Goal: Task Accomplishment & Management: Complete application form

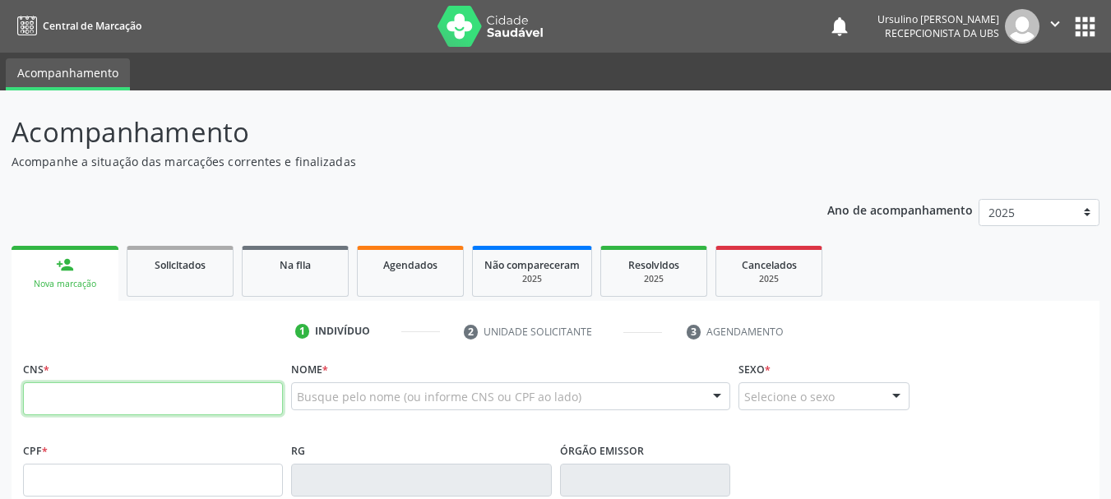
click at [83, 414] on input "text" at bounding box center [153, 398] width 260 height 33
click at [121, 402] on input "text" at bounding box center [153, 398] width 260 height 33
type input "706 5063 3678 1096"
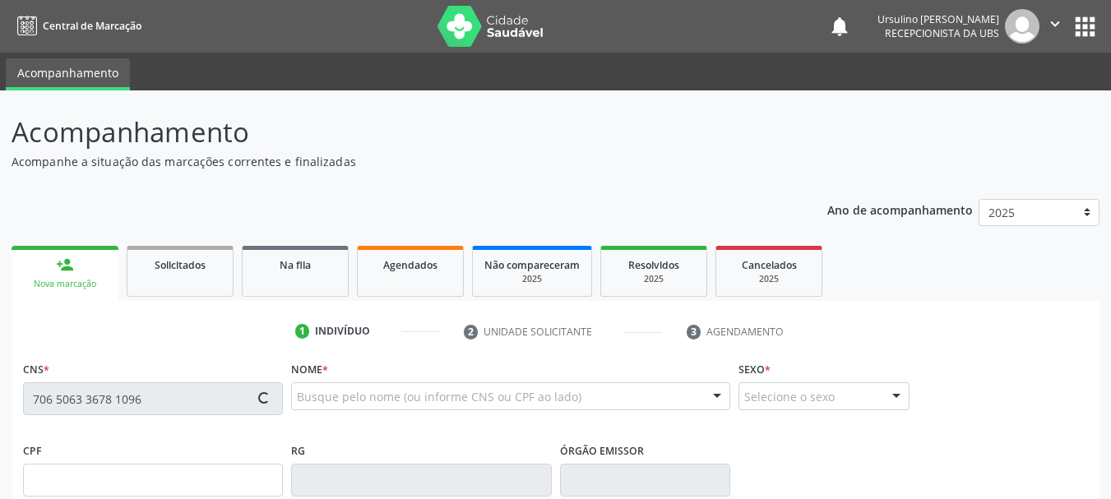
type input "007.849.504-07"
type input "0[DATE]"
type input "[PERSON_NAME]"
type input "[PHONE_NUMBER]"
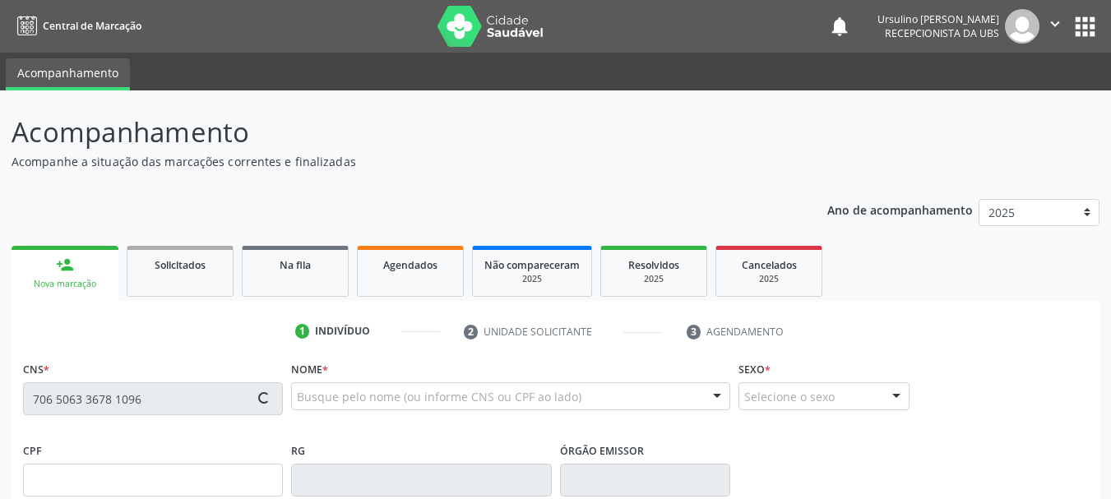
type input "844.190.324-72"
type input "S/N"
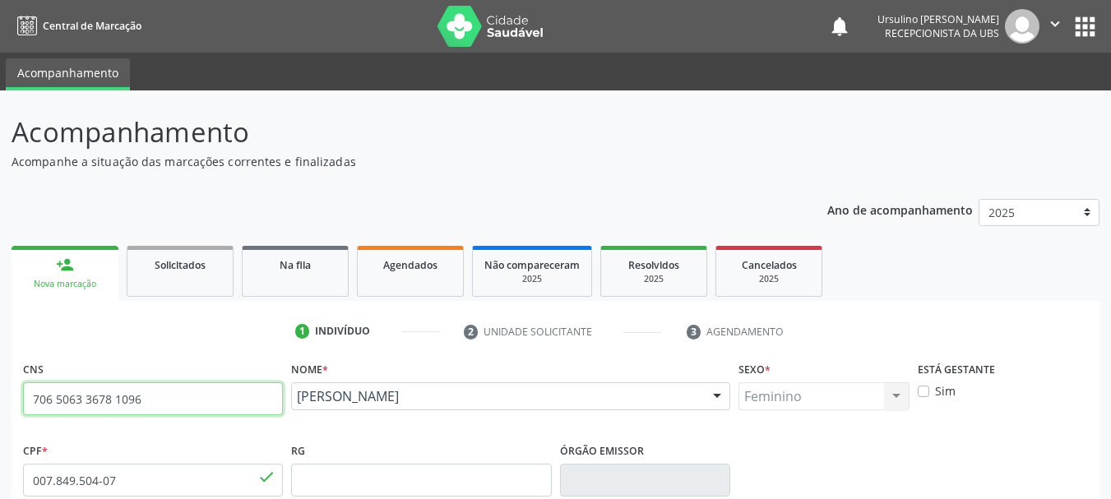
click at [109, 408] on input "706 5063 3678 1096" at bounding box center [153, 398] width 260 height 33
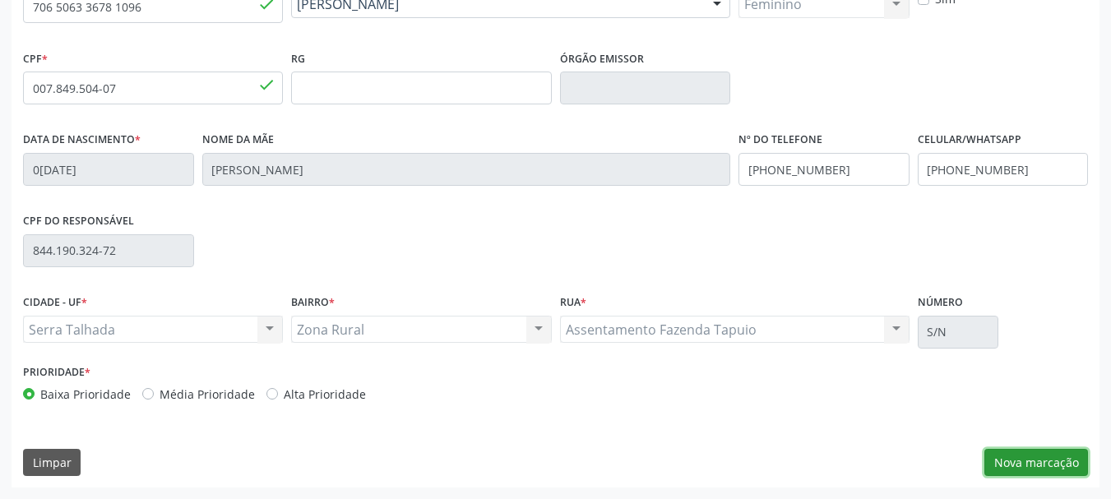
click at [1014, 454] on button "Nova marcação" at bounding box center [1036, 463] width 104 height 28
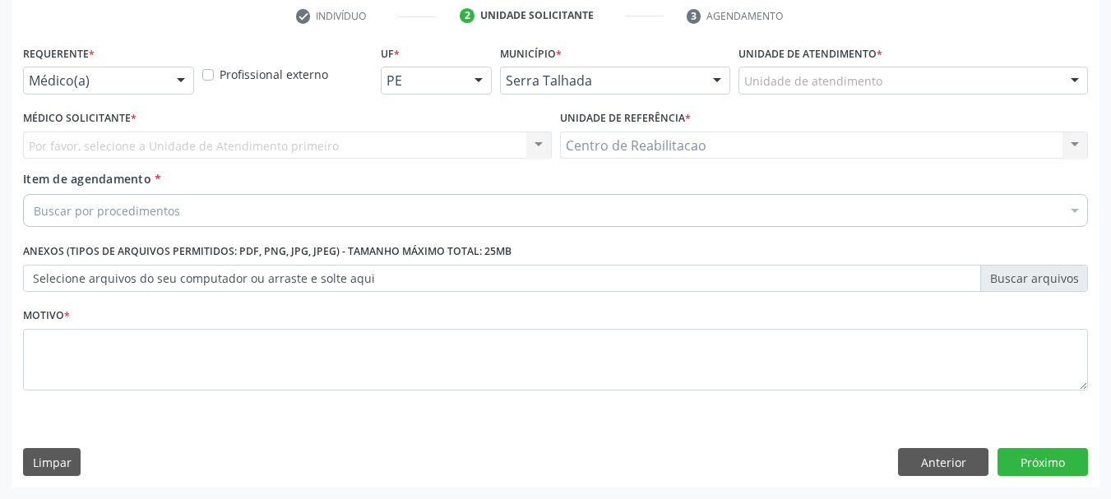
scroll to position [316, 0]
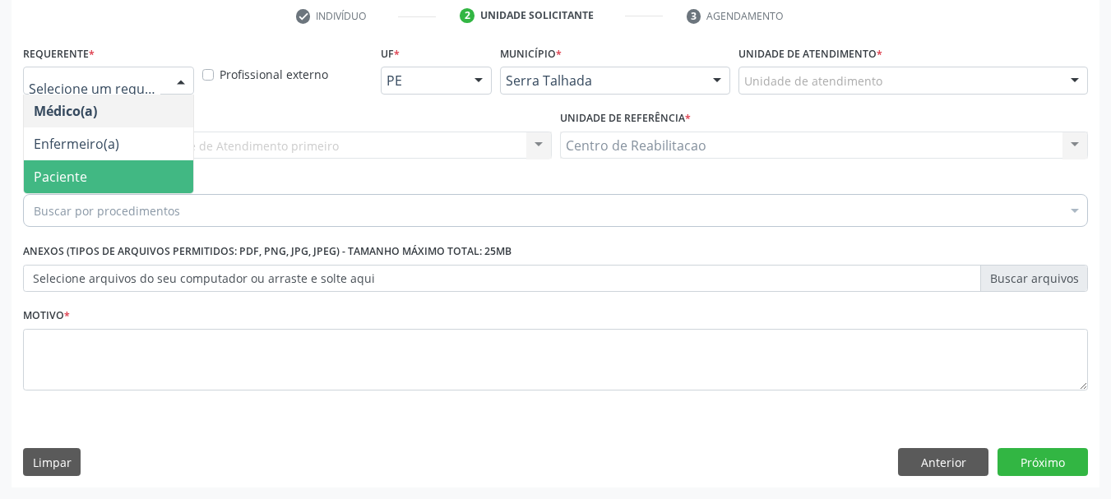
click at [93, 174] on span "Paciente" at bounding box center [108, 176] width 169 height 33
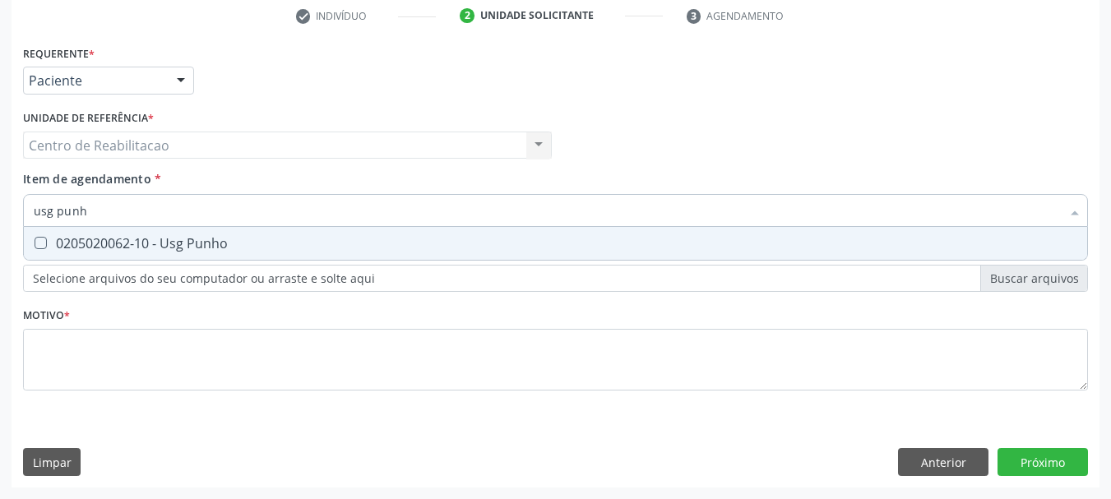
type input "usg punho"
click at [208, 243] on div "0205020062-10 - Usg Punho" at bounding box center [555, 243] width 1043 height 13
checkbox Punho "true"
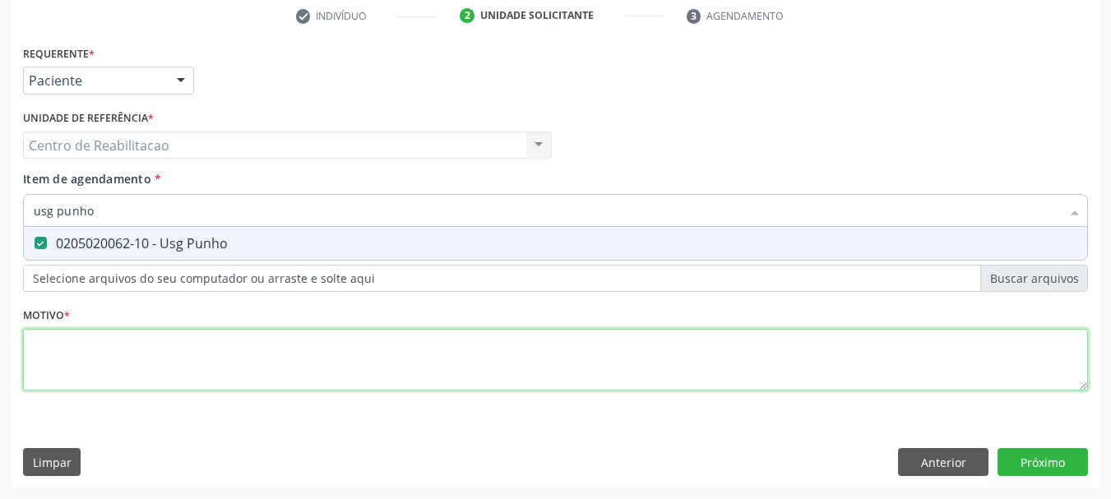
click at [201, 361] on div "Requerente * Paciente Médico(a) Enfermeiro(a) Paciente Nenhum resultado encontr…" at bounding box center [555, 227] width 1065 height 372
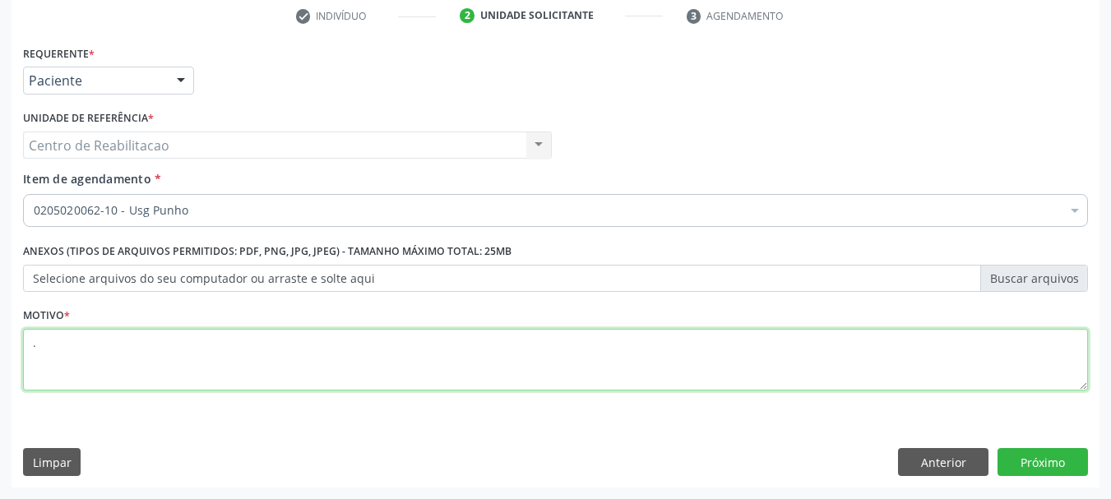
type textarea "."
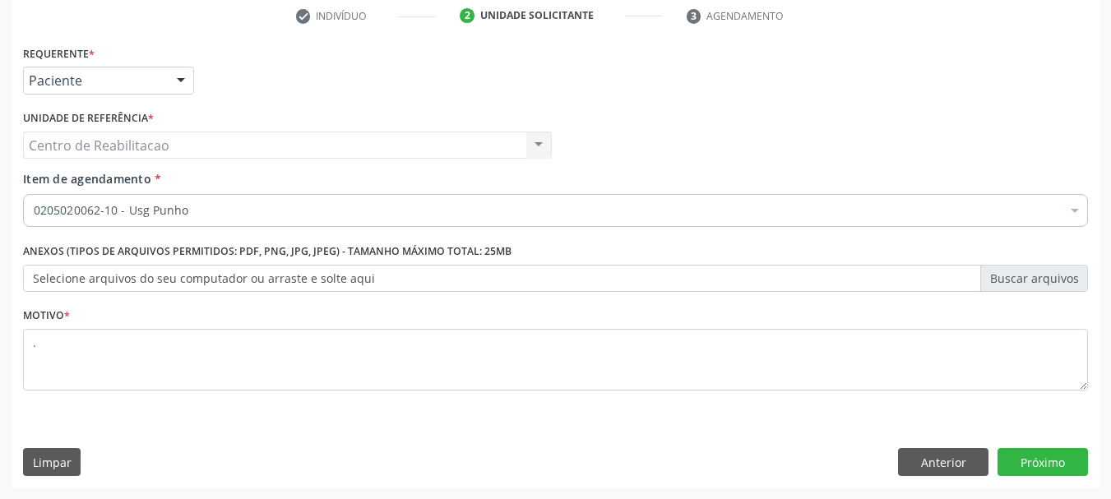
click at [244, 229] on div "Item de agendamento * 0205020062-10 - Usg Punho Desfazer seleção Selecionados 0…" at bounding box center [555, 201] width 1073 height 63
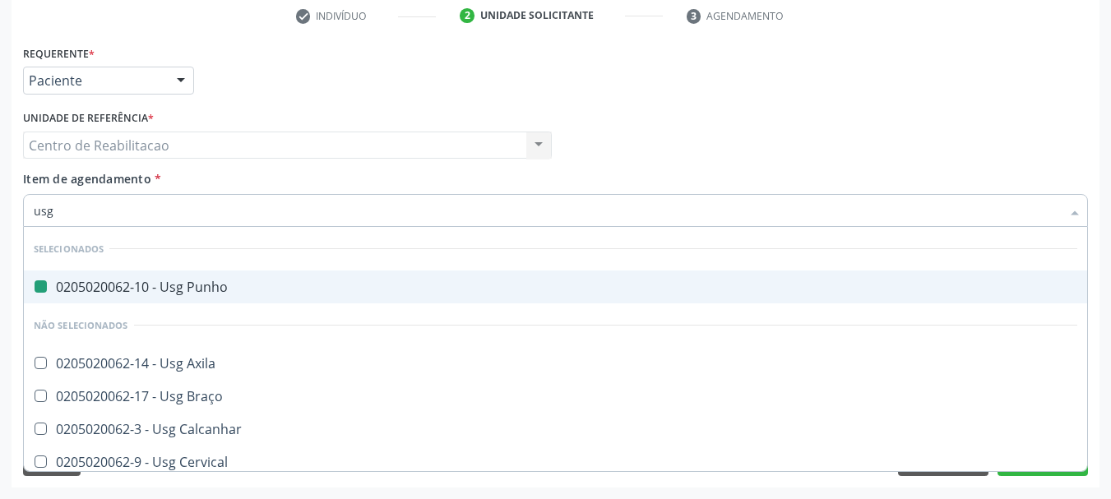
type input "usg m"
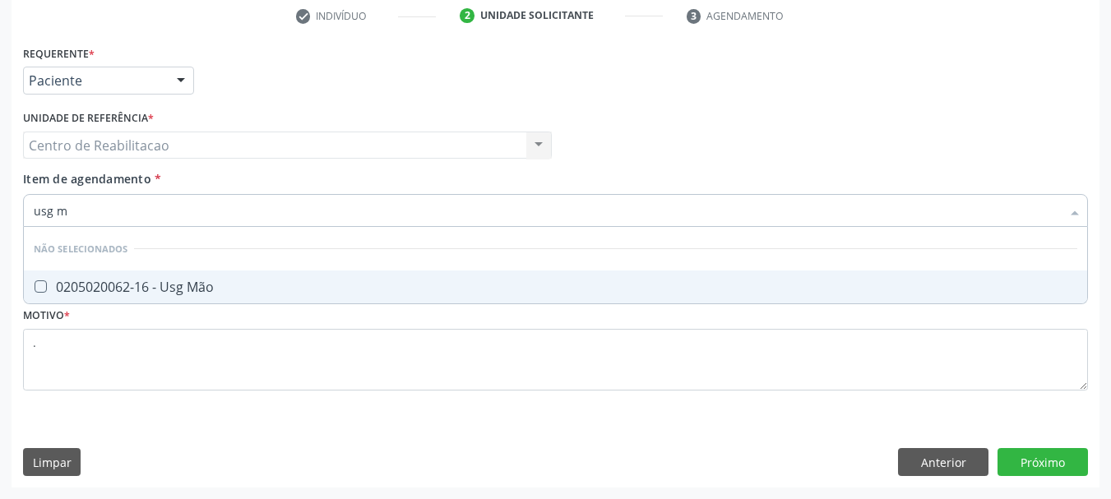
click at [188, 277] on span "0205020062-16 - Usg Mão" at bounding box center [555, 286] width 1063 height 33
checkbox Mão "true"
click at [1044, 460] on div "Requerente * Paciente Médico(a) Enfermeiro(a) Paciente Nenhum resultado encontr…" at bounding box center [556, 264] width 1088 height 446
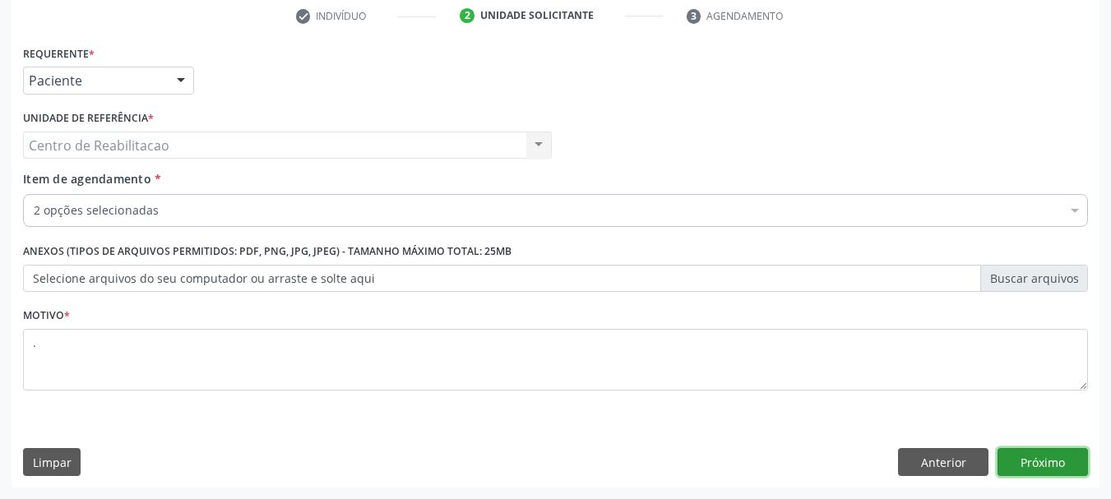
click at [1030, 455] on button "Próximo" at bounding box center [1042, 462] width 90 height 28
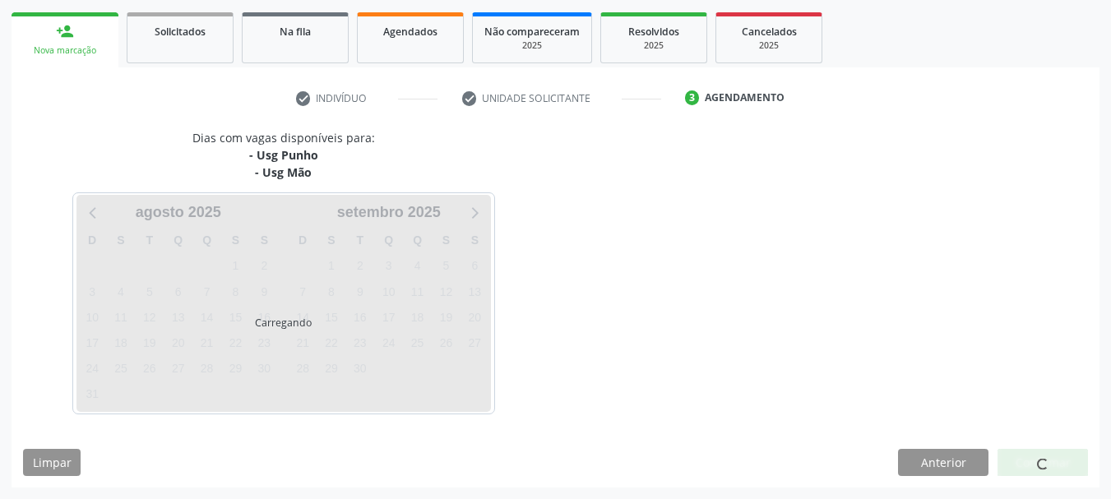
scroll to position [233, 0]
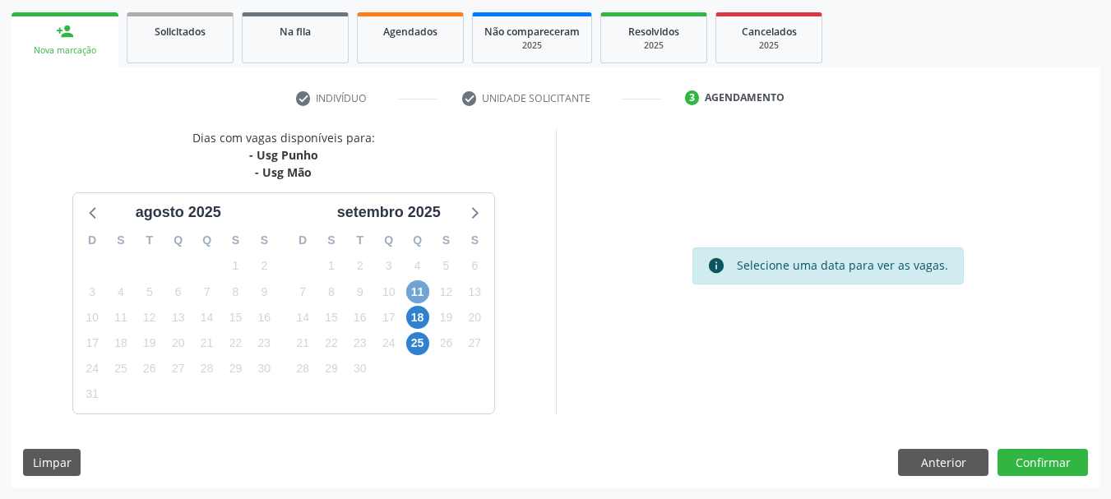
click at [408, 294] on span "11" at bounding box center [417, 291] width 23 height 23
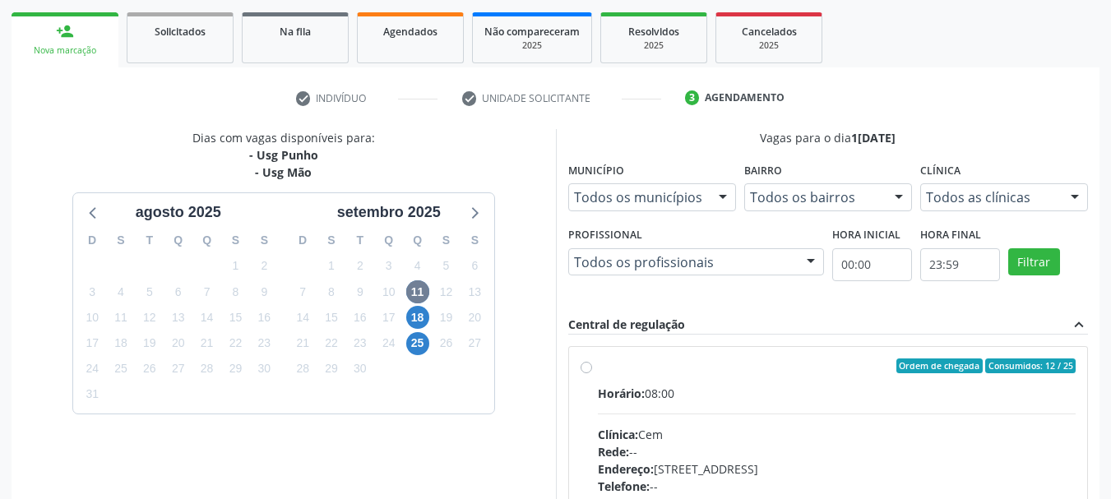
click at [700, 376] on label "Ordem de chegada Consumidos: 12 / 25 Horário: 08:00 Clínica: Cem Rede: -- Ender…" at bounding box center [837, 484] width 478 height 252
click at [592, 373] on input "Ordem de chegada Consumidos: 12 / 25 Horário: 08:00 Clínica: Cem Rede: -- Ender…" at bounding box center [586, 365] width 12 height 15
radio input "true"
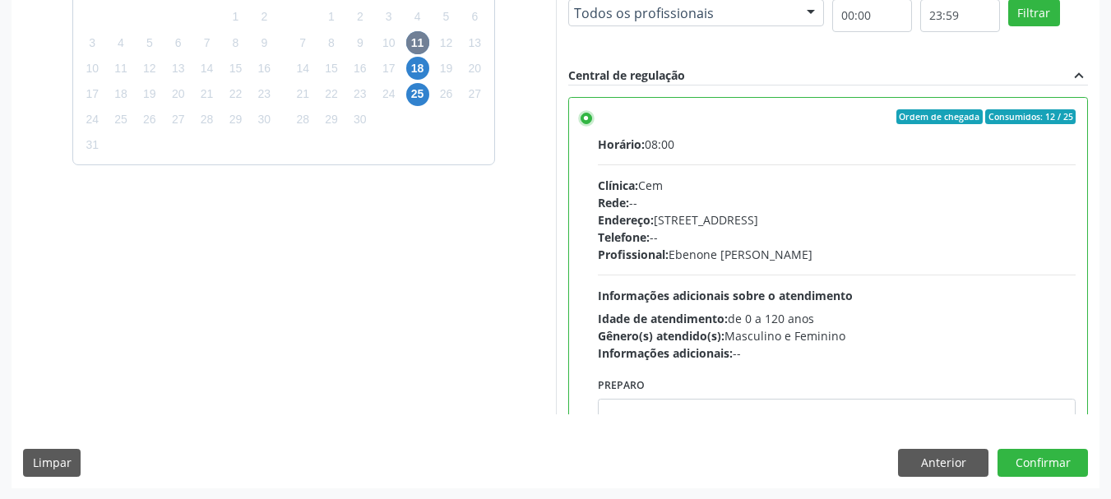
scroll to position [483, 0]
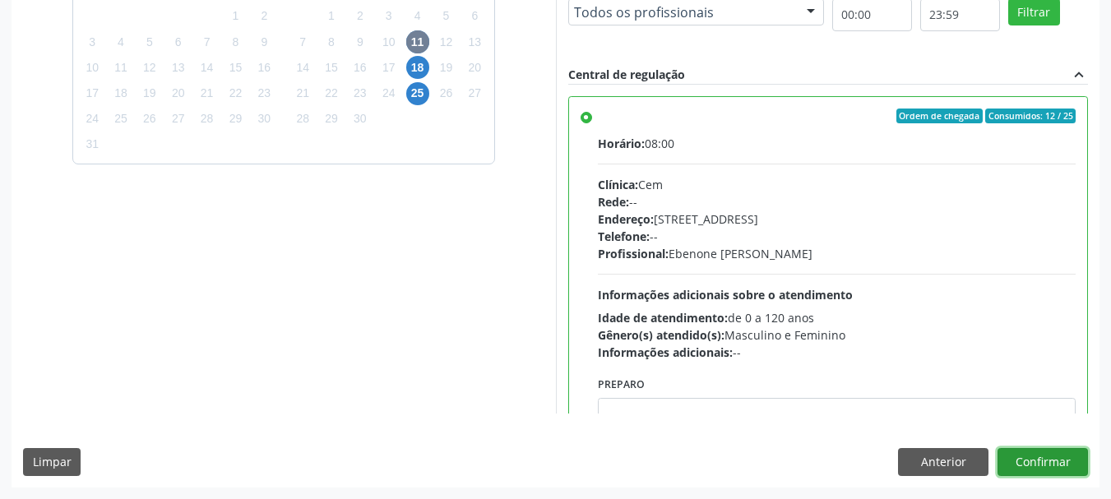
click at [1042, 467] on button "Confirmar" at bounding box center [1042, 462] width 90 height 28
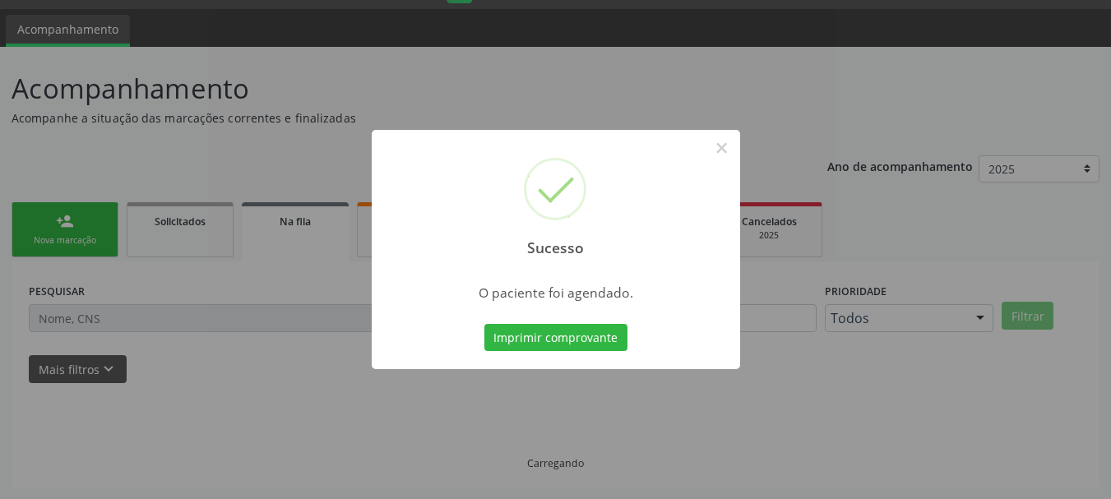
scroll to position [44, 0]
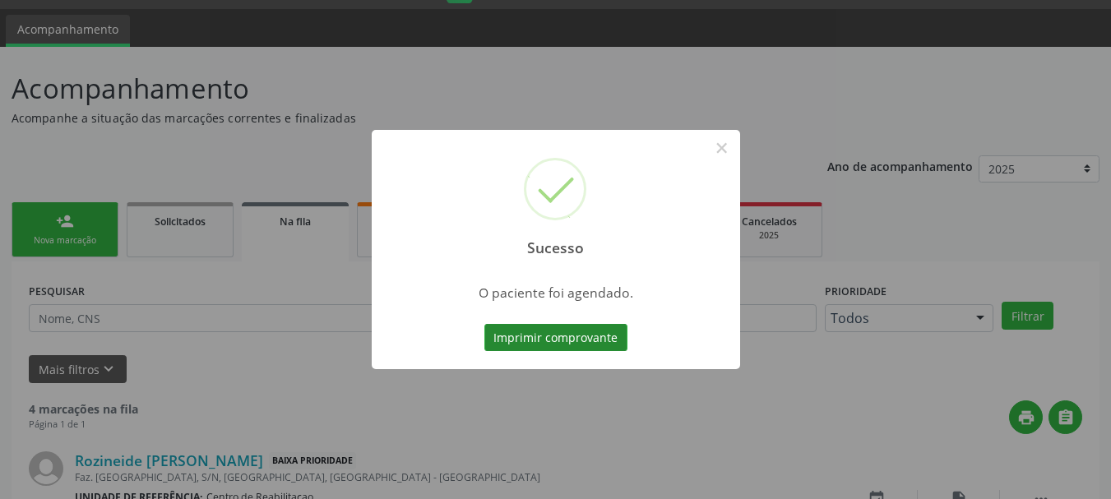
click at [574, 335] on button "Imprimir comprovante" at bounding box center [555, 338] width 143 height 28
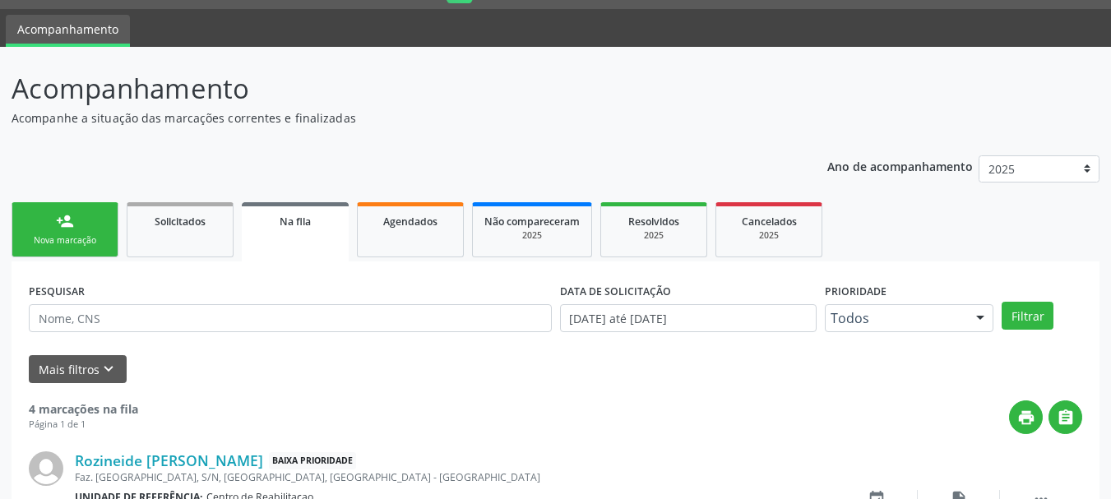
click at [72, 238] on div "Nova marcação" at bounding box center [65, 240] width 82 height 12
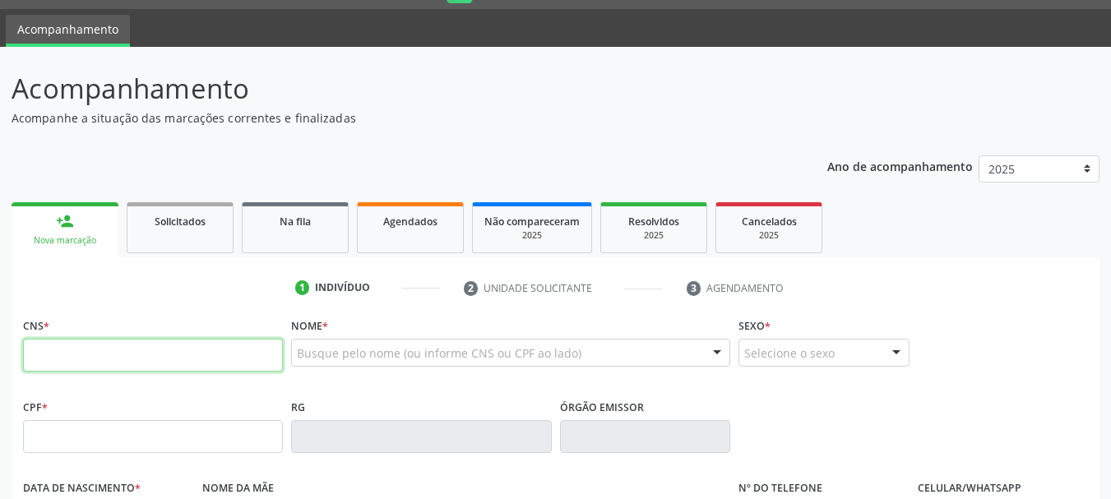
click at [95, 366] on input "text" at bounding box center [153, 355] width 260 height 33
type input "700 0050 6192 4406"
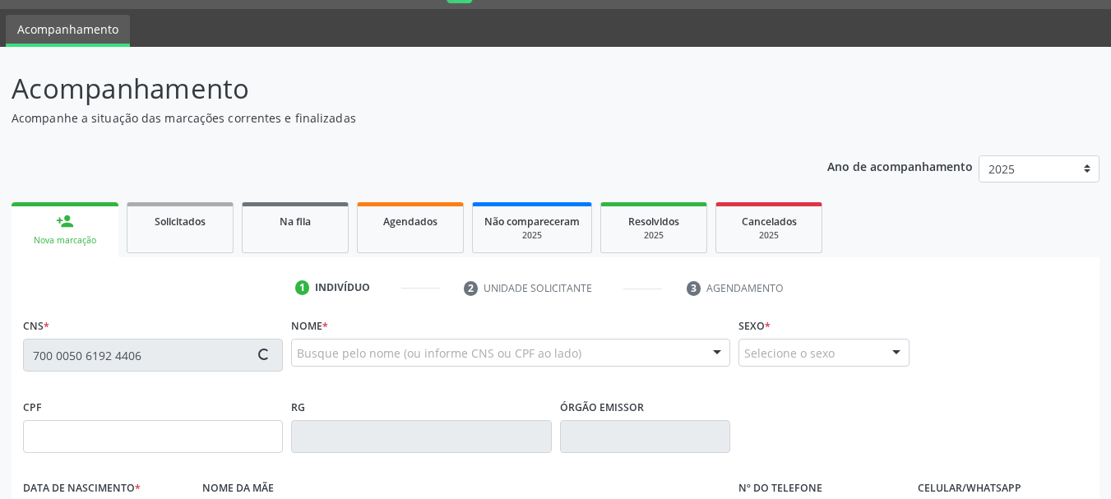
type input "332.348.598-09"
type input "[DATE]"
type input "[PERSON_NAME]"
type input "[PHONE_NUMBER]"
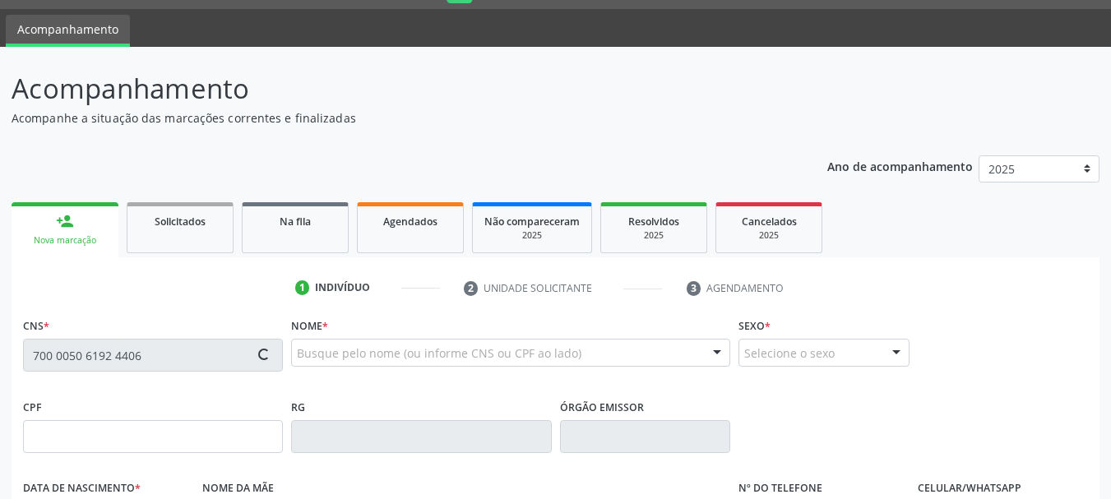
type input "170"
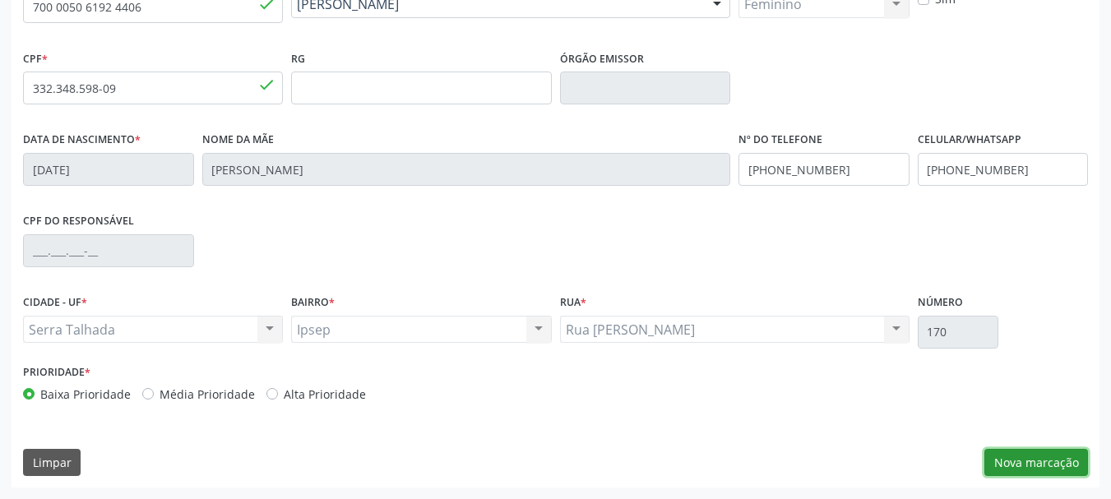
click at [1023, 459] on button "Nova marcação" at bounding box center [1036, 463] width 104 height 28
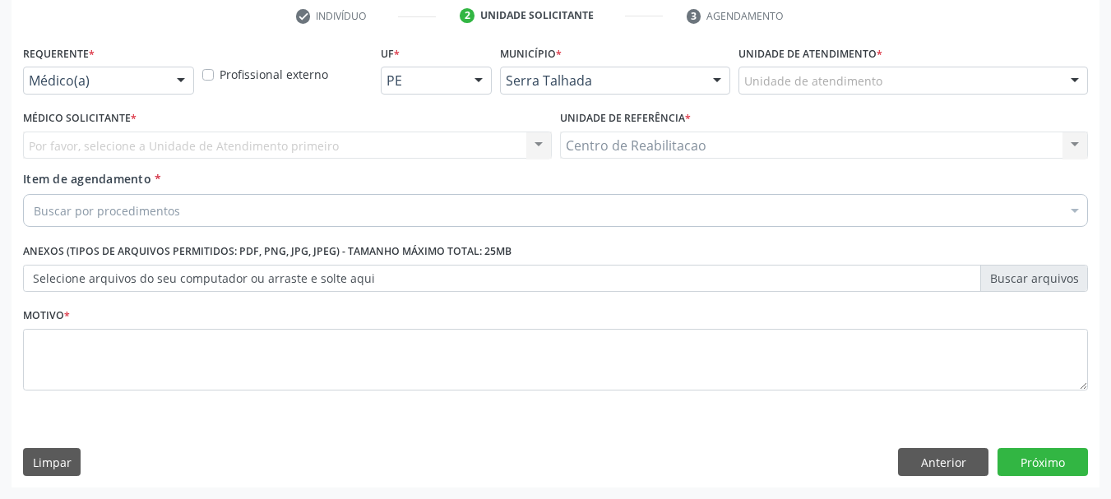
scroll to position [316, 0]
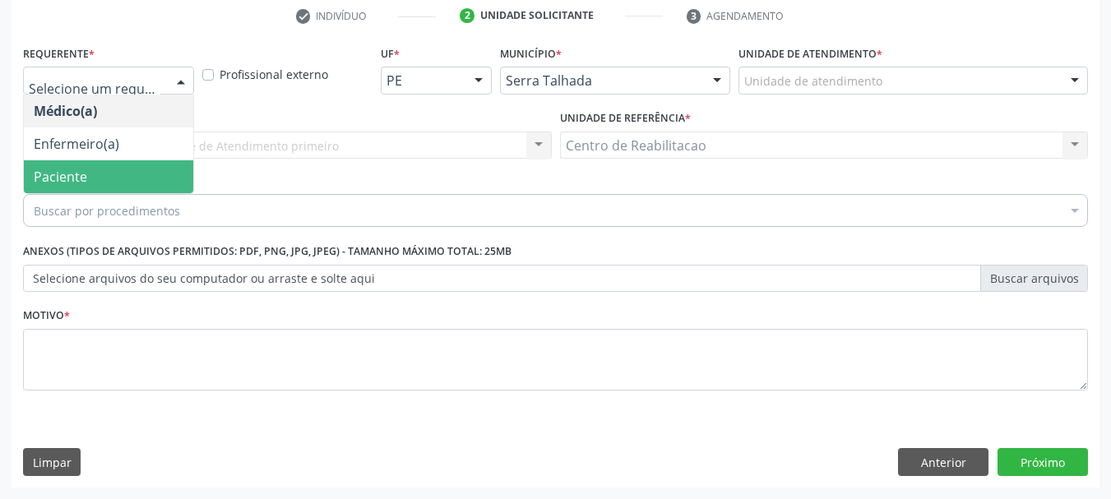
click at [98, 178] on span "Paciente" at bounding box center [108, 176] width 169 height 33
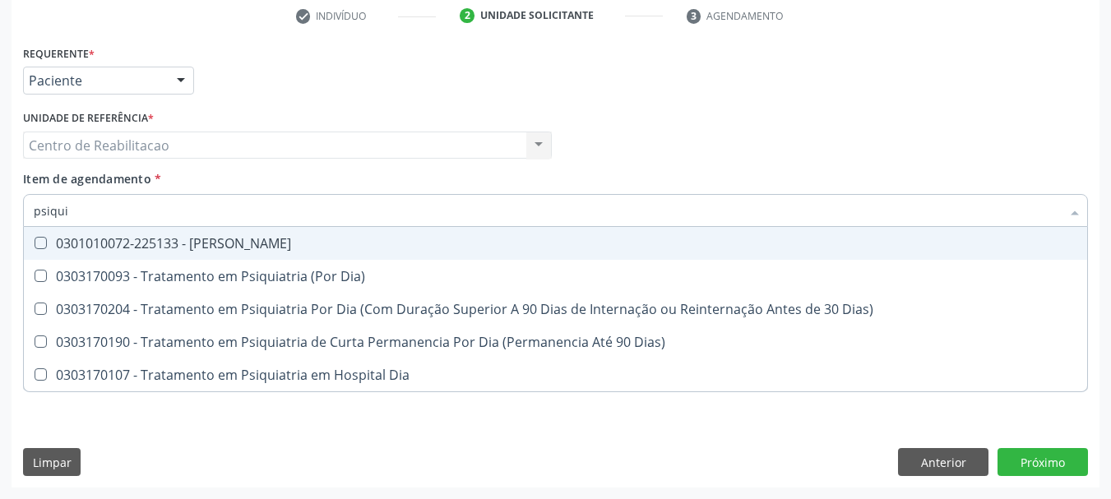
type input "psiquia"
click at [218, 243] on div "0301010072-225133 - [PERSON_NAME]" at bounding box center [555, 243] width 1043 height 13
checkbox Psiquiatra "true"
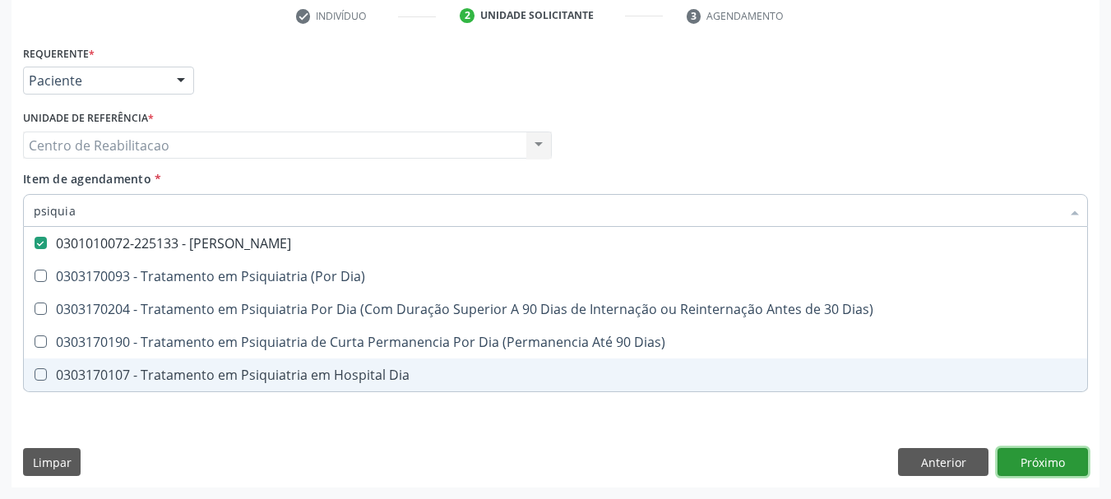
click at [1031, 468] on div "Requerente * Paciente Médico(a) Enfermeiro(a) Paciente Nenhum resultado encontr…" at bounding box center [556, 264] width 1088 height 446
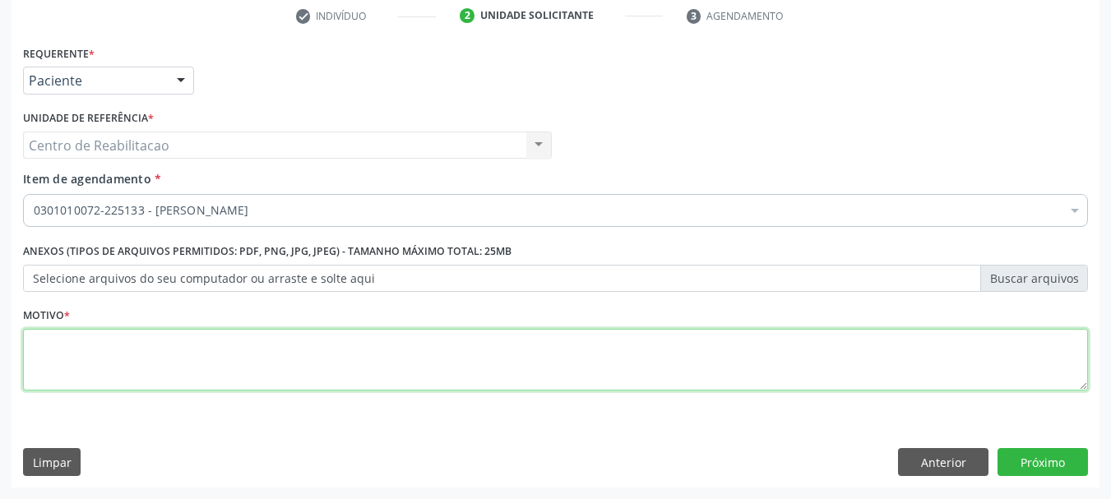
click at [141, 362] on textarea at bounding box center [555, 360] width 1065 height 62
type textarea "."
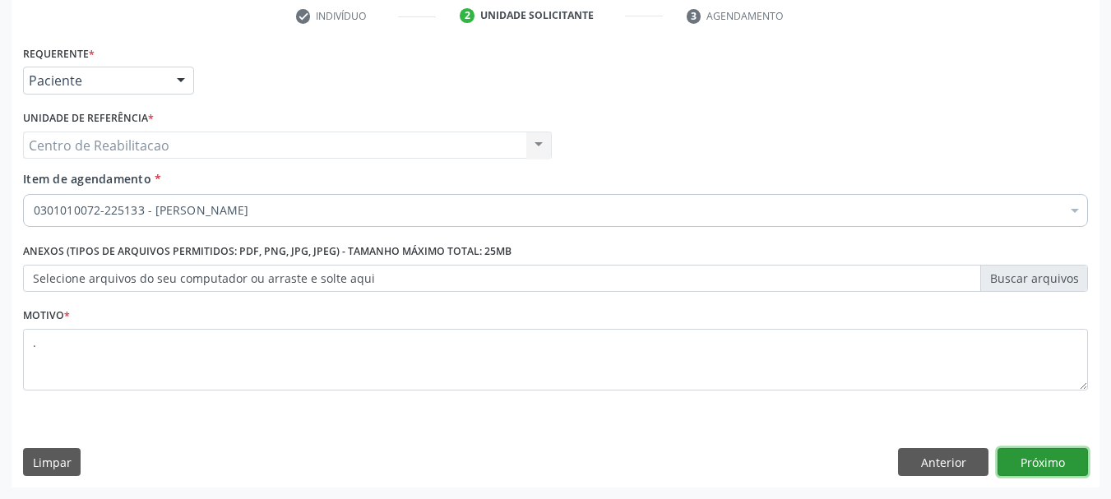
click at [1015, 460] on button "Próximo" at bounding box center [1042, 462] width 90 height 28
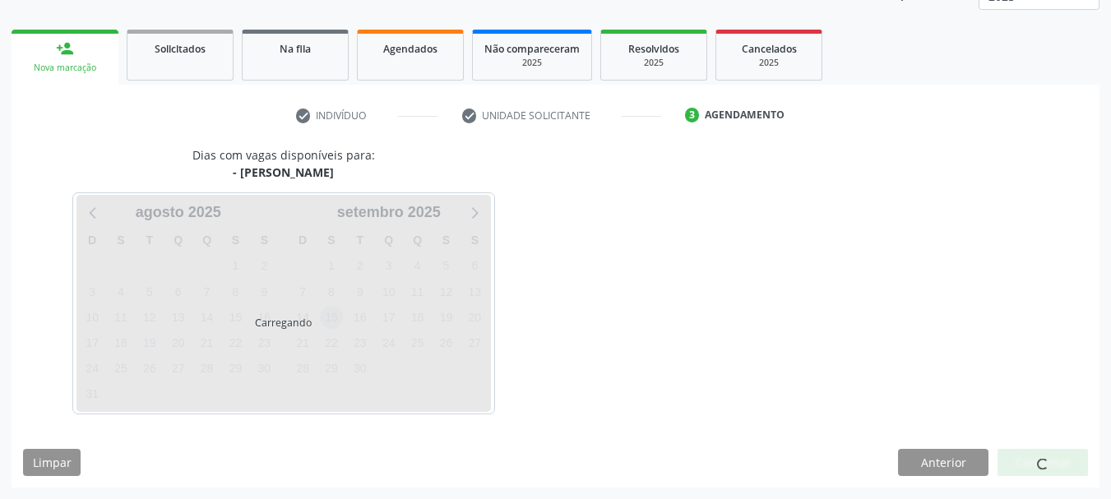
scroll to position [265, 0]
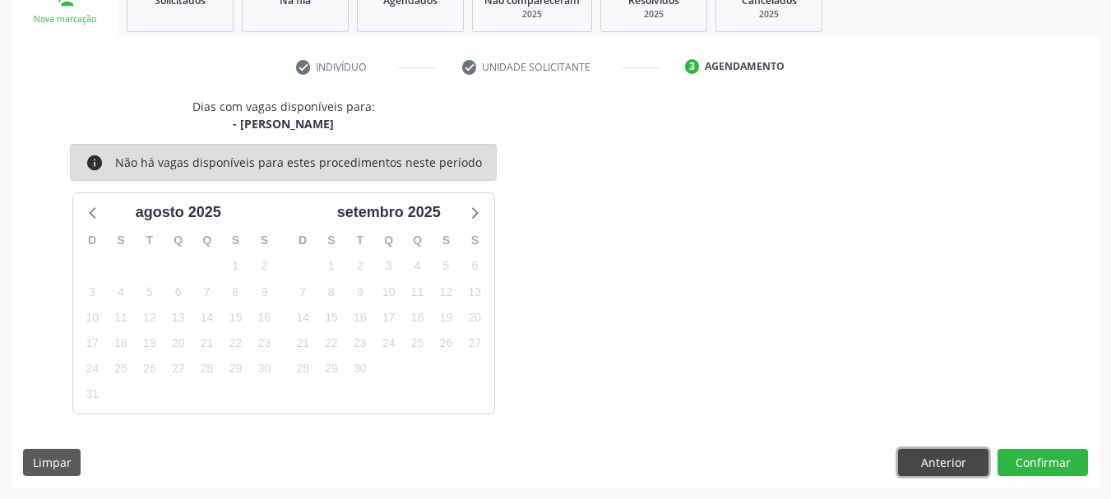
click at [951, 459] on button "Anterior" at bounding box center [943, 463] width 90 height 28
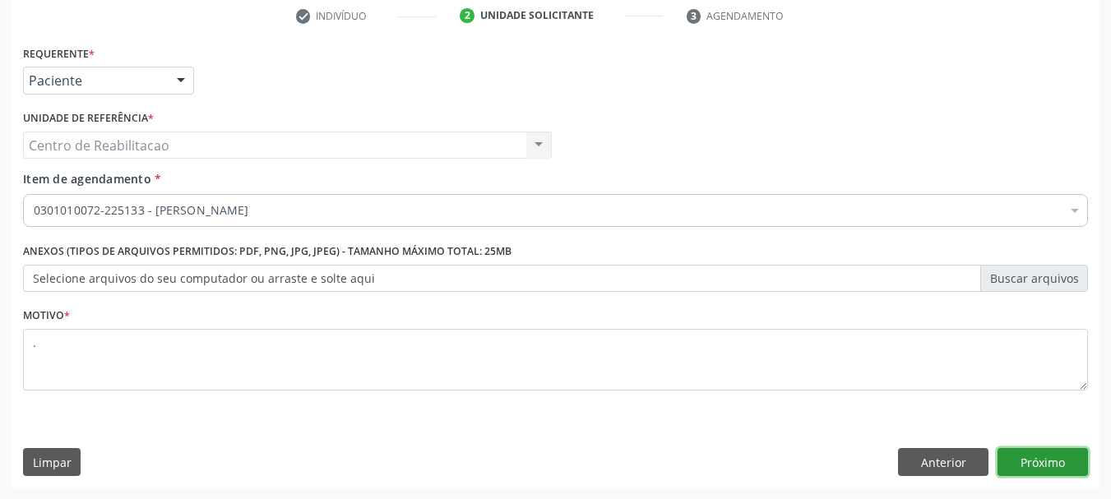
click at [1072, 463] on button "Próximo" at bounding box center [1042, 462] width 90 height 28
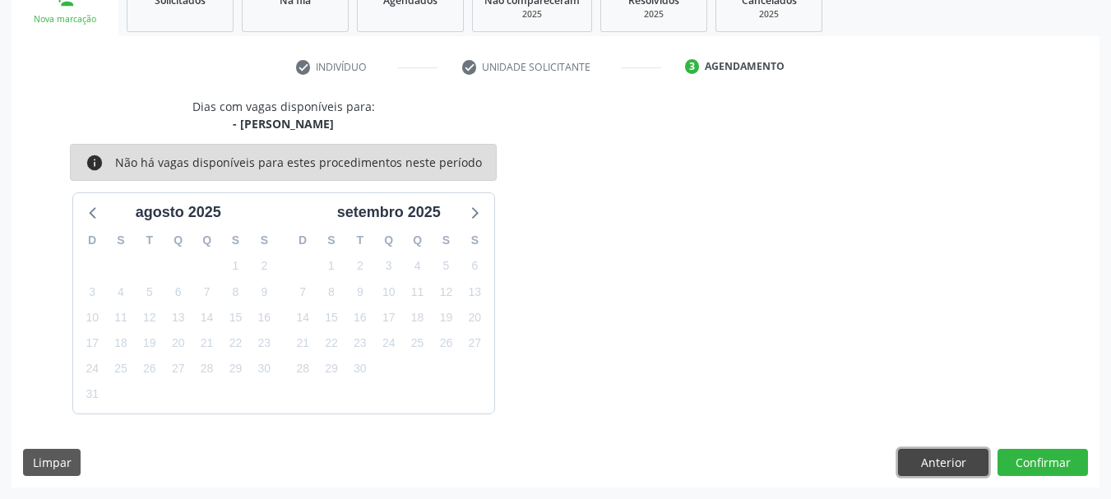
click at [976, 471] on button "Anterior" at bounding box center [943, 463] width 90 height 28
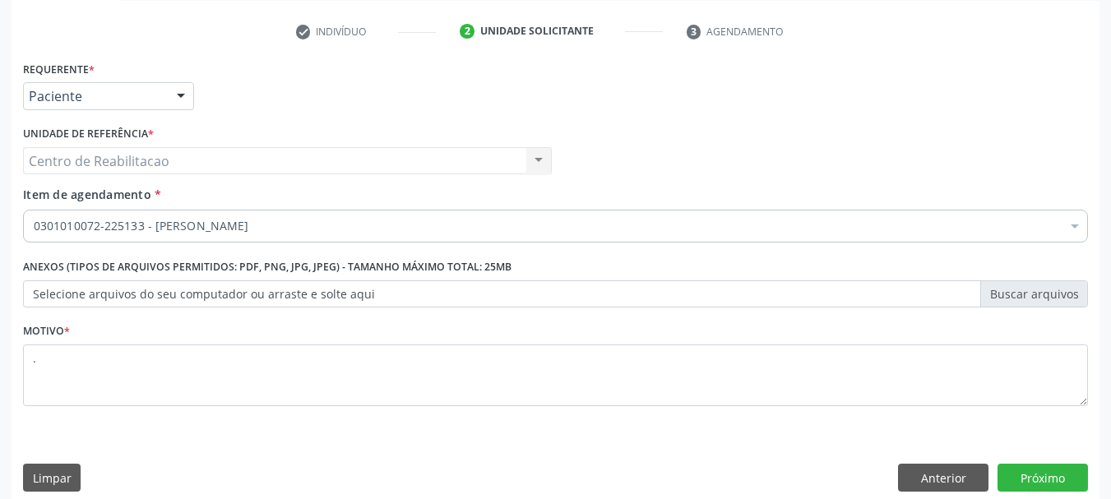
scroll to position [316, 0]
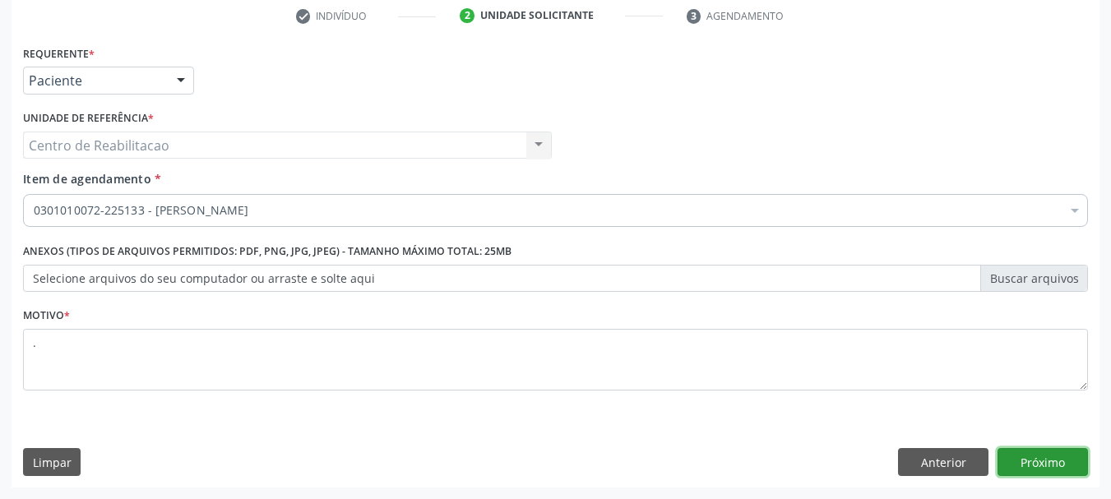
click at [1041, 461] on button "Próximo" at bounding box center [1042, 462] width 90 height 28
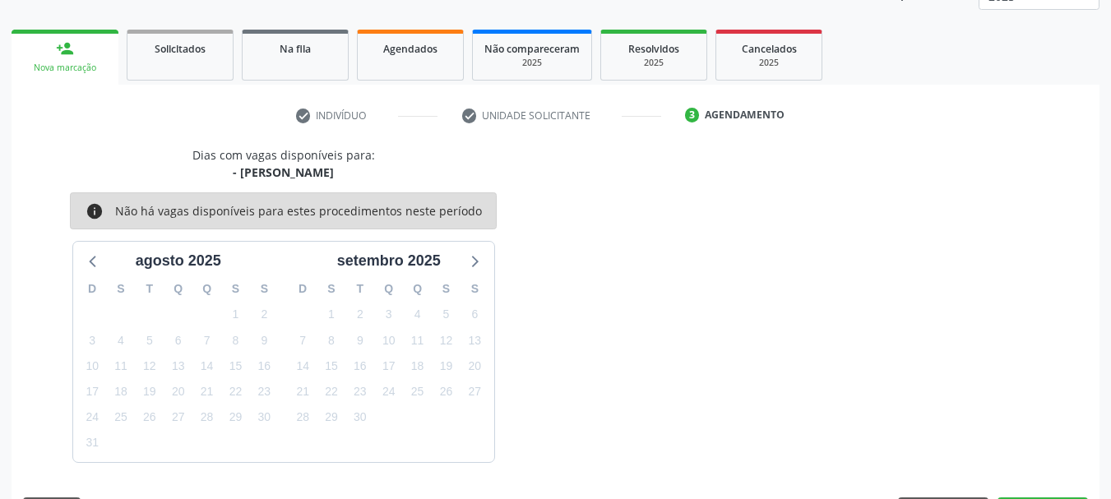
scroll to position [265, 0]
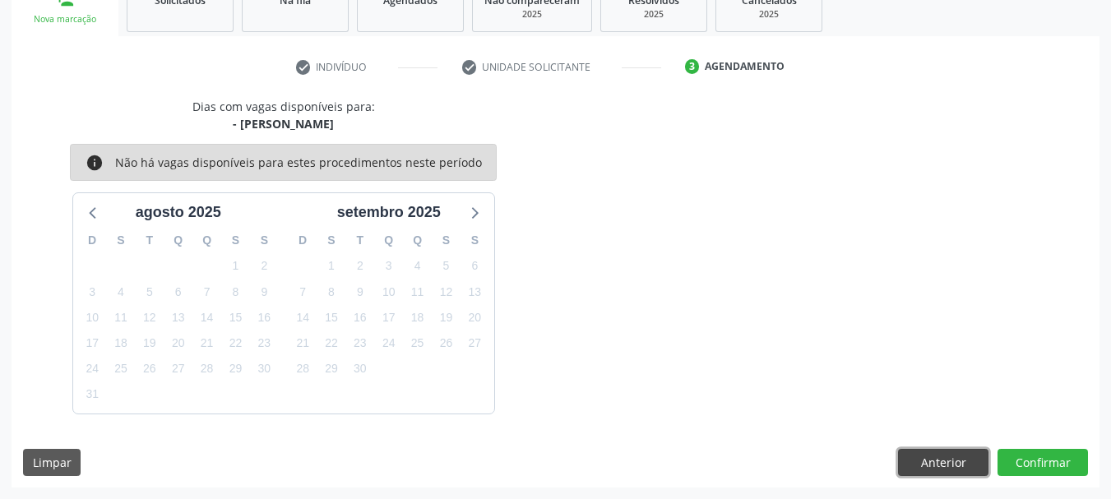
click at [925, 464] on button "Anterior" at bounding box center [943, 463] width 90 height 28
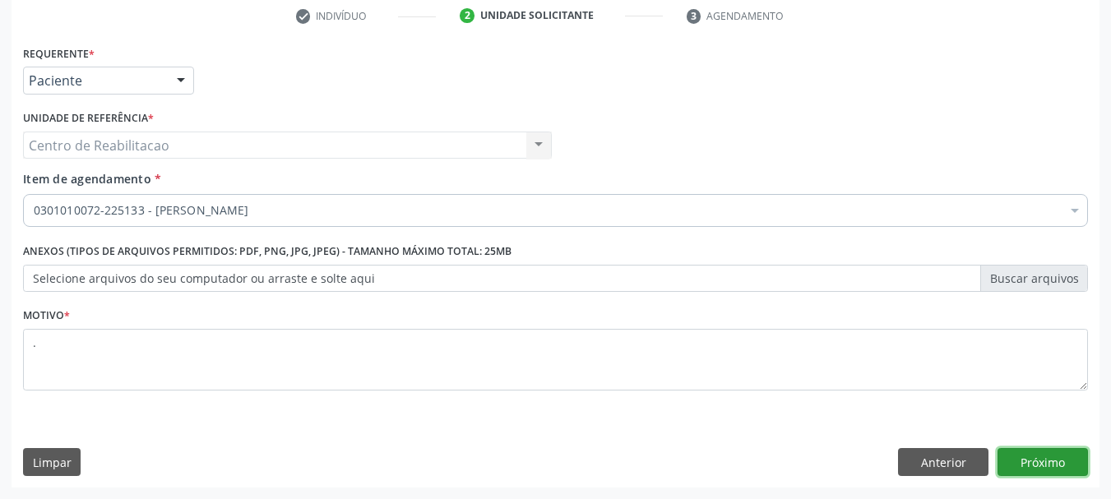
click at [1048, 456] on button "Próximo" at bounding box center [1042, 462] width 90 height 28
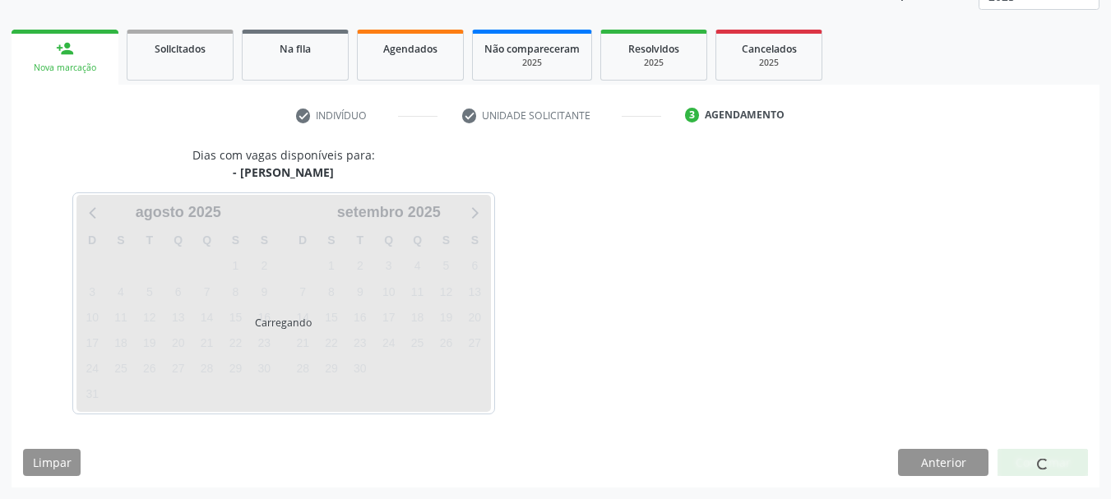
scroll to position [216, 0]
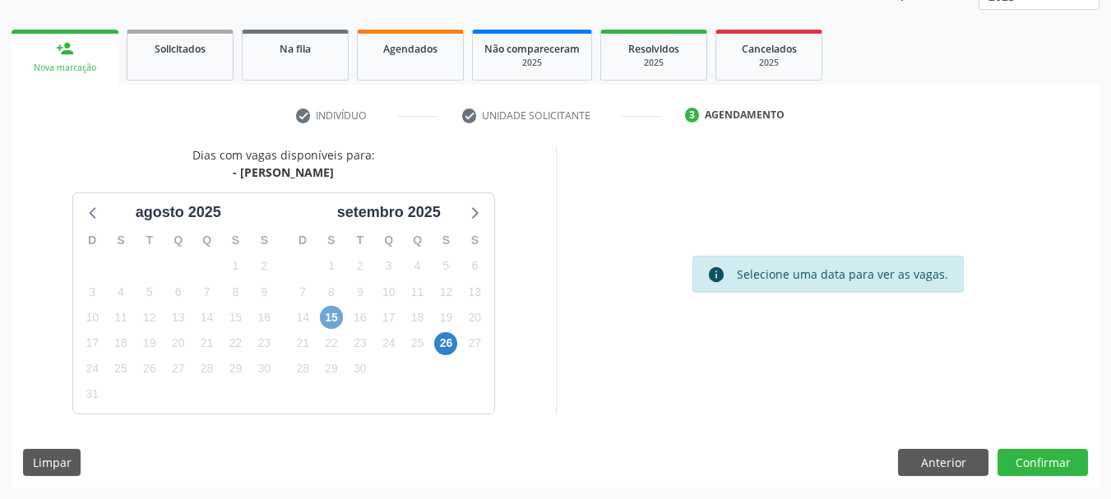
click at [337, 319] on span "15" at bounding box center [331, 317] width 23 height 23
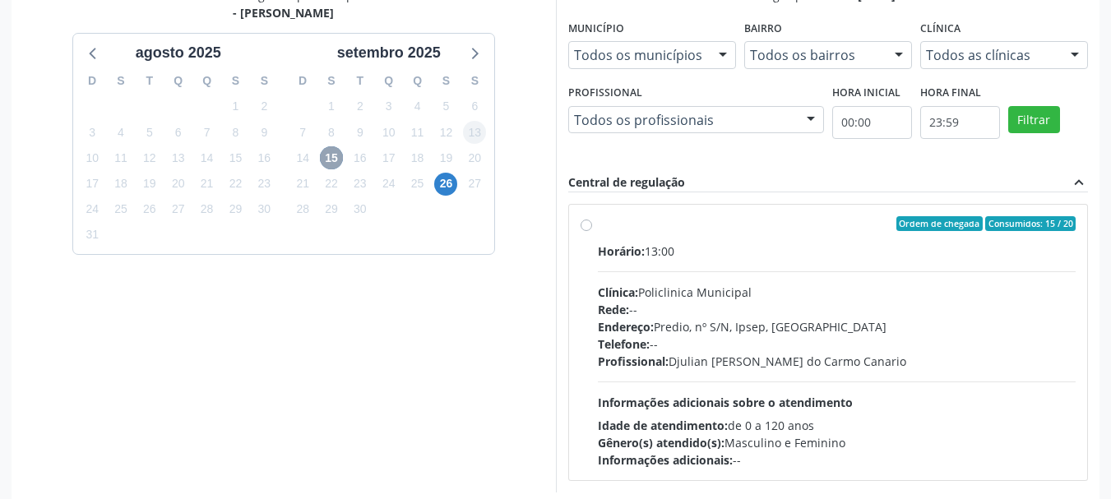
scroll to position [381, 0]
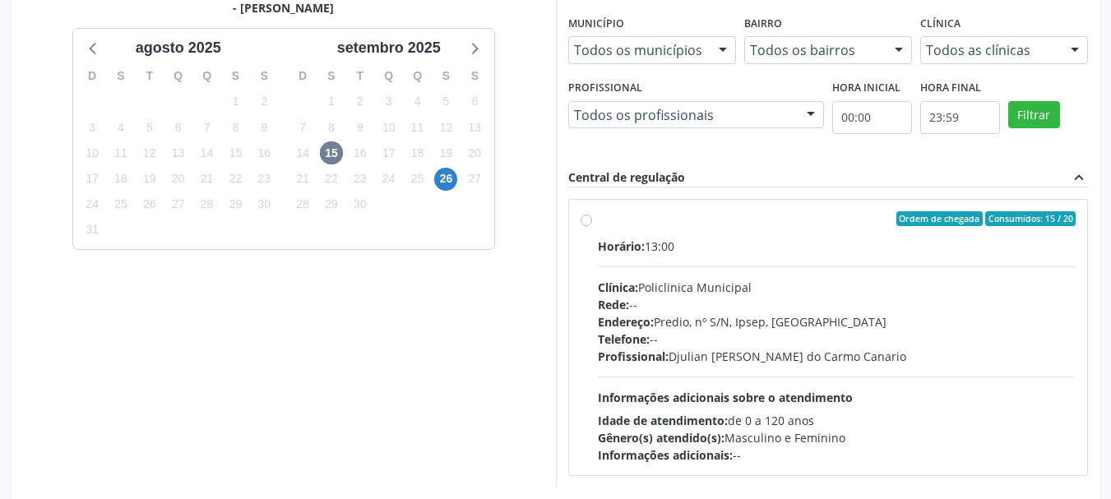
click at [452, 166] on div "26" at bounding box center [445, 178] width 23 height 25
click at [452, 178] on span "26" at bounding box center [445, 179] width 23 height 23
click at [667, 231] on label "Ordem de chegada Consumidos: 6 / 15 Horário: 08:00 Clínica: Policlinica Municip…" at bounding box center [837, 337] width 478 height 252
click at [592, 226] on input "Ordem de chegada Consumidos: 6 / 15 Horário: 08:00 Clínica: Policlinica Municip…" at bounding box center [586, 218] width 12 height 15
radio input "true"
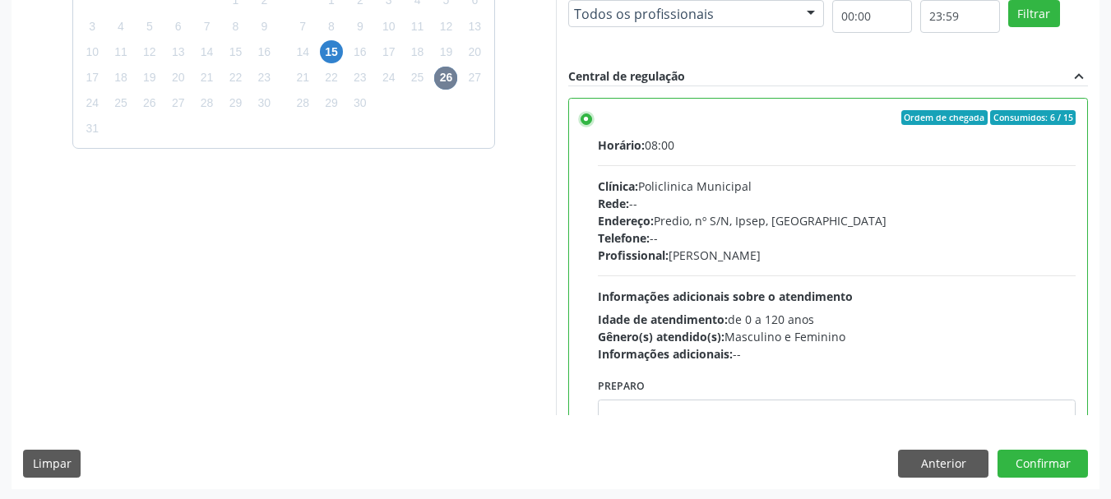
scroll to position [483, 0]
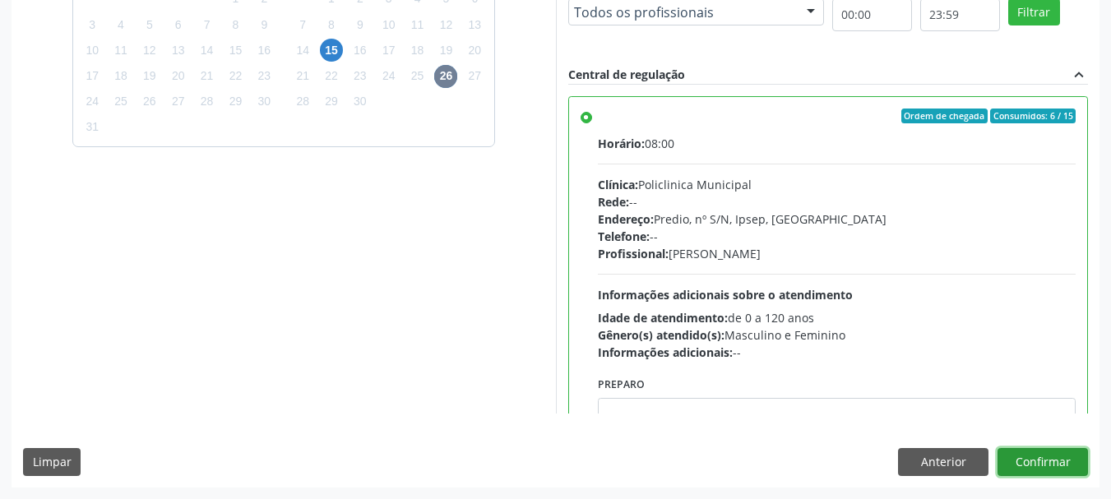
click at [1028, 461] on button "Confirmar" at bounding box center [1042, 462] width 90 height 28
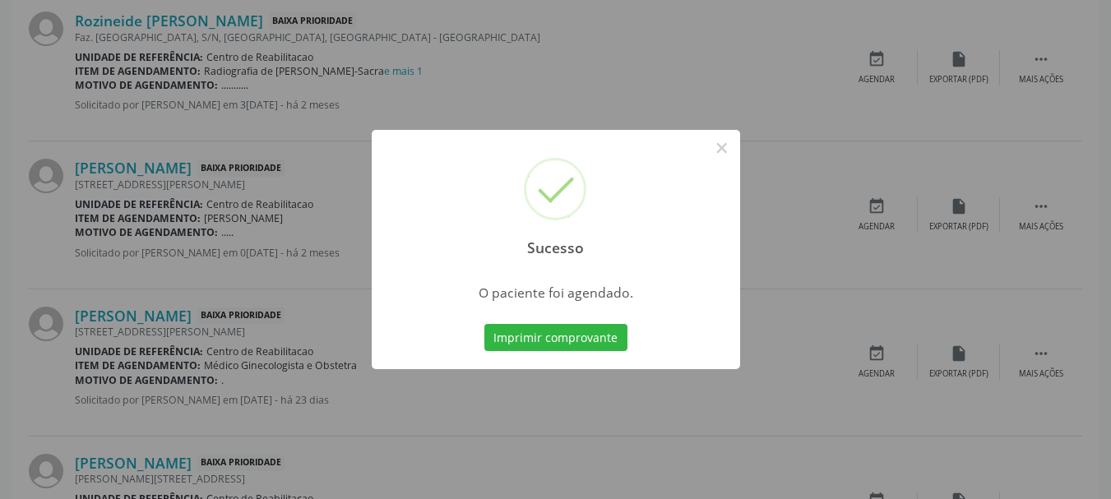
scroll to position [44, 0]
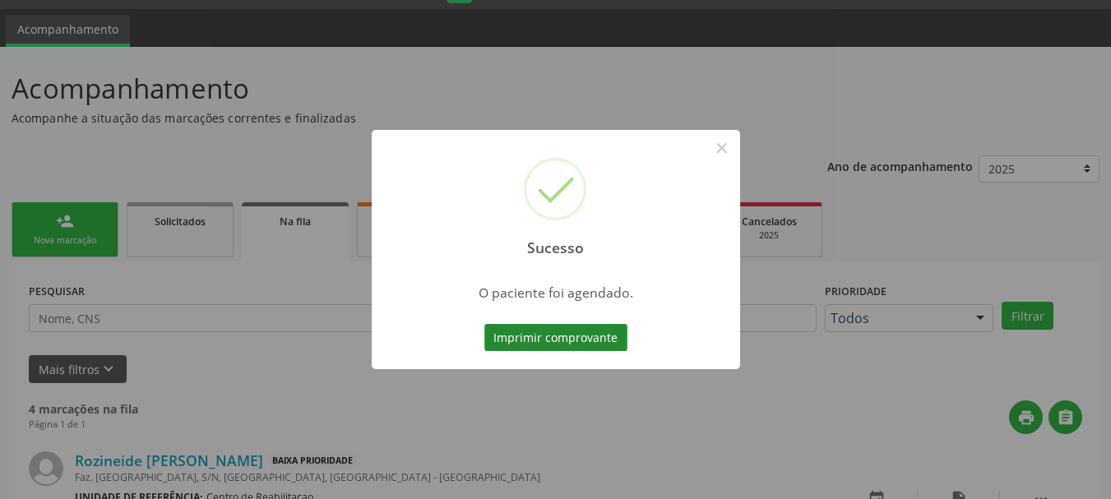
click at [602, 348] on button "Imprimir comprovante" at bounding box center [555, 338] width 143 height 28
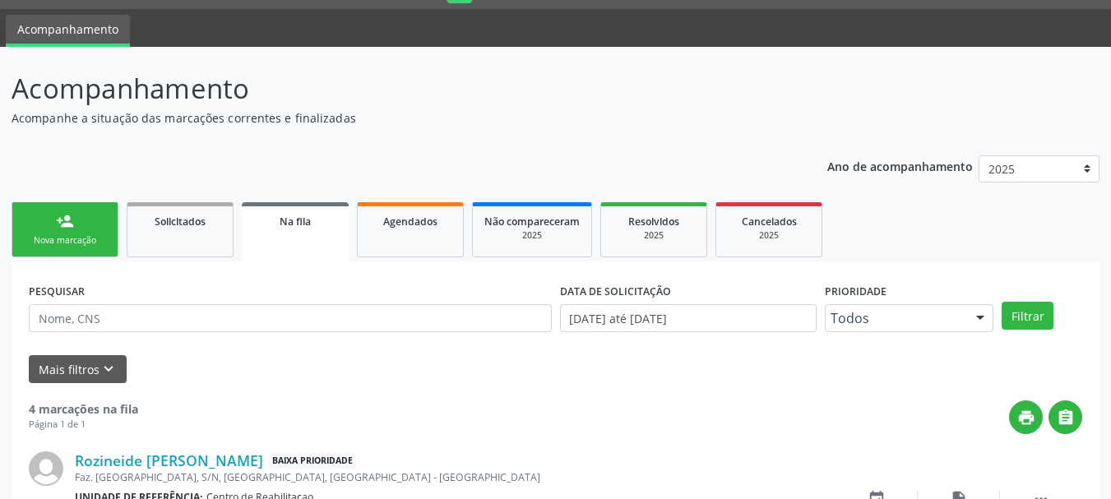
click at [68, 234] on div "Nova marcação" at bounding box center [65, 240] width 82 height 12
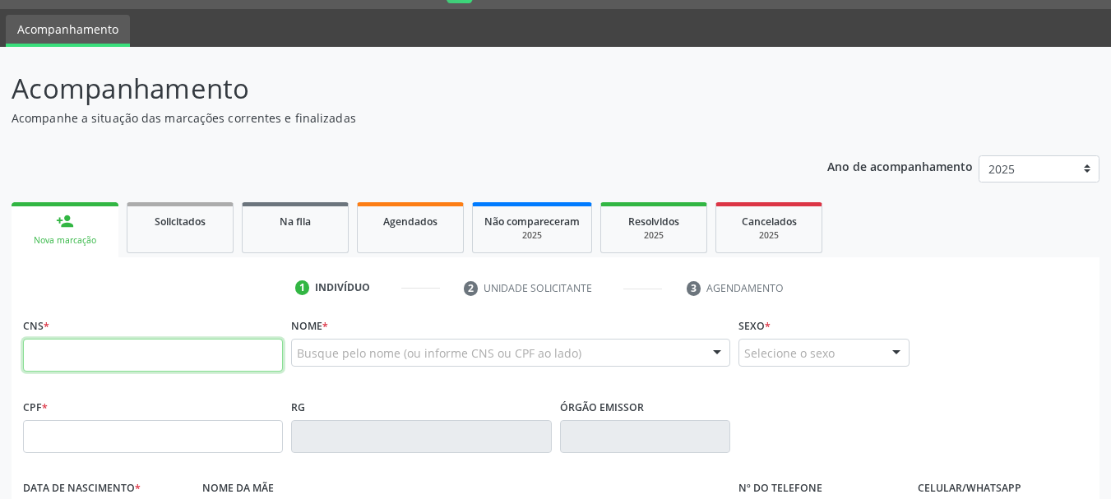
click at [173, 363] on input "text" at bounding box center [153, 355] width 260 height 33
type input "898 0019 8384 1929"
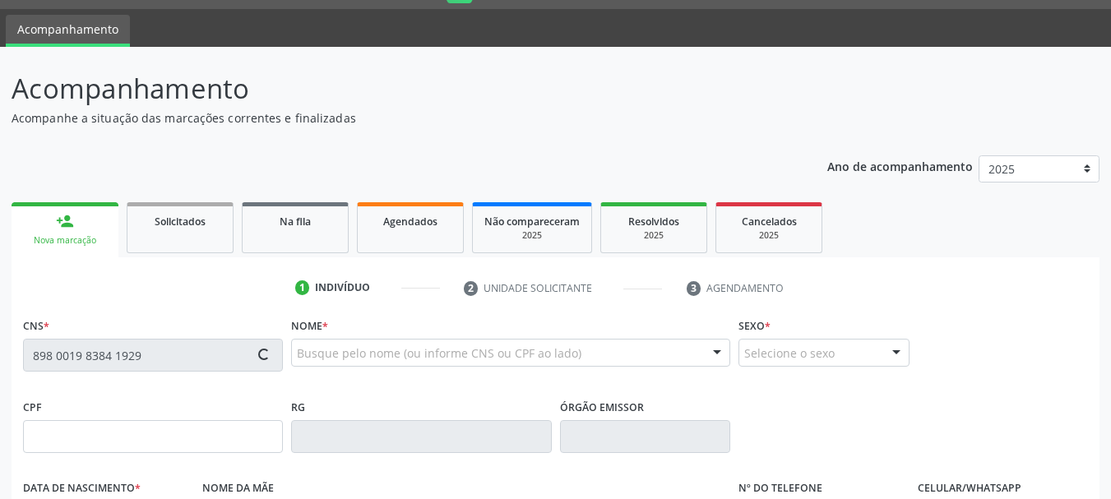
type input "253.541.218-76"
type input "[DATE]"
type input "[PERSON_NAME]"
type input "[PHONE_NUMBER]"
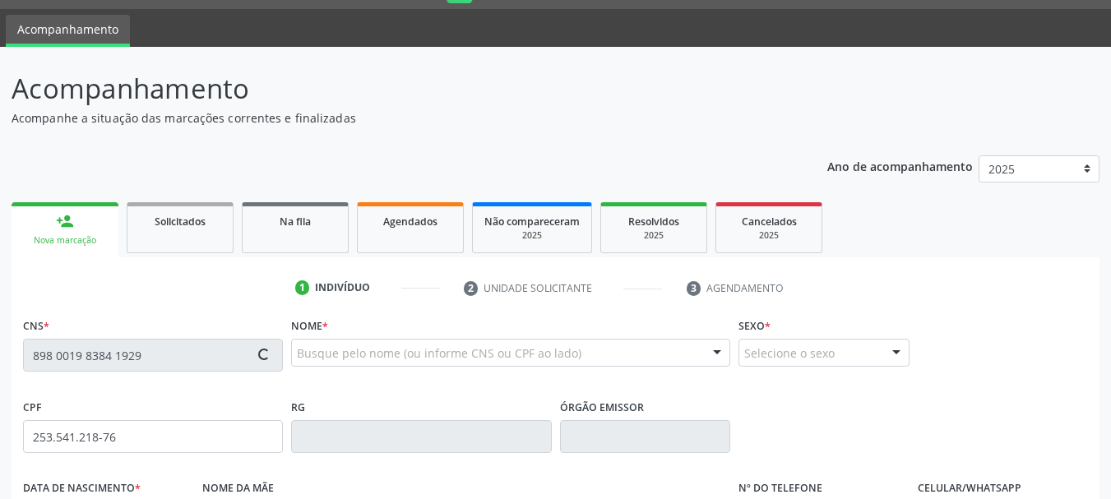
type input "040.569.684-11"
type input "S/N"
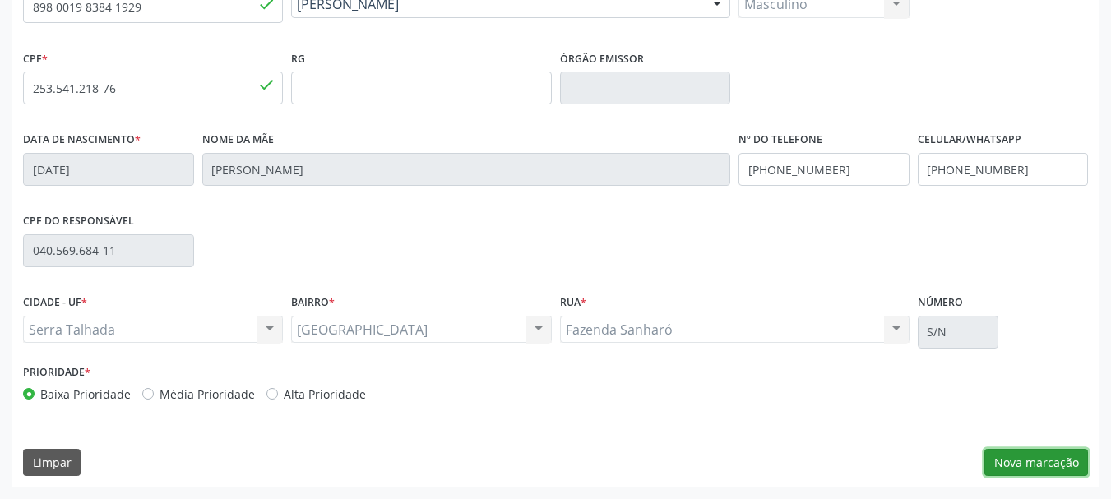
click at [1020, 469] on button "Nova marcação" at bounding box center [1036, 463] width 104 height 28
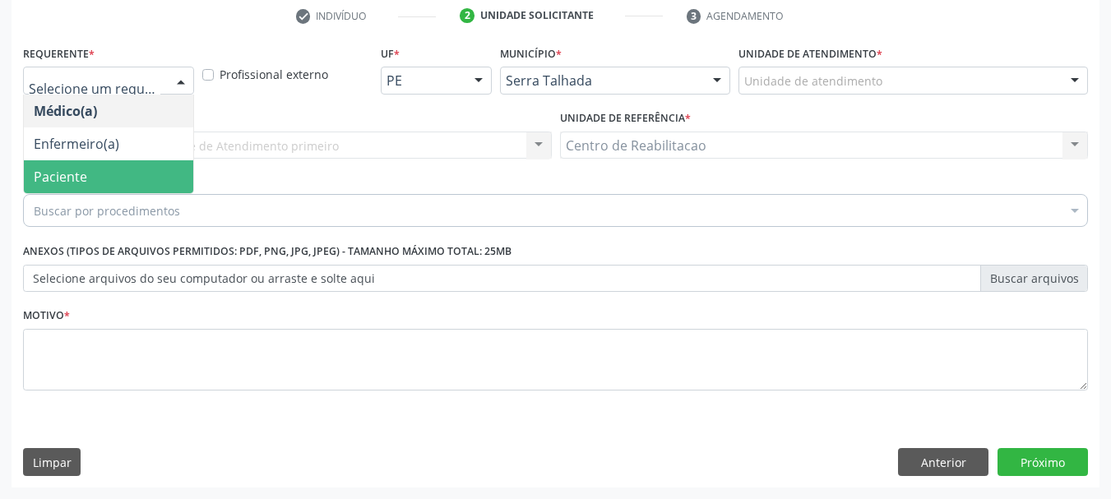
click at [76, 173] on span "Paciente" at bounding box center [60, 177] width 53 height 18
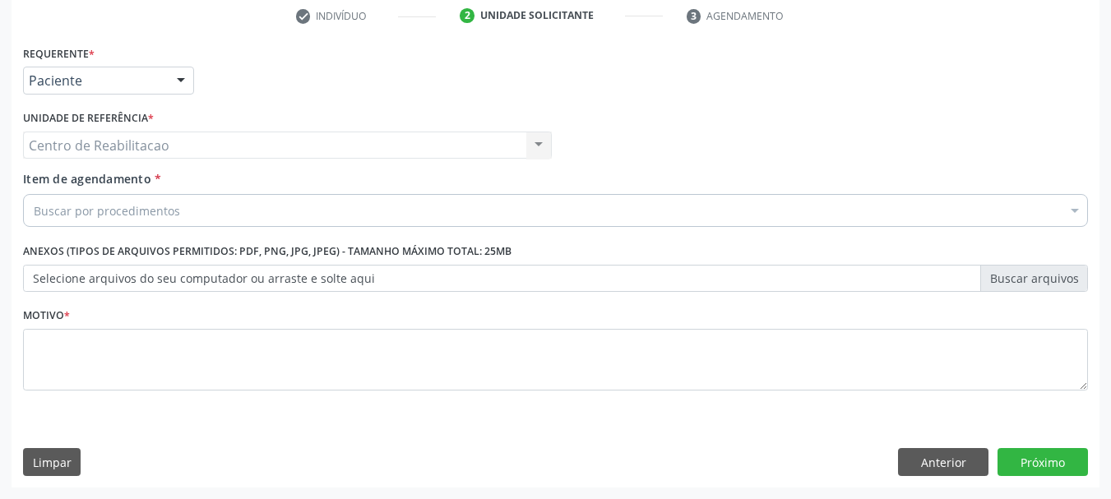
click at [103, 201] on div "Buscar por procedimentos" at bounding box center [555, 210] width 1065 height 33
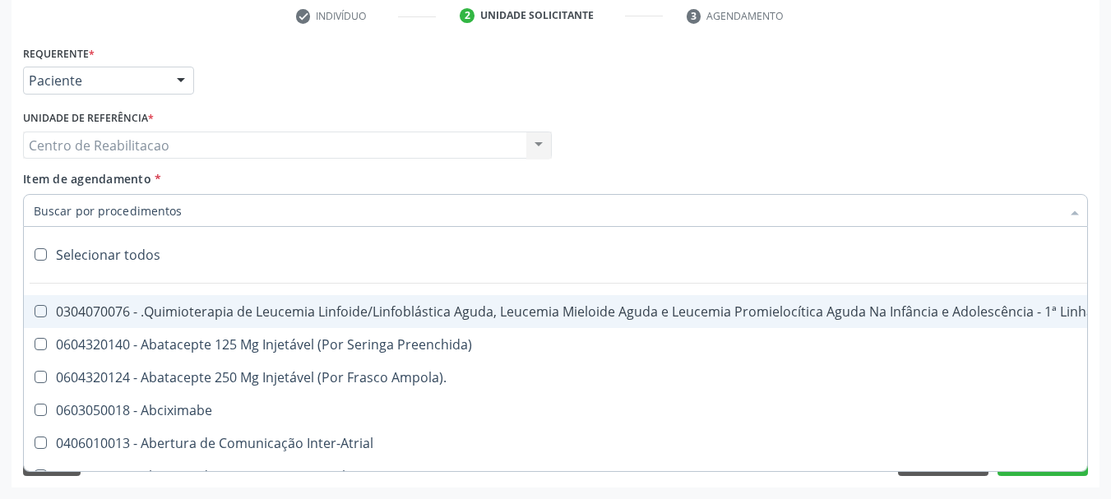
click at [104, 216] on input "Item de agendamento *" at bounding box center [547, 210] width 1027 height 33
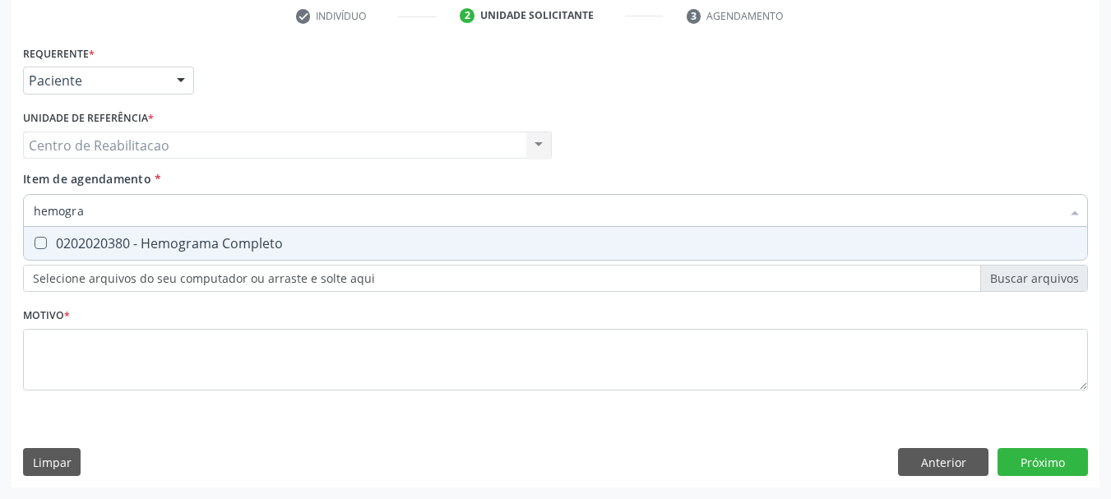
type input "hemogram"
click at [296, 232] on span "0202020380 - Hemograma Completo" at bounding box center [555, 243] width 1063 height 33
checkbox Completo "true"
type input "hemogram"
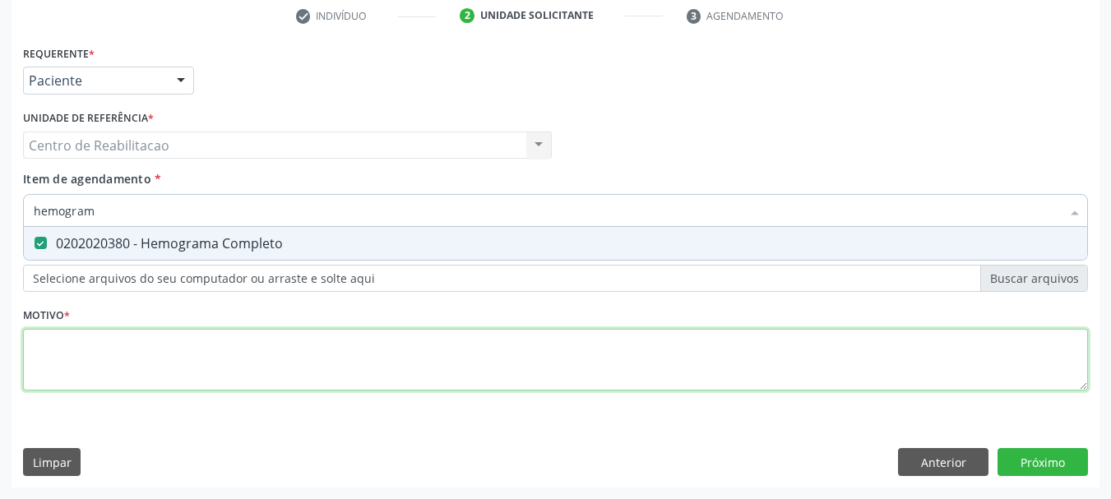
click at [335, 354] on div "Requerente * Paciente Médico(a) Enfermeiro(a) Paciente Nenhum resultado encontr…" at bounding box center [555, 227] width 1065 height 372
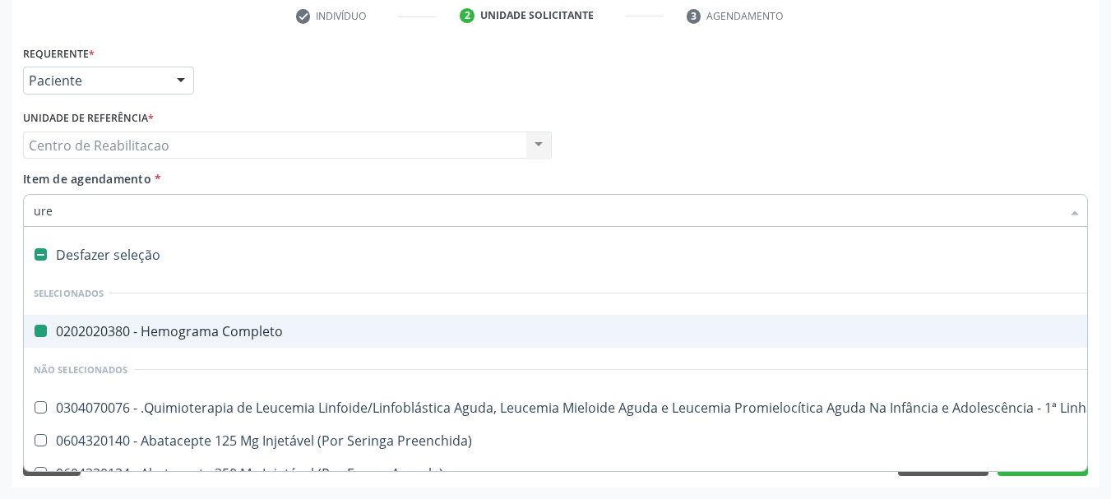
type input "urei"
checkbox Completo "false"
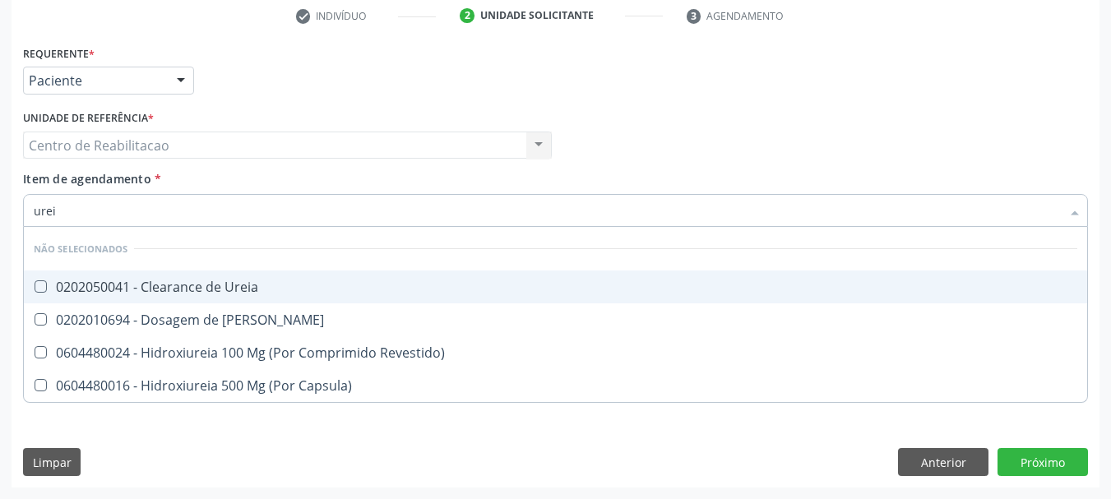
type input "ureia"
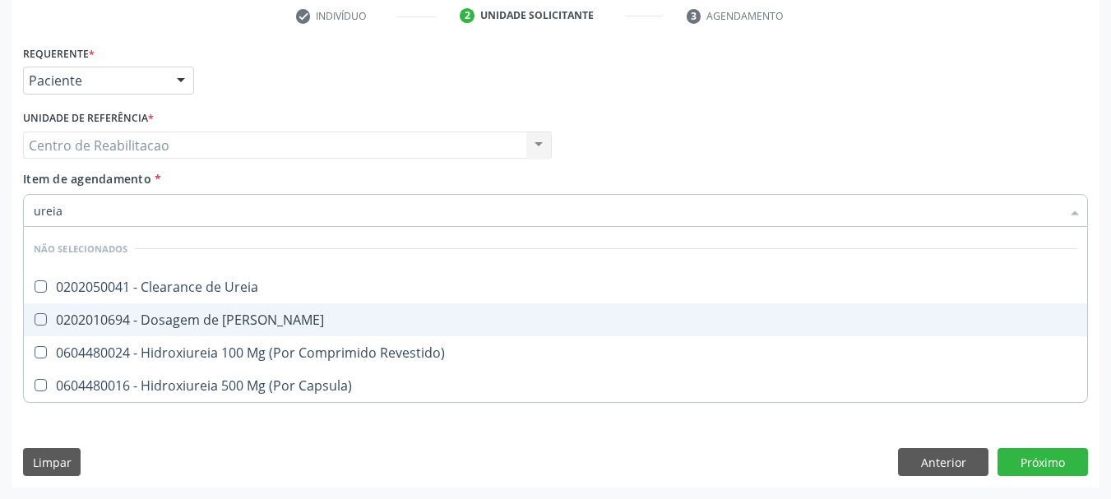
click at [260, 325] on div "0202010694 - Dosagem de [PERSON_NAME]" at bounding box center [555, 319] width 1043 height 13
checkbox Ureia "true"
type input "c"
checkbox Ureia "true"
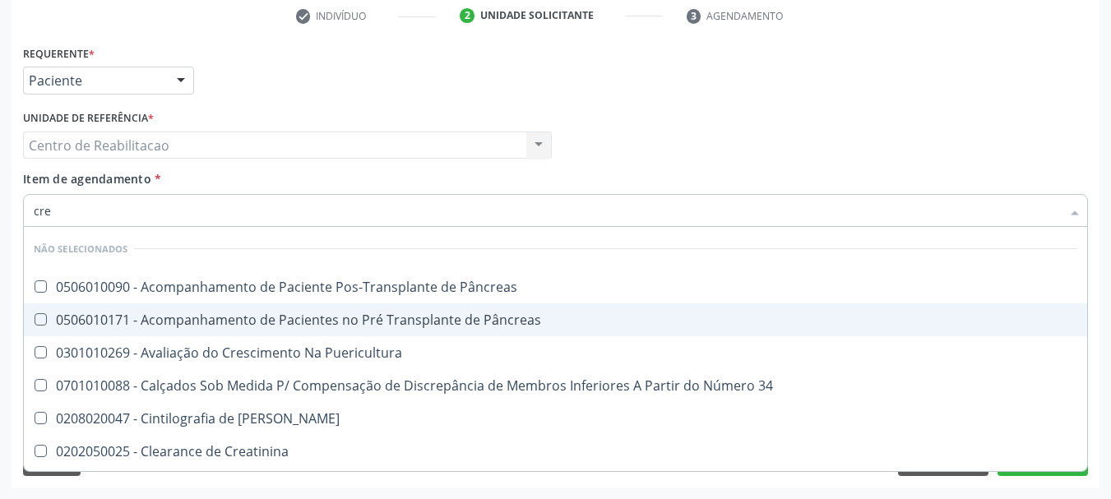
type input "crea"
checkbox Pâncreas "false"
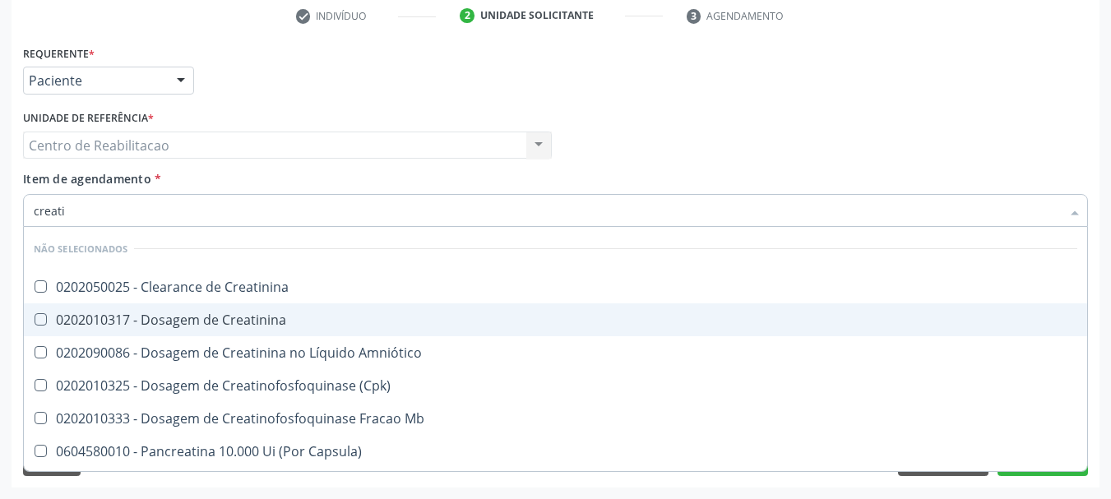
type input "creatin"
click at [260, 325] on div "0202010317 - Dosagem de Creatinina" at bounding box center [555, 319] width 1043 height 13
checkbox Creatinina "true"
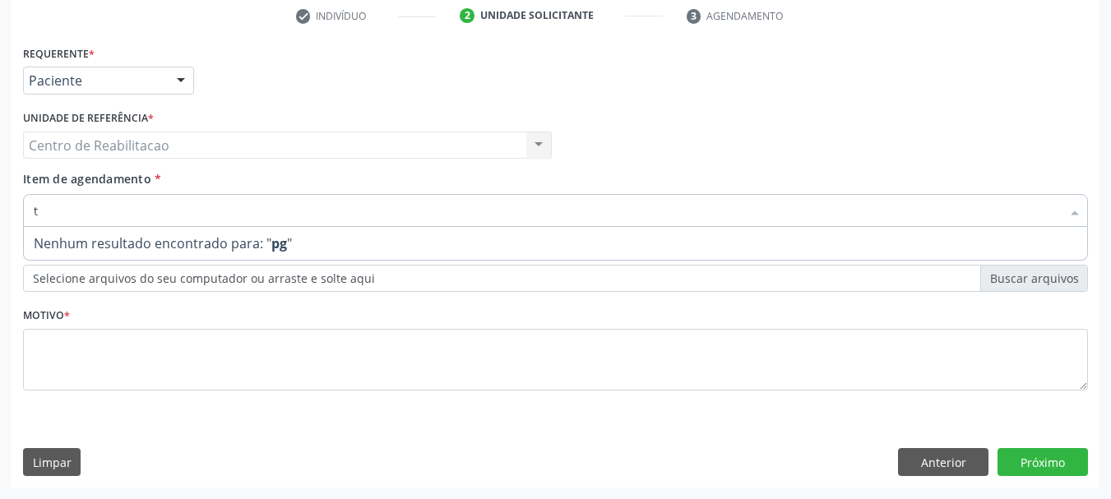
type input "tg"
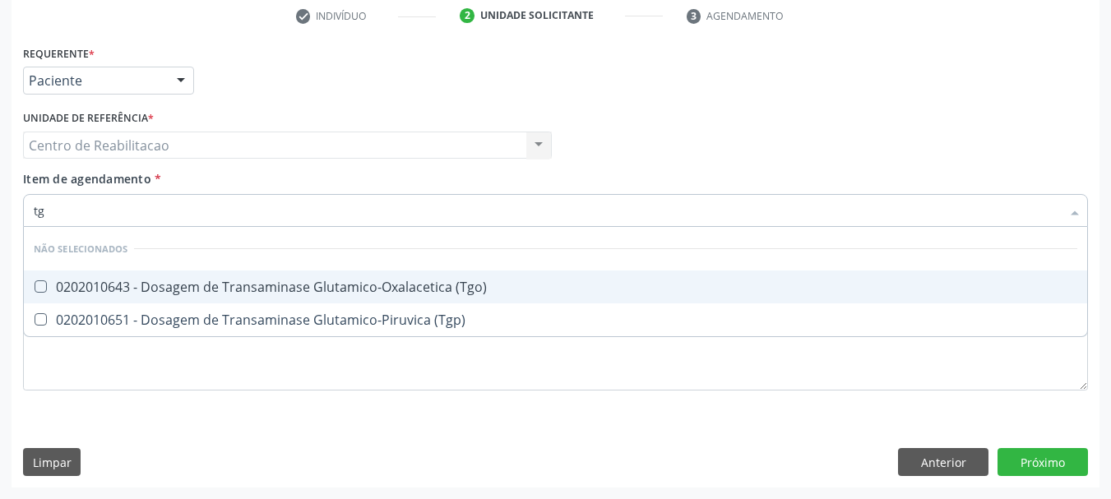
click at [343, 256] on li "Não selecionados" at bounding box center [555, 249] width 1063 height 44
drag, startPoint x: 340, startPoint y: 288, endPoint x: 338, endPoint y: 309, distance: 21.4
click at [340, 288] on div "0202010643 - Dosagem de Transaminase Glutamico-Oxalacetica (Tgo)" at bounding box center [555, 286] width 1043 height 13
checkbox \(Tgo\) "true"
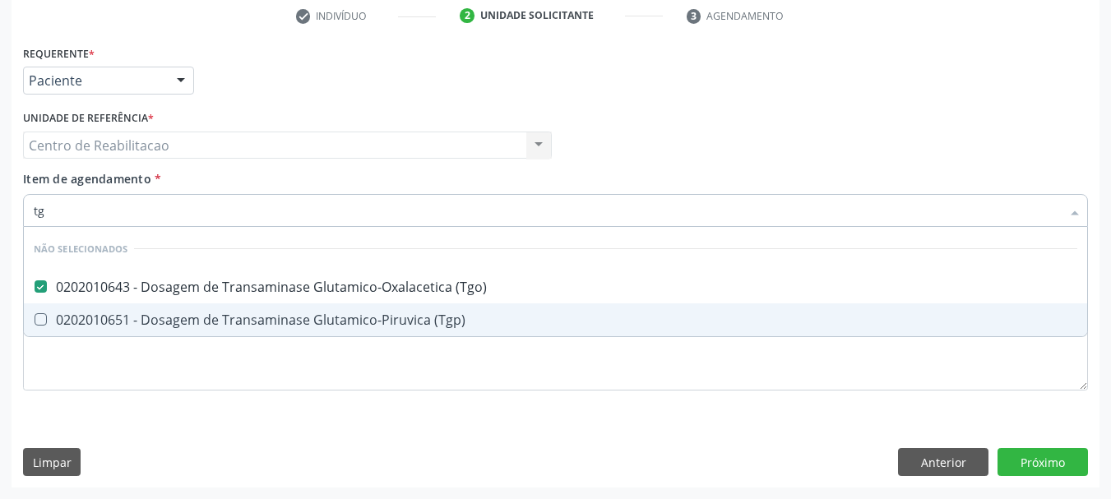
click at [338, 313] on div "0202010651 - Dosagem de Transaminase Glutamico-Piruvica (Tgp)" at bounding box center [555, 319] width 1043 height 13
checkbox \(Tgp\) "true"
type input "bi"
checkbox \(Tgo\) "false"
checkbox \(Tgp\) "false"
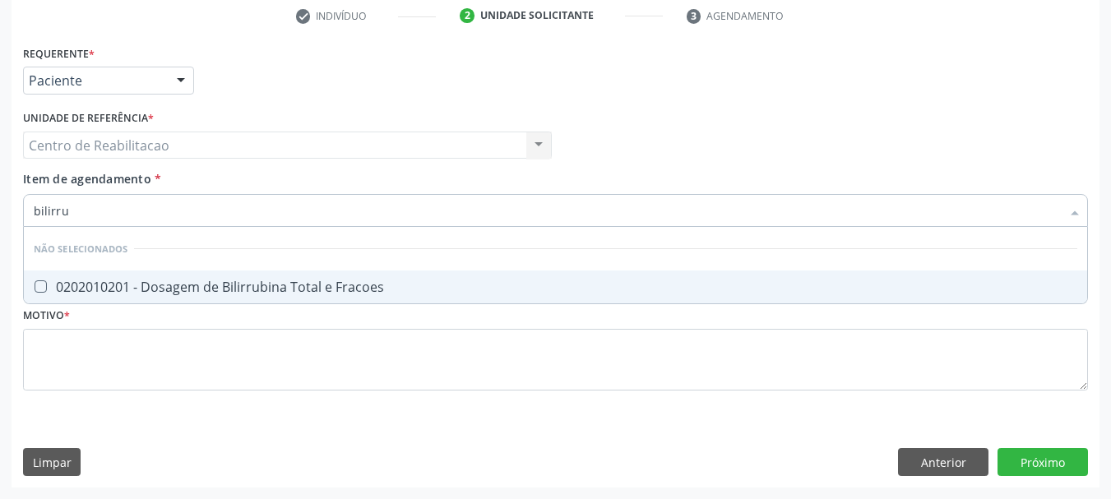
type input "bilirrub"
click at [338, 289] on div "0202010201 - Dosagem de Bilirrubina Total e Fracoes" at bounding box center [555, 286] width 1043 height 13
checkbox Fracoes "true"
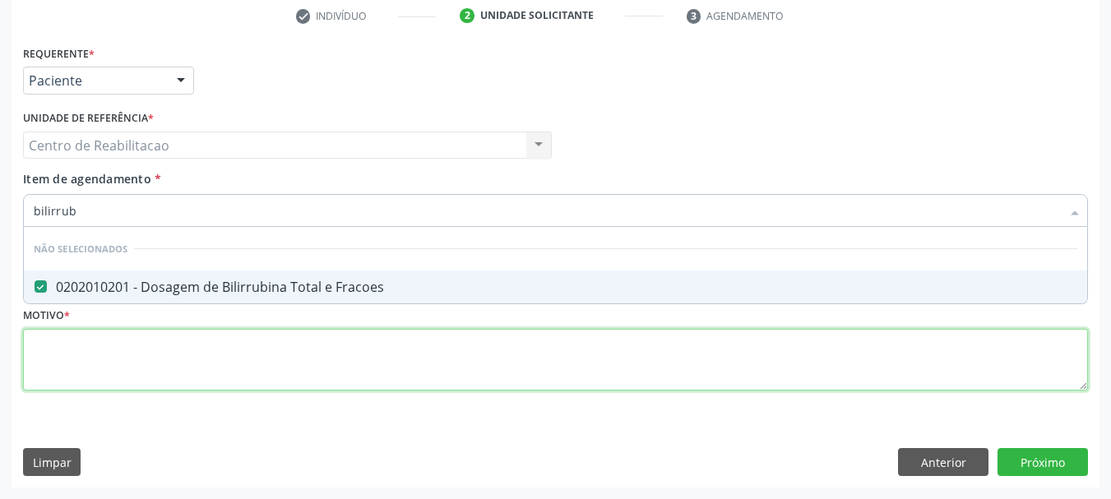
click at [628, 386] on div "Requerente * Paciente Médico(a) Enfermeiro(a) Paciente Nenhum resultado encontr…" at bounding box center [555, 227] width 1065 height 372
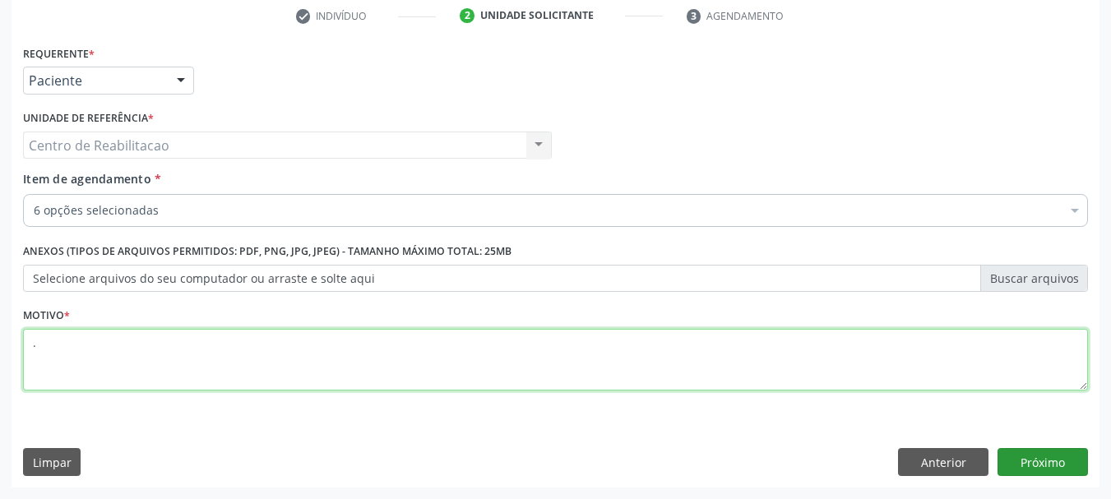
type textarea "."
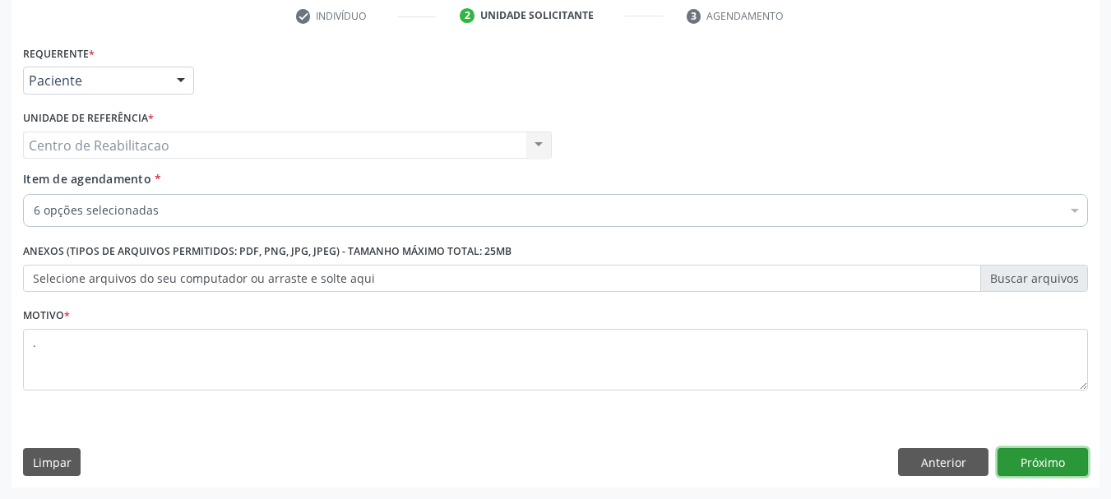
click at [1032, 473] on button "Próximo" at bounding box center [1042, 462] width 90 height 28
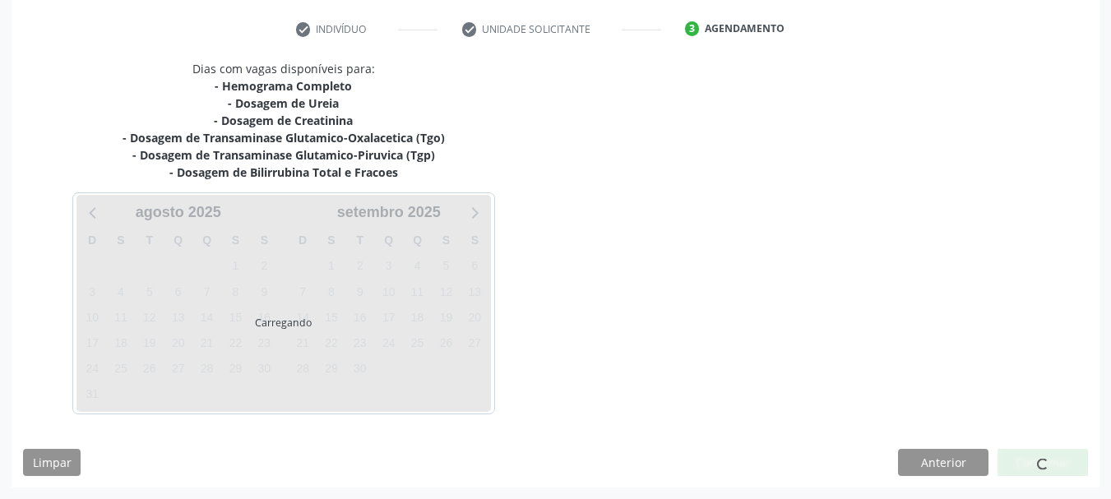
scroll to position [303, 0]
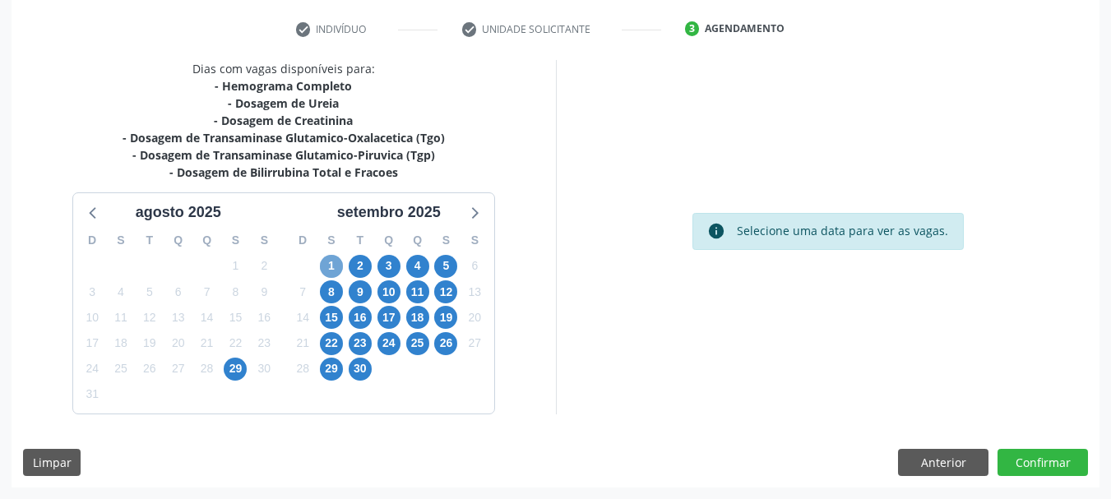
click at [328, 272] on span "1" at bounding box center [331, 266] width 23 height 23
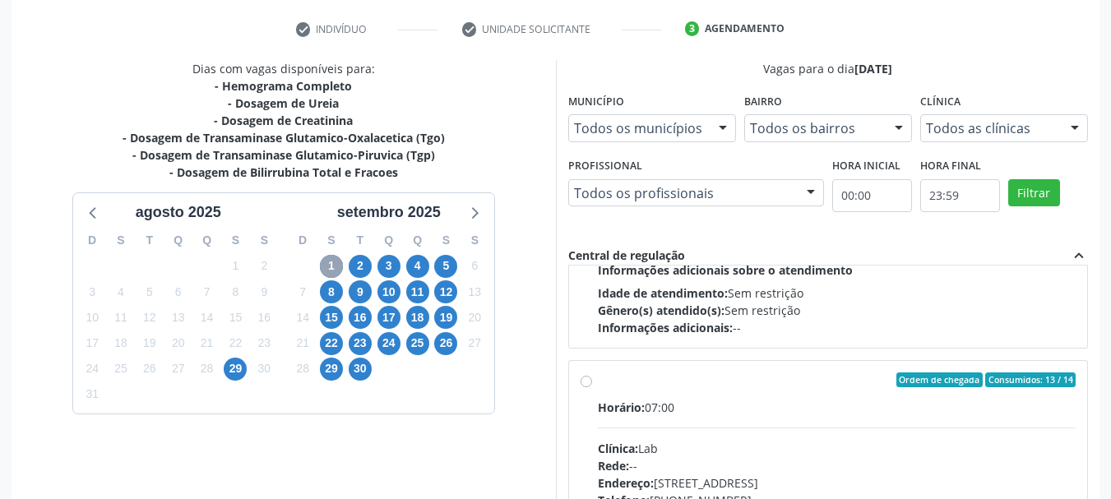
scroll to position [575, 0]
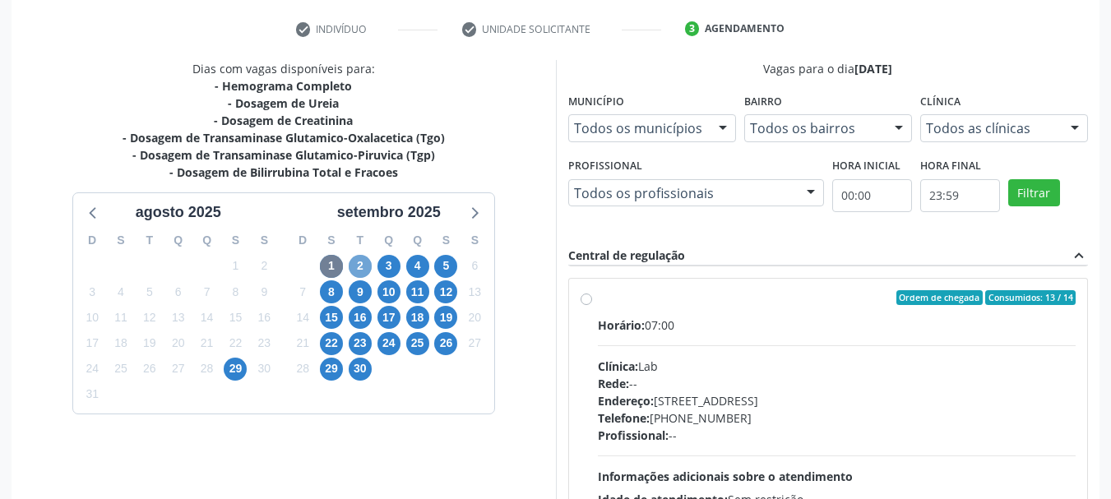
click at [356, 259] on span "2" at bounding box center [360, 266] width 23 height 23
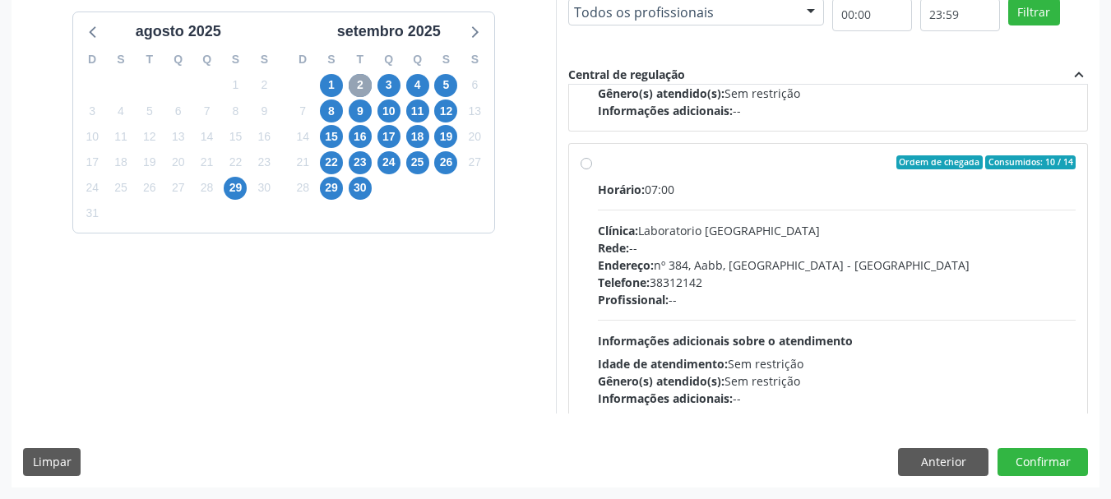
scroll to position [822, 0]
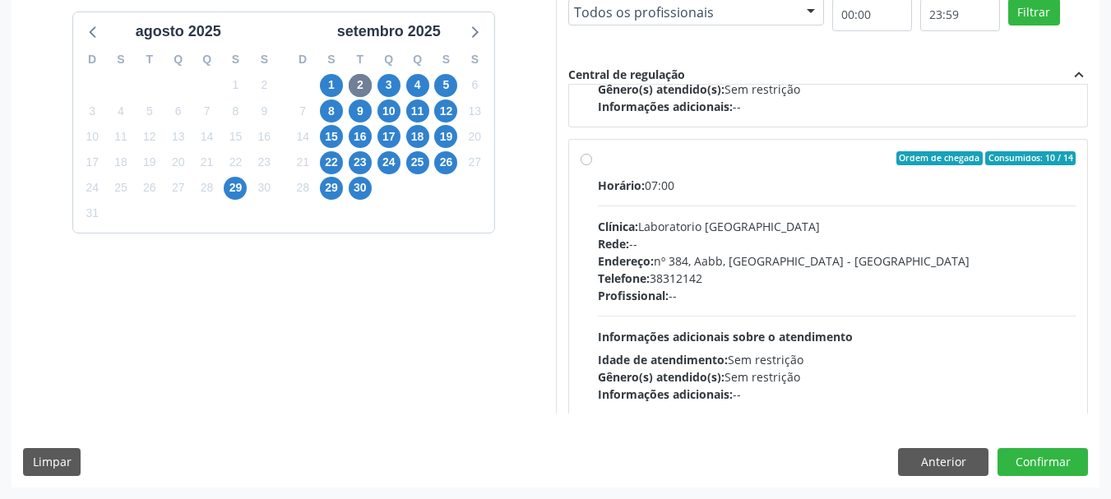
click at [731, 173] on label "Ordem de chegada Consumidos: 10 / 14 Horário: 07:00 Clínica: Laboratorio [GEOGR…" at bounding box center [837, 277] width 478 height 252
click at [592, 166] on input "Ordem de chegada Consumidos: 10 / 14 Horário: 07:00 Clínica: Laboratorio [GEOGR…" at bounding box center [586, 158] width 12 height 15
radio input "true"
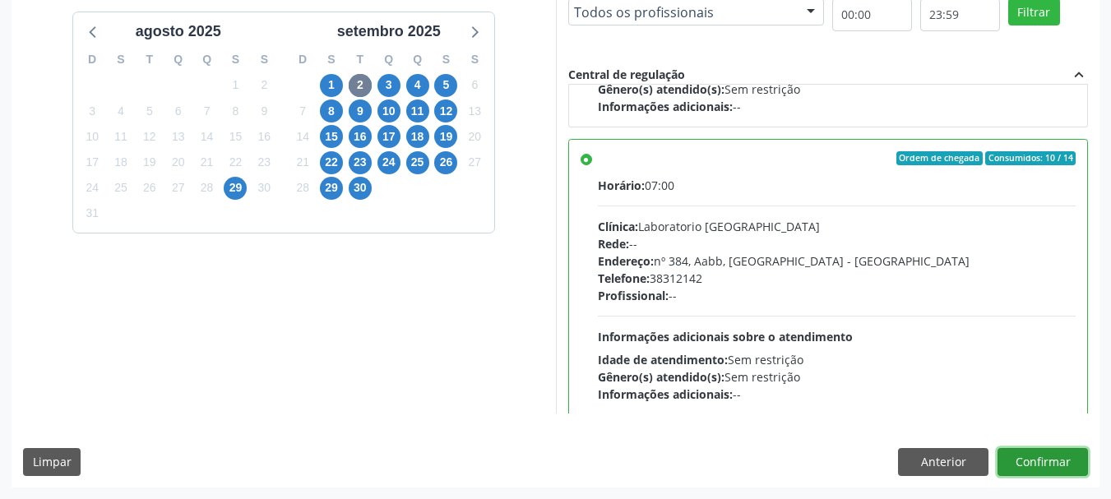
click at [1043, 463] on button "Confirmar" at bounding box center [1042, 462] width 90 height 28
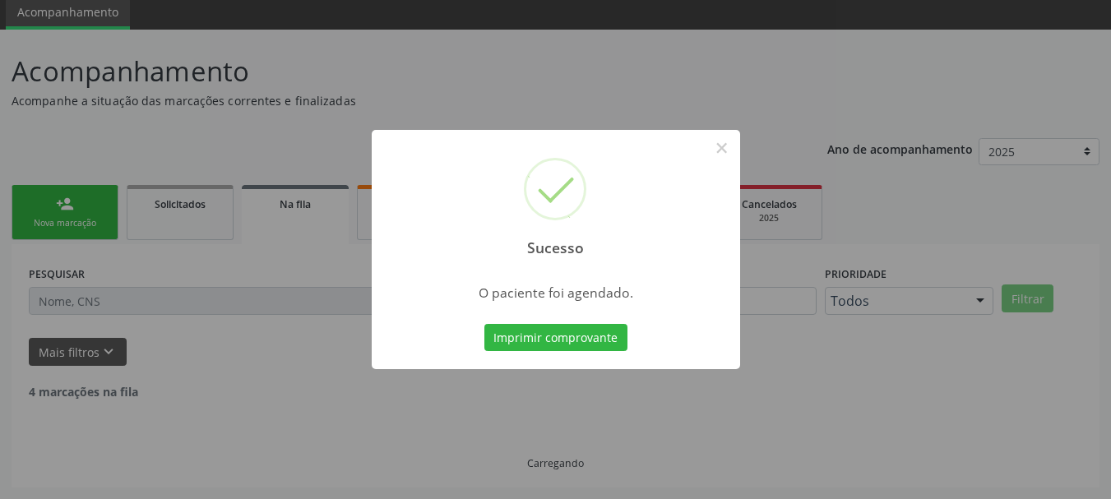
scroll to position [44, 0]
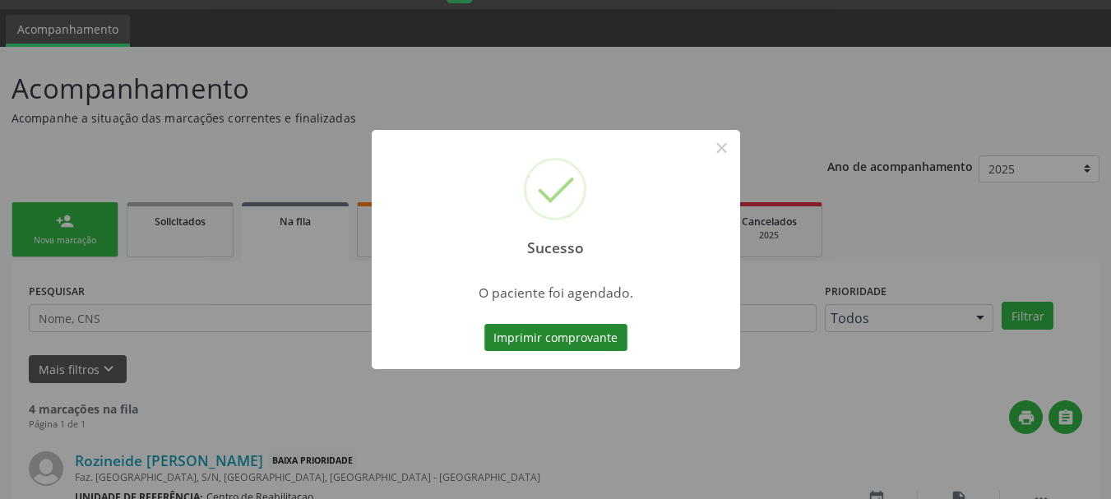
click at [574, 335] on button "Imprimir comprovante" at bounding box center [555, 338] width 143 height 28
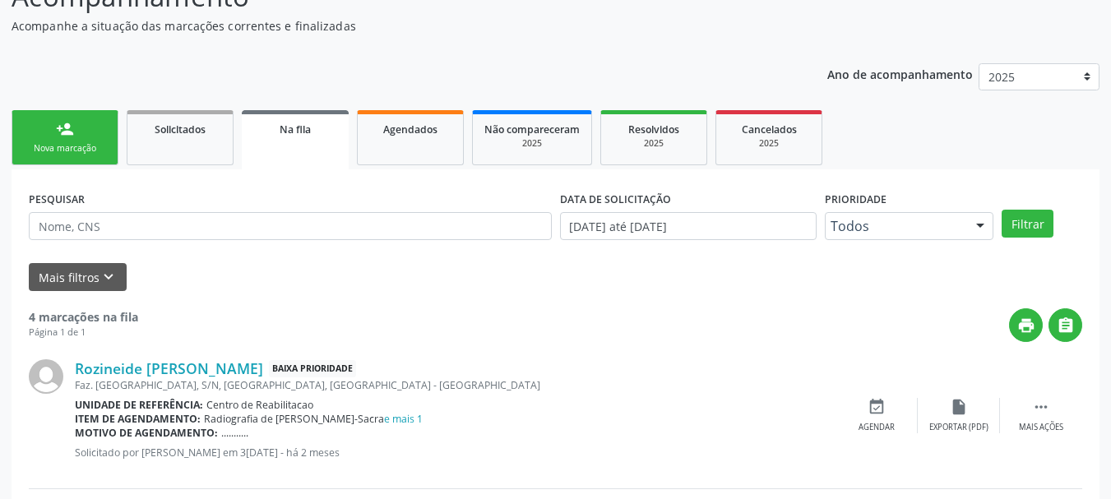
scroll to position [126, 0]
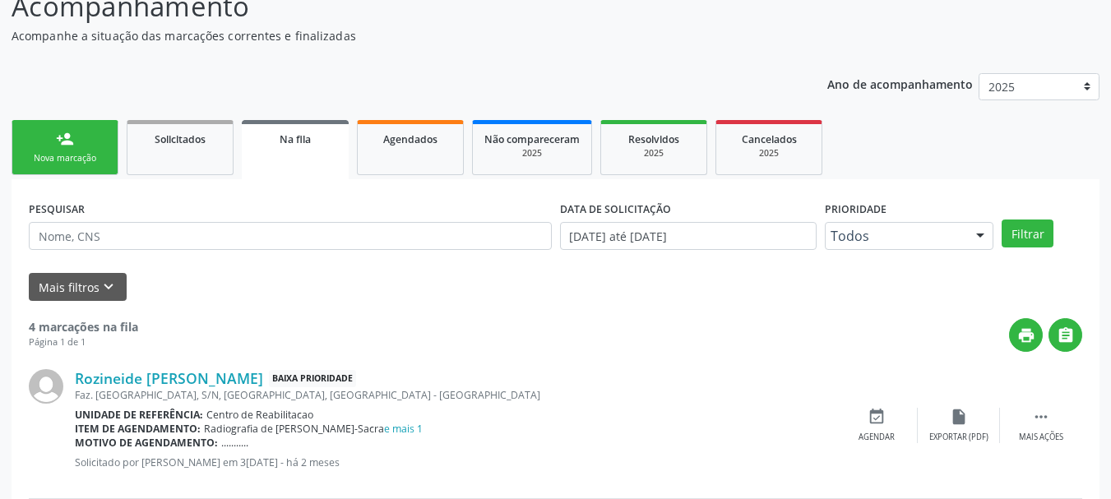
click at [53, 141] on link "person_add Nova marcação" at bounding box center [65, 147] width 107 height 55
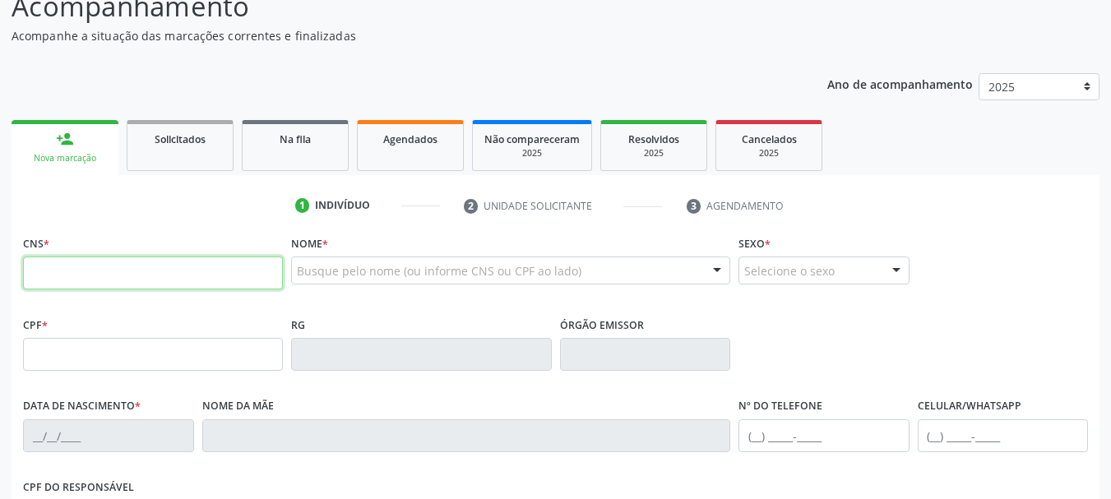
click at [112, 277] on input "text" at bounding box center [153, 272] width 260 height 33
paste input "704 1050 7050 1050"
type input "704 1050 7050 1050"
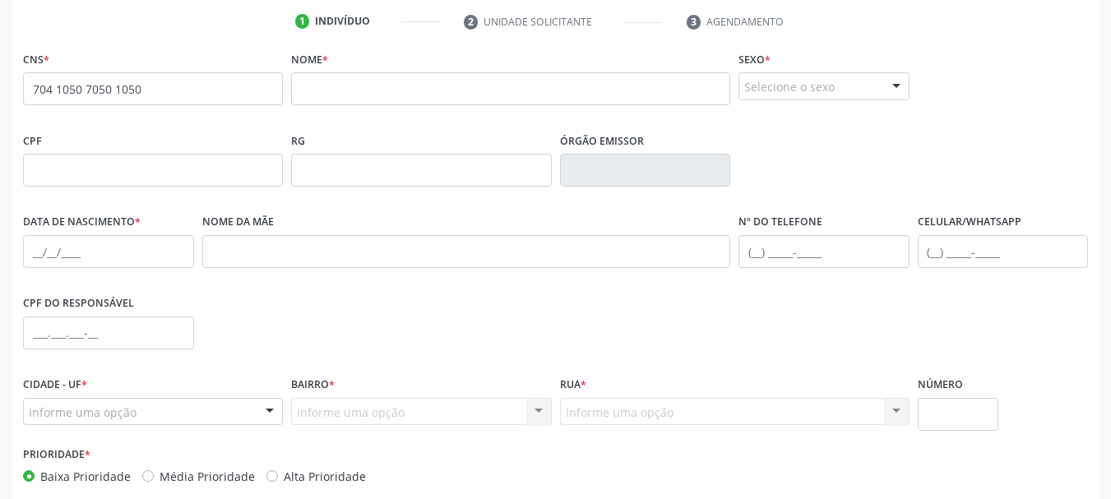
scroll to position [392, 0]
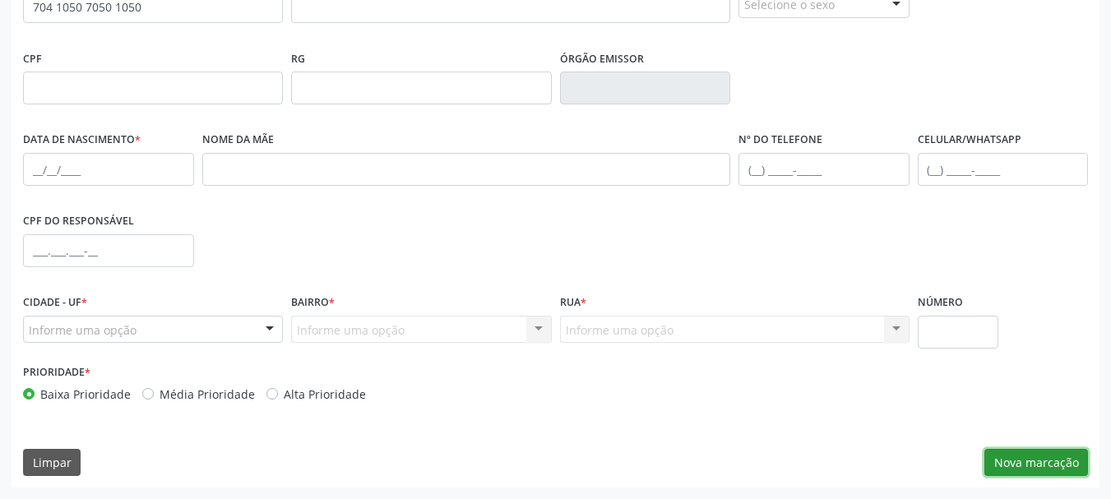
click at [1032, 459] on button "Nova marcação" at bounding box center [1036, 463] width 104 height 28
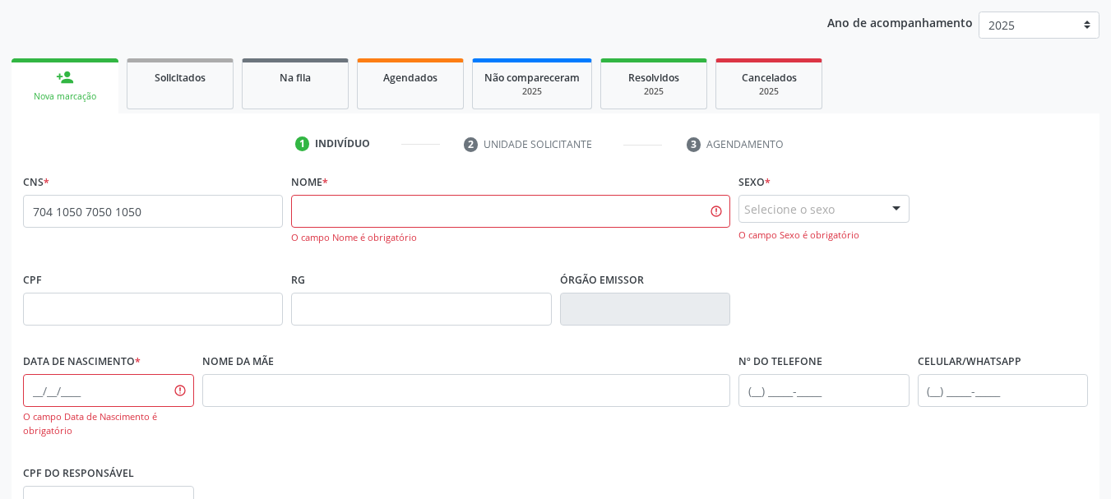
scroll to position [146, 0]
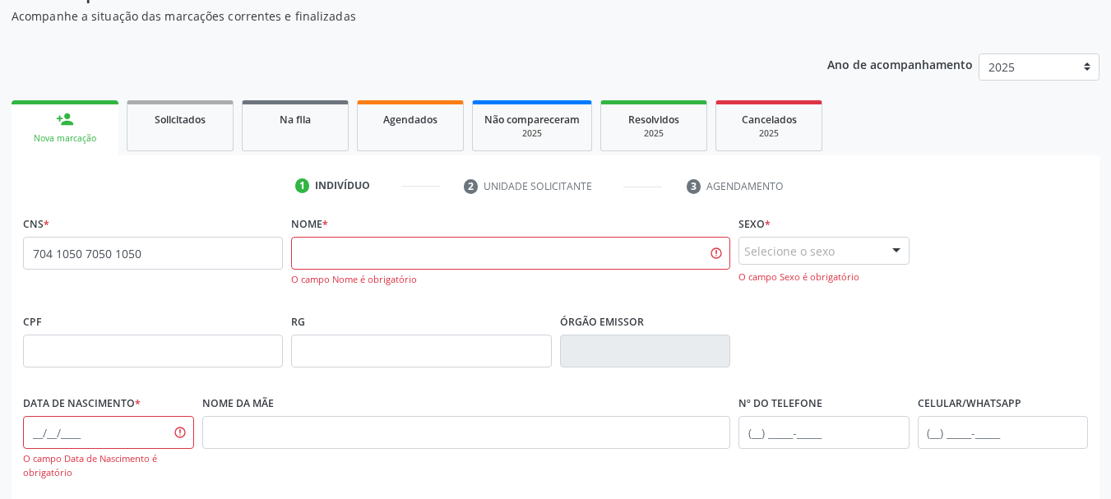
click at [597, 274] on div "O campo Nome é obrigatório" at bounding box center [510, 280] width 439 height 14
paste input "[PERSON_NAME]"
click at [594, 256] on input "text" at bounding box center [510, 253] width 439 height 33
type input "[PERSON_NAME]"
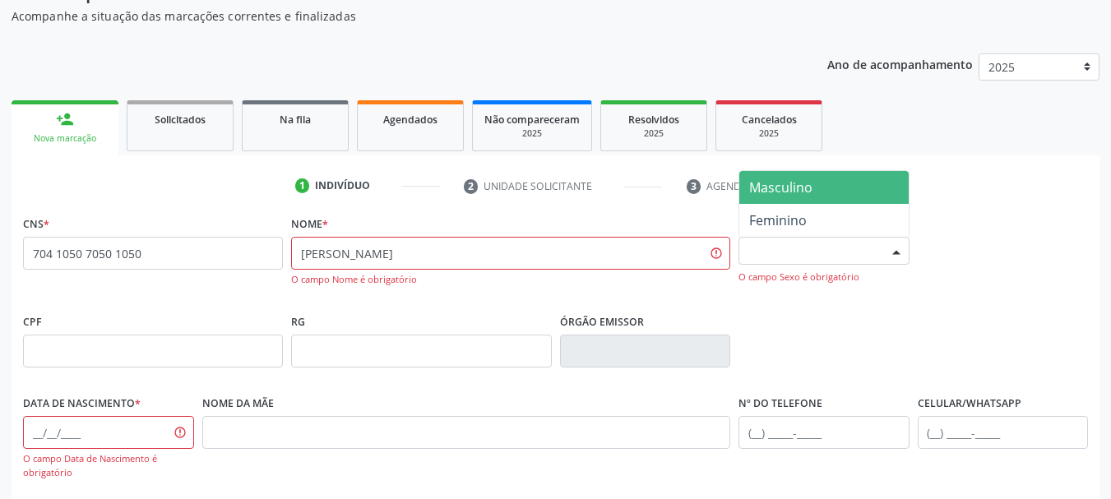
click at [840, 242] on div "Selecione o sexo" at bounding box center [823, 251] width 171 height 28
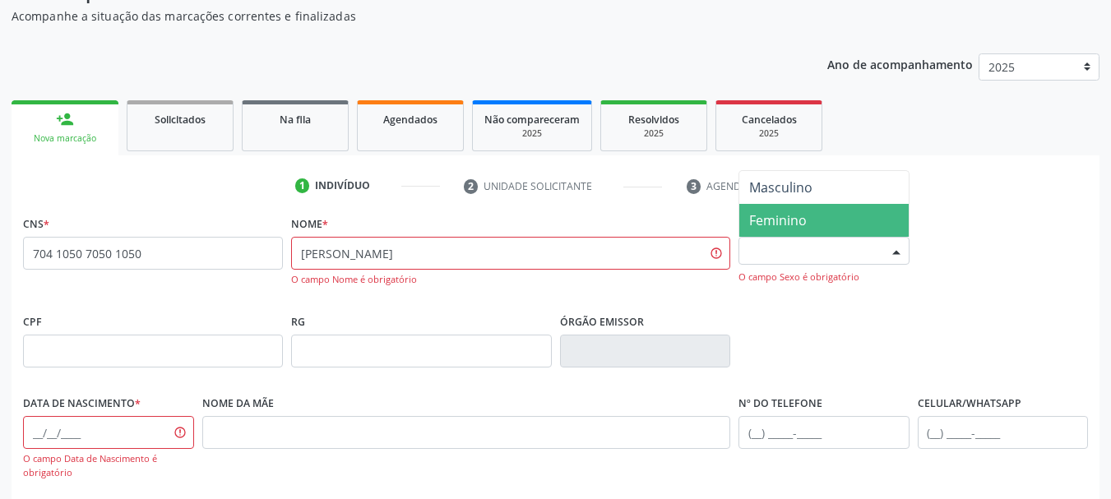
click at [806, 215] on span "Feminino" at bounding box center [823, 220] width 169 height 33
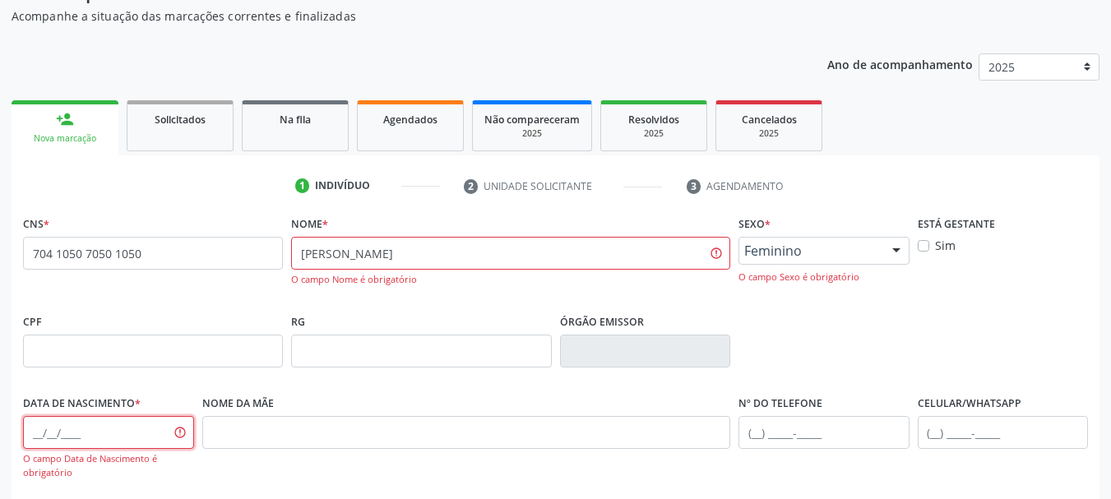
click at [91, 426] on input "text" at bounding box center [108, 432] width 171 height 33
type input "[DATE]"
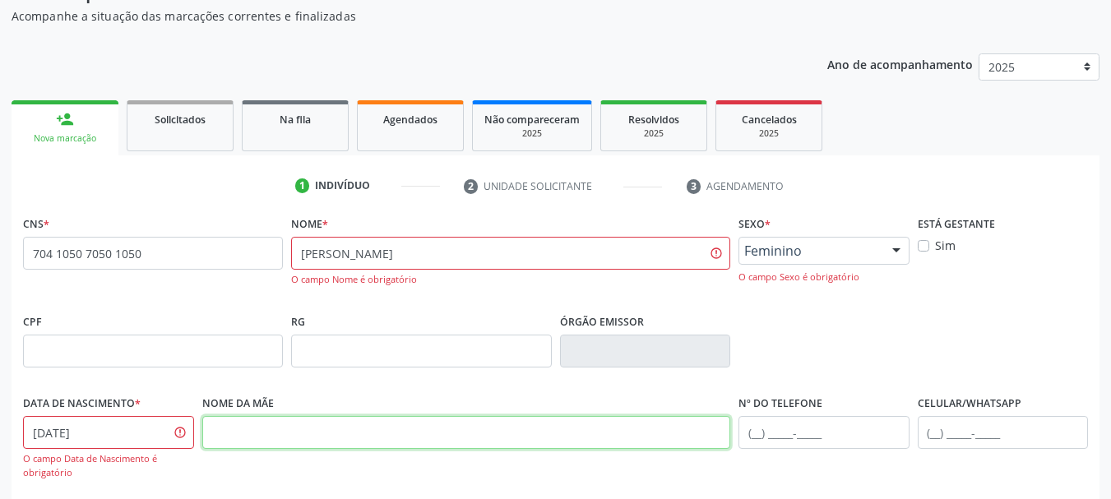
click at [321, 442] on input "text" at bounding box center [466, 432] width 529 height 33
paste input "[PERSON_NAME]"
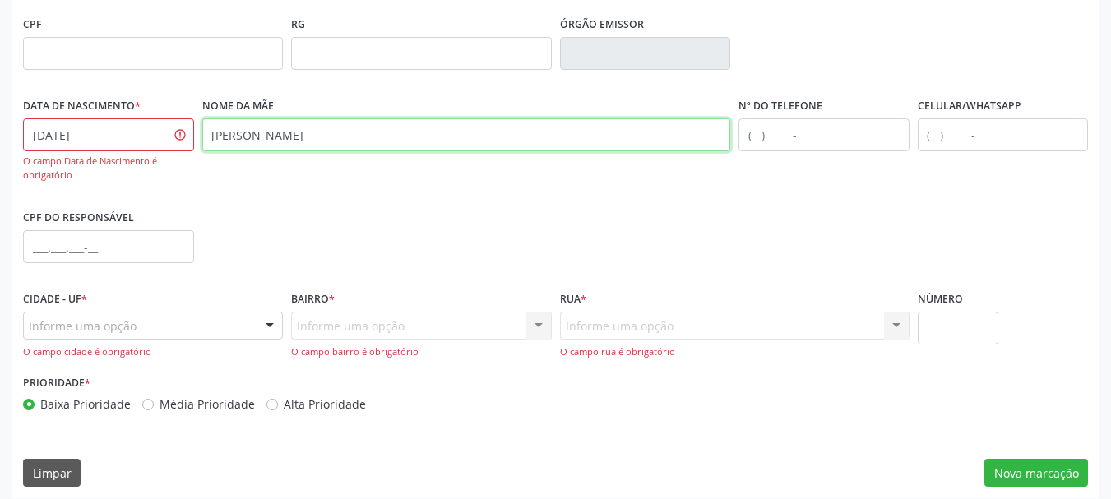
scroll to position [454, 0]
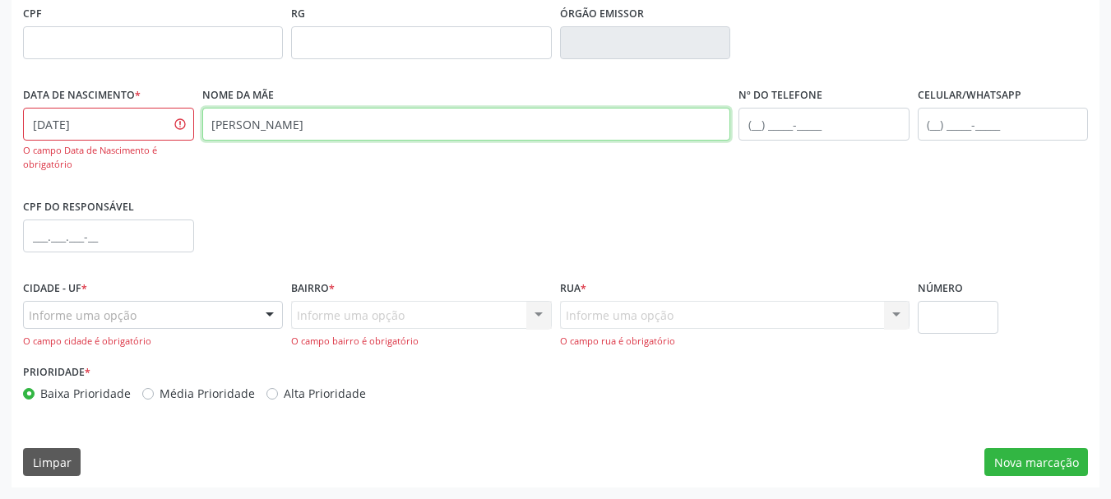
type input "[PERSON_NAME]"
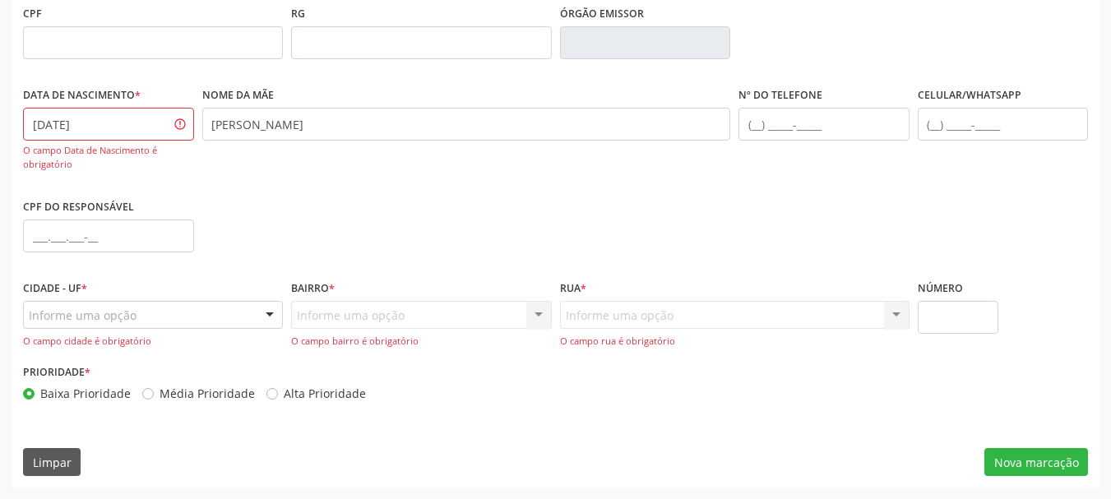
click at [153, 319] on div "Informe uma opção" at bounding box center [153, 315] width 260 height 28
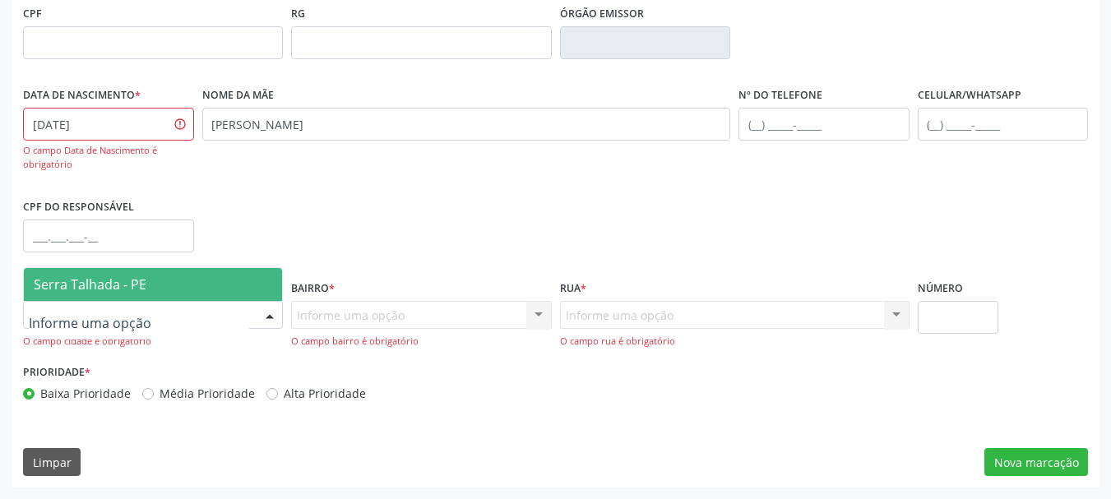
click at [146, 270] on span "Serra Talhada - PE" at bounding box center [153, 284] width 258 height 33
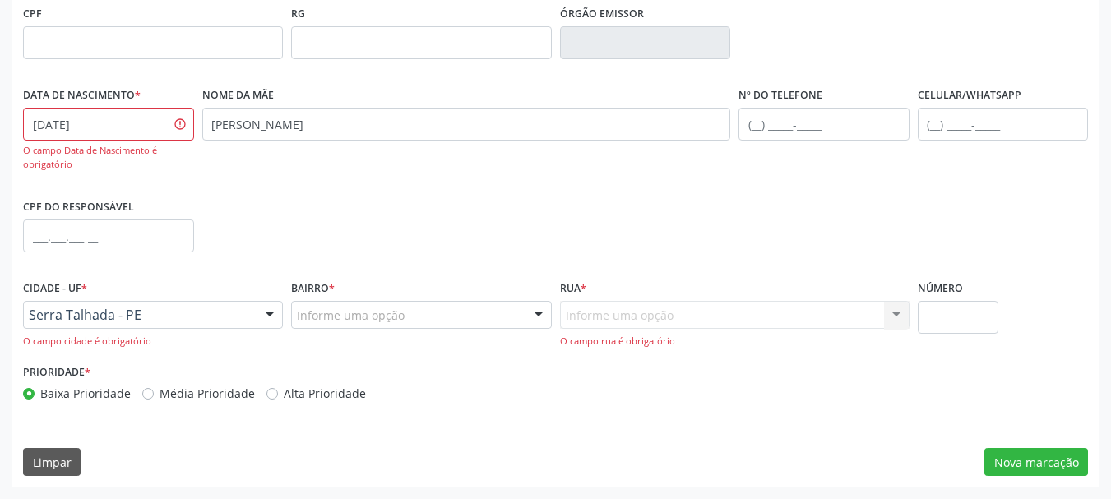
drag, startPoint x: 344, startPoint y: 291, endPoint x: 369, endPoint y: 329, distance: 45.1
click at [352, 295] on div "Bairro * Informe uma opção Zona Rural Aabb [GEOGRAPHIC_DATA] Borborema Cagep Ce…" at bounding box center [421, 301] width 260 height 53
drag, startPoint x: 370, startPoint y: 337, endPoint x: 377, endPoint y: 321, distance: 16.9
click at [373, 331] on div "Bairro * Informe uma opção Zona Rural Aabb [GEOGRAPHIC_DATA] Borborema Cagep Ce…" at bounding box center [421, 317] width 268 height 84
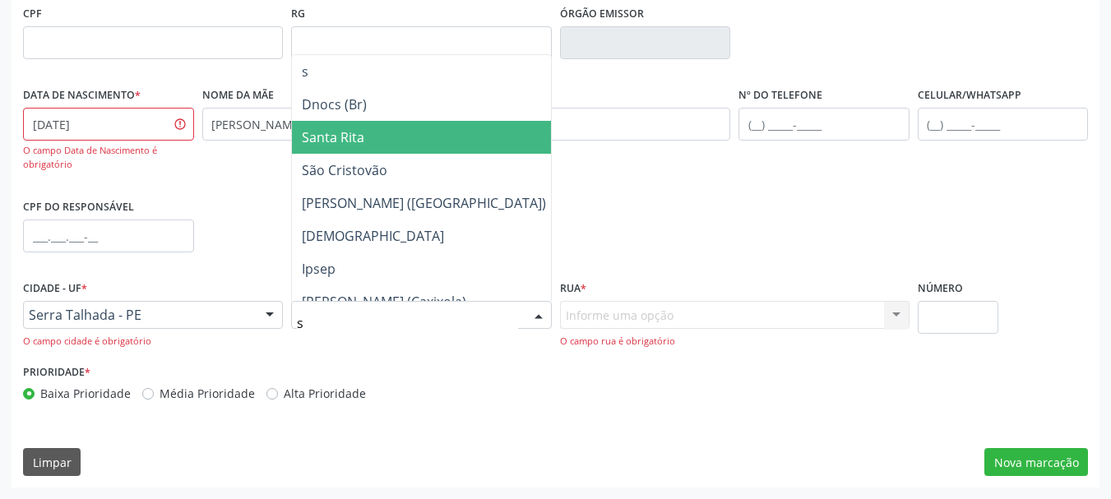
type input "se"
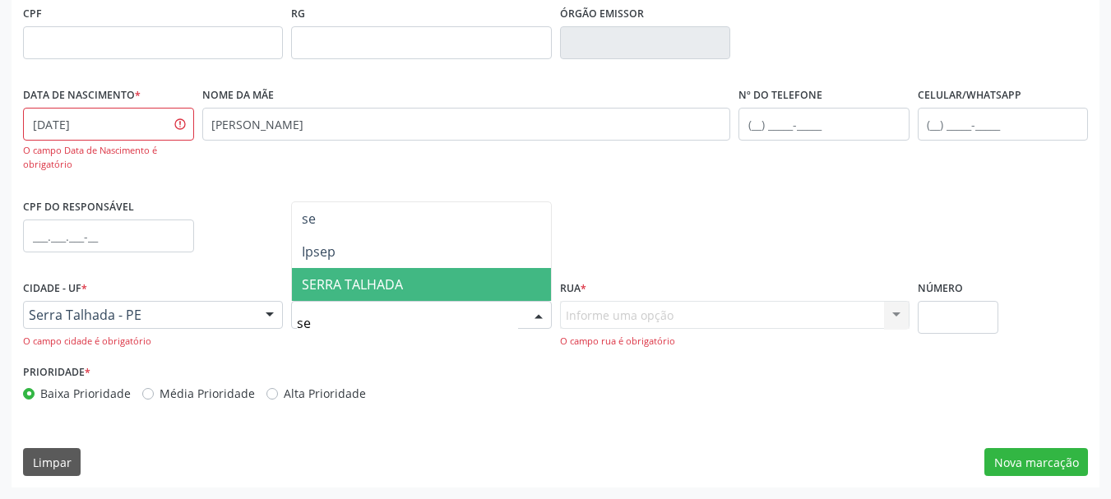
click at [402, 290] on span "SERRA TALHADA" at bounding box center [352, 284] width 101 height 18
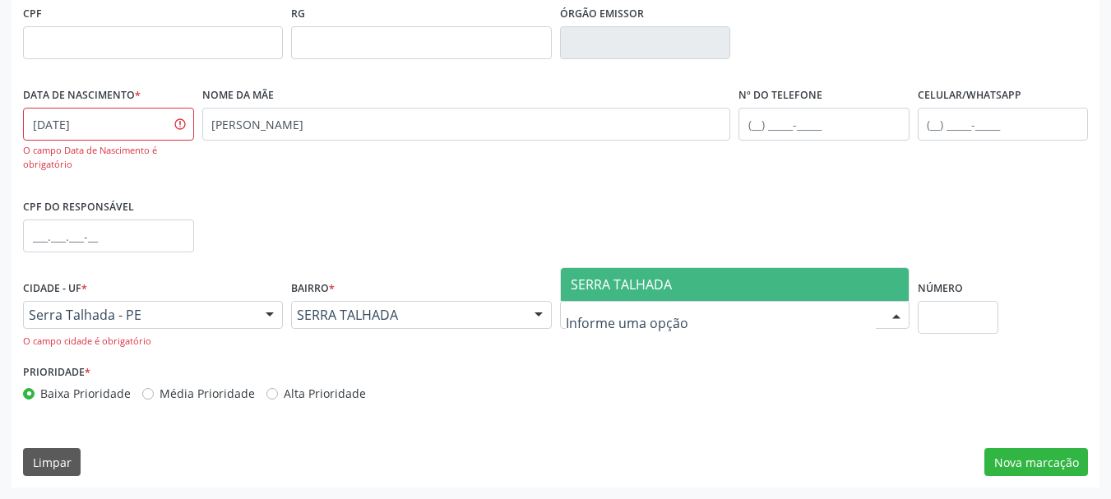
click at [688, 311] on div at bounding box center [734, 315] width 349 height 28
click at [659, 275] on span "SERRA TALHADA" at bounding box center [735, 284] width 348 height 33
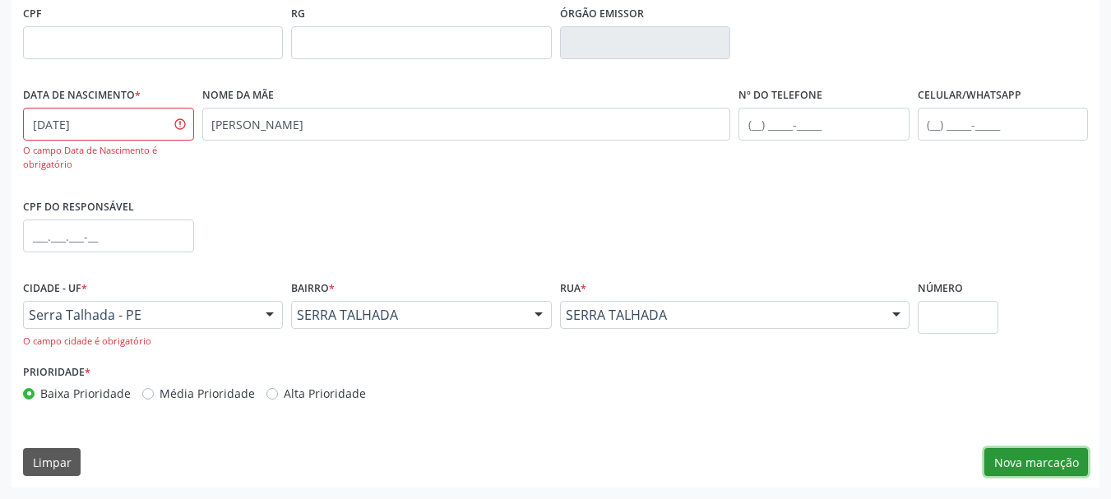
click at [1052, 469] on button "Nova marcação" at bounding box center [1036, 462] width 104 height 28
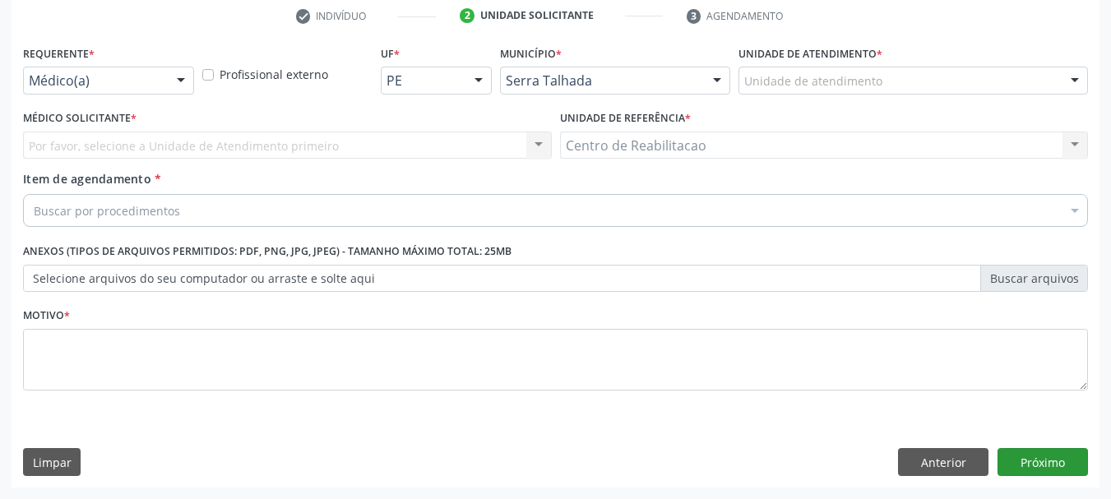
scroll to position [316, 0]
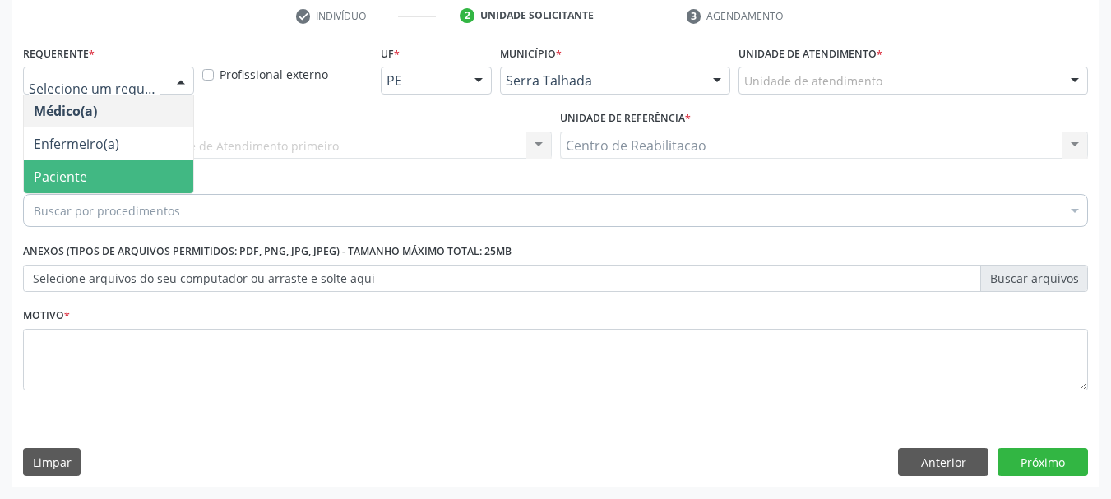
click at [85, 169] on span "Paciente" at bounding box center [60, 177] width 53 height 18
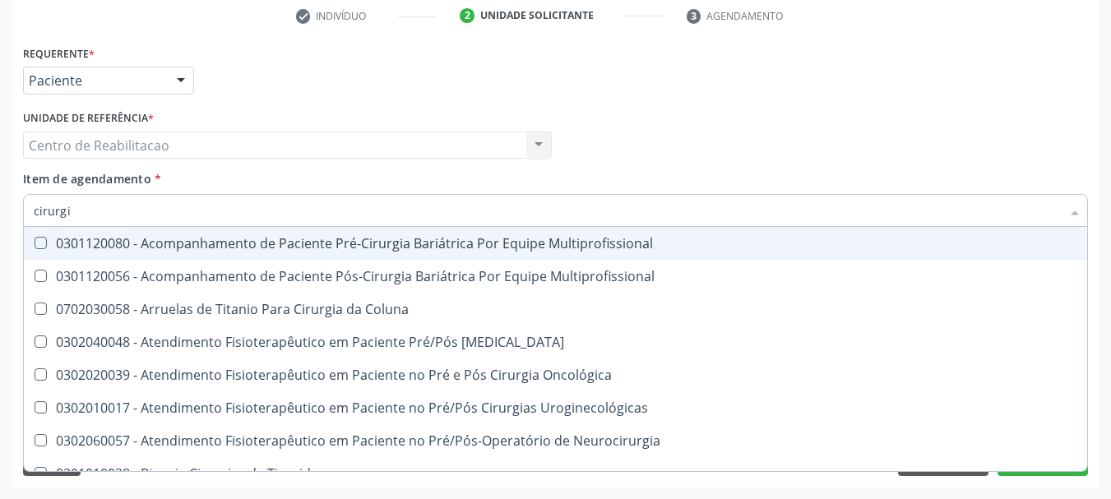
type input "cirurgiã"
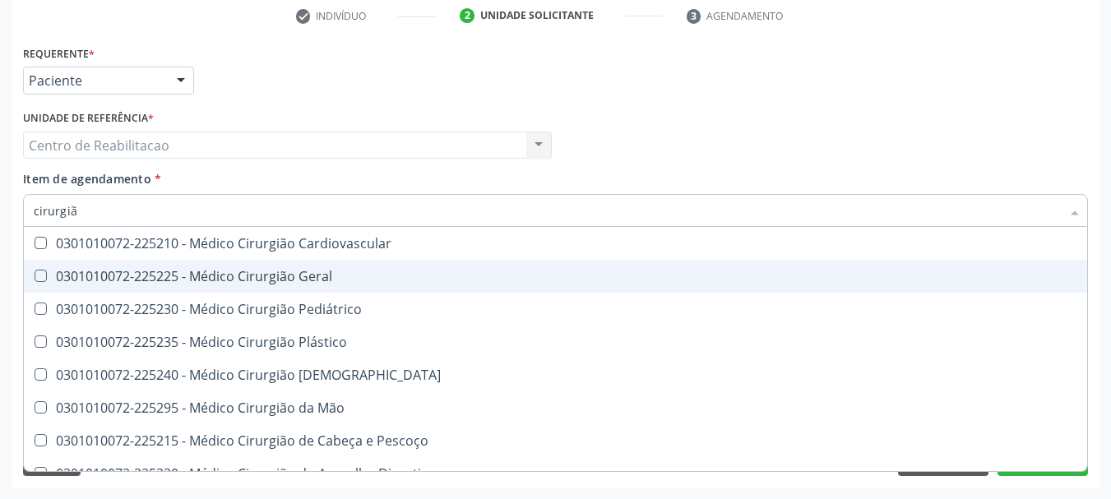
click at [354, 281] on div "0301010072-225225 - Médico Cirurgião Geral" at bounding box center [555, 276] width 1043 height 13
checkbox Geral "true"
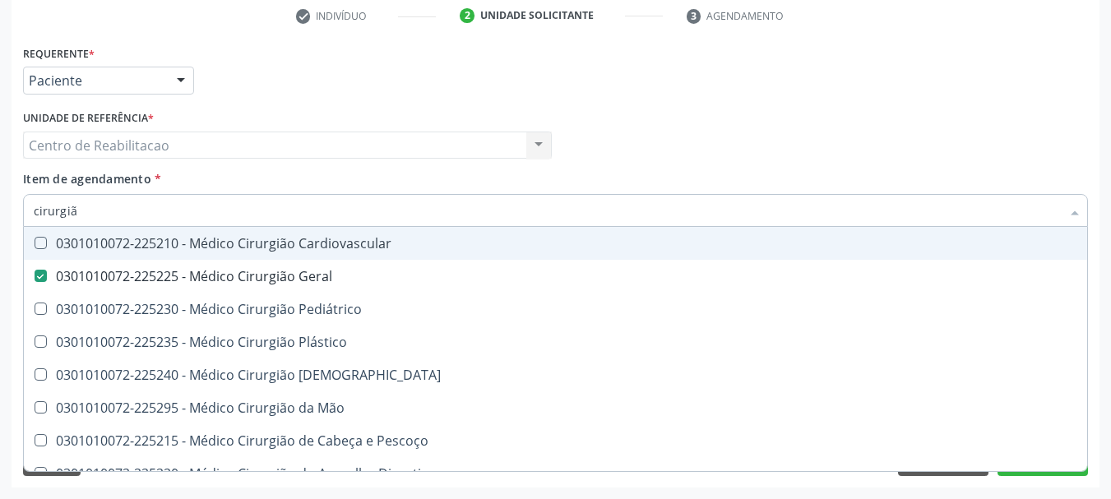
click at [397, 176] on div "Item de agendamento * cirurgiã Desfazer seleção 0301010072-225210 - Médico Ciru…" at bounding box center [555, 196] width 1065 height 52
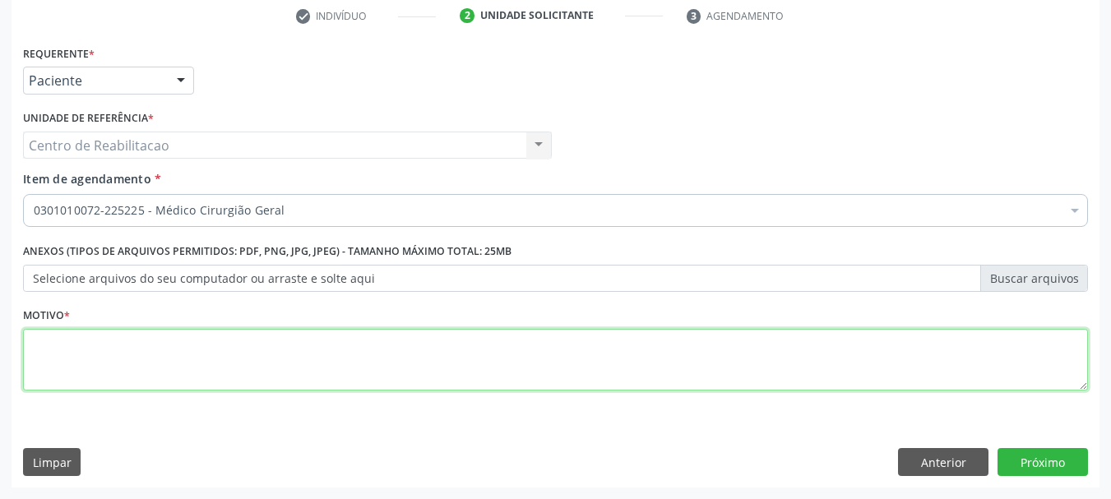
click at [236, 354] on textarea at bounding box center [555, 360] width 1065 height 62
type textarea "."
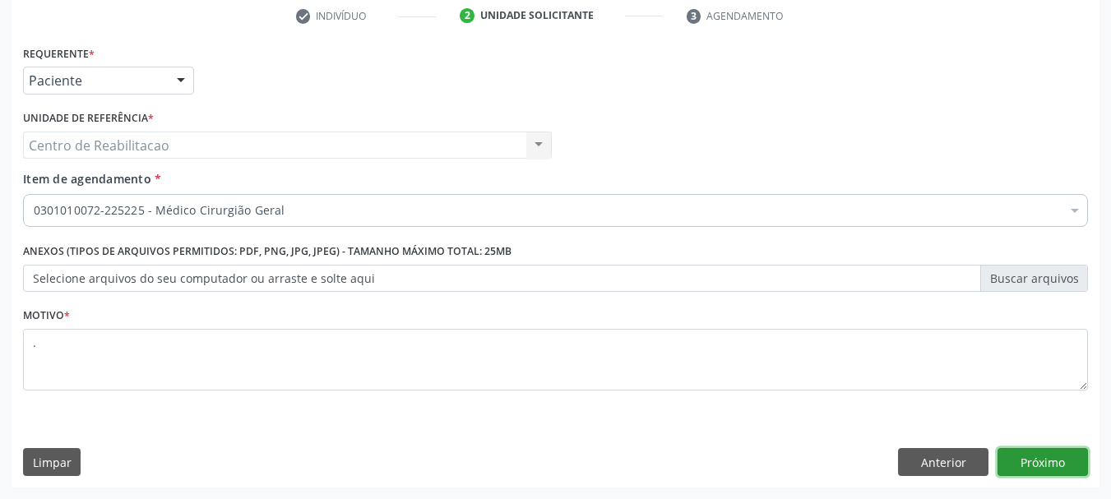
click at [1027, 460] on button "Próximo" at bounding box center [1042, 462] width 90 height 28
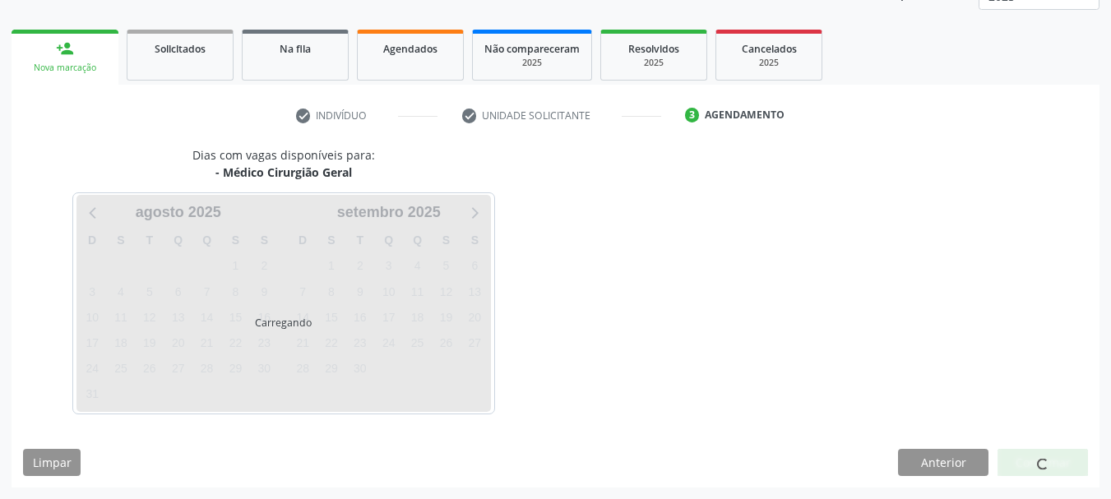
scroll to position [216, 0]
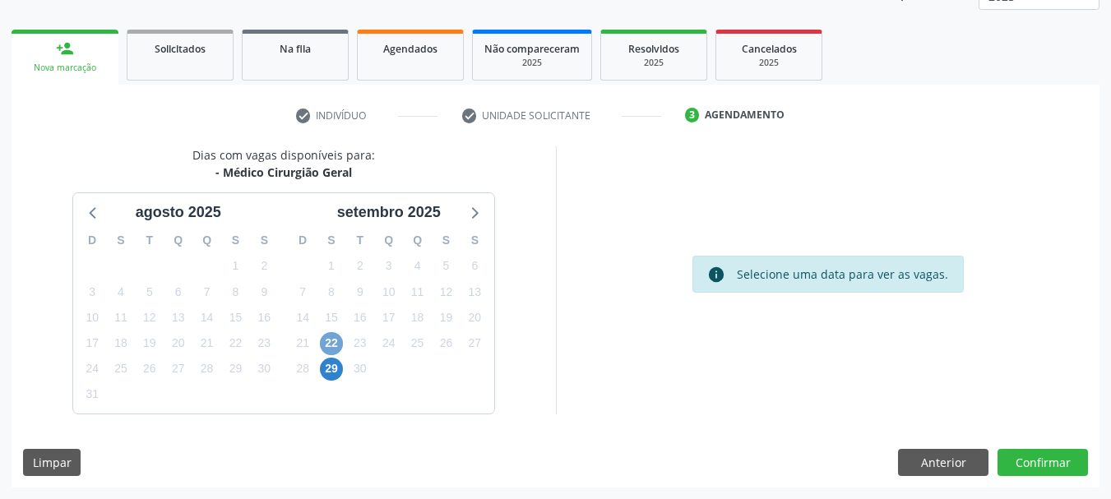
click at [331, 342] on span "22" at bounding box center [331, 343] width 23 height 23
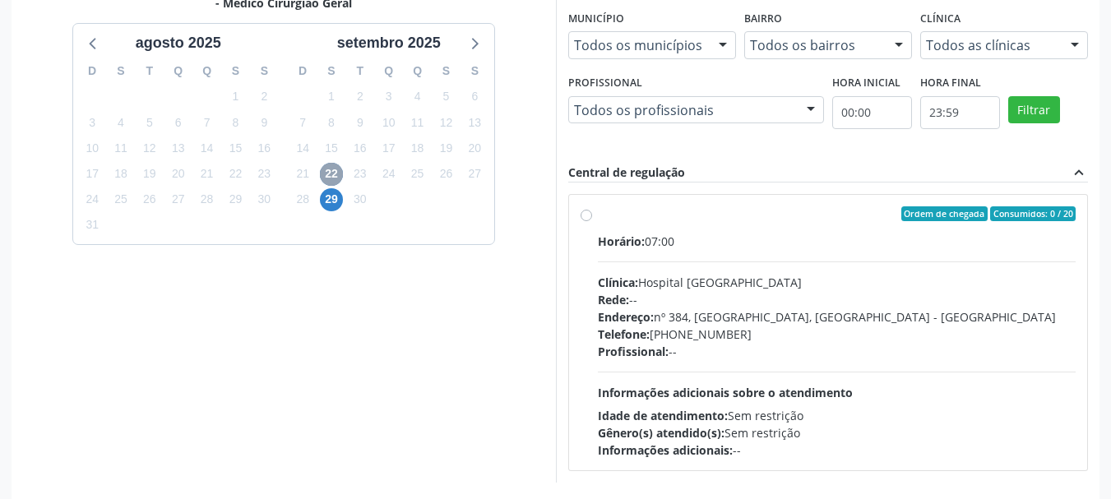
scroll to position [454, 0]
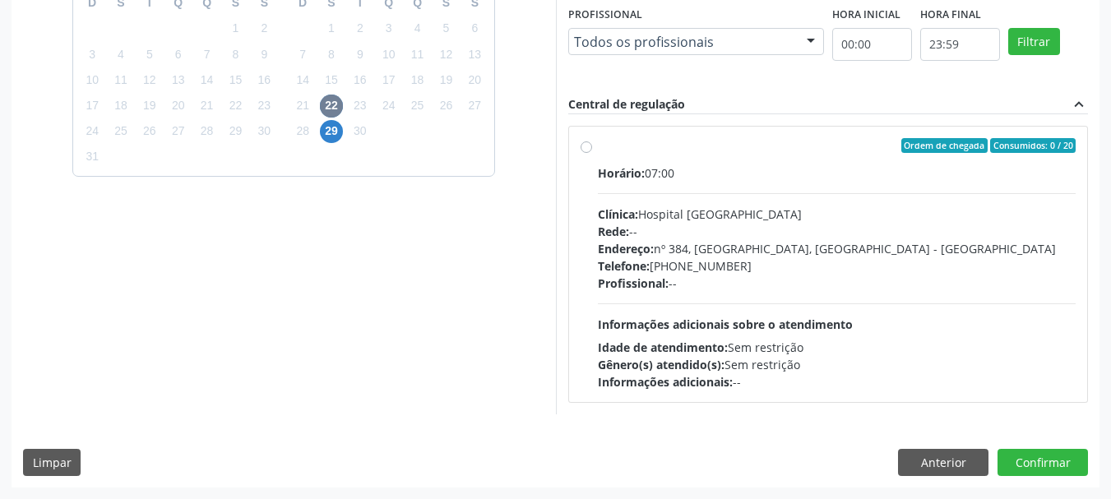
click at [685, 142] on div "Ordem de chegada Consumidos: 0 / 20" at bounding box center [837, 145] width 478 height 15
click at [592, 142] on input "Ordem de chegada Consumidos: 0 / 20 Horário: 07:00 Clínica: Hospital [GEOGRAPHI…" at bounding box center [586, 145] width 12 height 15
radio input "true"
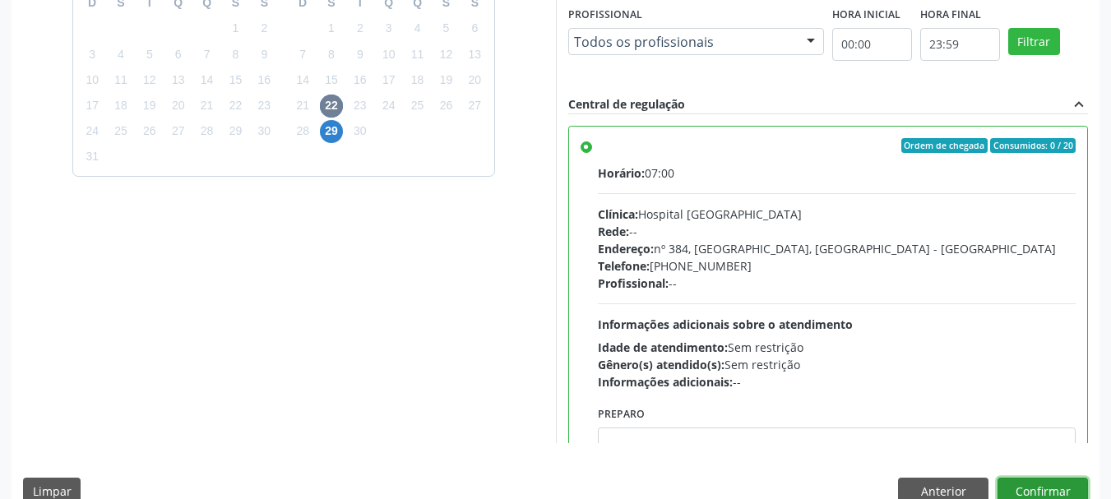
click at [1060, 492] on button "Confirmar" at bounding box center [1042, 492] width 90 height 28
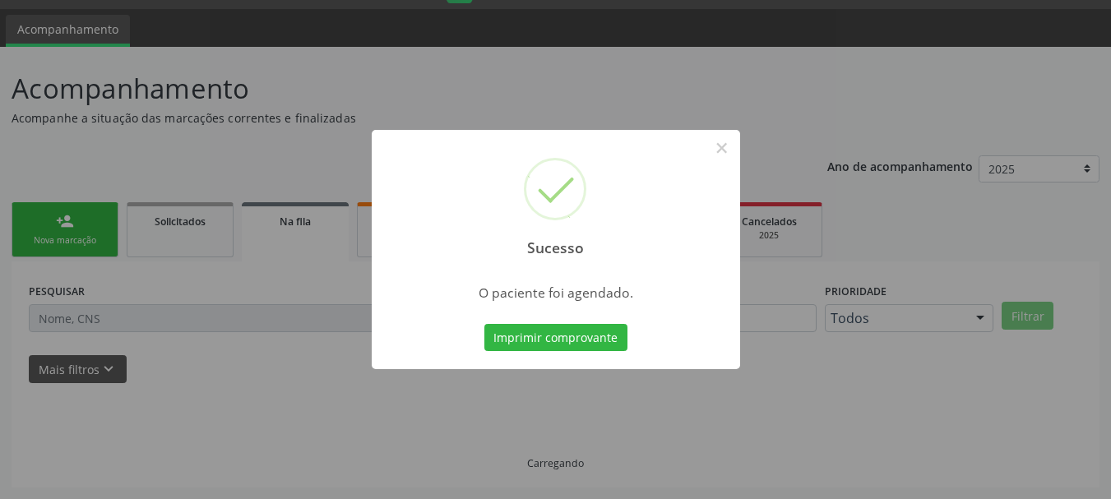
scroll to position [44, 0]
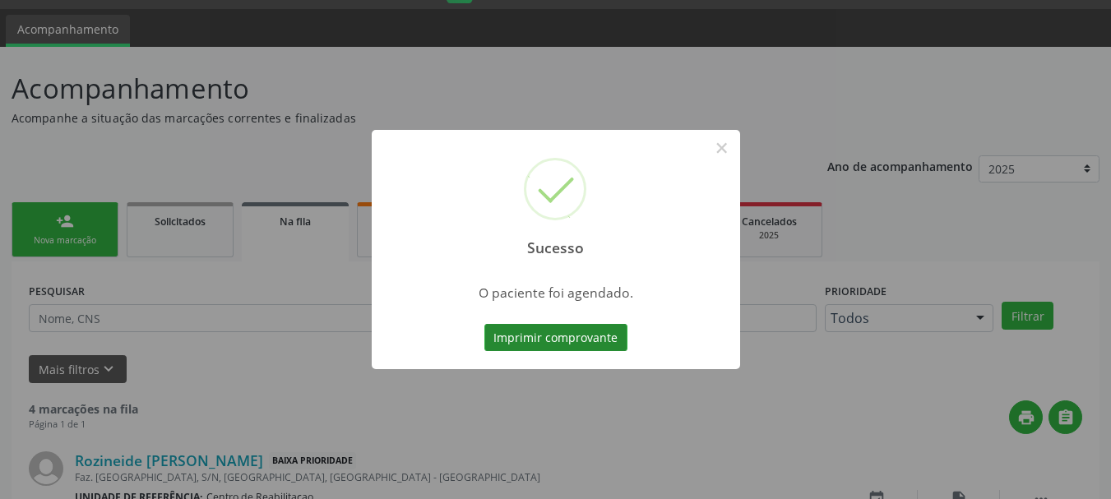
click at [567, 341] on button "Imprimir comprovante" at bounding box center [555, 338] width 143 height 28
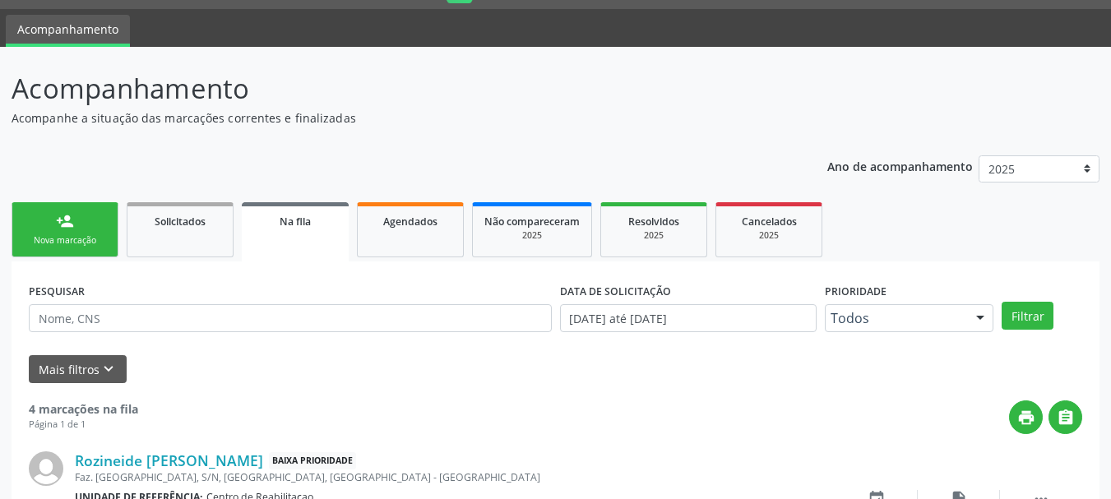
click at [59, 228] on div "person_add" at bounding box center [65, 221] width 18 height 18
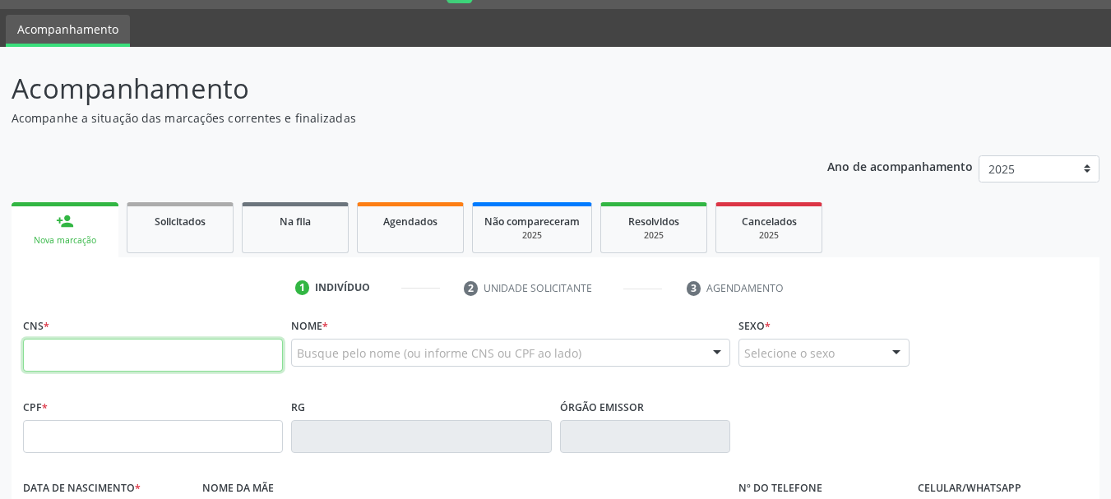
click at [152, 365] on input "text" at bounding box center [153, 355] width 260 height 33
click at [123, 356] on input "text" at bounding box center [153, 355] width 260 height 33
type input "700 0008 0898 1301"
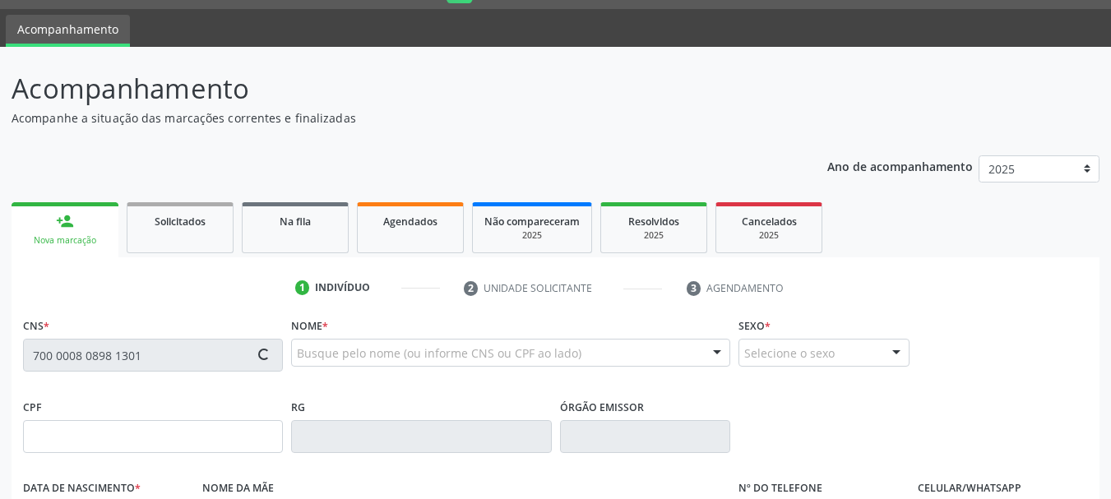
type input "31[DATE]"
type input "[PERSON_NAME]"
type input "[PHONE_NUMBER]"
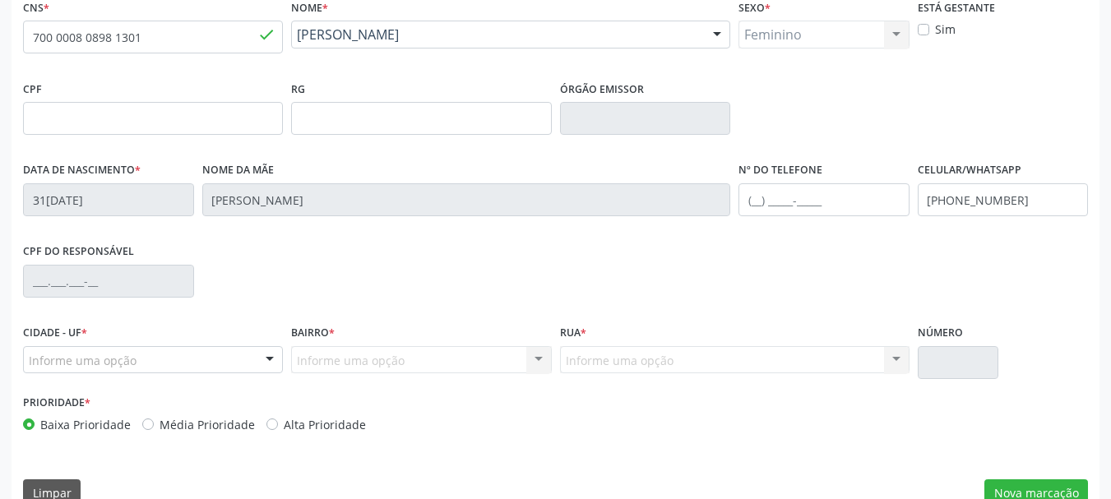
scroll to position [392, 0]
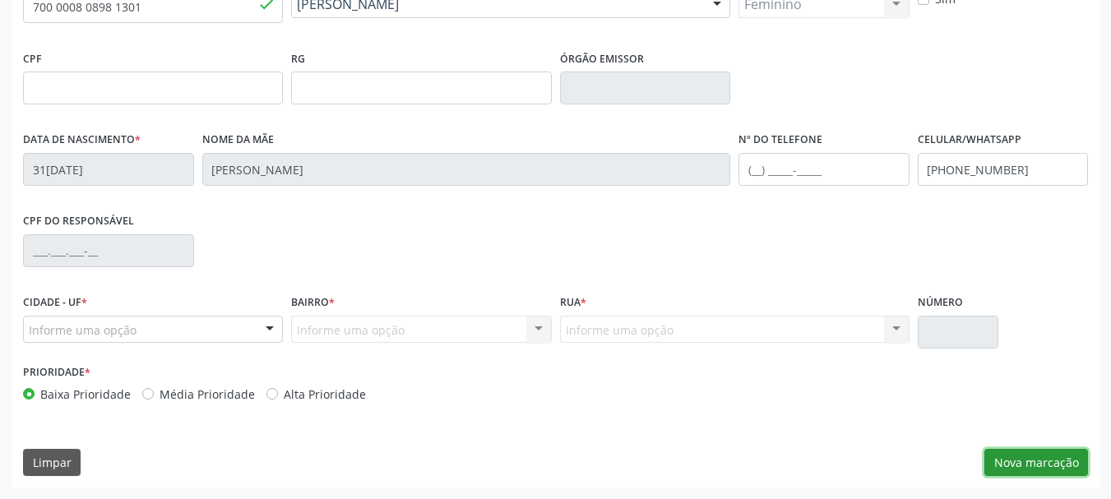
click at [1019, 460] on button "Nova marcação" at bounding box center [1036, 463] width 104 height 28
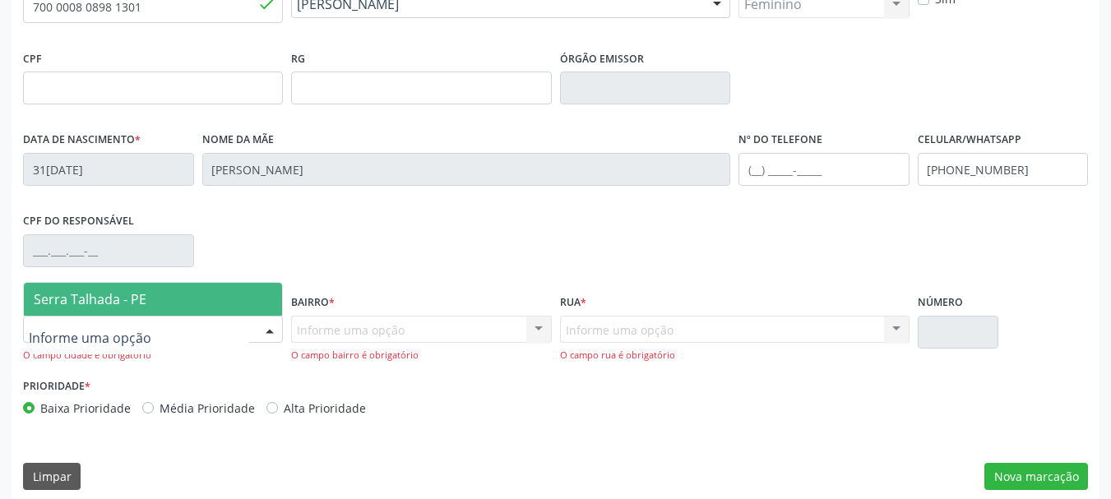
click at [146, 301] on span "Serra Talhada - PE" at bounding box center [153, 299] width 258 height 33
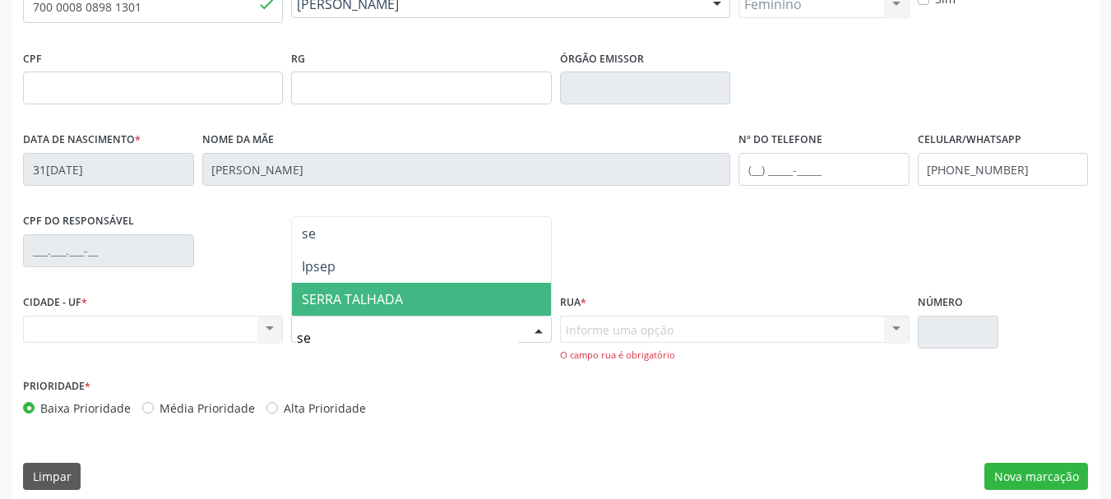
type input "ser"
click at [408, 298] on span "SERRA TALHADA" at bounding box center [421, 299] width 258 height 33
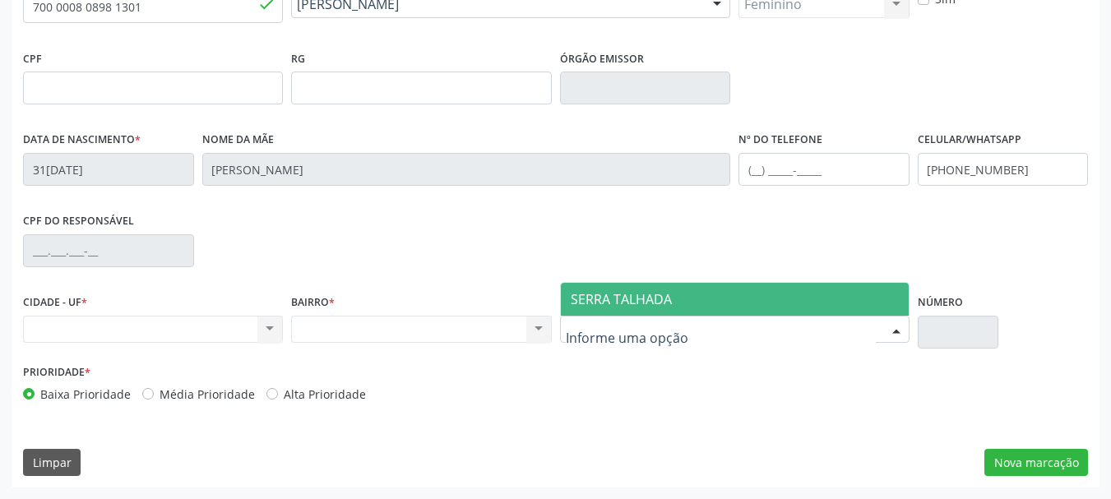
type input "s"
click at [634, 290] on span "SERRA TALHADA" at bounding box center [621, 299] width 101 height 18
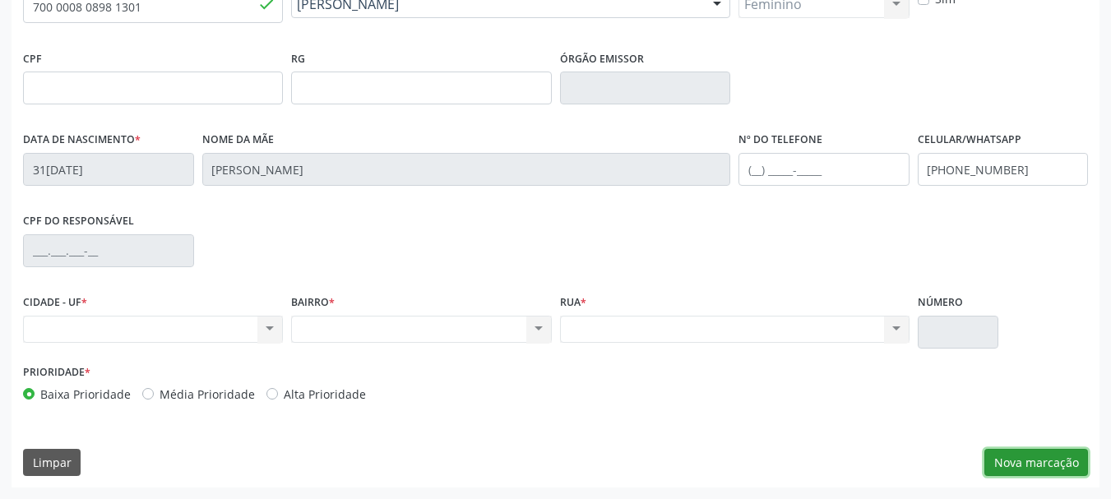
click at [1034, 468] on button "Nova marcação" at bounding box center [1036, 463] width 104 height 28
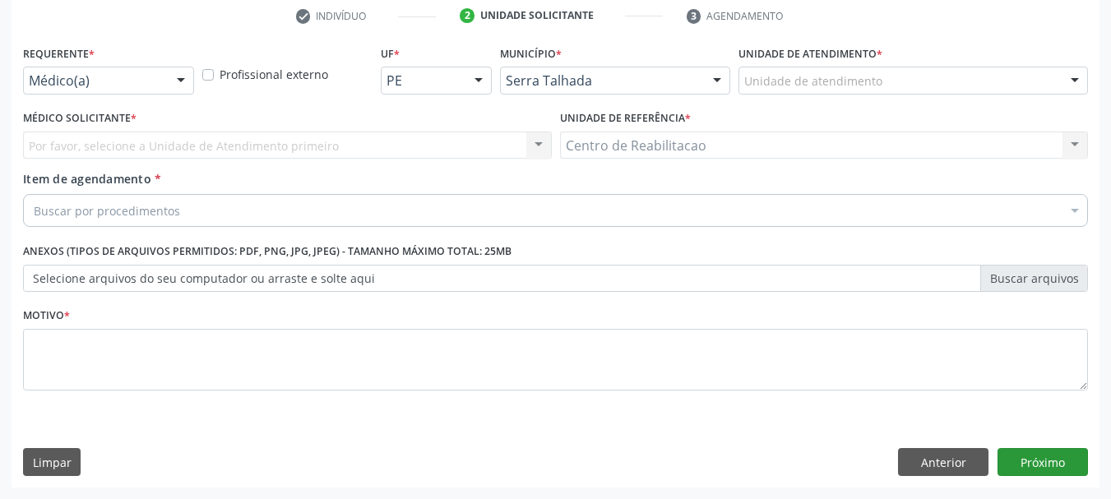
scroll to position [316, 0]
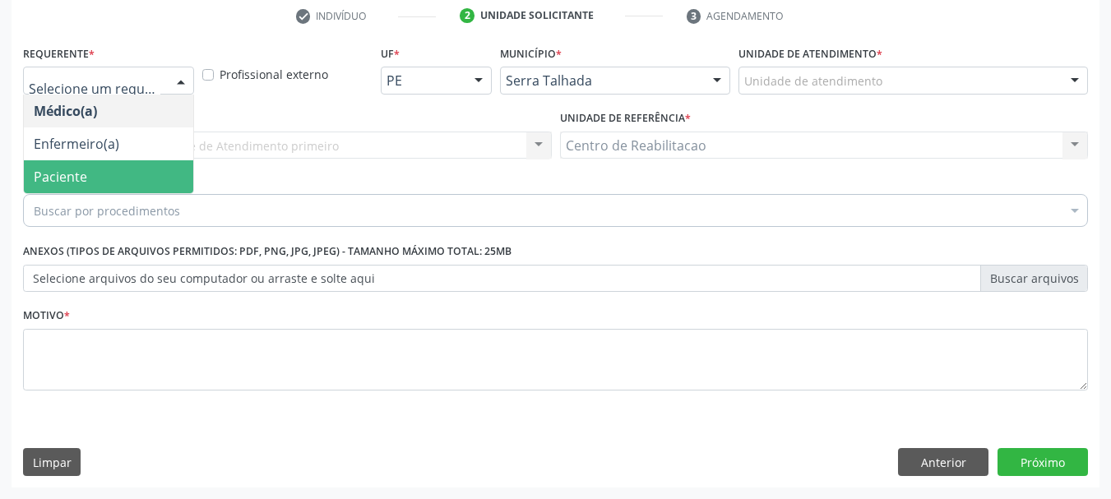
click at [87, 176] on span "Paciente" at bounding box center [108, 176] width 169 height 33
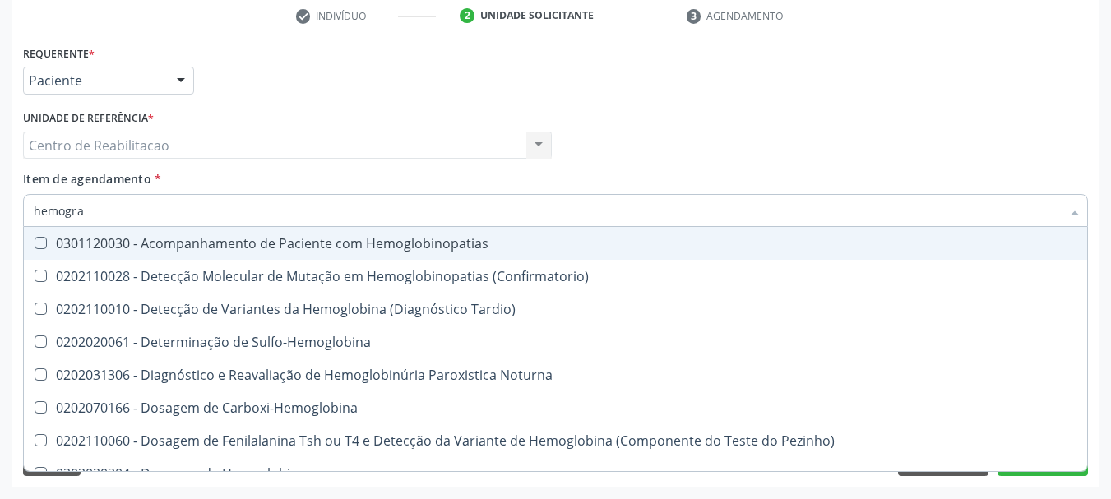
type input "hemogram"
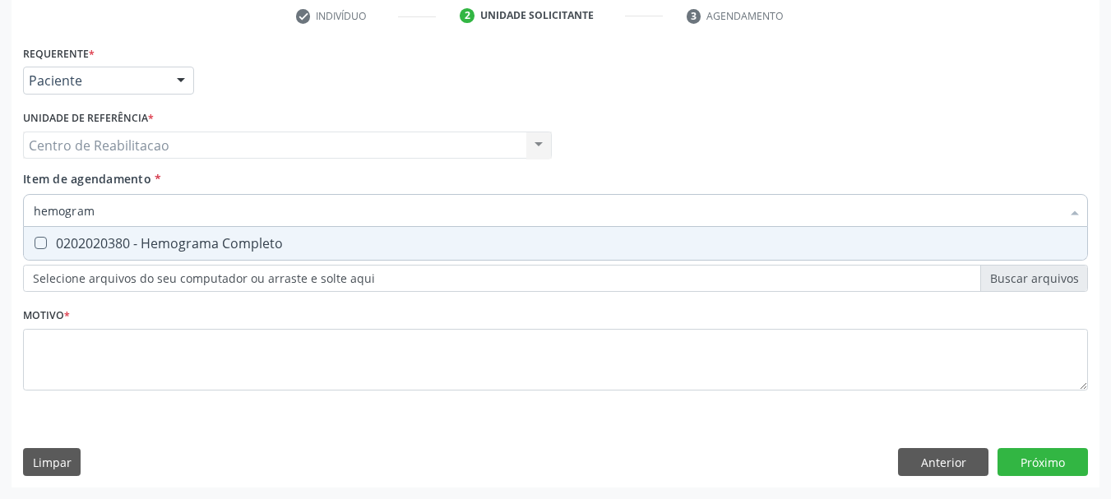
click at [199, 239] on div "0202020380 - Hemograma Completo" at bounding box center [555, 243] width 1043 height 13
checkbox Completo "true"
type input "ureia"
checkbox Completo "false"
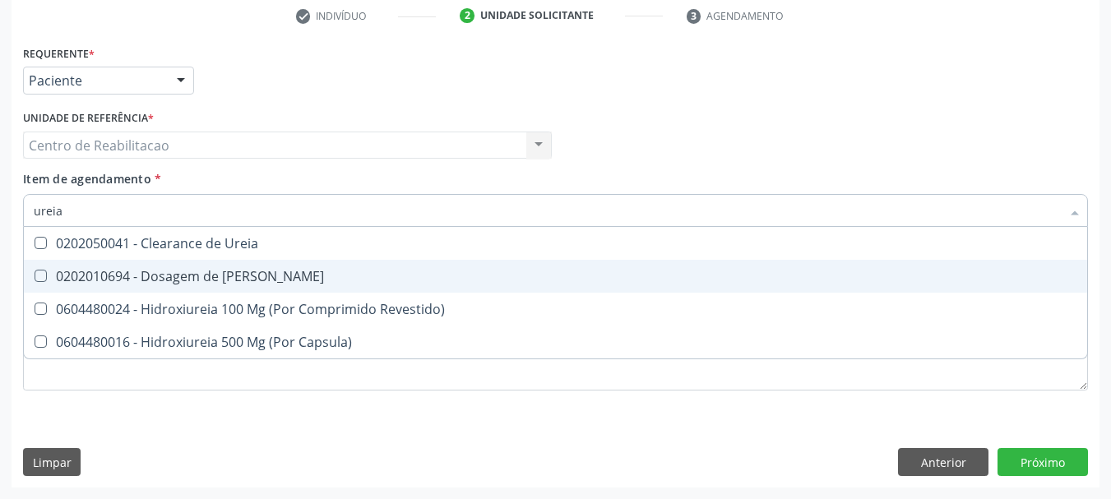
click at [214, 282] on div "0202010694 - Dosagem de [PERSON_NAME]" at bounding box center [555, 276] width 1043 height 13
checkbox Ureia "true"
type input "c"
checkbox Ureia "false"
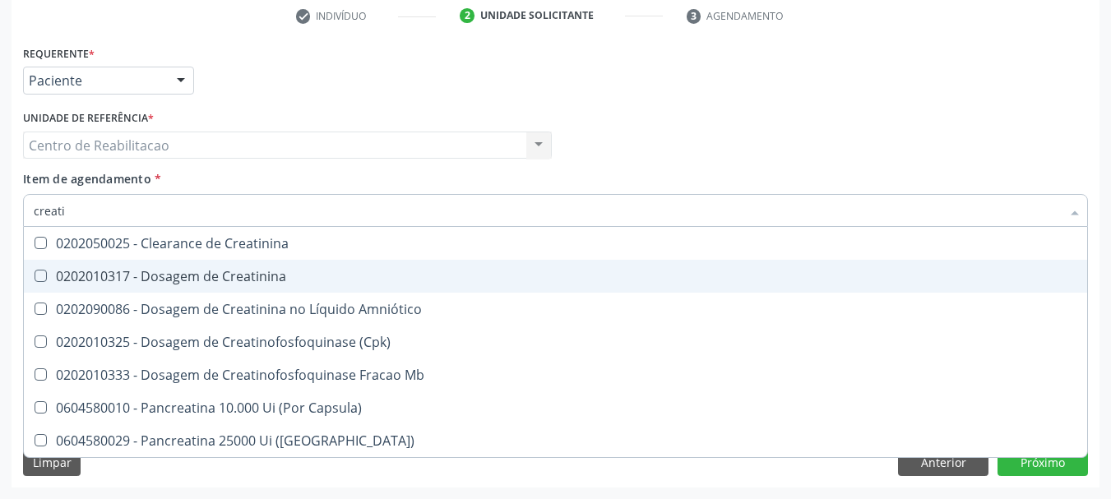
type input "creatin"
click at [214, 282] on div "0202010317 - Dosagem de Creatinina" at bounding box center [555, 276] width 1043 height 13
checkbox Creatinina "true"
type input "glic"
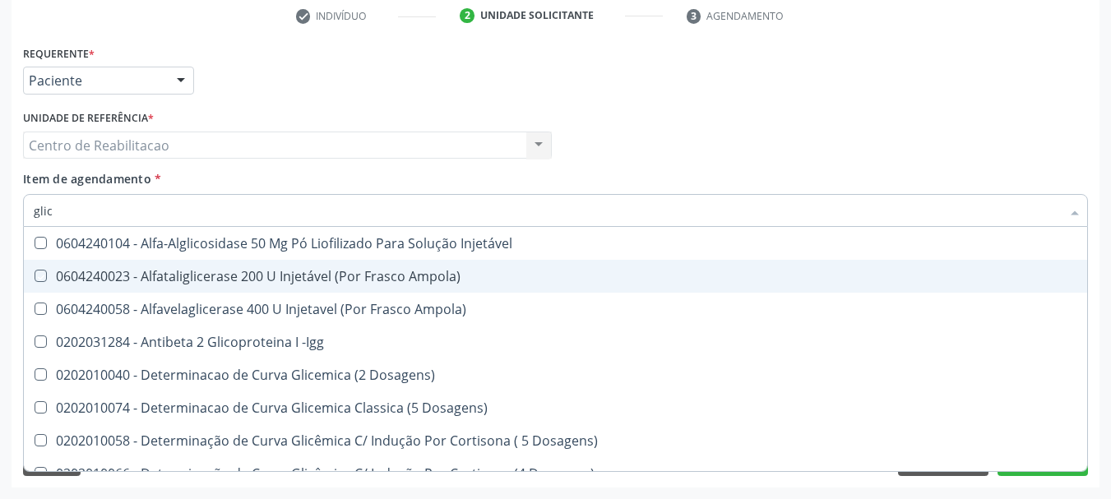
checkbox Ampola\) "false"
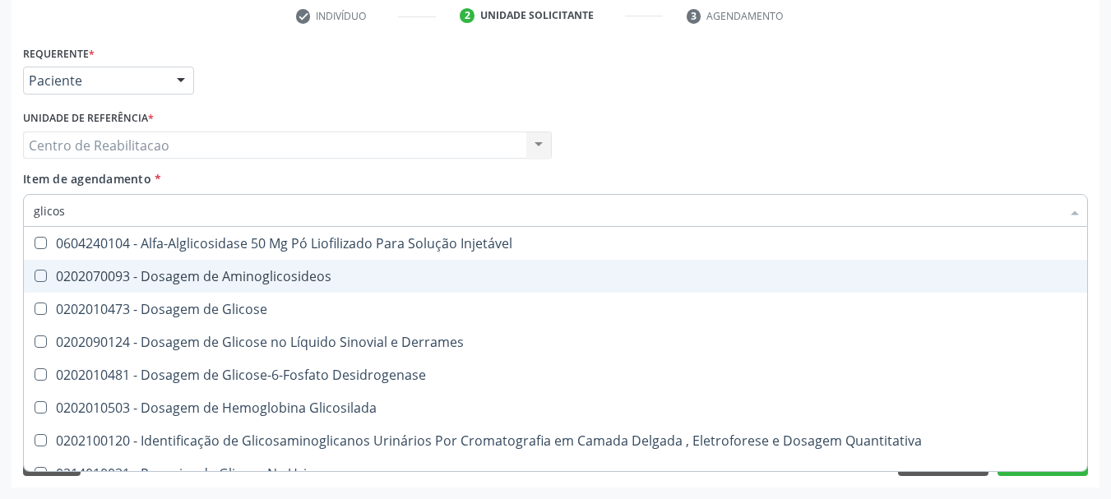
type input "glicose"
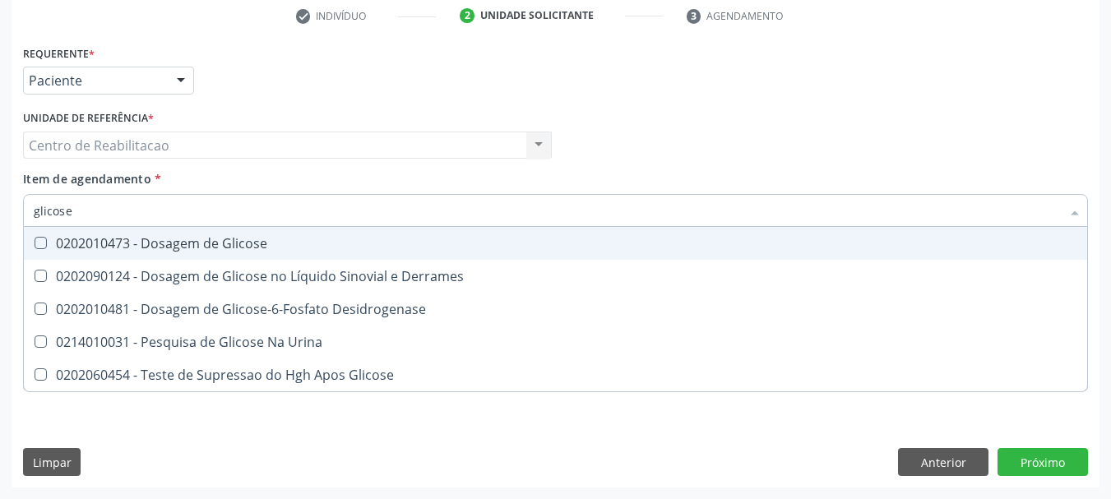
click at [219, 241] on div "0202010473 - Dosagem de Glicose" at bounding box center [555, 243] width 1043 height 13
checkbox Glicose "true"
type input "t"
checkbox Glicose "false"
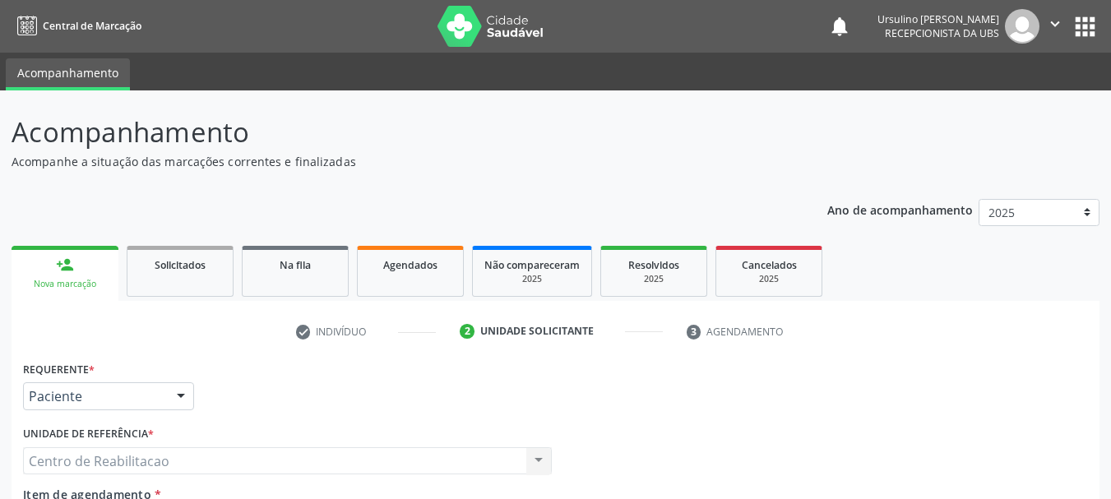
scroll to position [316, 0]
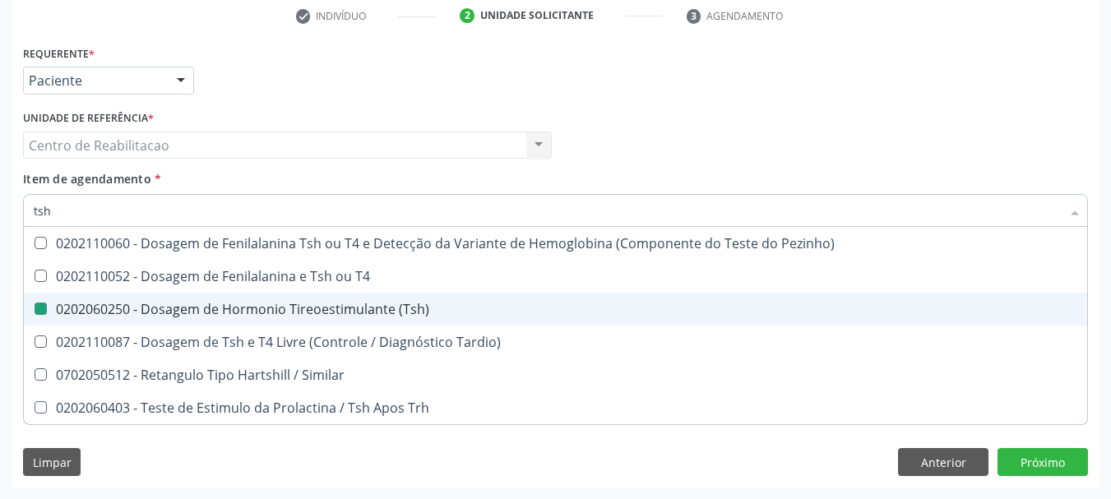
type input "ts"
checkbox \(Tsh\) "false"
checkbox Tardio\) "true"
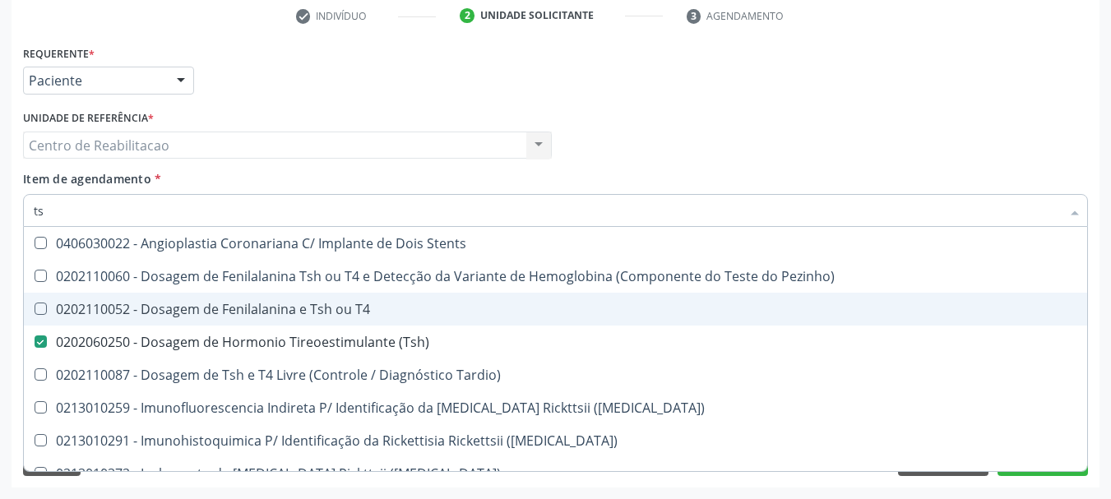
type input "t"
checkbox \(Tsh\) "false"
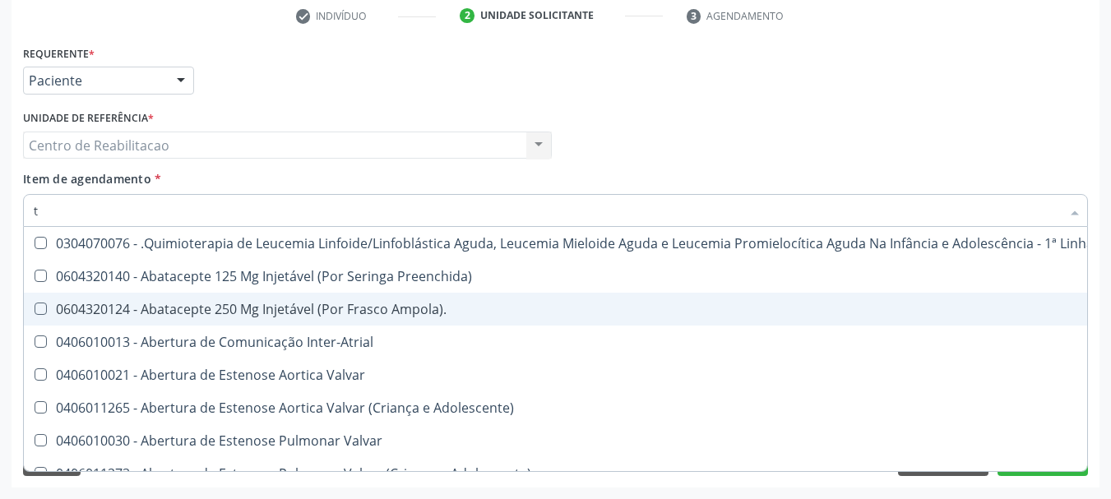
type input "t4"
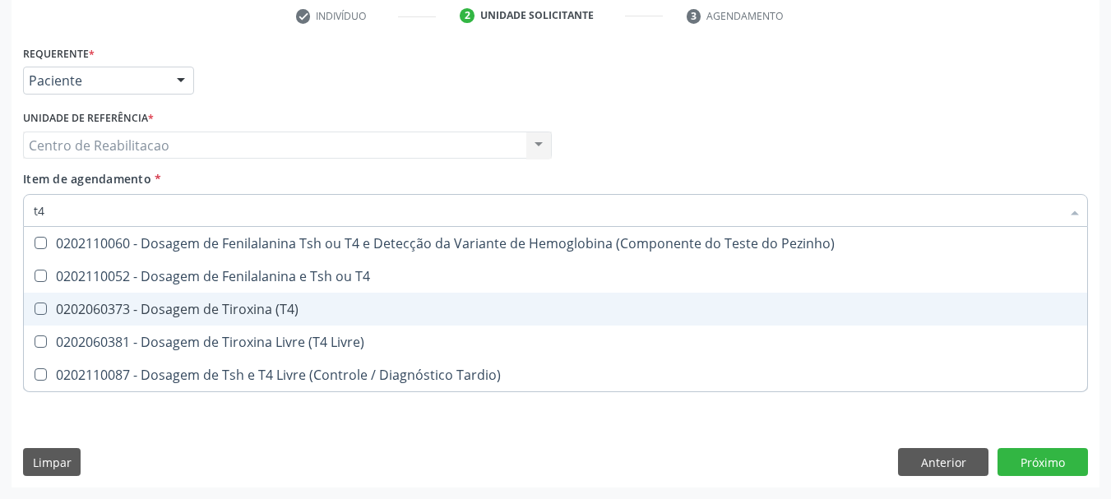
click at [295, 296] on span "0202060373 - Dosagem de Tiroxina (T4)" at bounding box center [555, 309] width 1063 height 33
checkbox \(T4\) "true"
type input "uri"
checkbox \(T4\) "false"
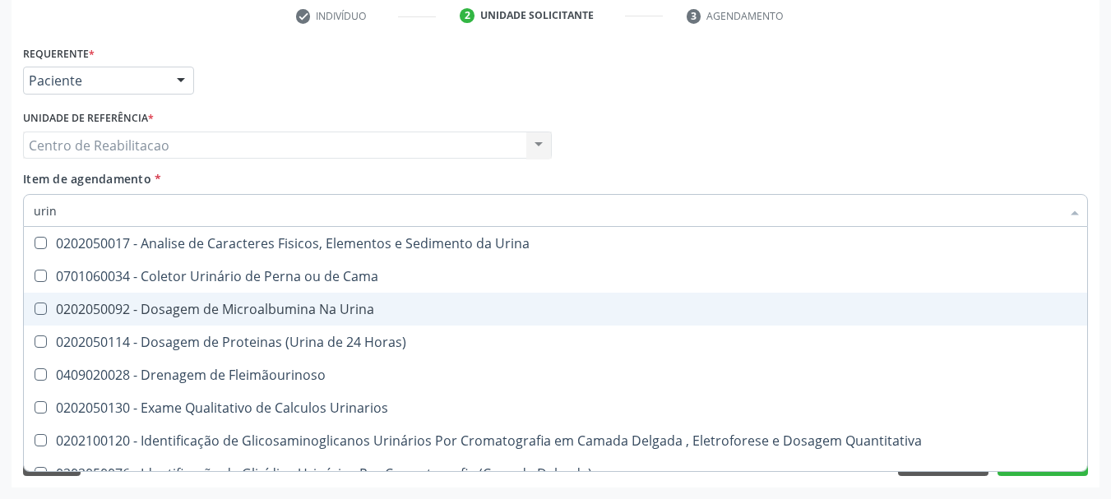
type input "urina"
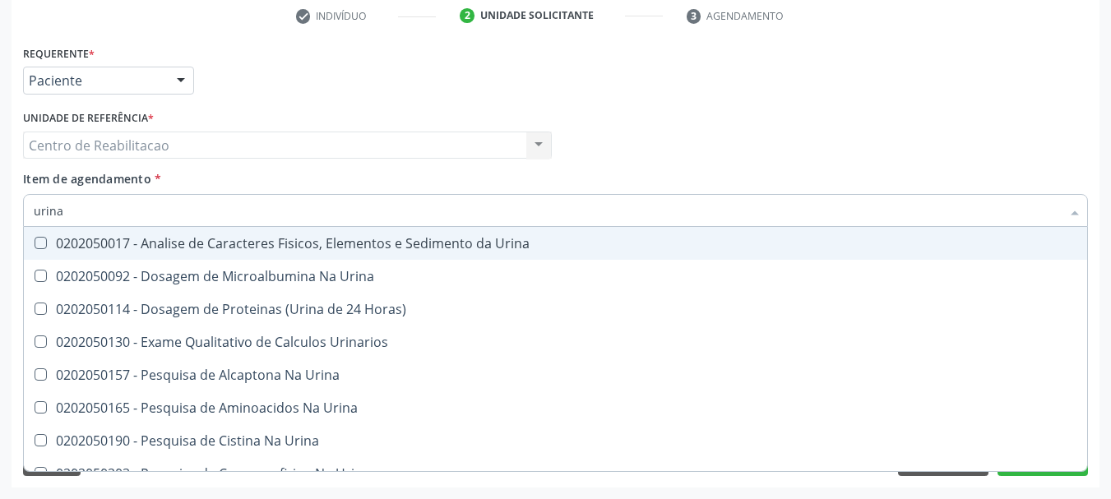
click at [344, 242] on div "0202050017 - Analise de Caracteres Fisicos, Elementos e Sedimento da Urina" at bounding box center [555, 243] width 1043 height 13
checkbox Urina "true"
click at [382, 183] on div "Item de agendamento * urina Desfazer seleção 0202050017 - Analise de Caracteres…" at bounding box center [555, 196] width 1065 height 52
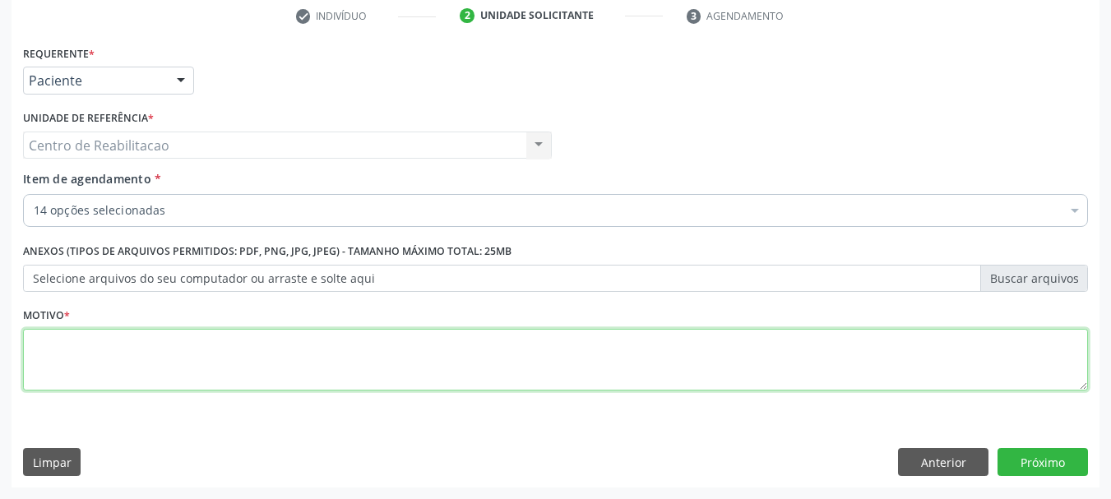
click at [178, 372] on textarea at bounding box center [555, 360] width 1065 height 62
type textarea "."
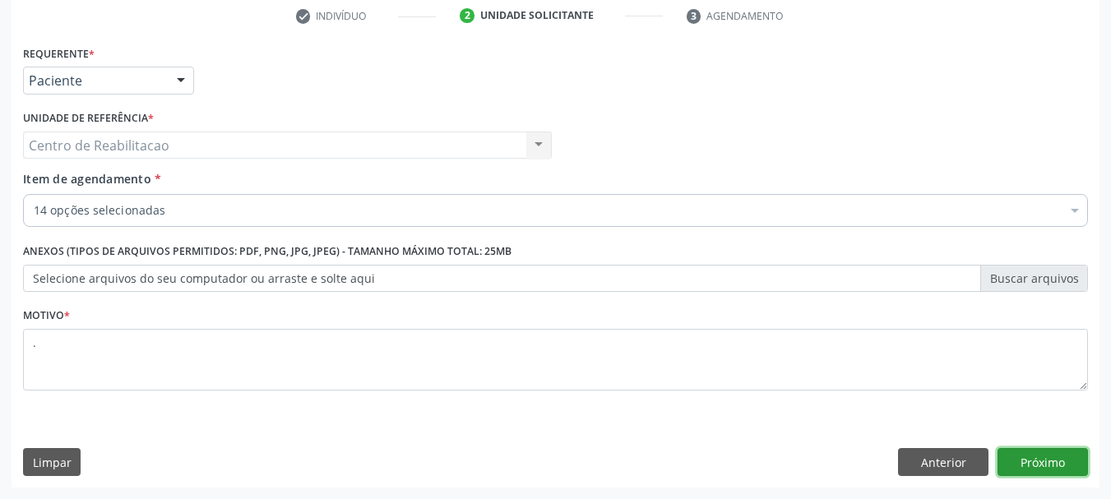
click at [1050, 461] on button "Próximo" at bounding box center [1042, 462] width 90 height 28
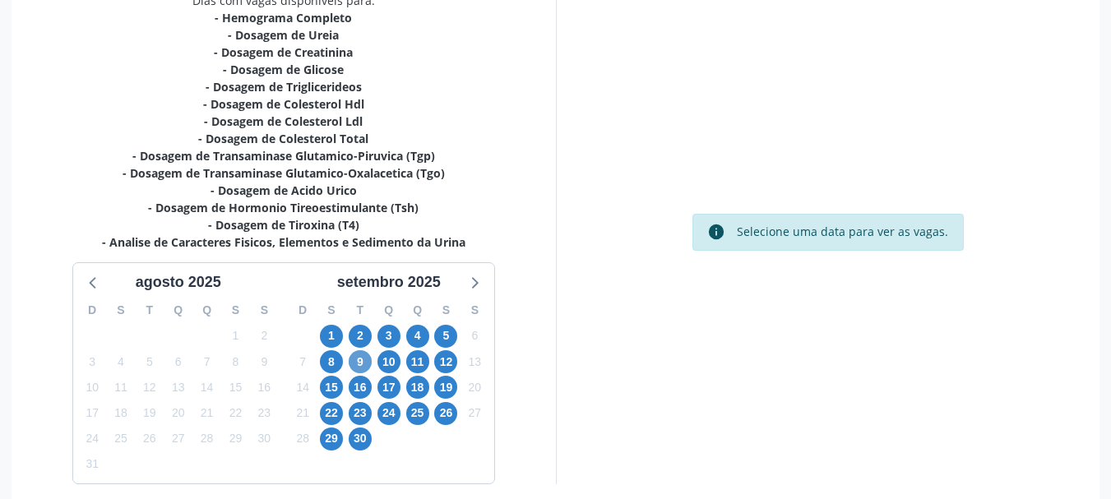
scroll to position [441, 0]
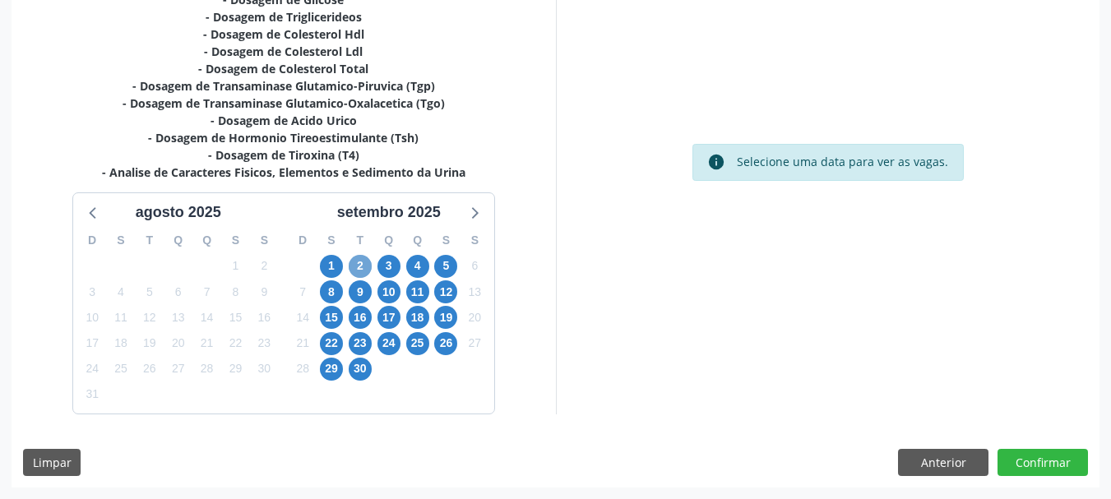
click at [358, 272] on span "2" at bounding box center [360, 266] width 23 height 23
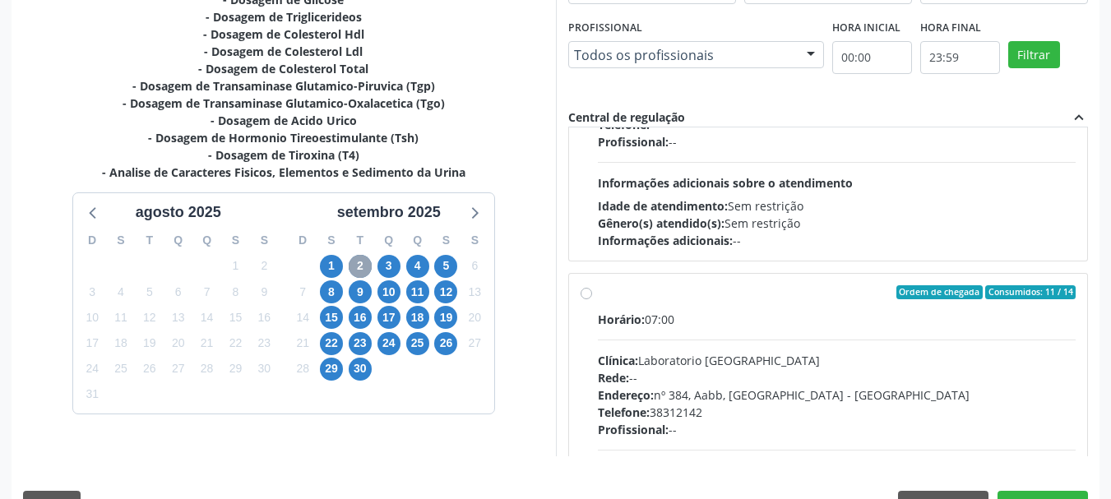
scroll to position [164, 0]
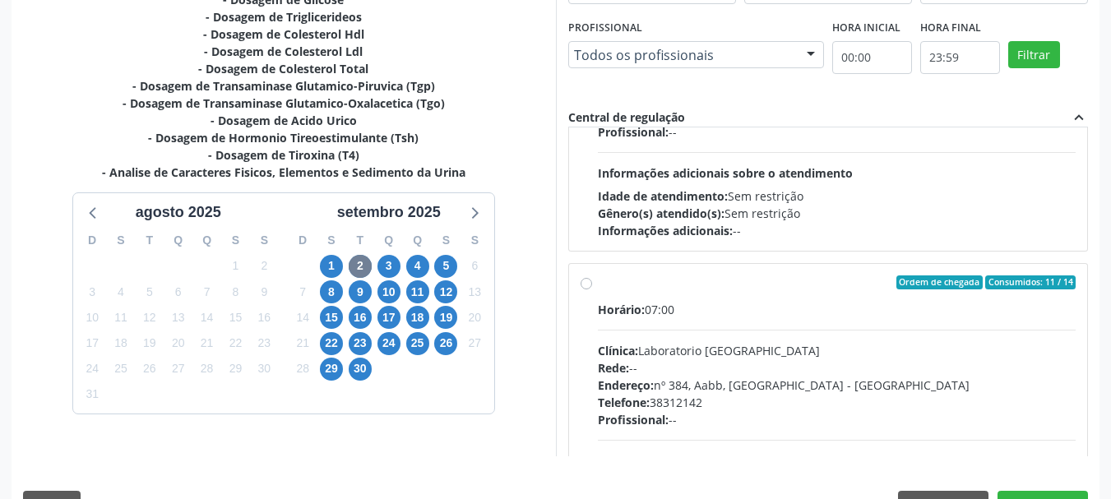
click at [723, 303] on div "Horário: 07:00" at bounding box center [837, 309] width 478 height 17
click at [592, 290] on input "Ordem de chegada Consumidos: 11 / 14 Horário: 07:00 Clínica: Laboratorio Sao Fr…" at bounding box center [586, 282] width 12 height 15
radio input "true"
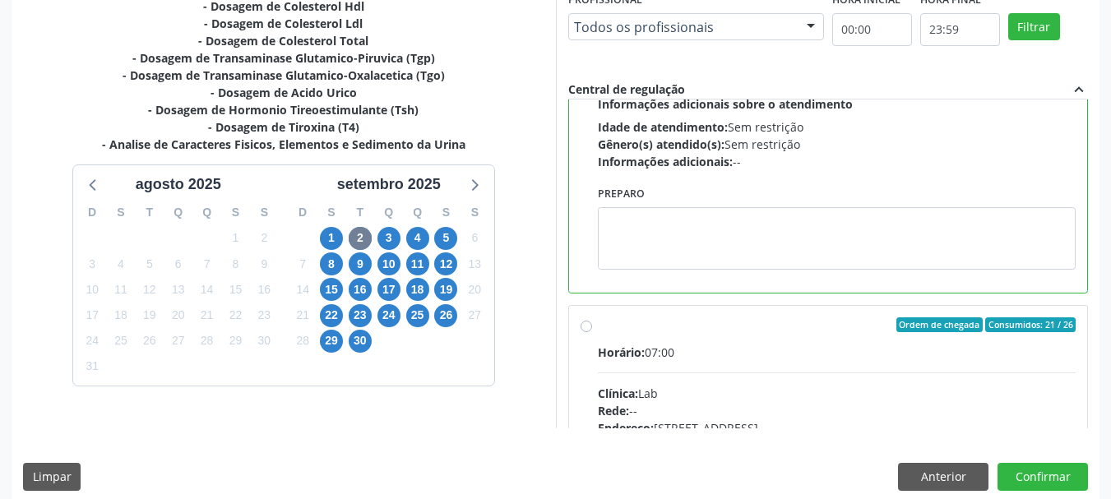
scroll to position [483, 0]
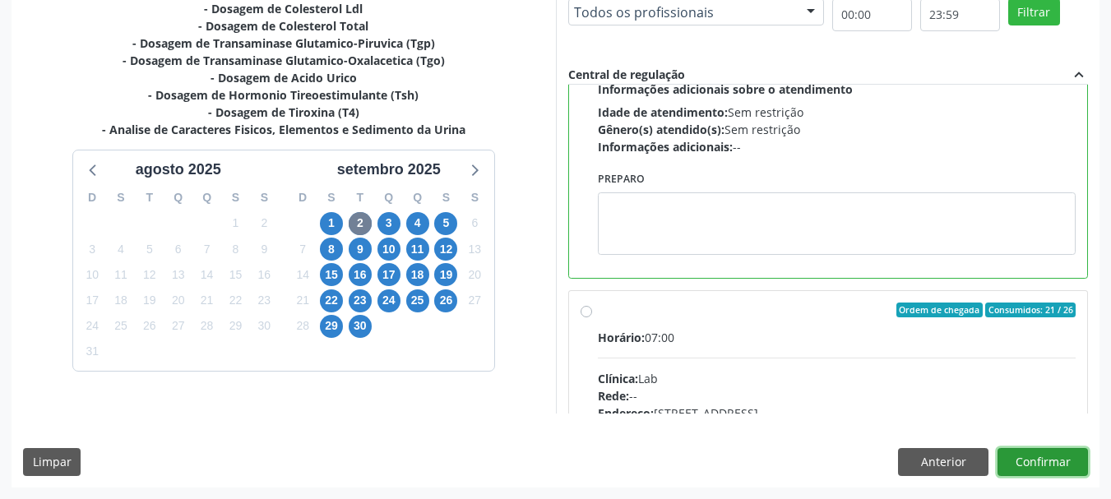
drag, startPoint x: 1047, startPoint y: 464, endPoint x: 1047, endPoint y: 486, distance: 22.2
click at [1047, 486] on div "Dias com vagas disponíveis para: - Hemograma Completo - Dosagem de Ureia - Dosa…" at bounding box center [556, 183] width 1088 height 608
click at [1043, 467] on button "Confirmar" at bounding box center [1042, 462] width 90 height 28
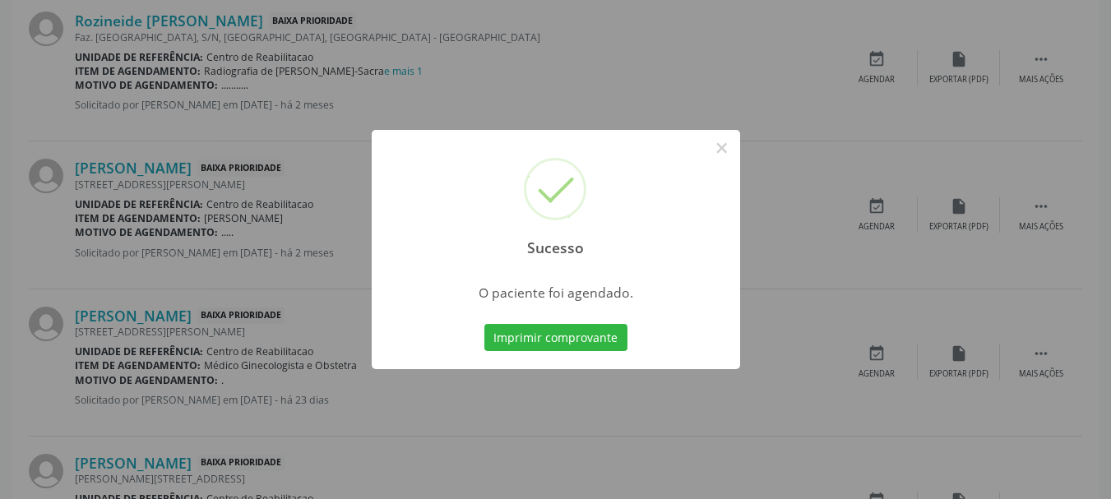
scroll to position [44, 0]
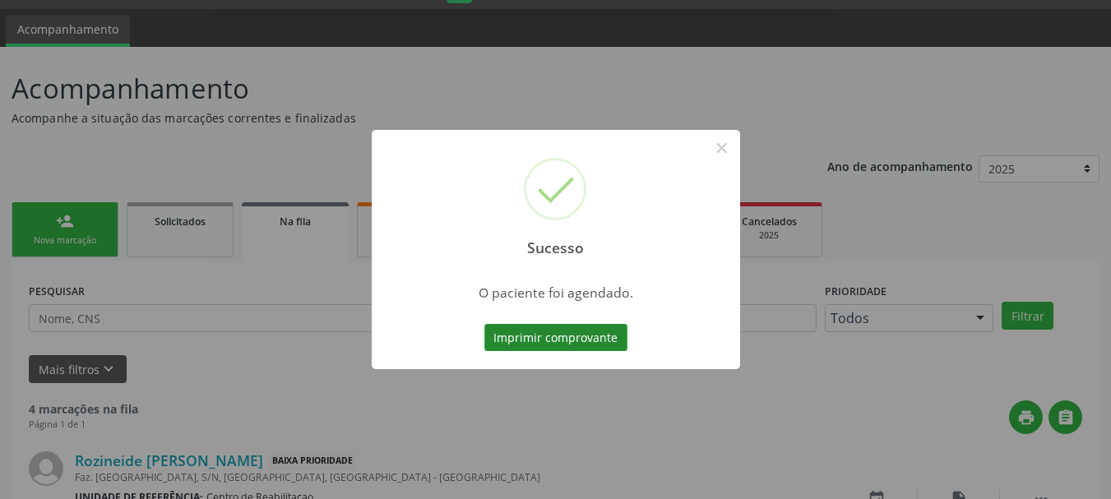
click at [550, 330] on button "Imprimir comprovante" at bounding box center [555, 338] width 143 height 28
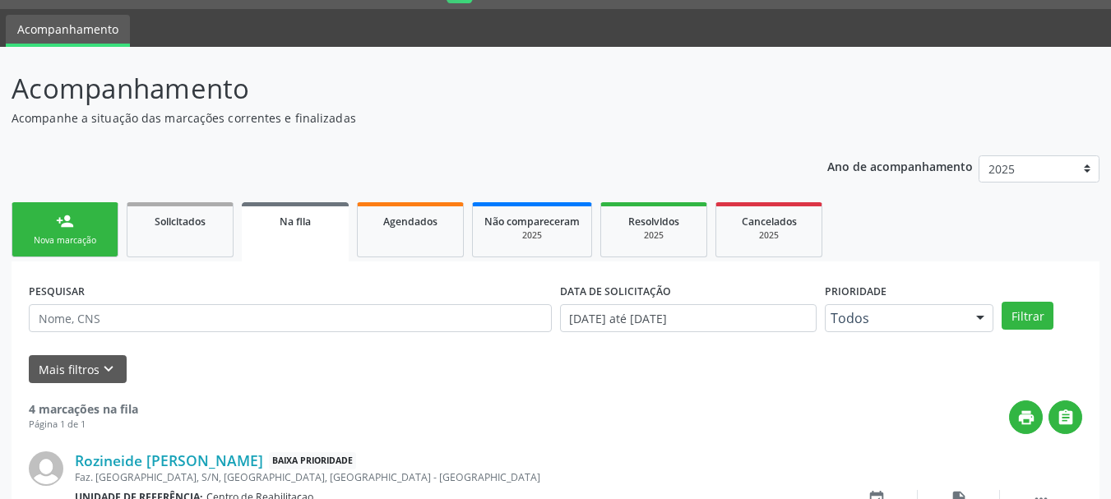
click at [98, 240] on div "Nova marcação" at bounding box center [65, 240] width 82 height 12
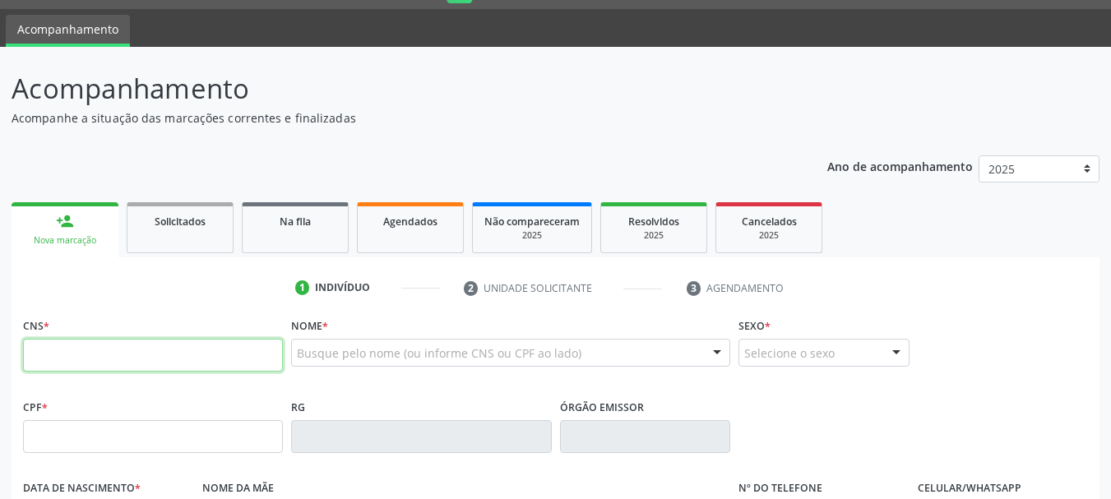
click at [86, 372] on input "text" at bounding box center [153, 355] width 260 height 33
type input "700 2034 1692 1421"
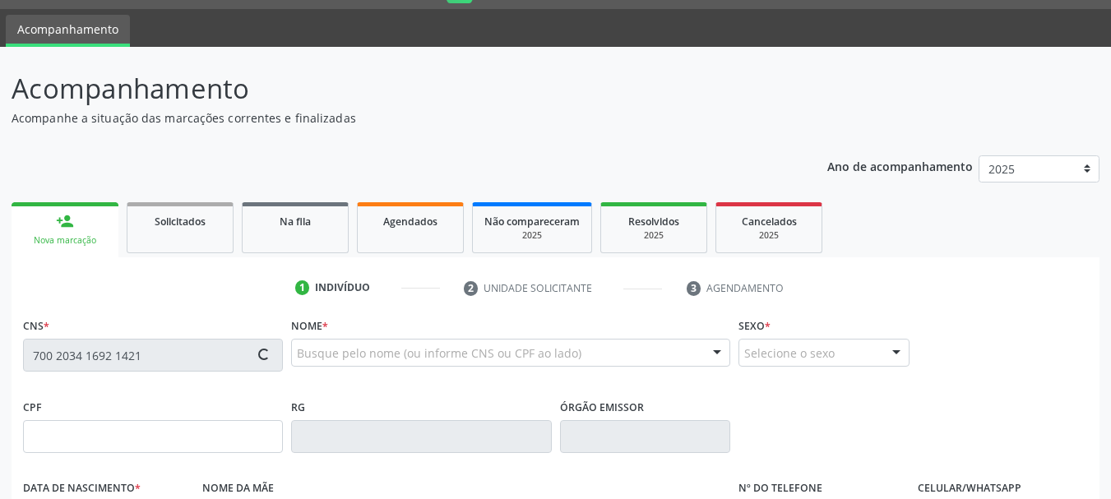
type input "038.687.984-20"
type input "03/09/1980"
type input "Edite Silva Araujo"
type input "(87) 98873-2069"
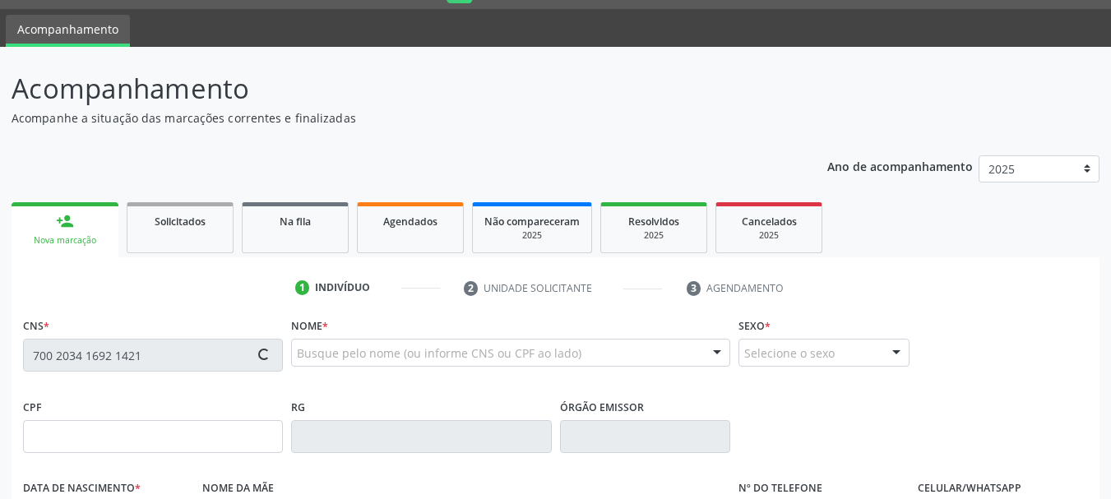
type input "S/N"
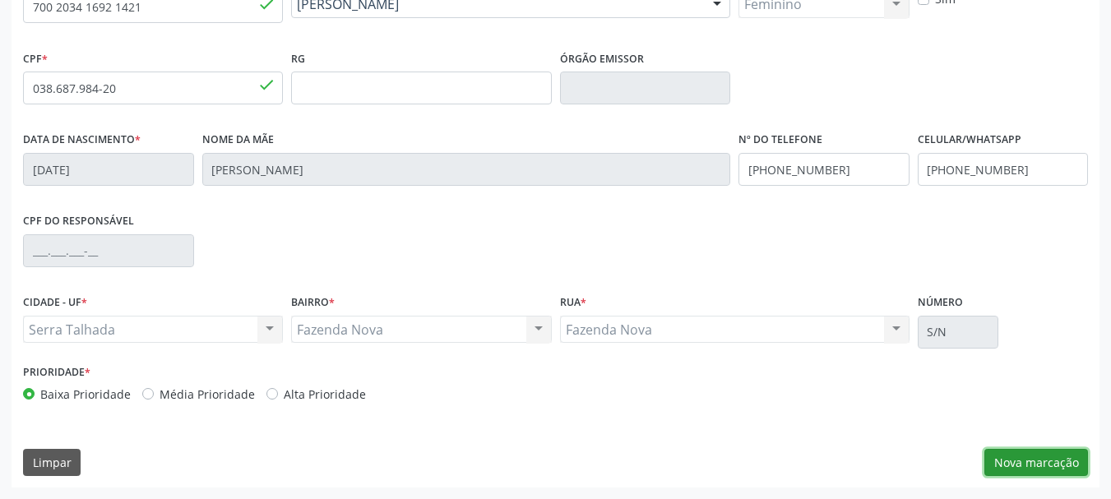
click at [1014, 460] on button "Nova marcação" at bounding box center [1036, 463] width 104 height 28
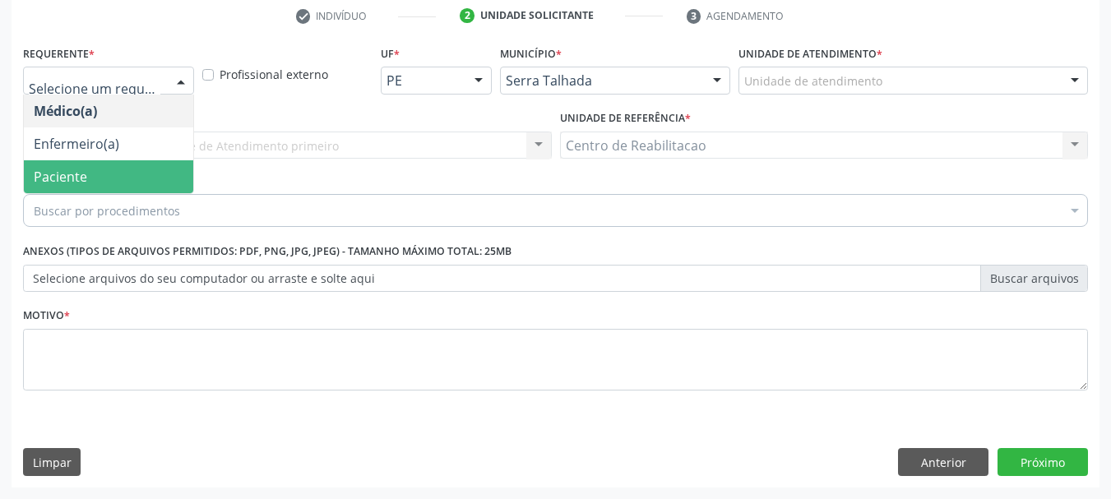
click at [113, 170] on span "Paciente" at bounding box center [108, 176] width 169 height 33
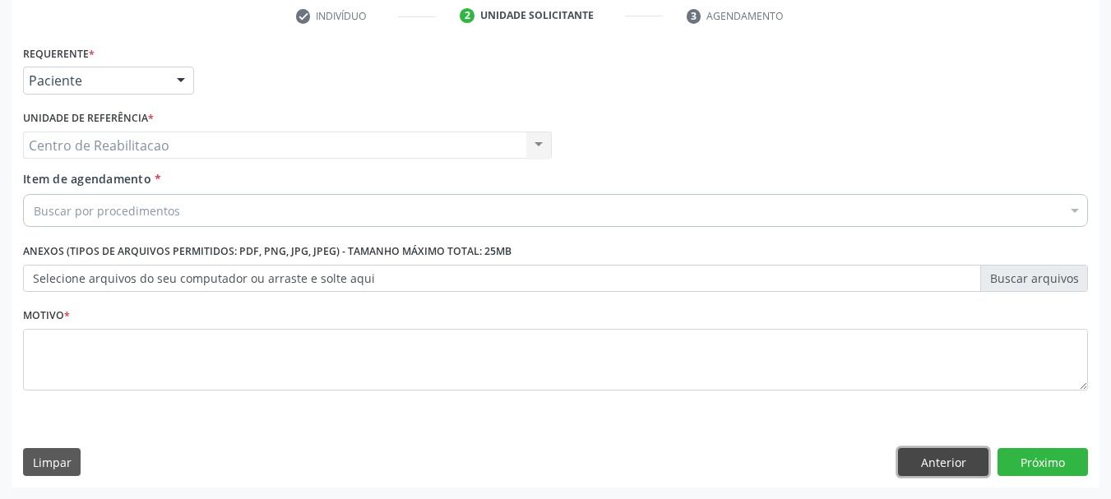
click at [908, 461] on button "Anterior" at bounding box center [943, 462] width 90 height 28
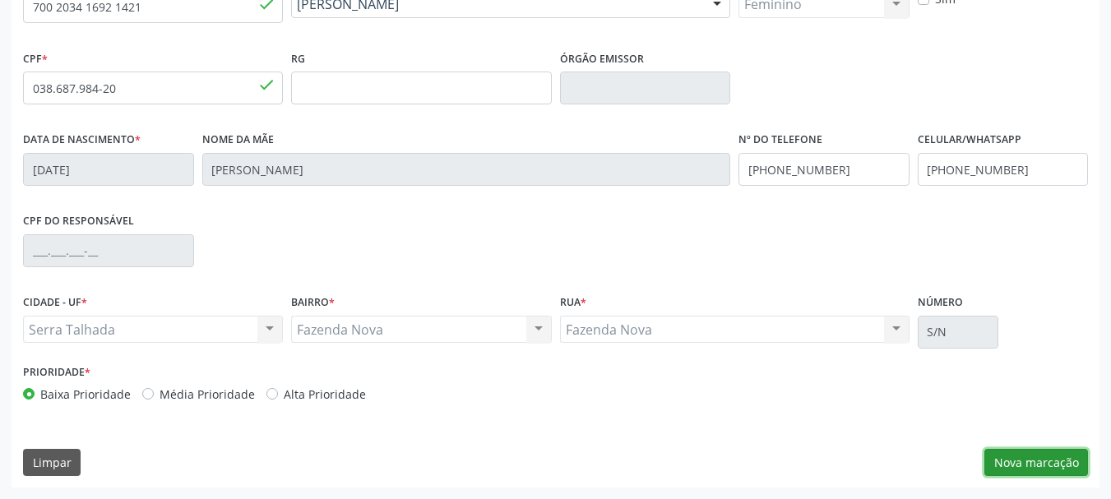
click at [1030, 472] on button "Nova marcação" at bounding box center [1036, 463] width 104 height 28
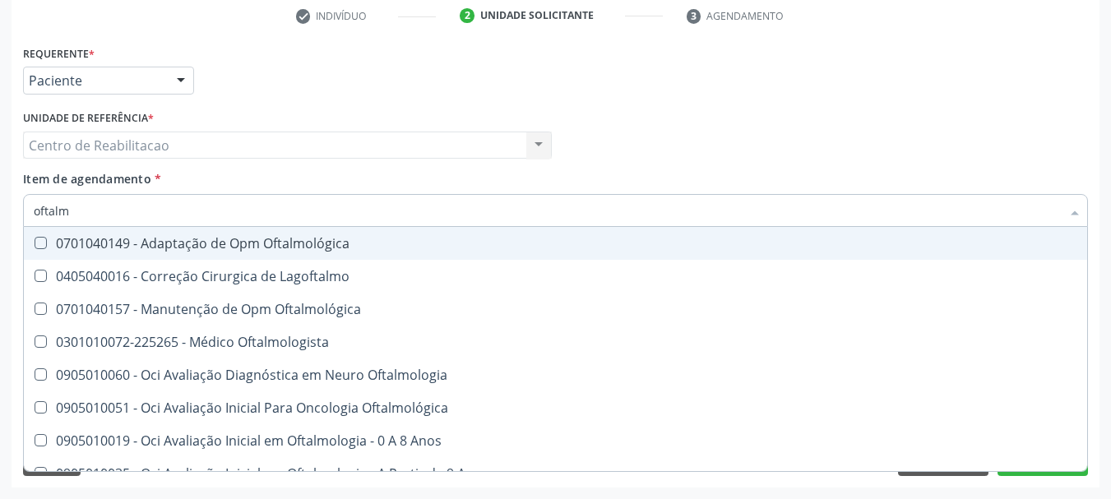
type input "oftalmo"
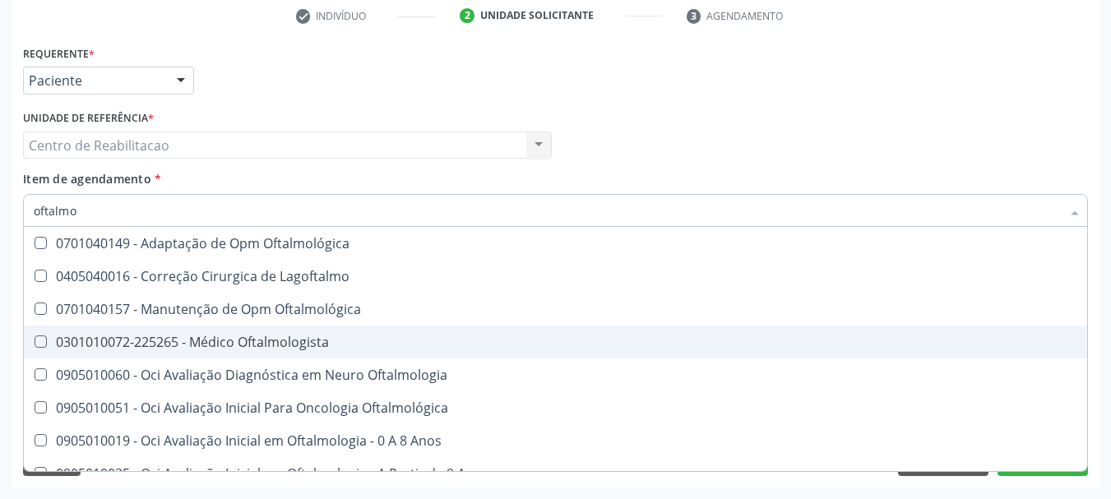
click at [224, 336] on div "0301010072-225265 - Médico Oftalmologista" at bounding box center [555, 341] width 1043 height 13
checkbox Oftalmologista "true"
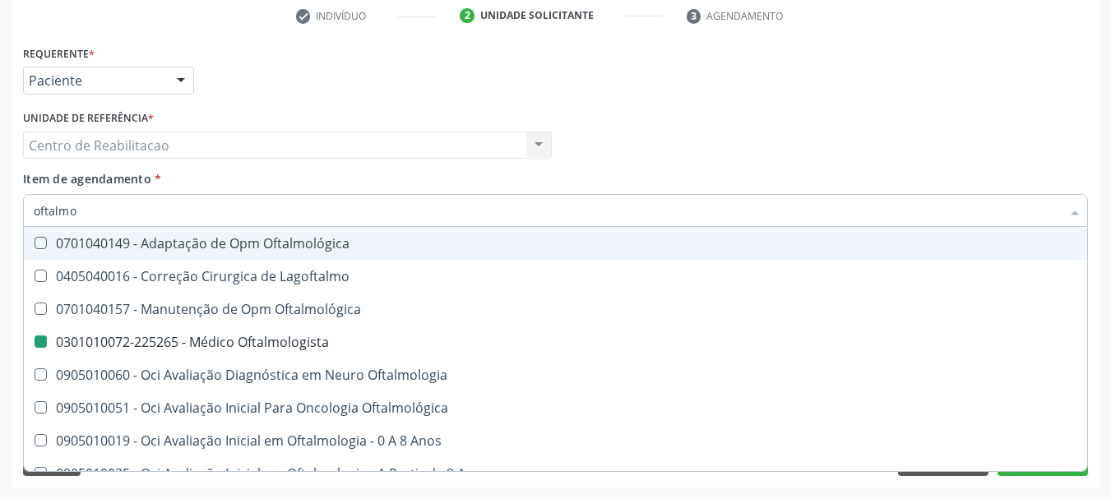
click at [359, 182] on div "Item de agendamento * oftalmo Desfazer seleção 0701040149 - Adaptação de Opm Of…" at bounding box center [555, 196] width 1065 height 52
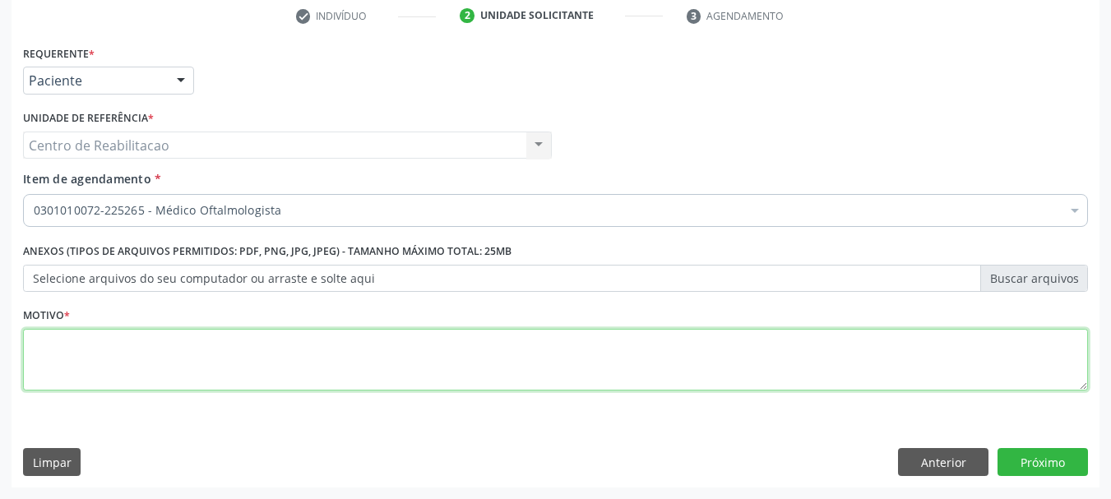
click at [254, 379] on textarea at bounding box center [555, 360] width 1065 height 62
type textarea "."
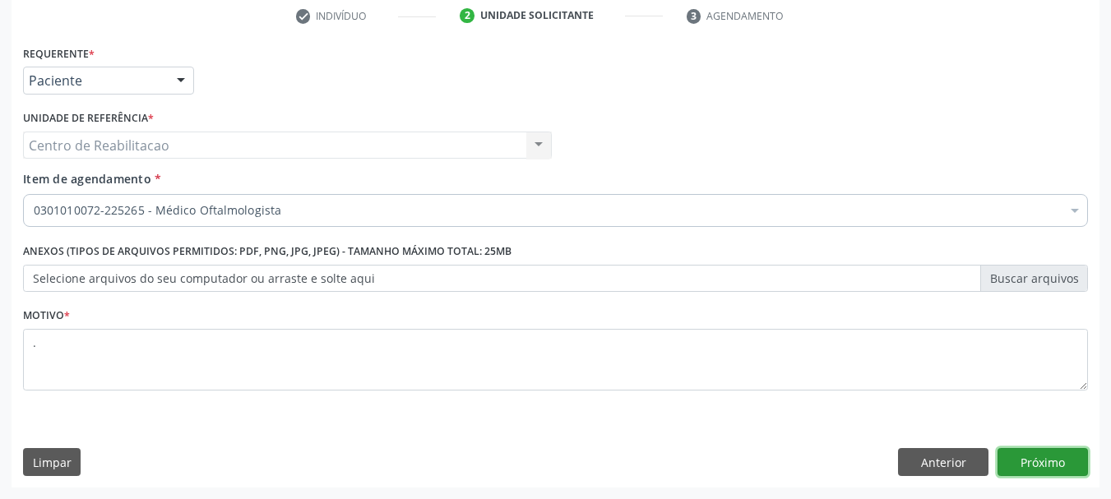
click at [1035, 456] on button "Próximo" at bounding box center [1042, 462] width 90 height 28
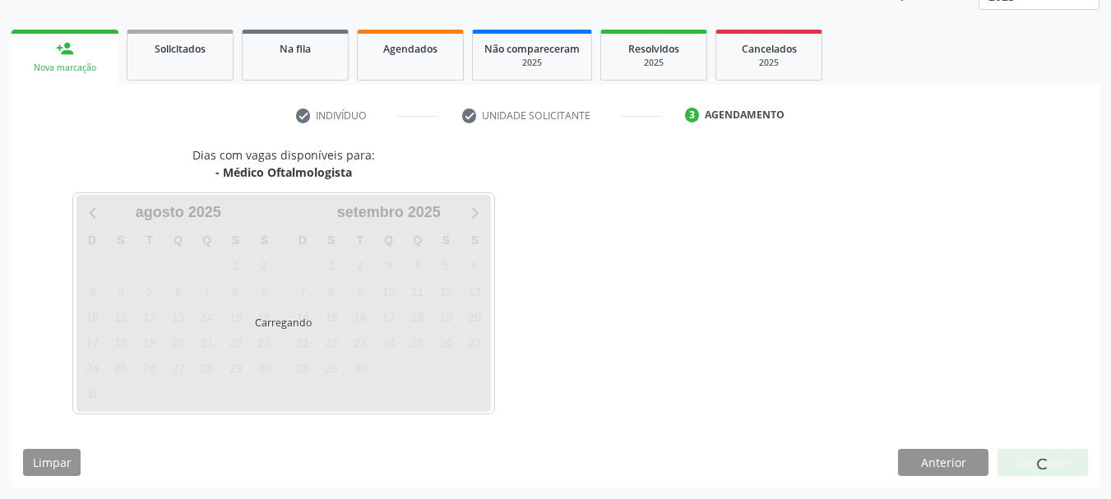
scroll to position [216, 0]
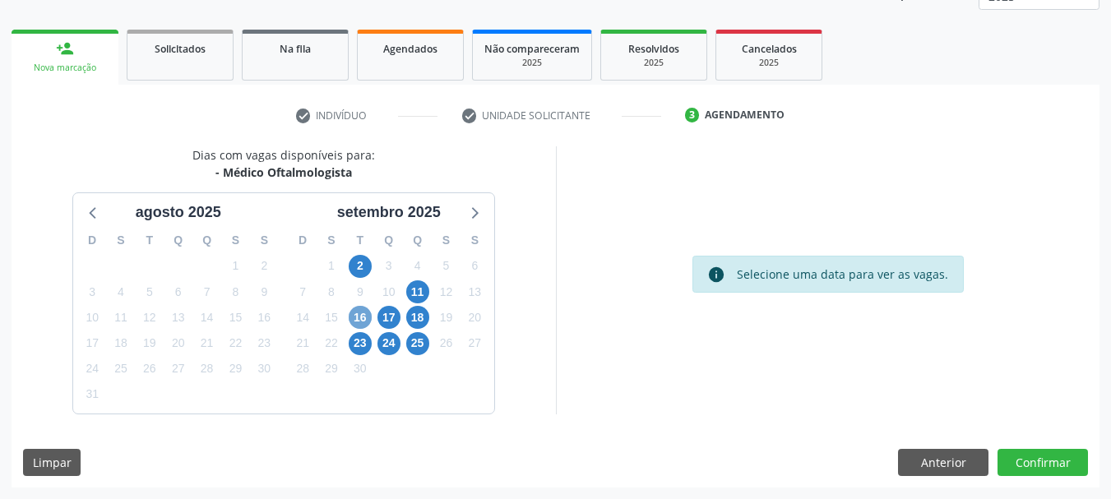
click at [355, 321] on span "16" at bounding box center [360, 317] width 23 height 23
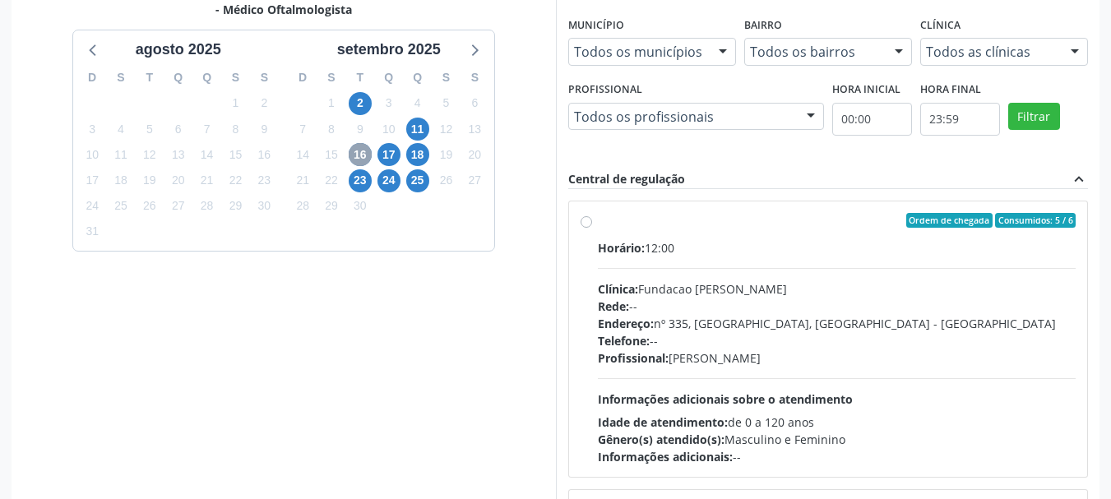
scroll to position [381, 0]
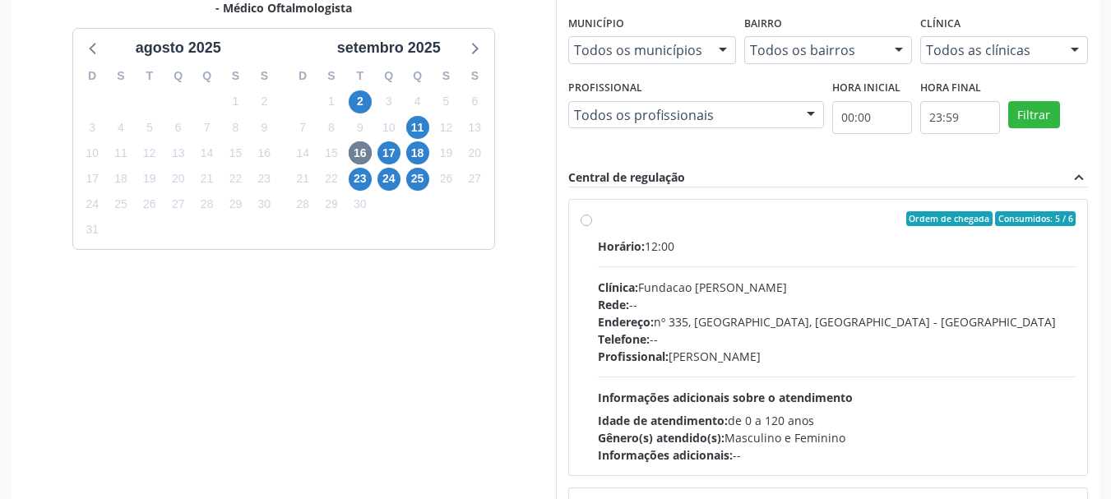
click at [667, 223] on div "Ordem de chegada Consumidos: 5 / 6" at bounding box center [837, 218] width 478 height 15
click at [592, 223] on input "Ordem de chegada Consumidos: 5 / 6 Horário: 12:00 Clínica: Fundacao Altino Vent…" at bounding box center [586, 218] width 12 height 15
radio input "true"
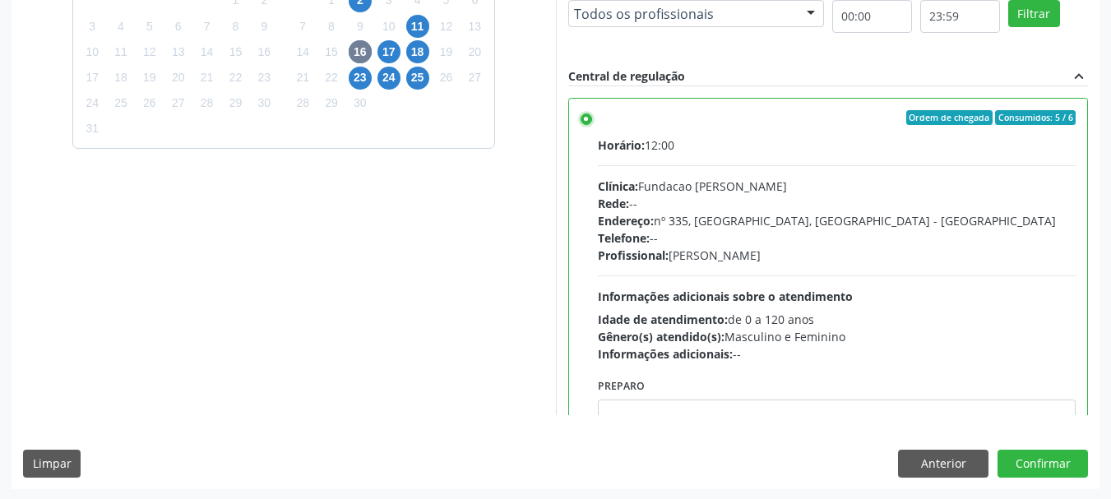
scroll to position [483, 0]
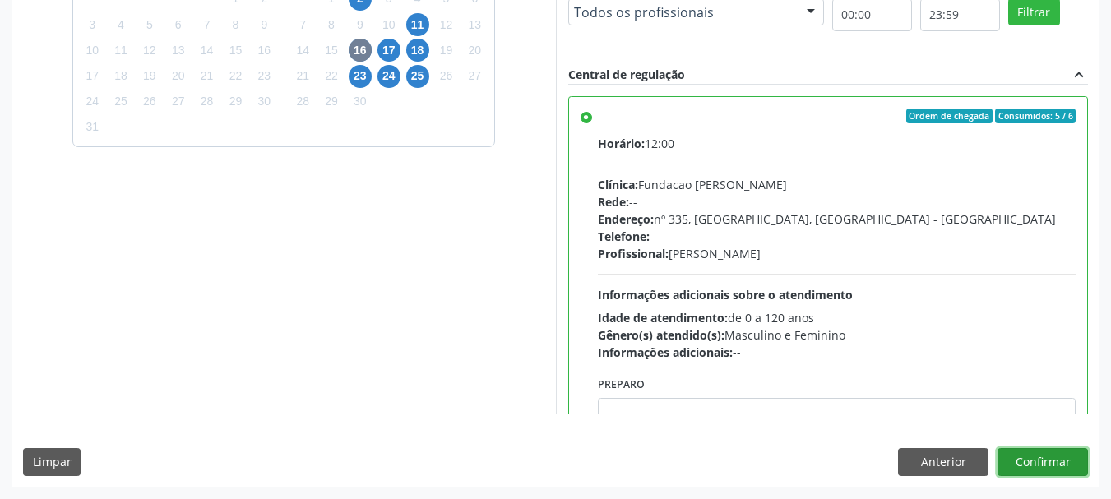
click at [1049, 466] on button "Confirmar" at bounding box center [1042, 462] width 90 height 28
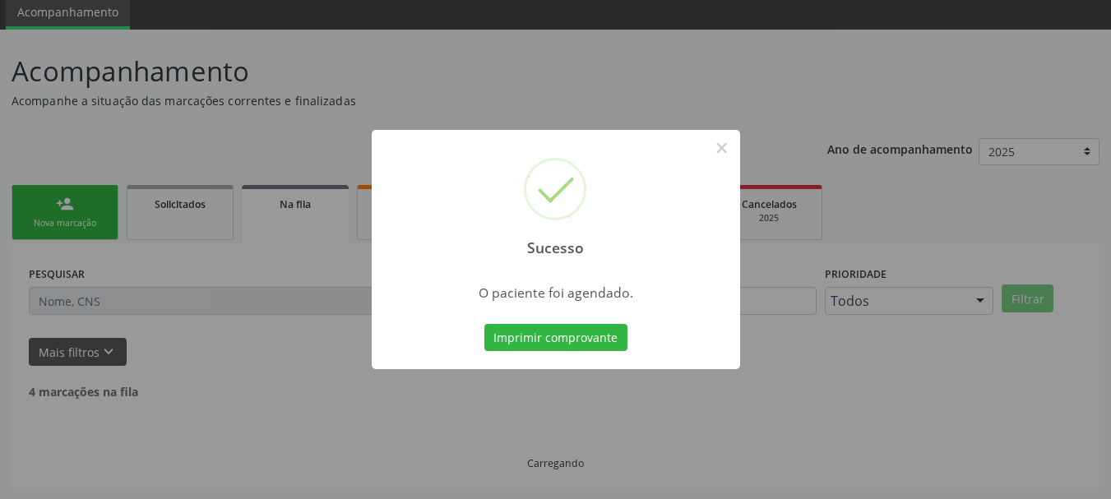
scroll to position [44, 0]
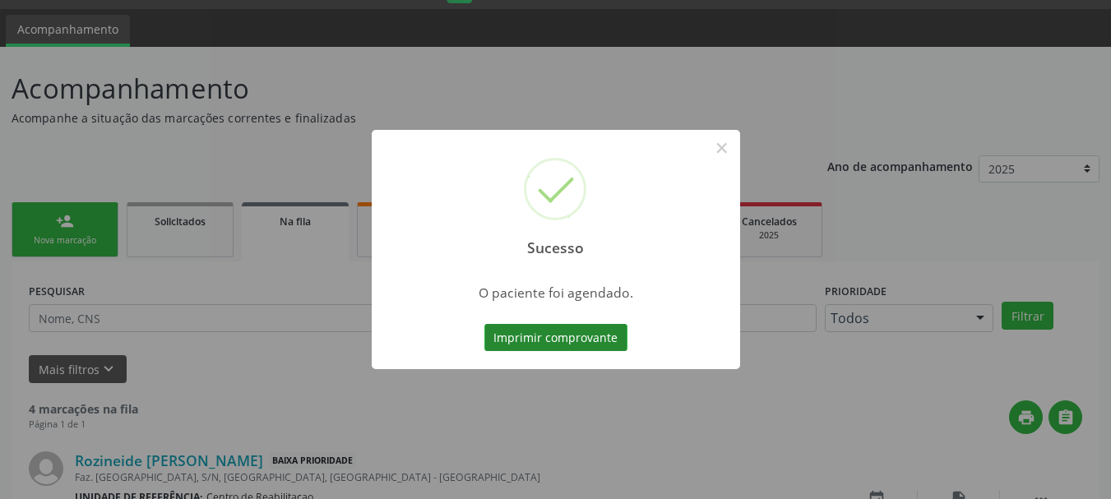
click at [538, 338] on button "Imprimir comprovante" at bounding box center [555, 338] width 143 height 28
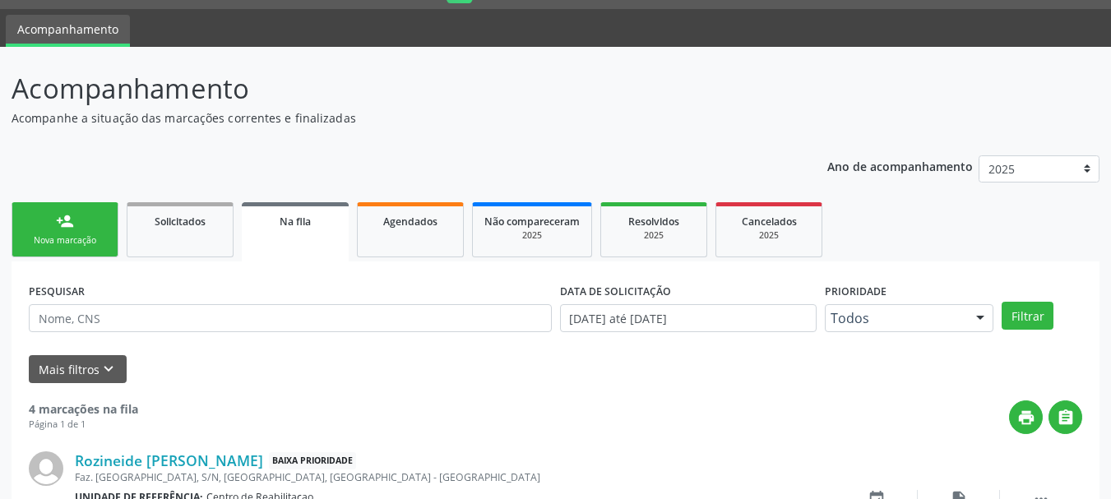
click at [46, 247] on div "Nova marcação" at bounding box center [65, 240] width 82 height 12
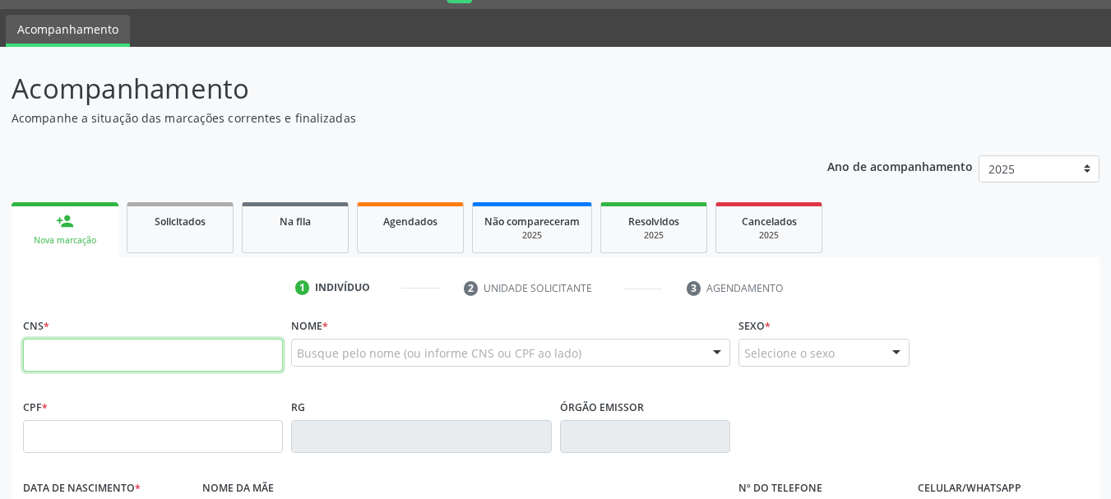
click at [169, 351] on input "text" at bounding box center [153, 355] width 260 height 33
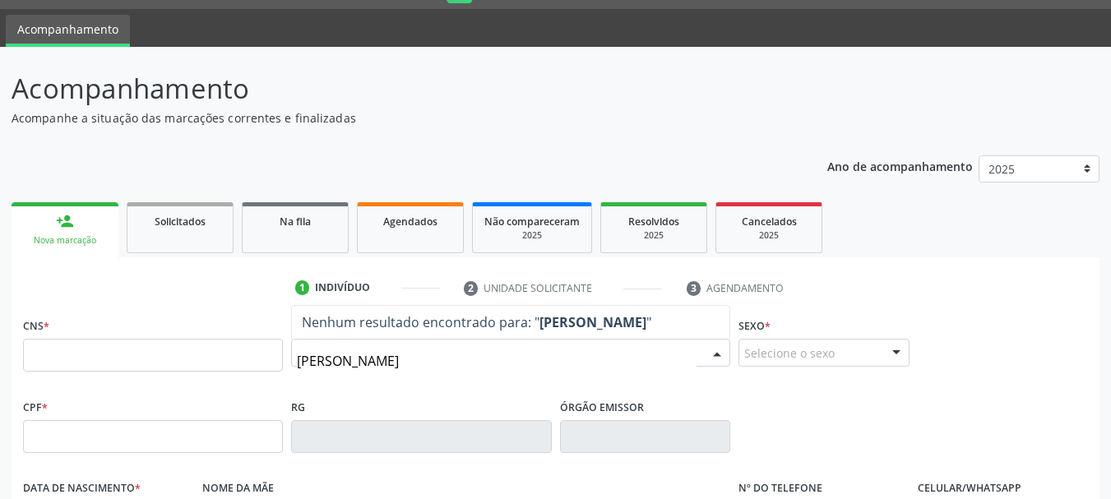
type input "humberto rodrigues nunes"
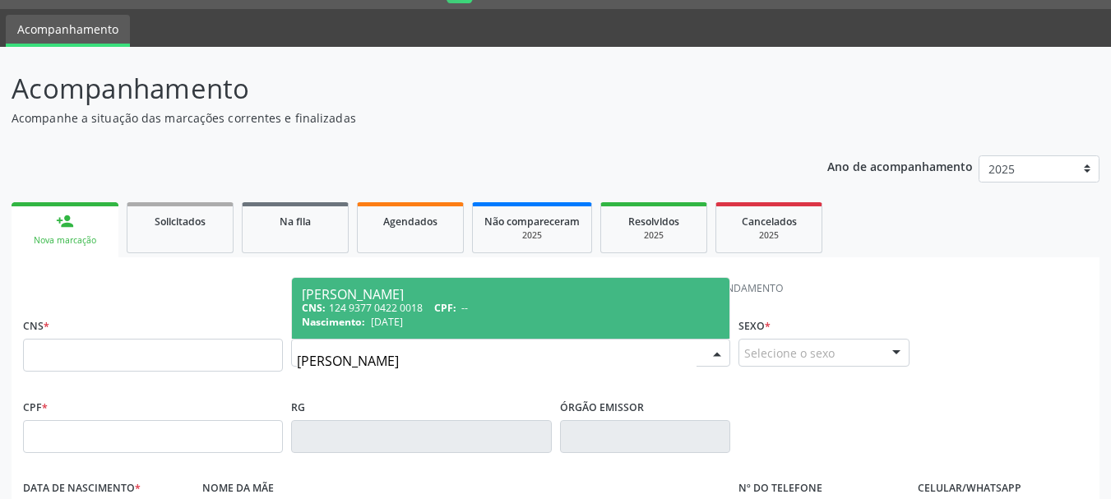
click at [505, 303] on div "CNS: 124 9377 0422 0018 CPF: --" at bounding box center [511, 308] width 418 height 14
type input "124 9377 0422 0018"
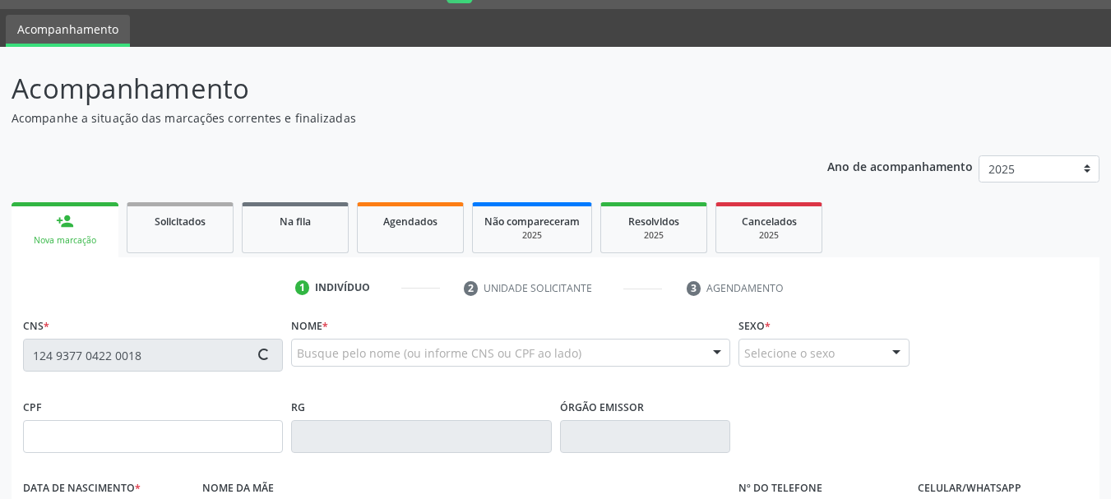
type input "15/06/1978"
type input "Jovita Rodriques Nunes"
type input "[PHONE_NUMBER]"
type input "868"
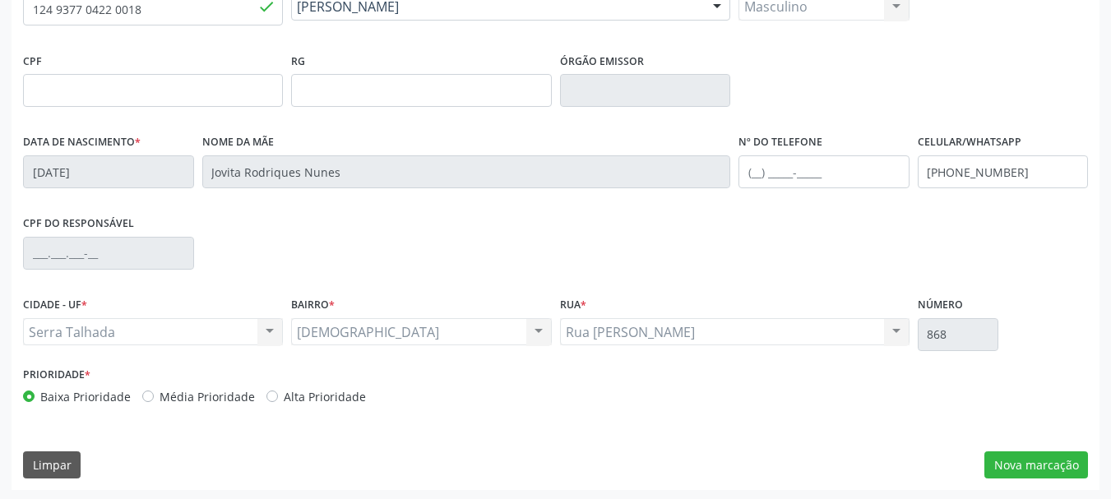
scroll to position [392, 0]
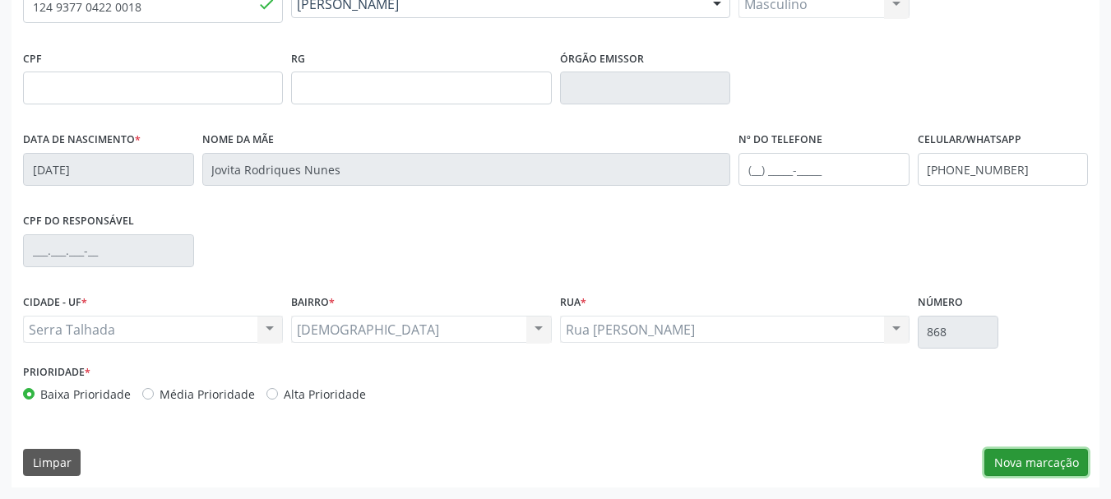
click at [1056, 467] on button "Nova marcação" at bounding box center [1036, 463] width 104 height 28
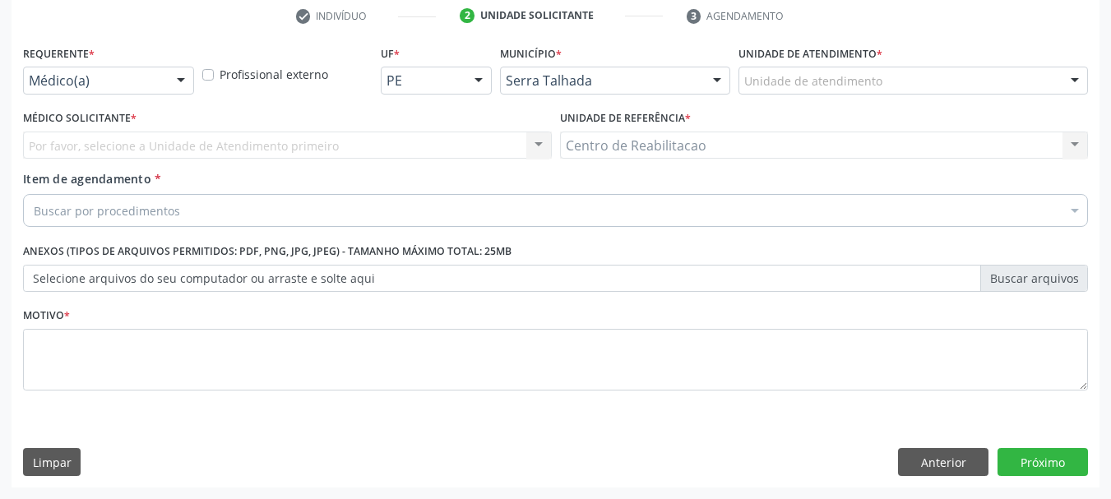
scroll to position [316, 0]
click at [107, 96] on div "Requerente * Médico(a) Médico(a) Enfermeiro(a) Paciente Nenhum resultado encont…" at bounding box center [108, 73] width 179 height 64
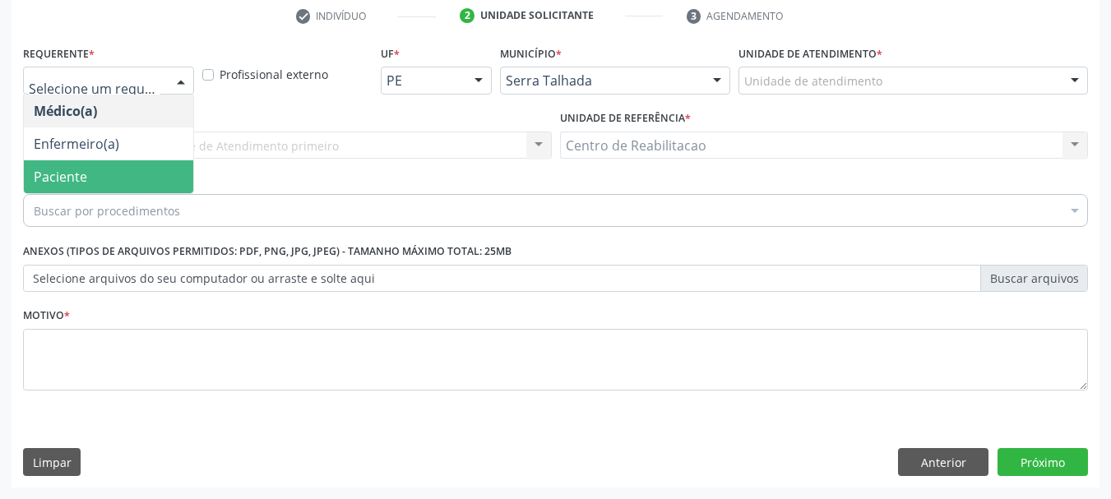
click at [114, 174] on span "Paciente" at bounding box center [108, 176] width 169 height 33
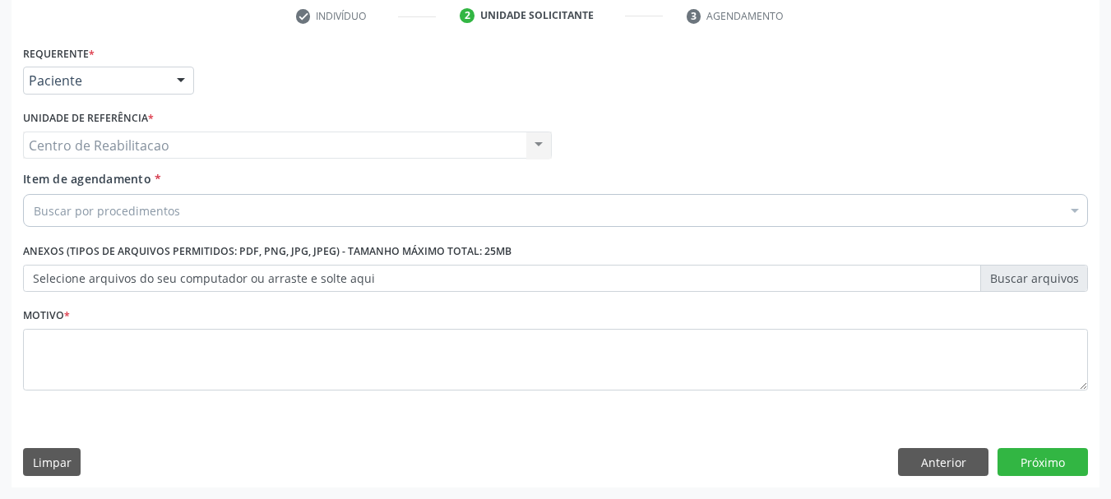
click at [179, 208] on div "Buscar por procedimentos" at bounding box center [555, 210] width 1065 height 33
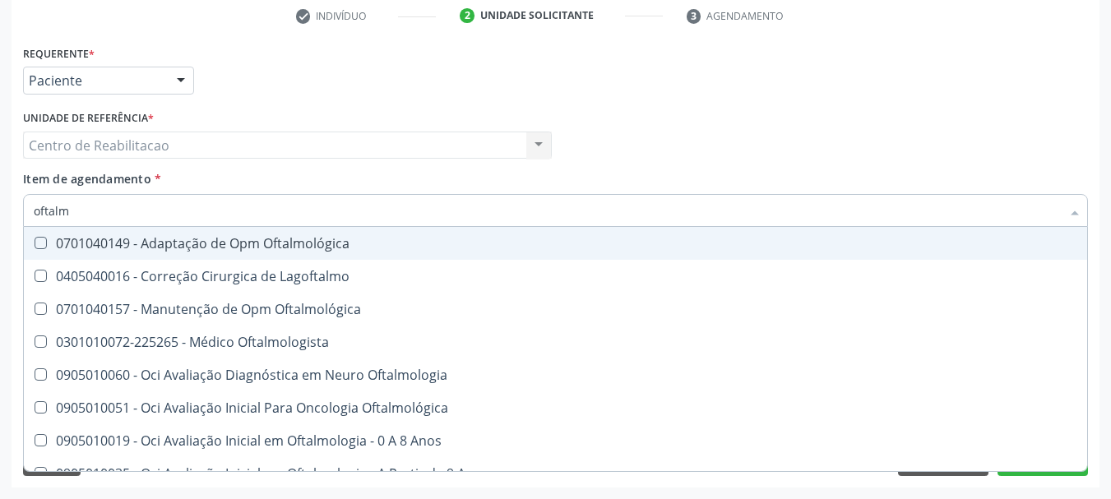
type input "oftalmo"
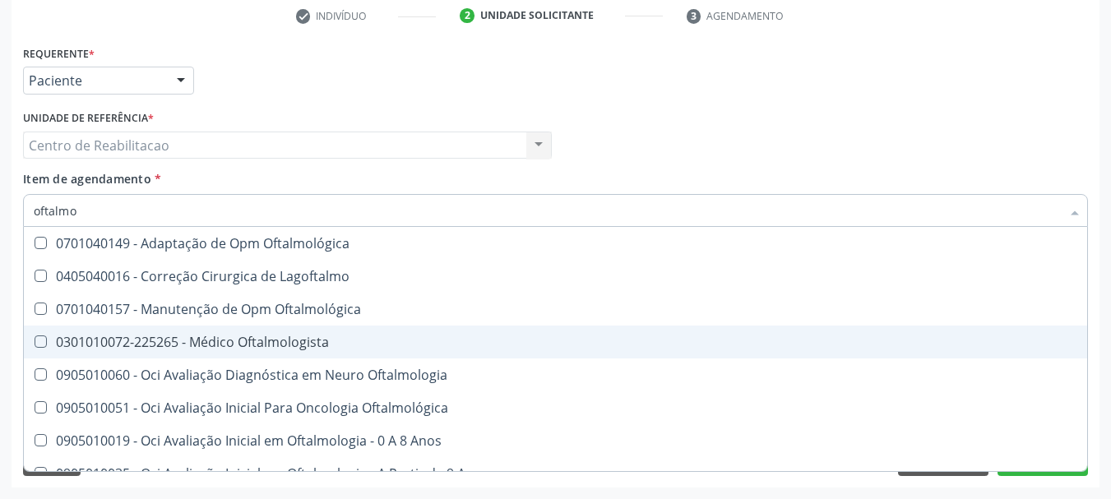
click at [225, 336] on div "0301010072-225265 - Médico Oftalmologista" at bounding box center [555, 341] width 1043 height 13
checkbox Oftalmologista "true"
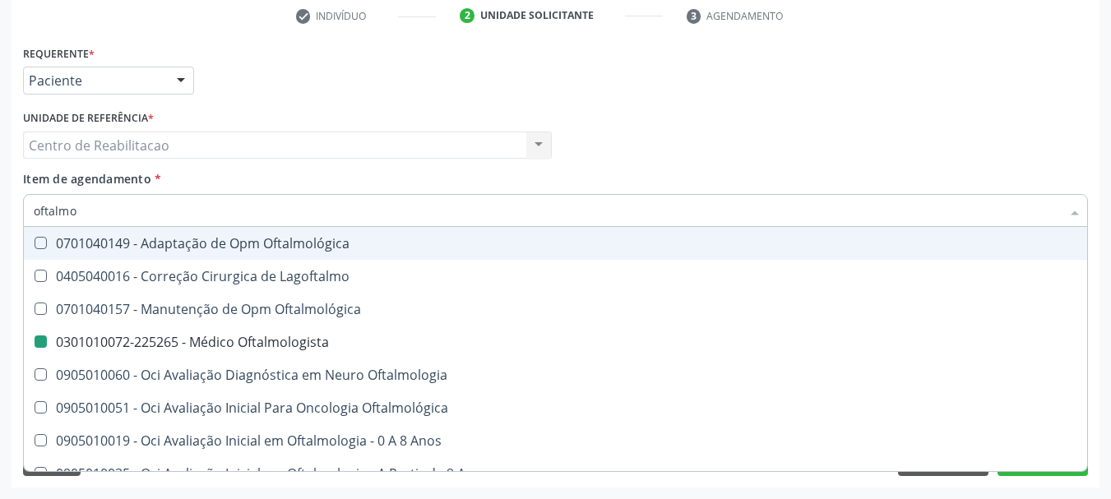
click at [296, 178] on div "Item de agendamento * oftalmo Desfazer seleção 0701040149 - Adaptação de Opm Of…" at bounding box center [555, 196] width 1065 height 52
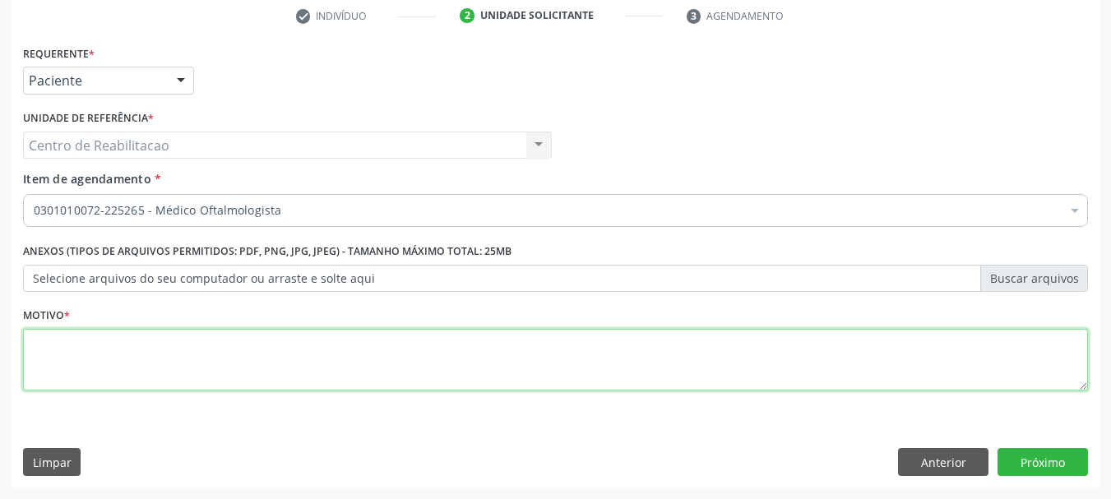
click at [447, 364] on textarea at bounding box center [555, 360] width 1065 height 62
type textarea "."
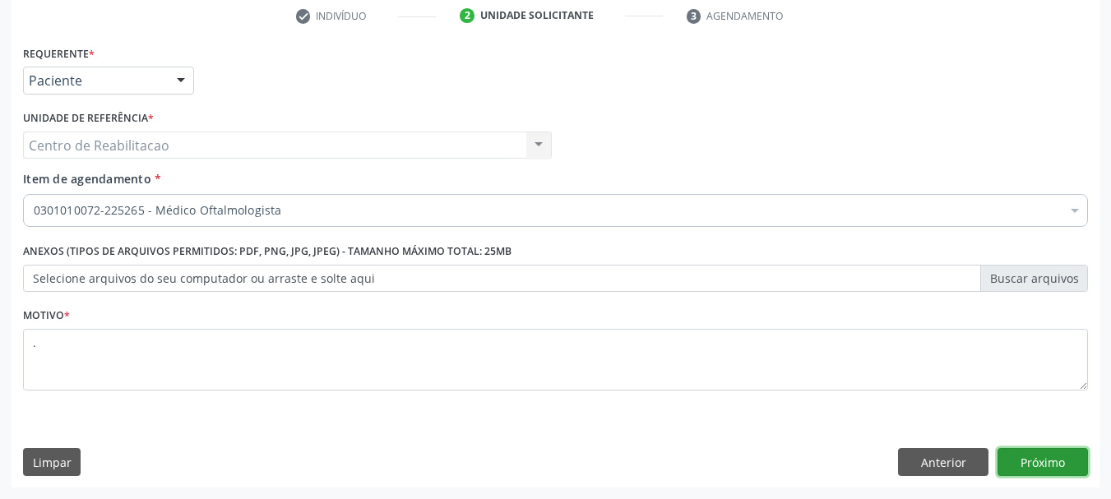
click at [1063, 455] on button "Próximo" at bounding box center [1042, 462] width 90 height 28
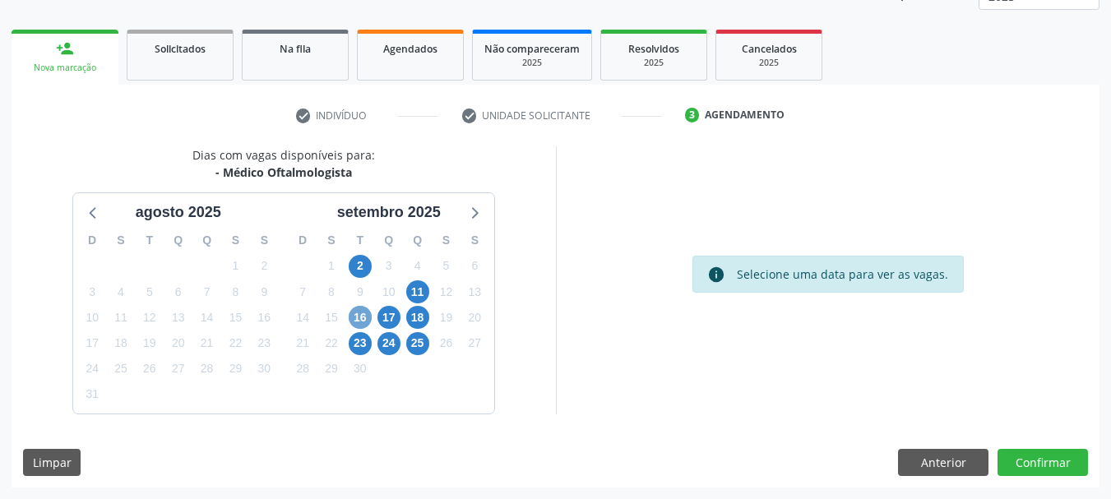
click at [355, 320] on span "16" at bounding box center [360, 317] width 23 height 23
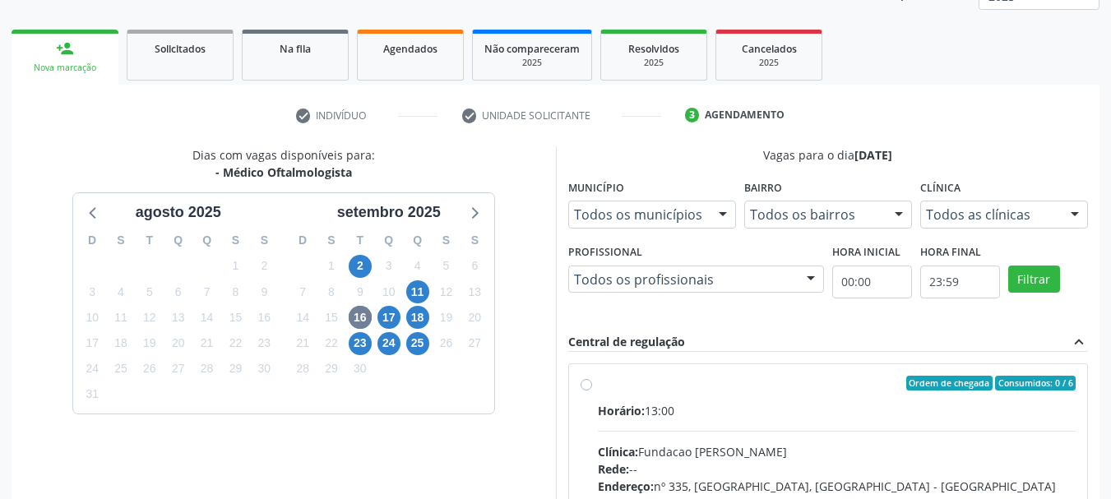
click at [685, 395] on label "Ordem de chegada Consumidos: 0 / 6 Horário: 13:00 Clínica: Fundacao Altino Vent…" at bounding box center [837, 502] width 478 height 252
click at [592, 390] on input "Ordem de chegada Consumidos: 0 / 6 Horário: 13:00 Clínica: Fundacao Altino Vent…" at bounding box center [586, 383] width 12 height 15
radio input "true"
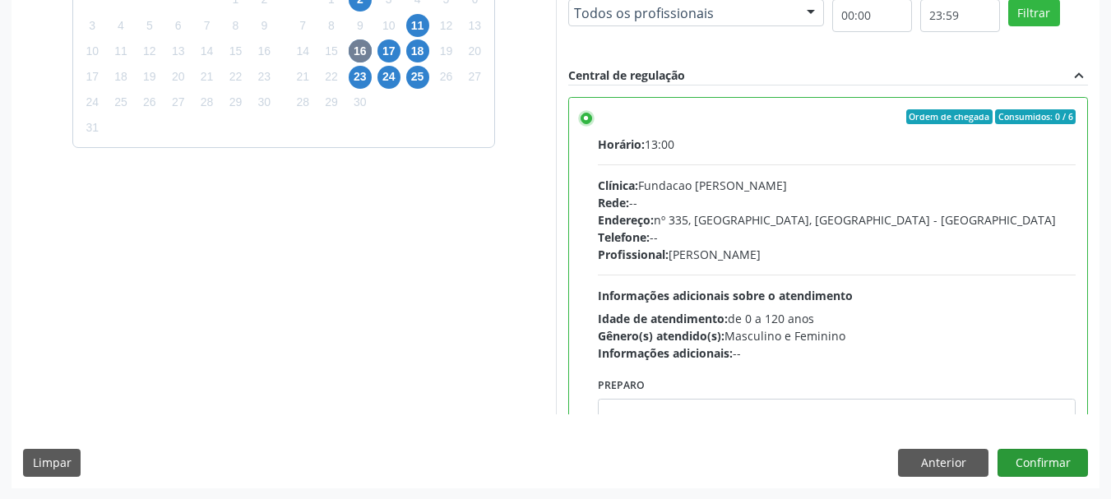
scroll to position [483, 0]
click at [1029, 460] on button "Confirmar" at bounding box center [1042, 462] width 90 height 28
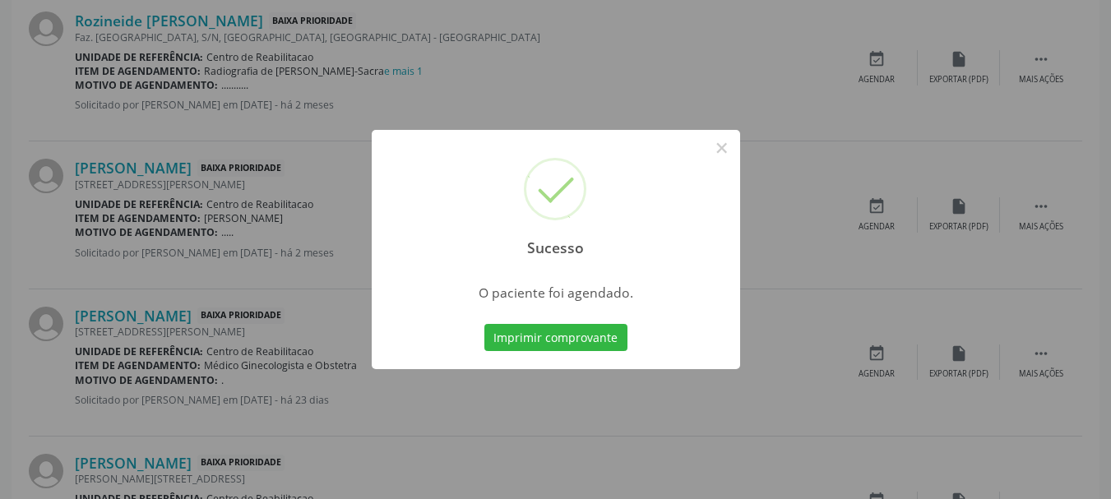
scroll to position [44, 0]
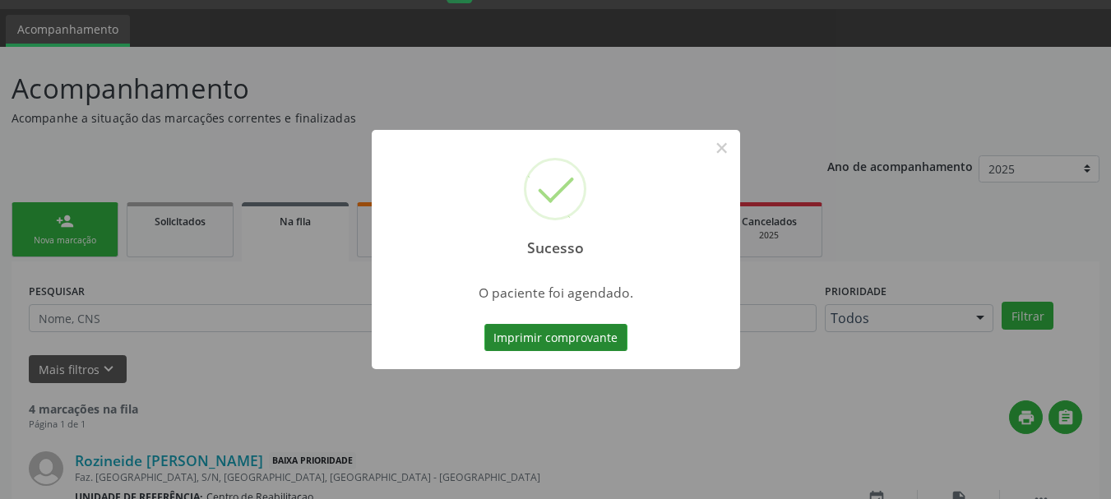
click at [544, 337] on button "Imprimir comprovante" at bounding box center [555, 338] width 143 height 28
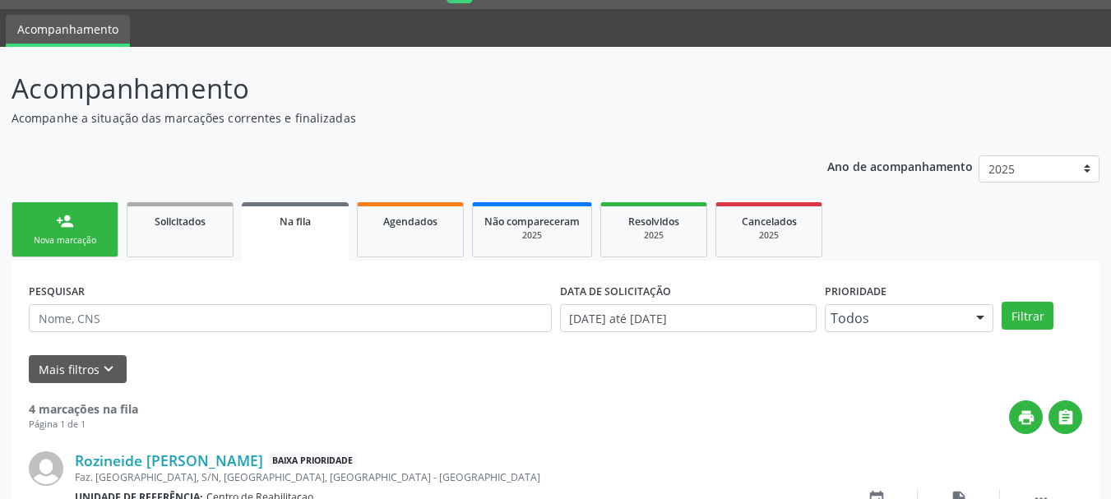
click at [62, 229] on div "person_add" at bounding box center [65, 221] width 18 height 18
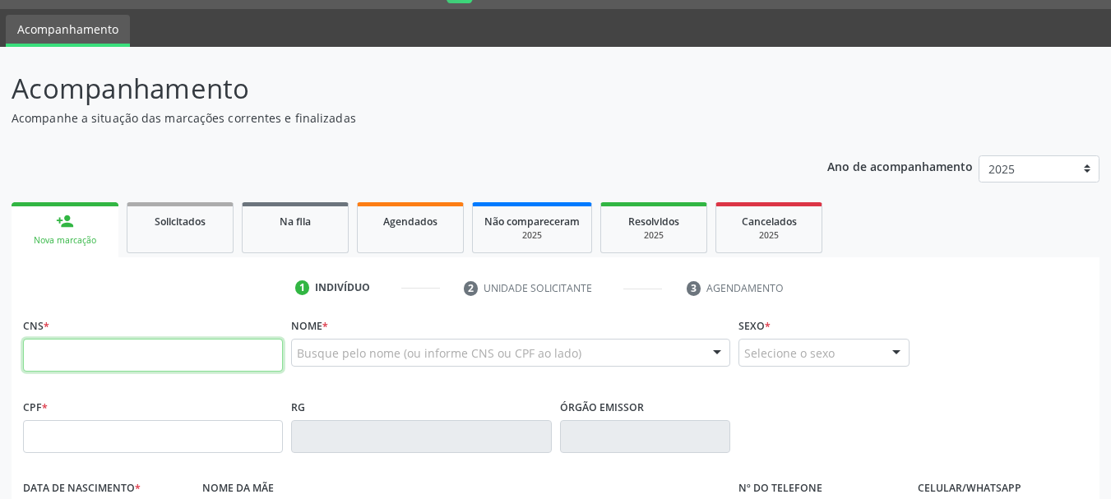
click at [105, 353] on input "text" at bounding box center [153, 355] width 260 height 33
type input "708 2016 9223 8343"
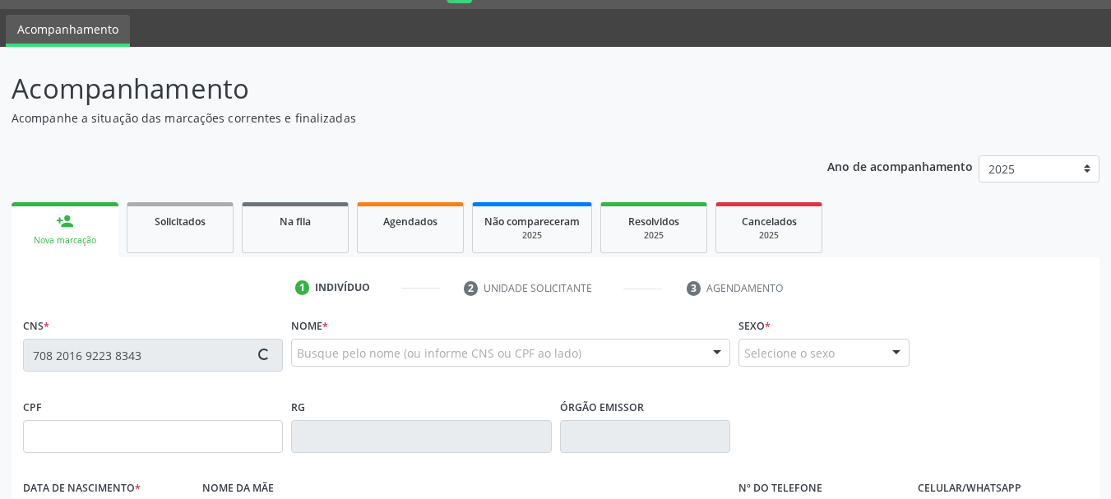
type input "150.108.594-83"
type input "04/05/2010"
type input "Marleide de Sa Alves"
type input "(99) 99999-9999"
type input "070.392.914-36"
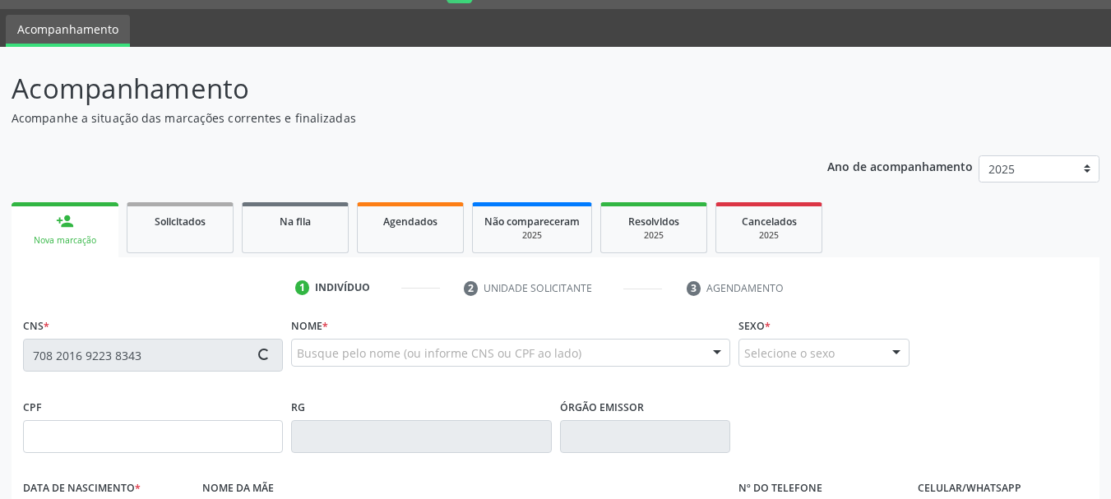
type input "296"
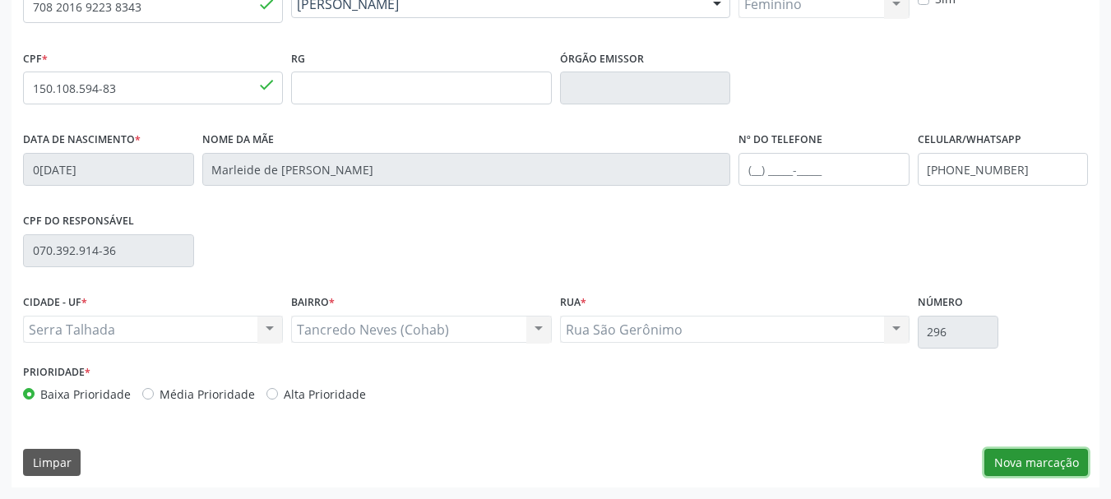
drag, startPoint x: 1035, startPoint y: 459, endPoint x: 868, endPoint y: 388, distance: 181.2
click at [1035, 459] on button "Nova marcação" at bounding box center [1036, 463] width 104 height 28
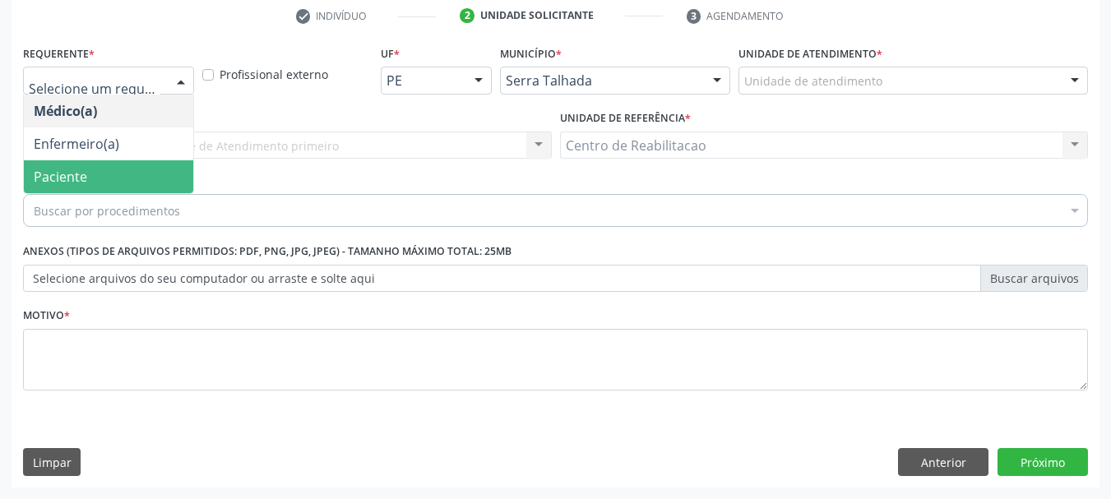
click at [83, 178] on span "Paciente" at bounding box center [60, 177] width 53 height 18
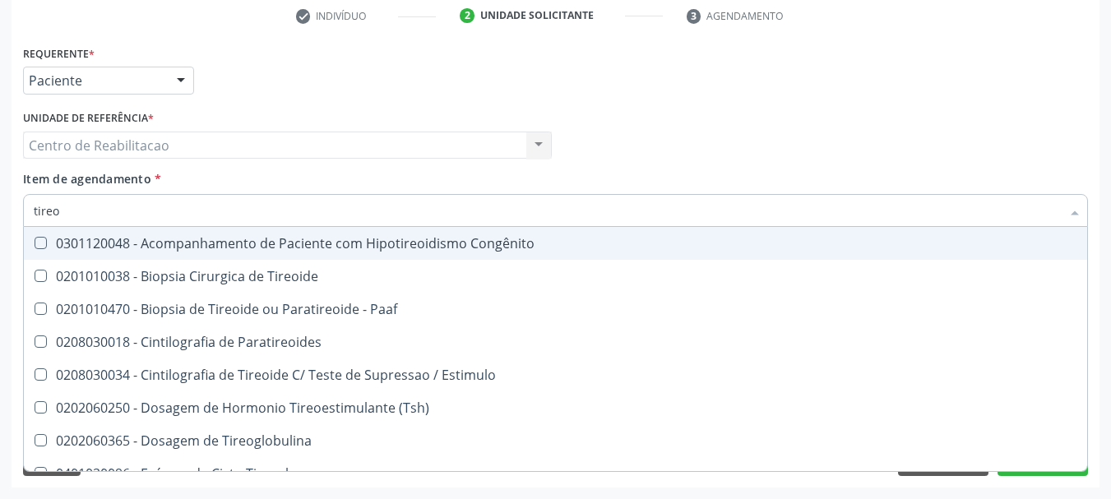
type input "tireoi"
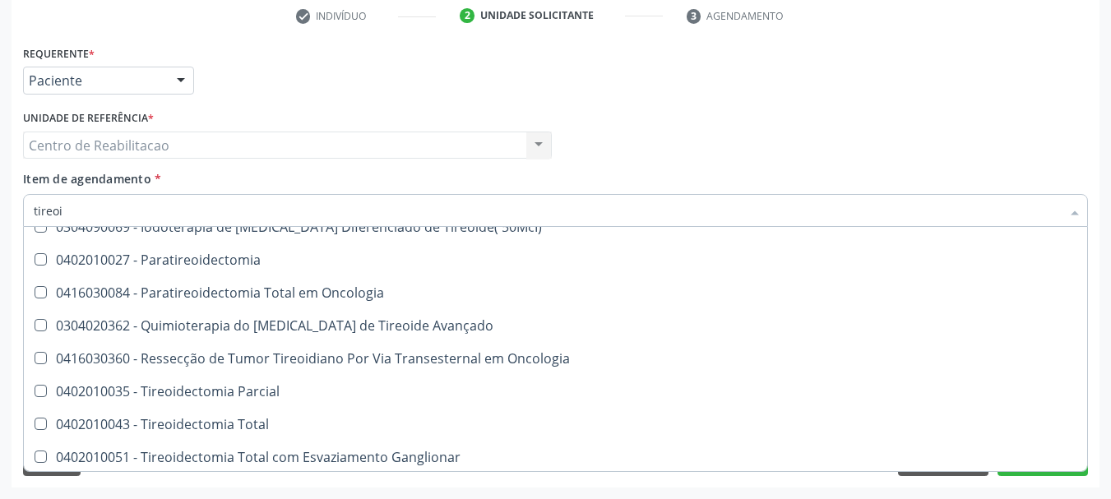
scroll to position [414, 0]
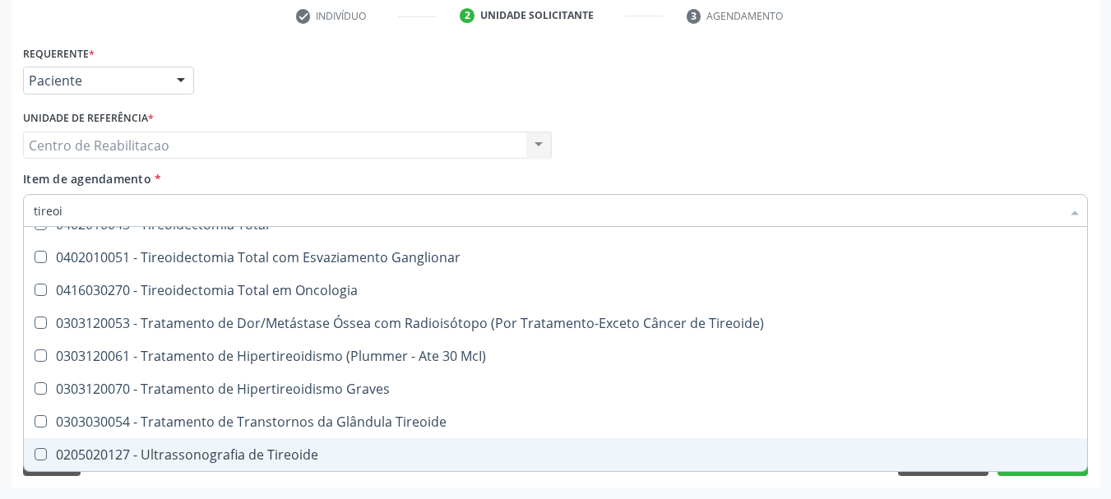
click at [283, 441] on span "0205020127 - Ultrassonografia de Tireoide" at bounding box center [555, 454] width 1063 height 33
checkbox Tireoide "true"
checkbox Tireoide "false"
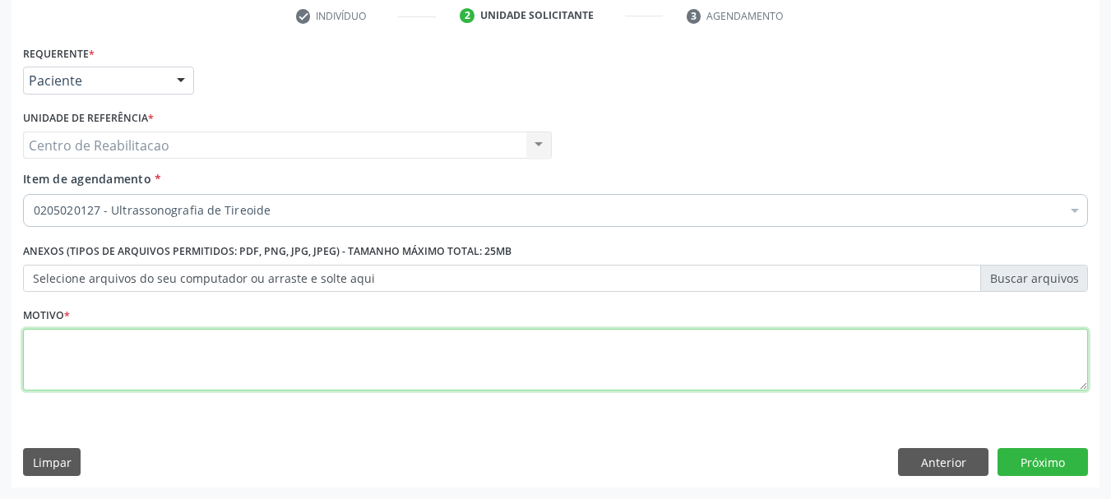
scroll to position [0, 0]
type textarea "."
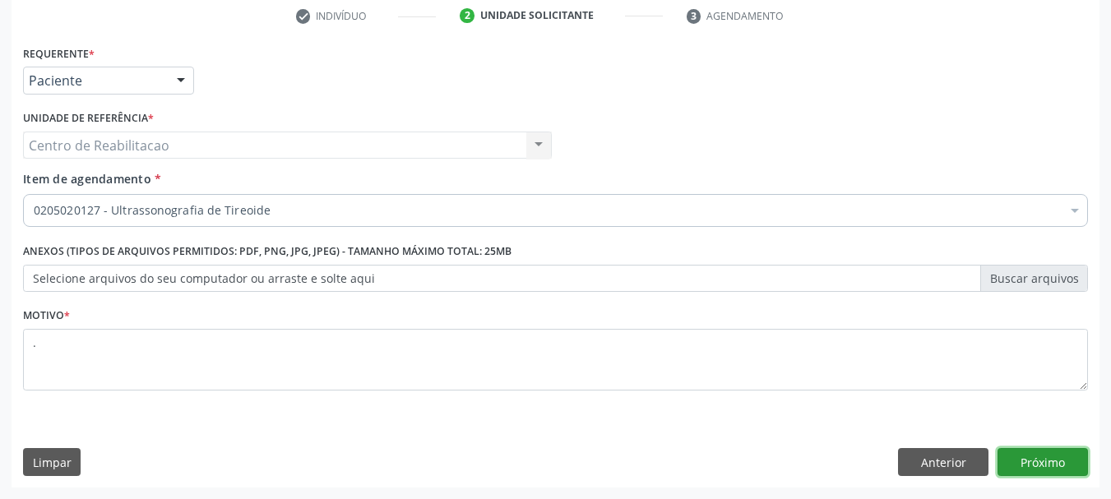
click at [1027, 459] on button "Próximo" at bounding box center [1042, 462] width 90 height 28
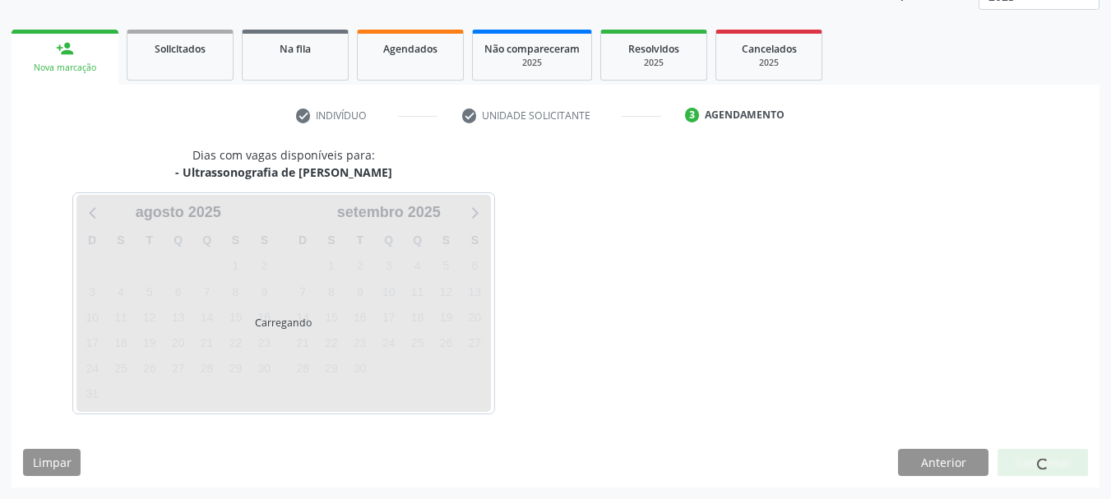
scroll to position [216, 0]
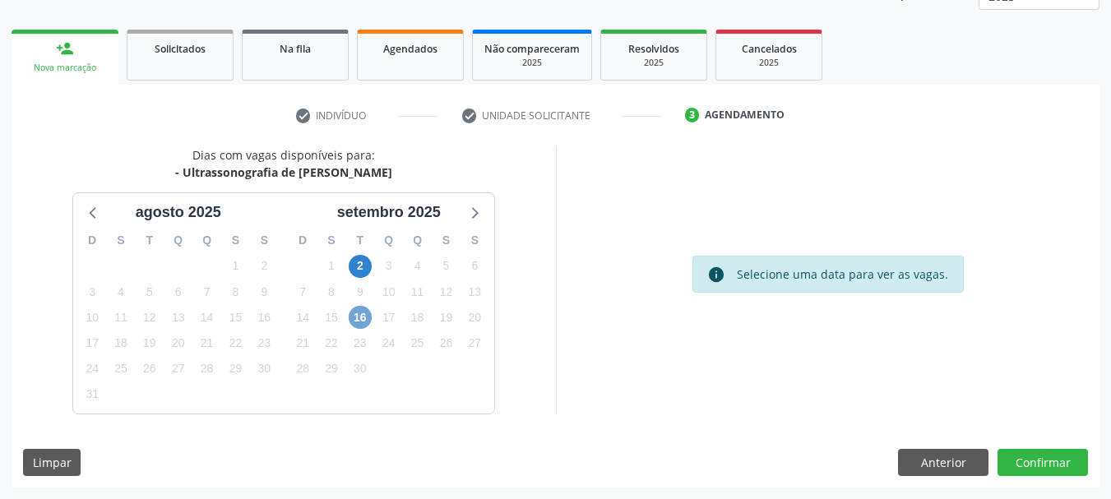
click at [361, 317] on span "16" at bounding box center [360, 317] width 23 height 23
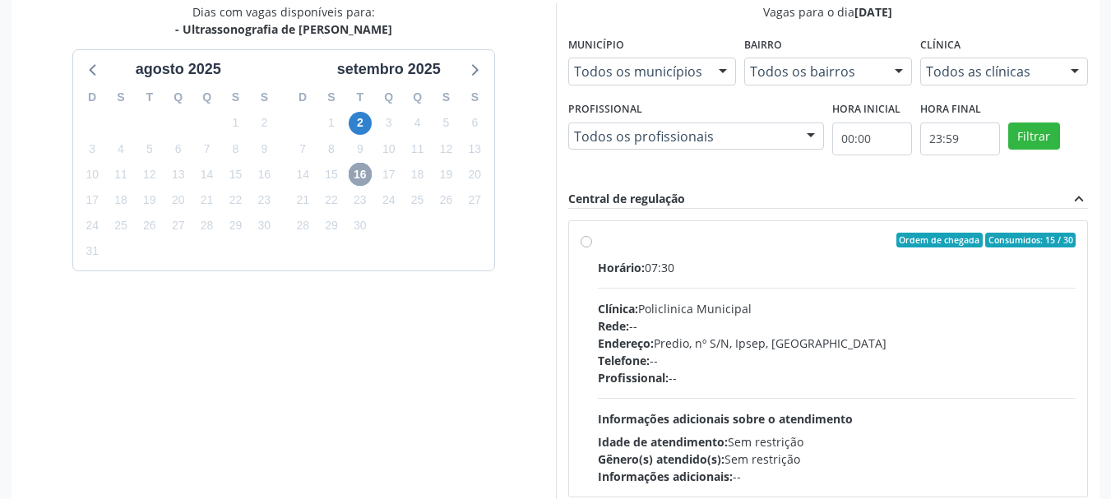
scroll to position [381, 0]
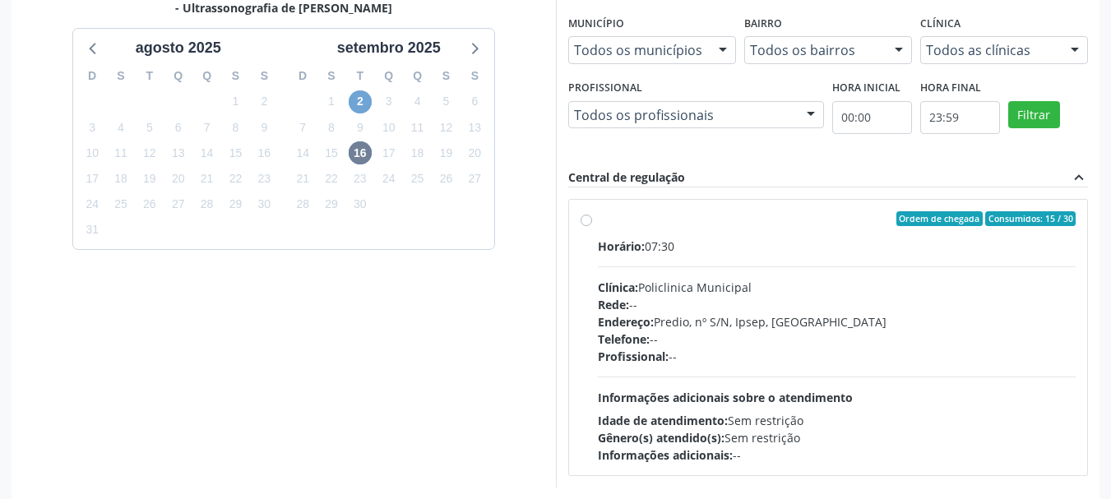
click at [357, 101] on span "2" at bounding box center [360, 101] width 23 height 23
click at [698, 227] on label "Ordem de chegada Consumidos: 26 / 30 Horário: 07:30 Clínica: Policlinica Munici…" at bounding box center [837, 337] width 478 height 252
click at [592, 226] on input "Ordem de chegada Consumidos: 26 / 30 Horário: 07:30 Clínica: Policlinica Munici…" at bounding box center [586, 218] width 12 height 15
radio input "true"
click at [363, 153] on span "16" at bounding box center [360, 152] width 23 height 23
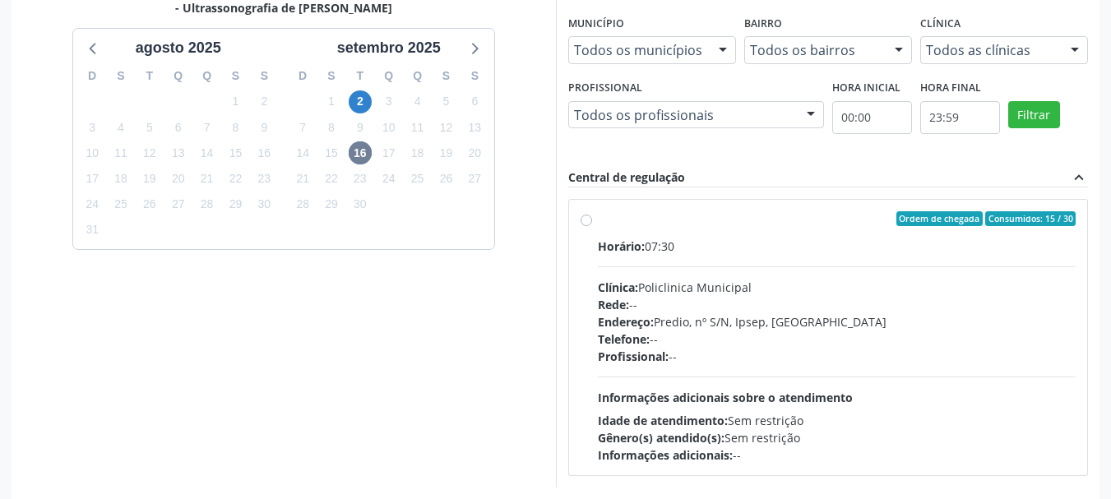
click at [670, 235] on label "Ordem de chegada Consumidos: 15 / 30 Horário: 07:30 Clínica: Policlinica Munici…" at bounding box center [837, 337] width 478 height 252
click at [592, 226] on input "Ordem de chegada Consumidos: 15 / 30 Horário: 07:30 Clínica: Policlinica Munici…" at bounding box center [586, 218] width 12 height 15
radio input "true"
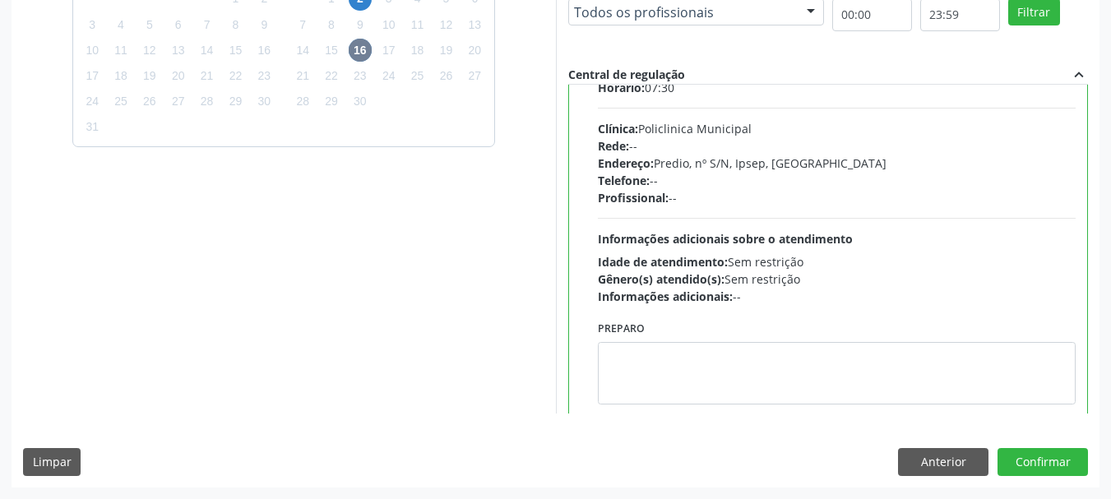
scroll to position [81, 0]
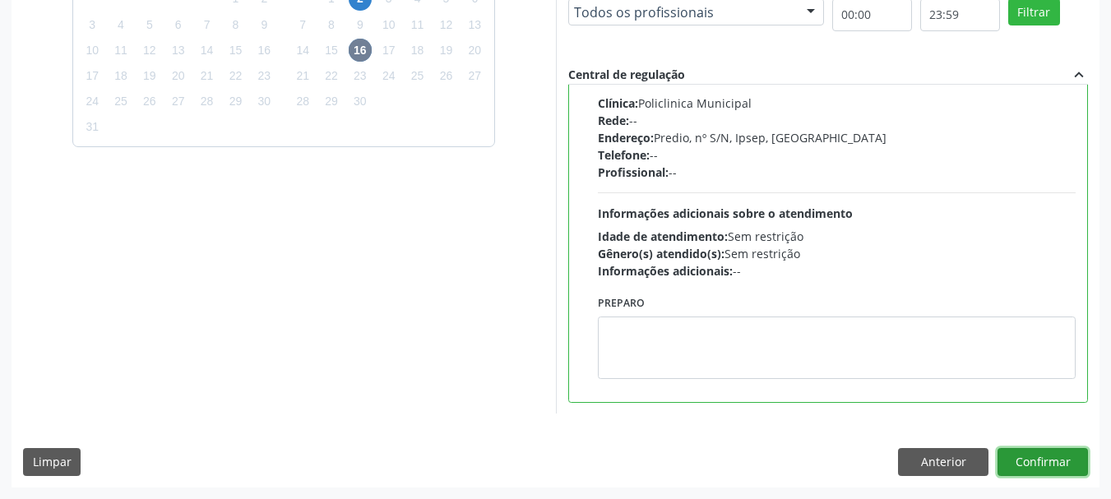
click at [1050, 464] on button "Confirmar" at bounding box center [1042, 462] width 90 height 28
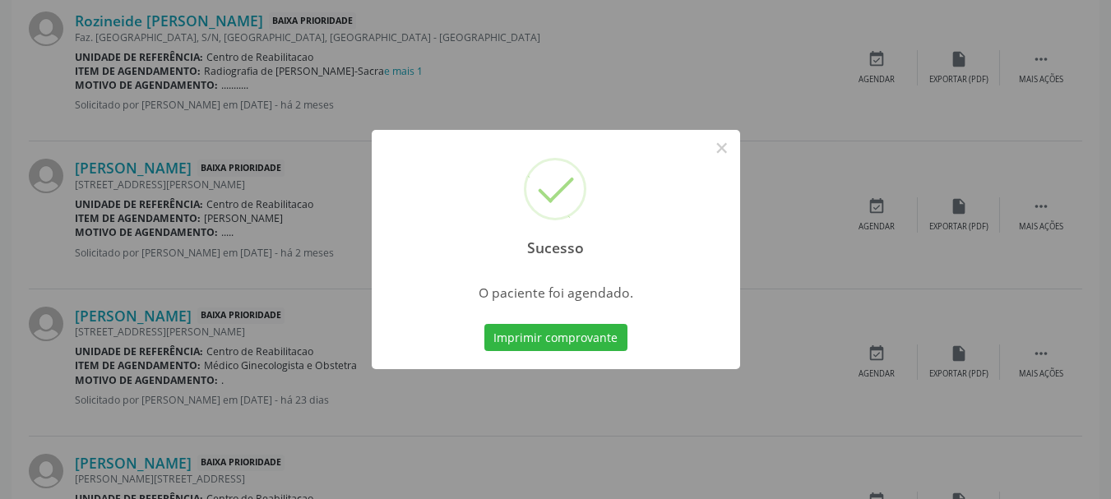
scroll to position [44, 0]
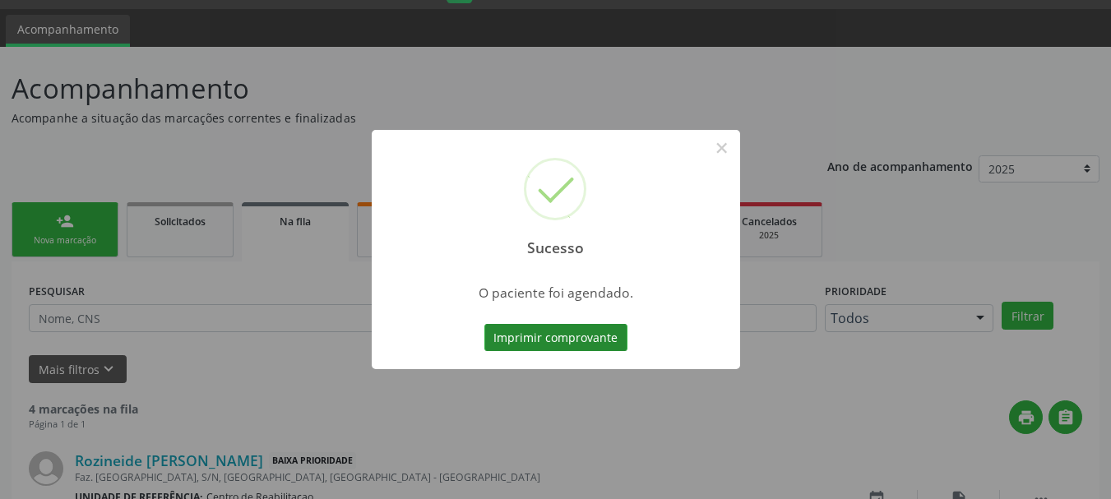
click at [524, 332] on button "Imprimir comprovante" at bounding box center [555, 338] width 143 height 28
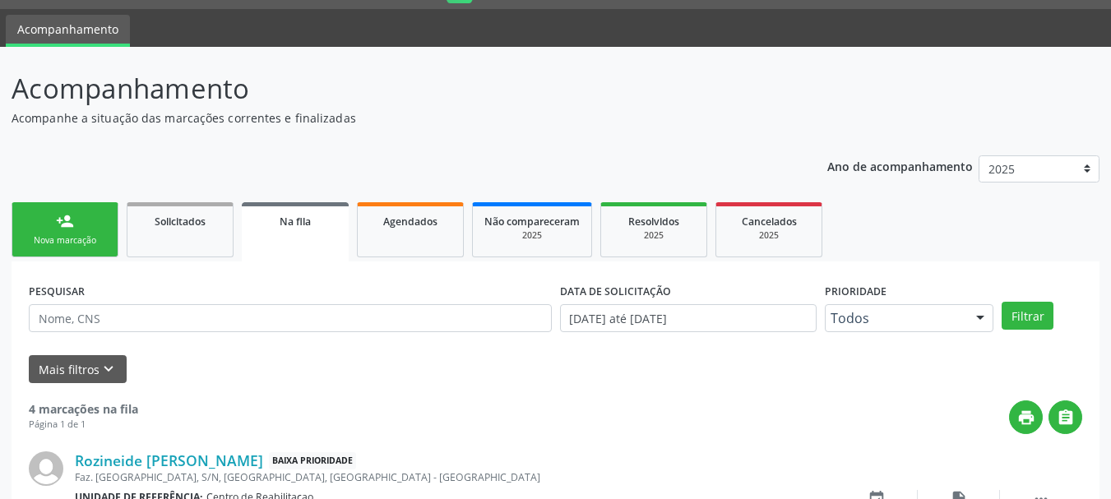
click at [58, 225] on div "person_add" at bounding box center [65, 221] width 18 height 18
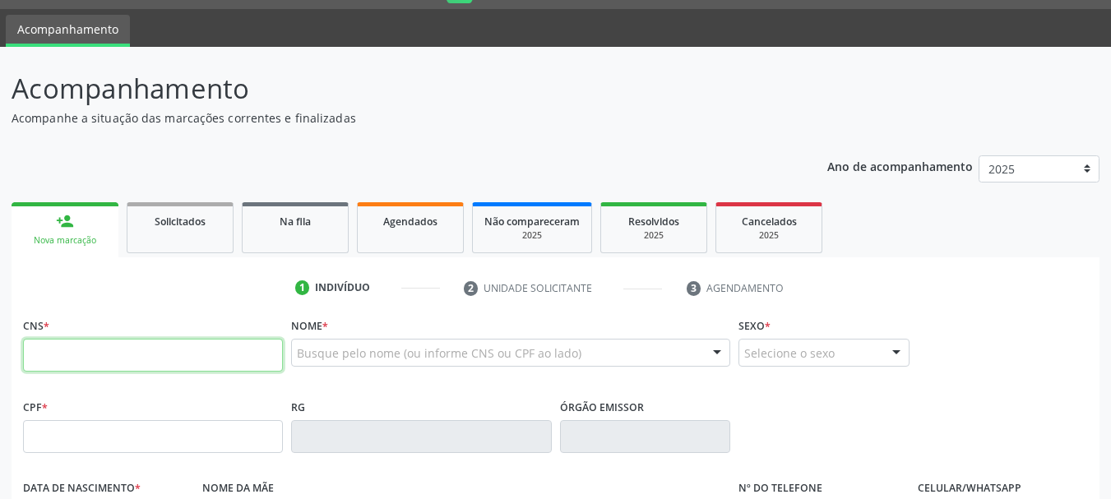
click at [112, 362] on input "text" at bounding box center [153, 355] width 260 height 33
type input "704 1050 7050 1050"
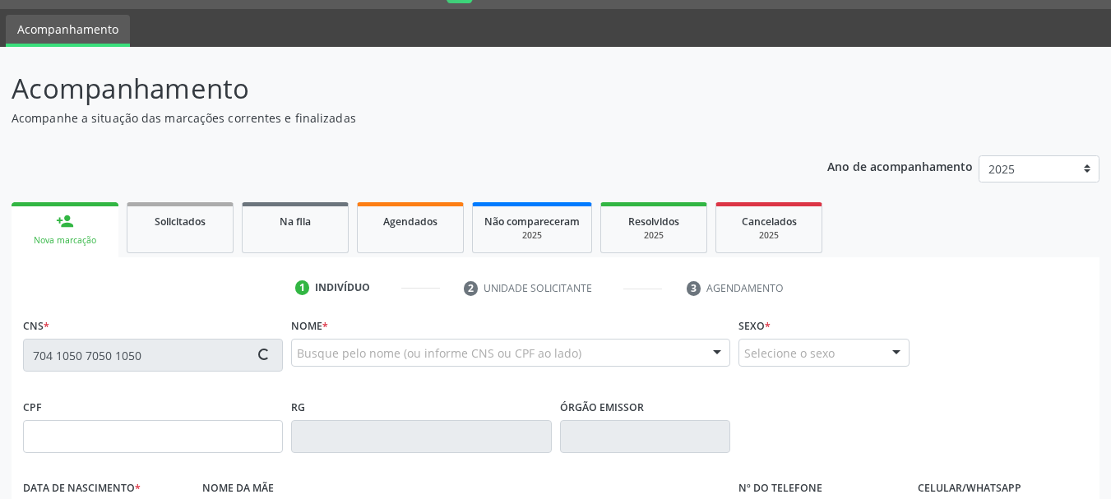
type input "[DATE]"
type input "Edione Barbosa de Lima e Silva"
type input "S/N"
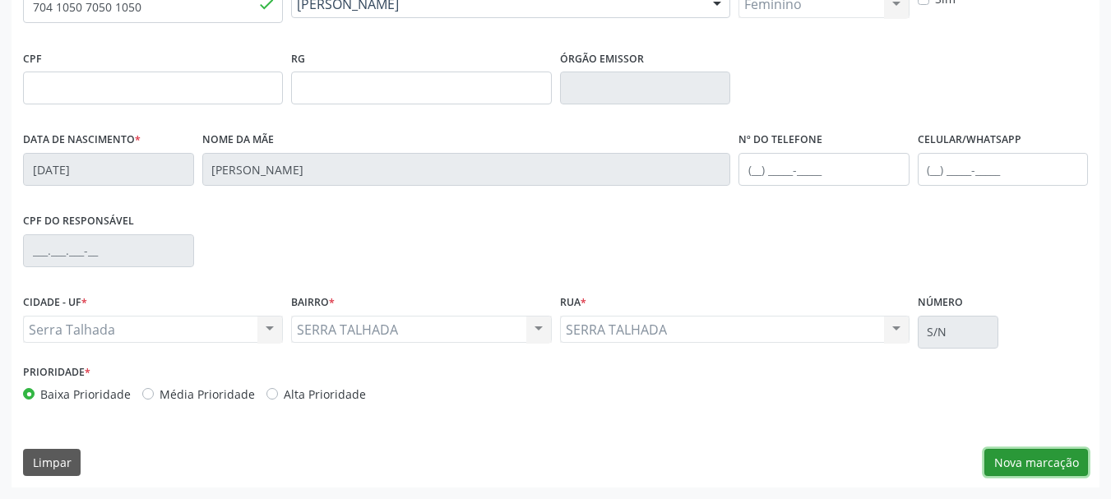
click at [1028, 457] on button "Nova marcação" at bounding box center [1036, 463] width 104 height 28
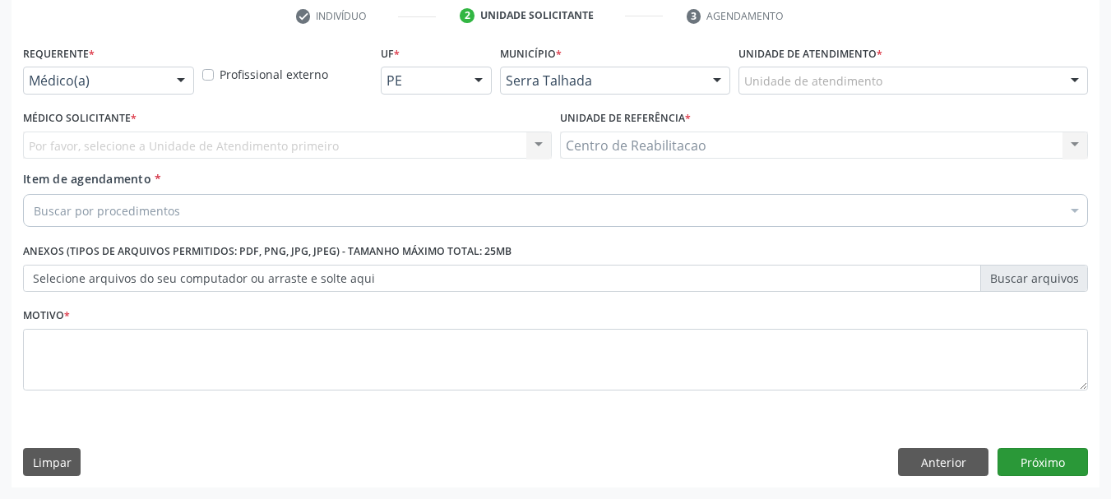
scroll to position [316, 0]
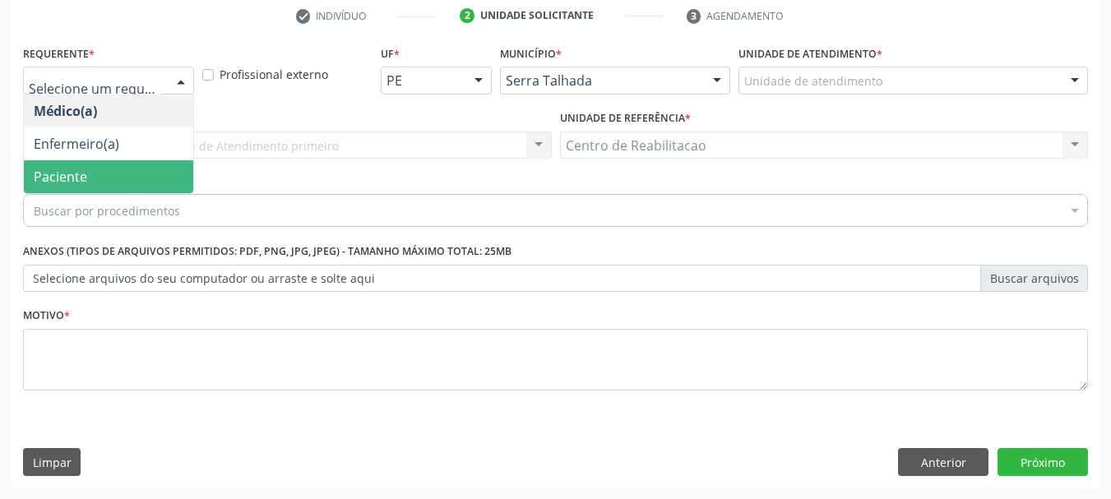
click at [95, 169] on span "Paciente" at bounding box center [108, 176] width 169 height 33
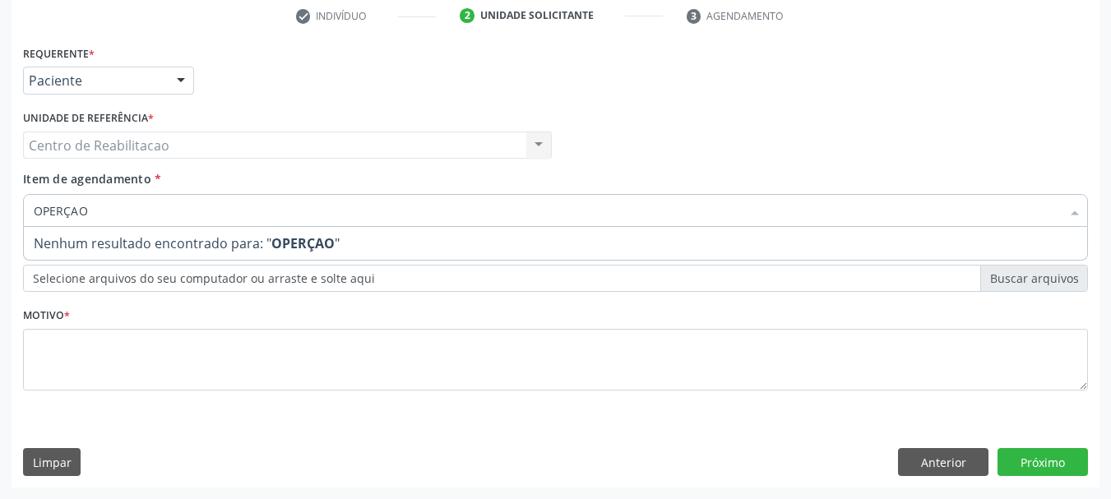
click at [58, 207] on input "OPERÇAO" at bounding box center [547, 210] width 1027 height 33
click at [64, 210] on input "OPERÇAO" at bounding box center [547, 210] width 1027 height 33
click at [114, 212] on input "OPERAÇAO" at bounding box center [547, 210] width 1027 height 33
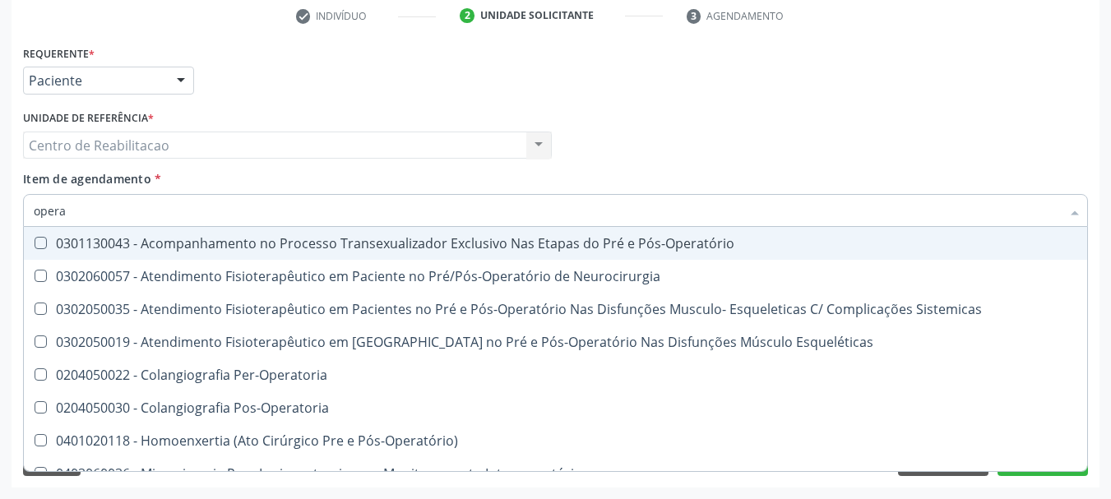
type input "operaç"
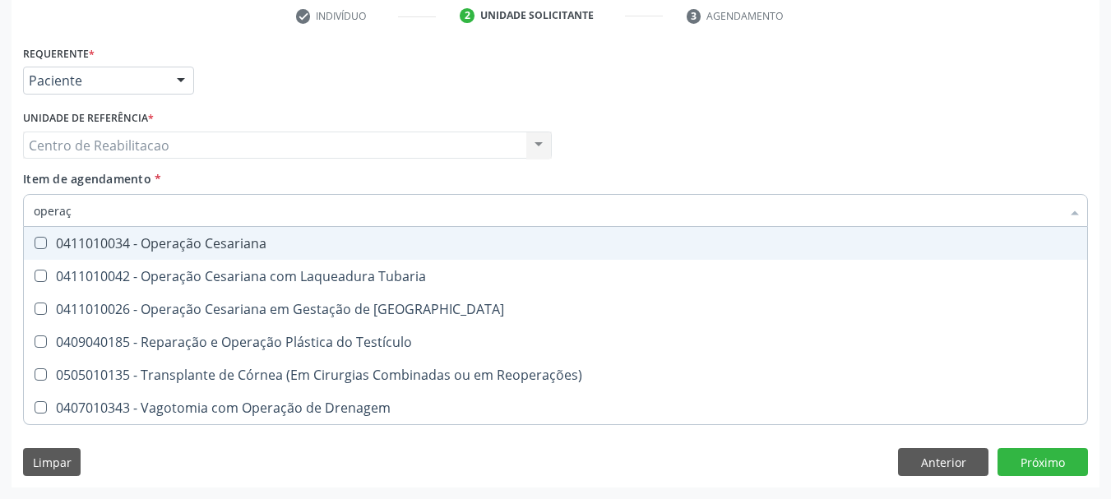
click at [165, 239] on div "0411010034 - Operação Cesariana" at bounding box center [555, 243] width 1043 height 13
checkbox Cesariana "true"
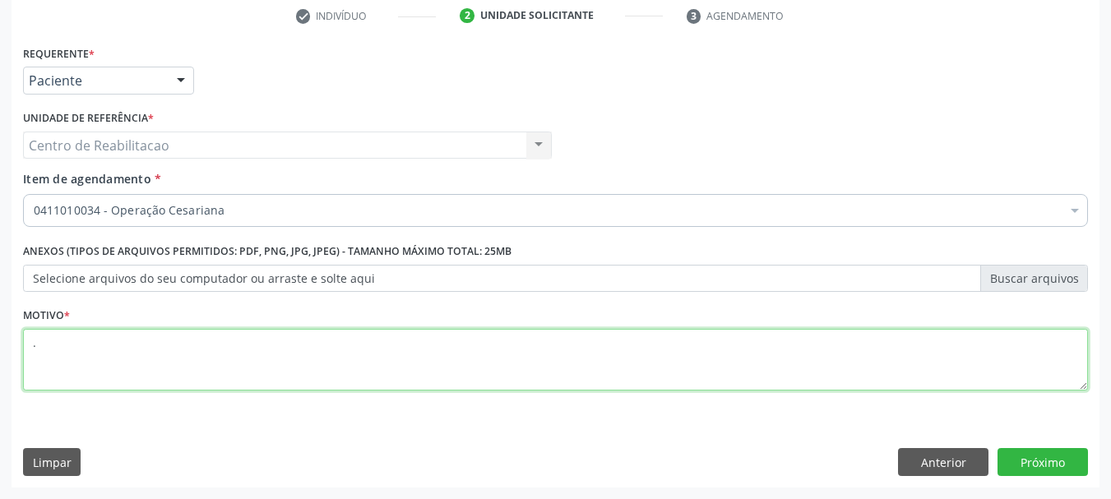
type textarea "."
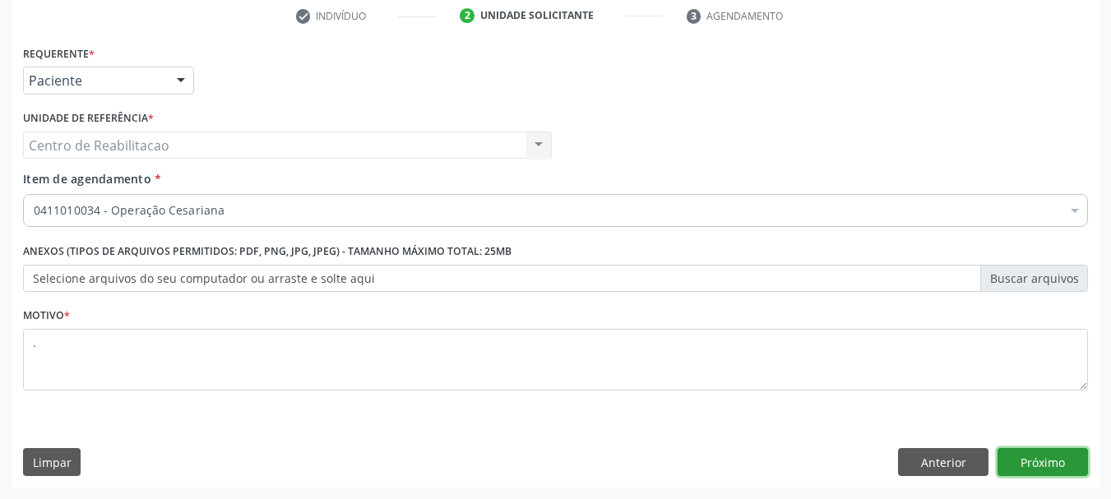
click button "Próximo" at bounding box center [1042, 462] width 90 height 28
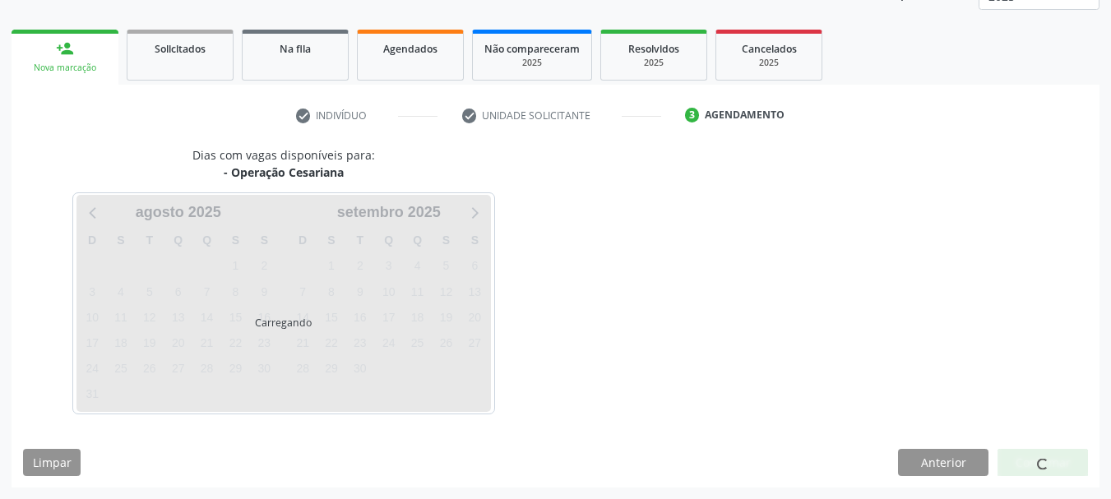
scroll to position [216, 0]
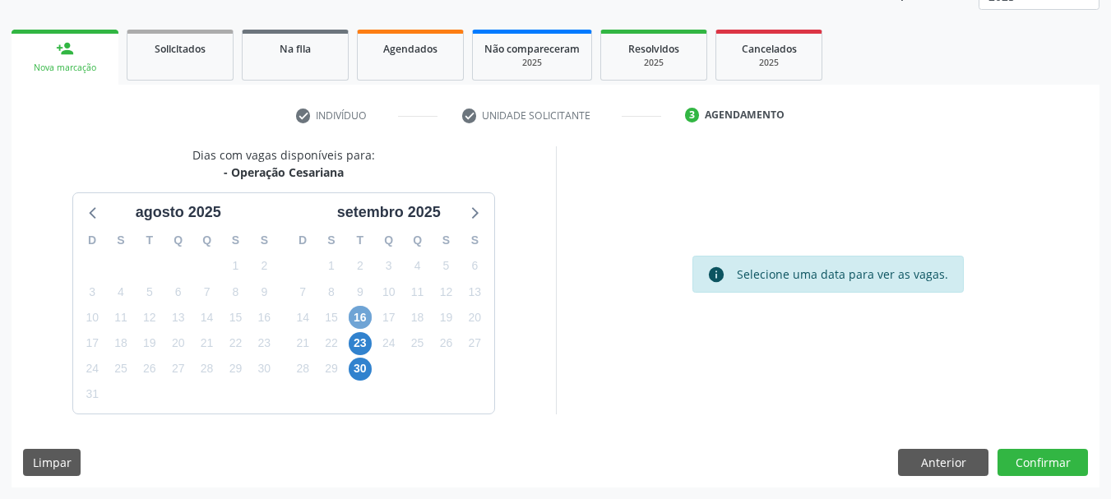
click at [358, 315] on span "16" at bounding box center [360, 317] width 23 height 23
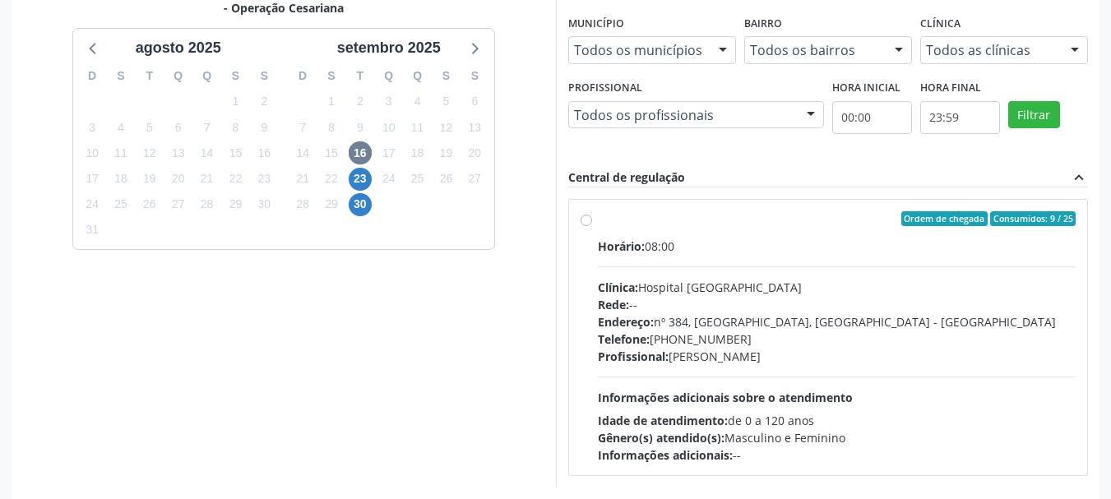
click at [669, 234] on label "Ordem de chegada Consumidos: 9 / 25 Horário: 08:00 Clínica: Hospital Sao Franci…" at bounding box center [837, 337] width 478 height 252
click at [592, 226] on input "Ordem de chegada Consumidos: 9 / 25 Horário: 08:00 Clínica: Hospital Sao Franci…" at bounding box center [586, 218] width 12 height 15
radio input "true"
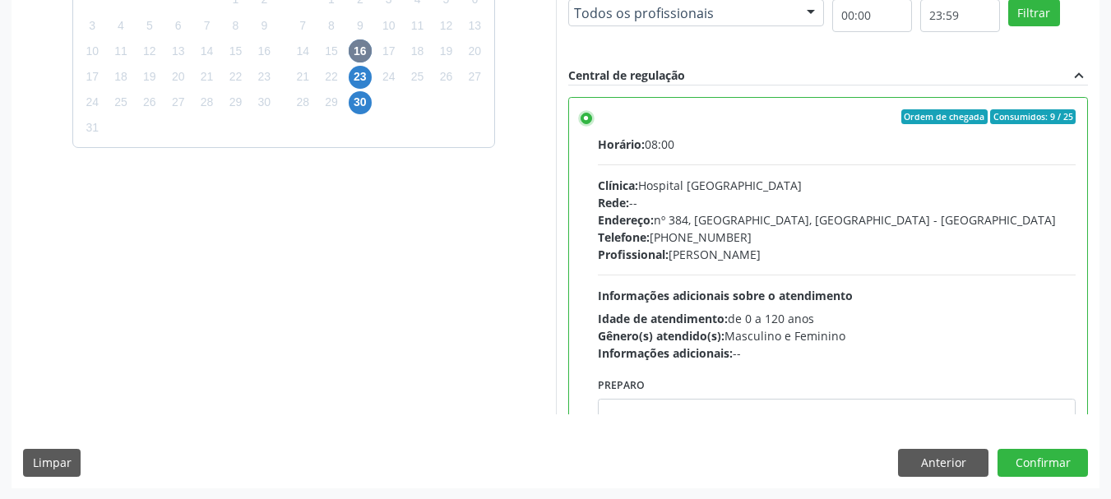
scroll to position [483, 0]
click at [1050, 464] on button "Confirmar" at bounding box center [1042, 462] width 90 height 28
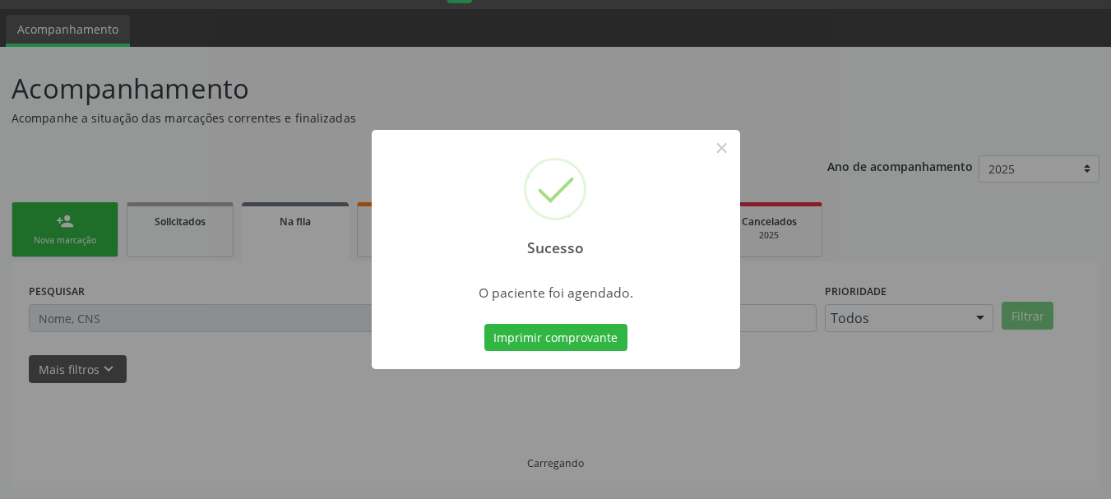
scroll to position [44, 0]
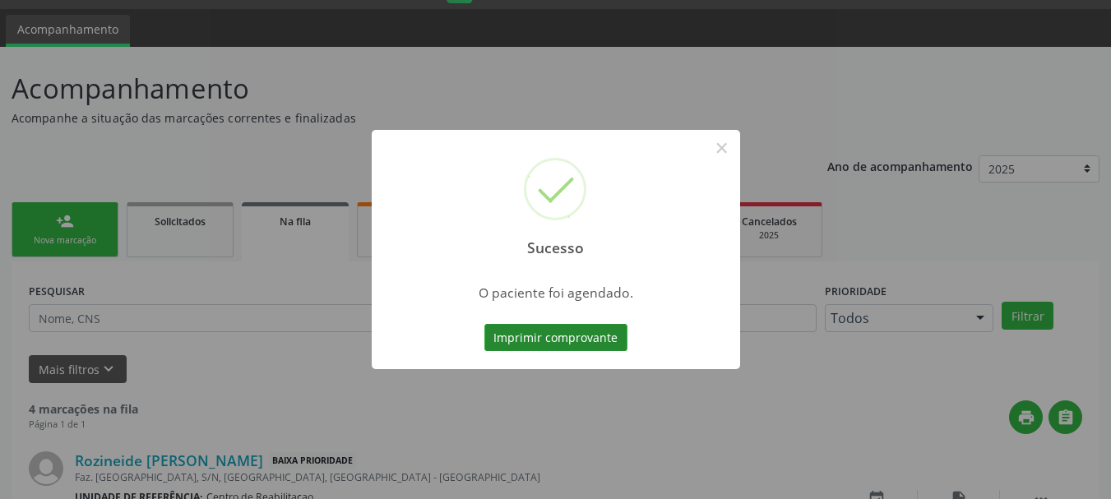
click at [583, 344] on button "Imprimir comprovante" at bounding box center [555, 338] width 143 height 28
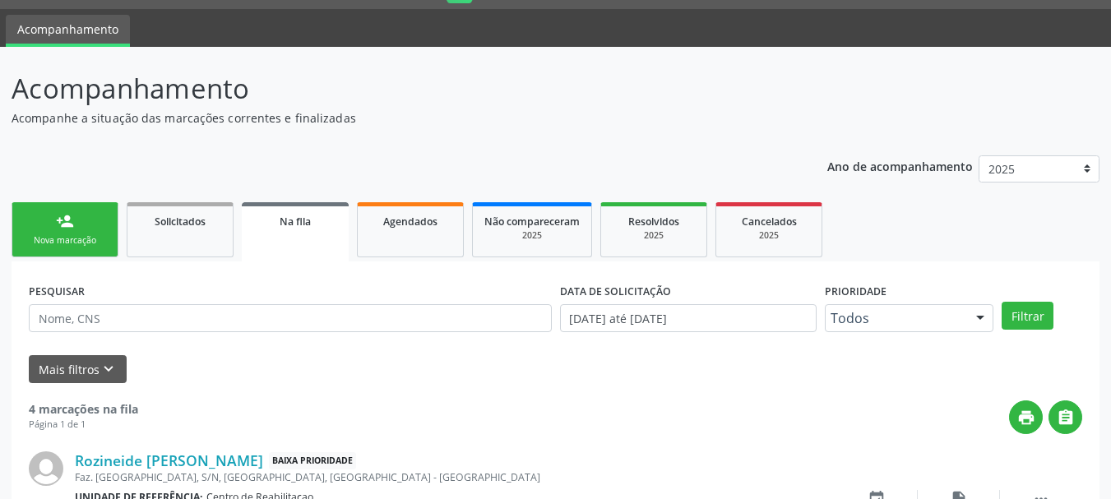
click at [89, 228] on link "person_add Nova marcação" at bounding box center [65, 229] width 107 height 55
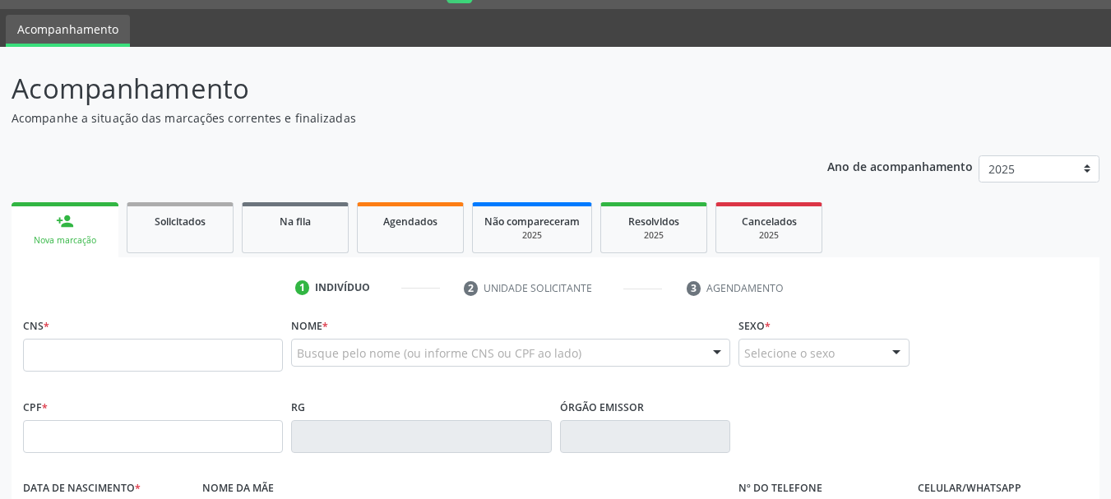
click at [107, 372] on fieldset "CNS *" at bounding box center [153, 348] width 260 height 70
click at [107, 363] on input "text" at bounding box center [153, 355] width 260 height 33
type input "898 0034 0293 4444"
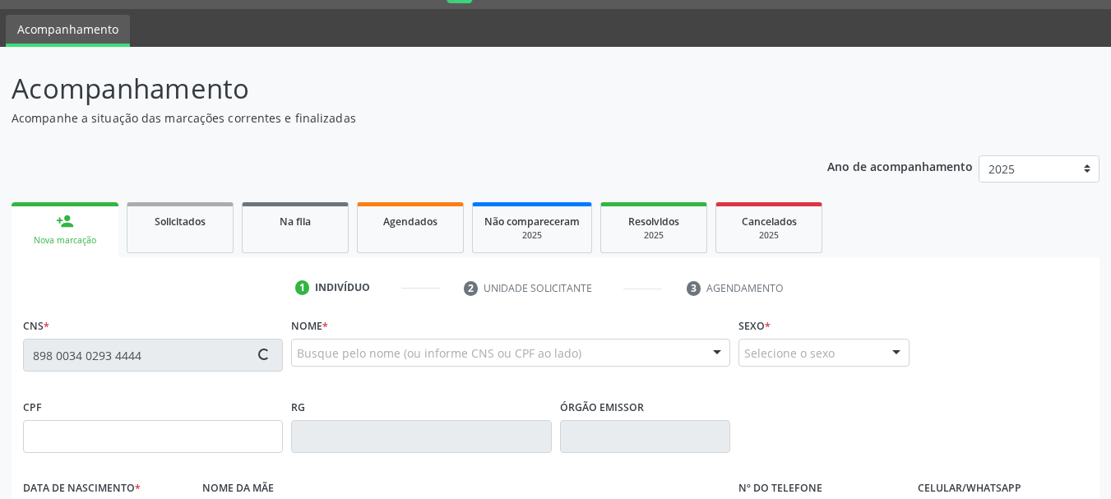
type input "137.997.974-91"
type input "04/02/1952"
type input "Ana Joana da Silva"
type input "(87) 99999-9994"
type input "542.564.704-25"
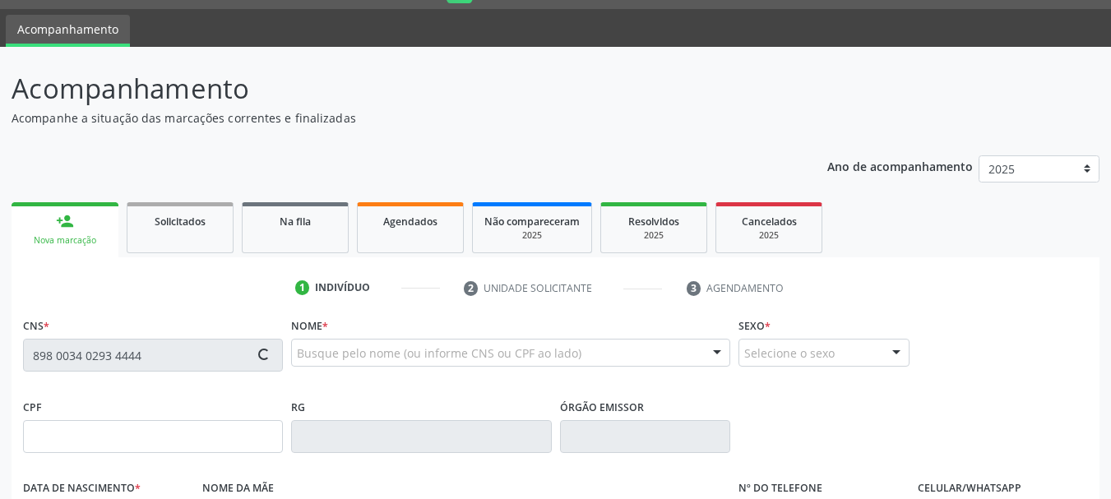
type input "S/N"
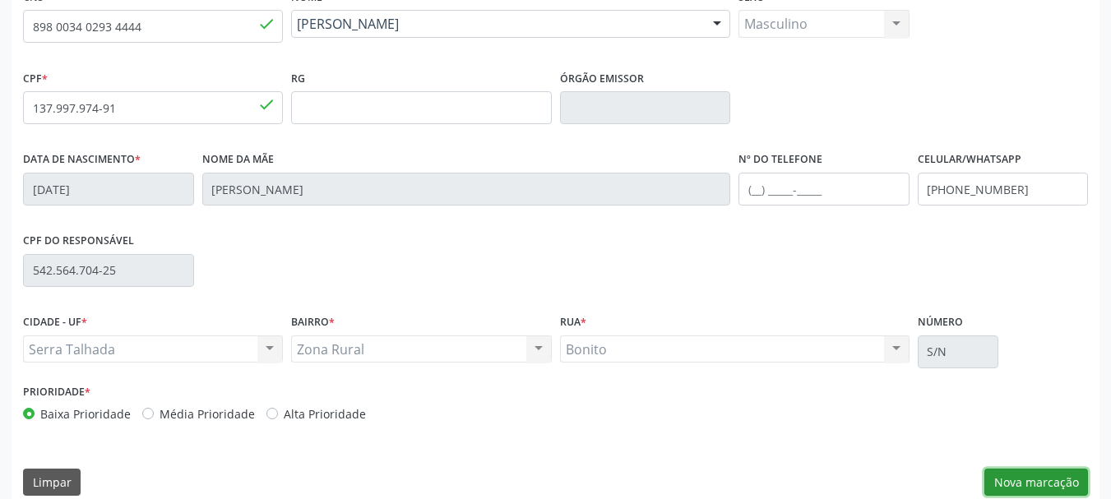
click at [996, 474] on button "Nova marcação" at bounding box center [1036, 483] width 104 height 28
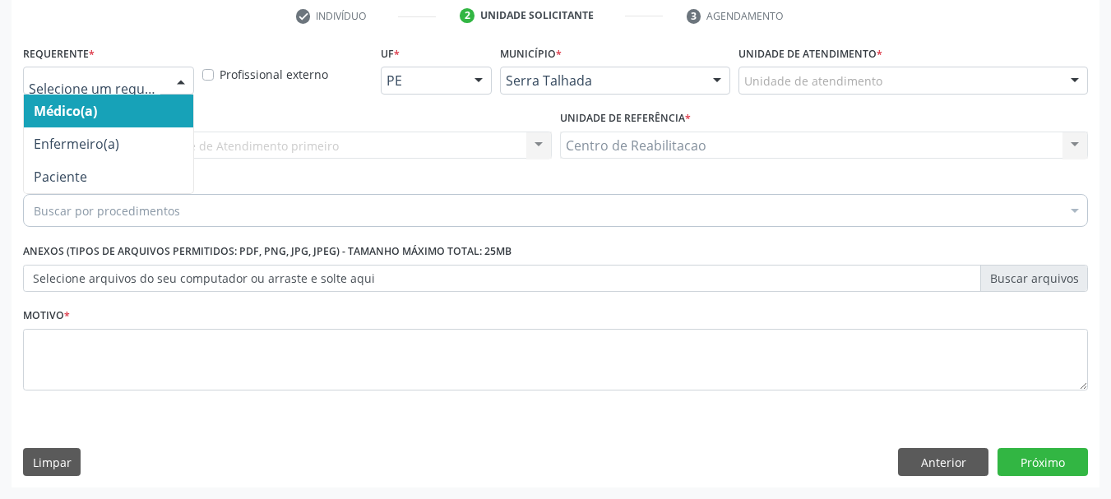
click at [81, 70] on div at bounding box center [108, 81] width 171 height 28
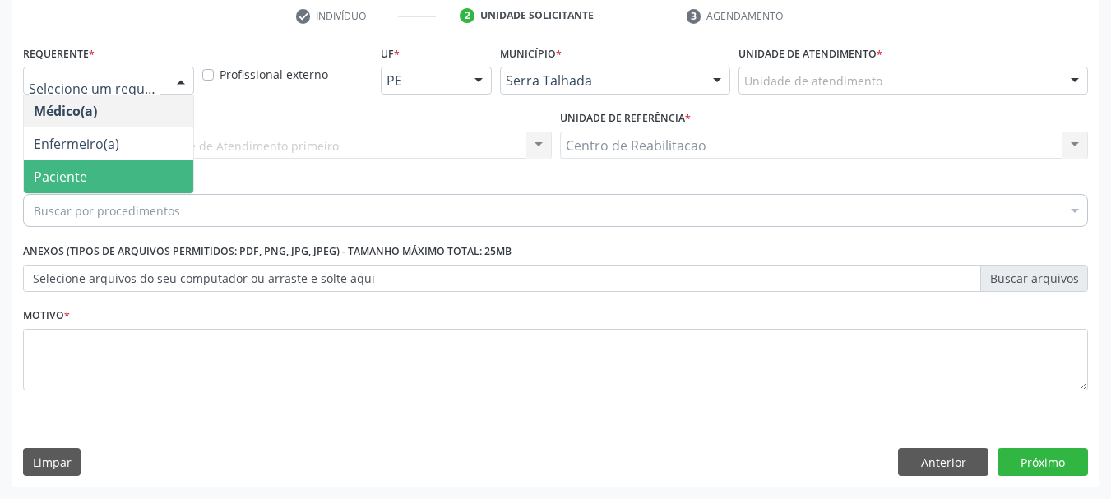
click at [94, 183] on span "Paciente" at bounding box center [108, 176] width 169 height 33
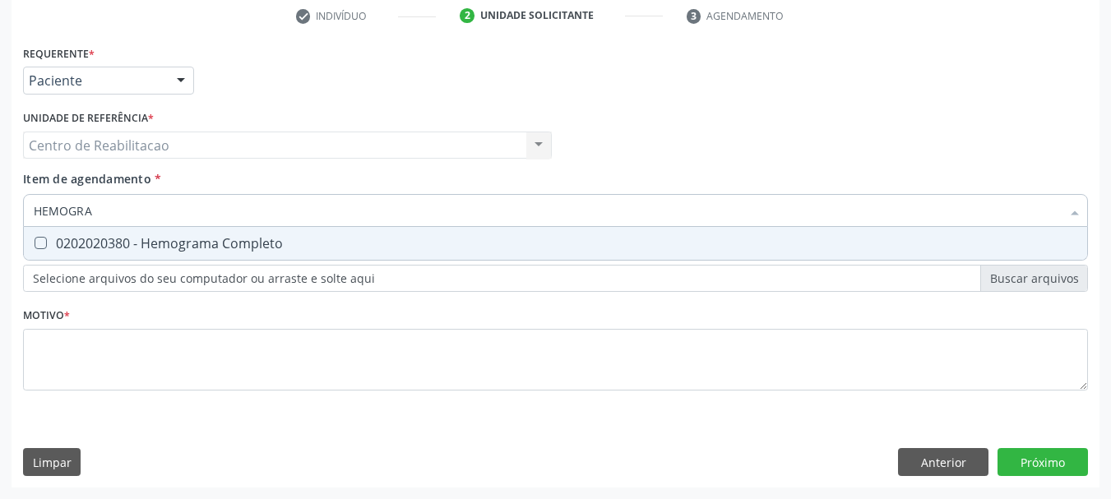
type input "HEMOGRA"
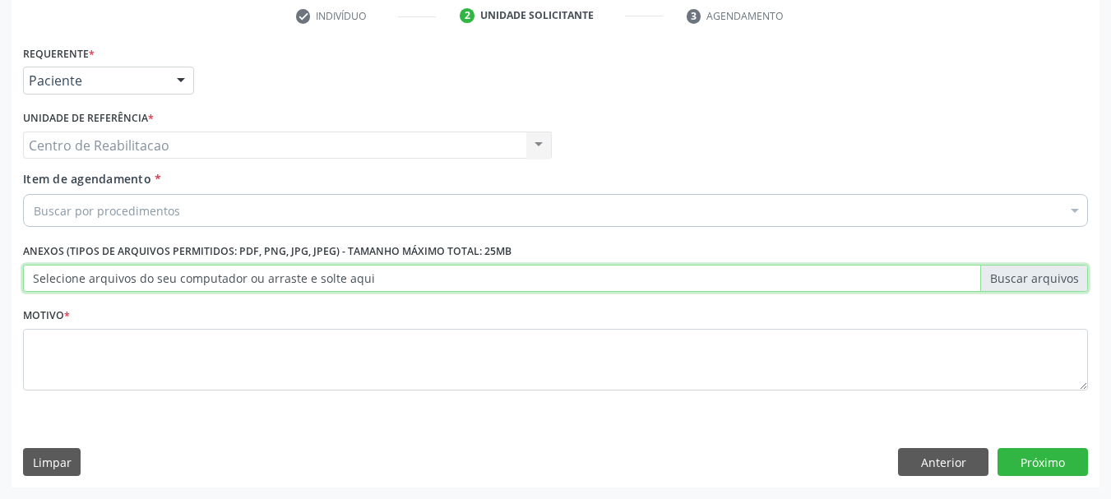
click at [125, 240] on div "Requerente * Paciente Médico(a) Enfermeiro(a) Paciente Nenhum resultado encontr…" at bounding box center [555, 227] width 1065 height 372
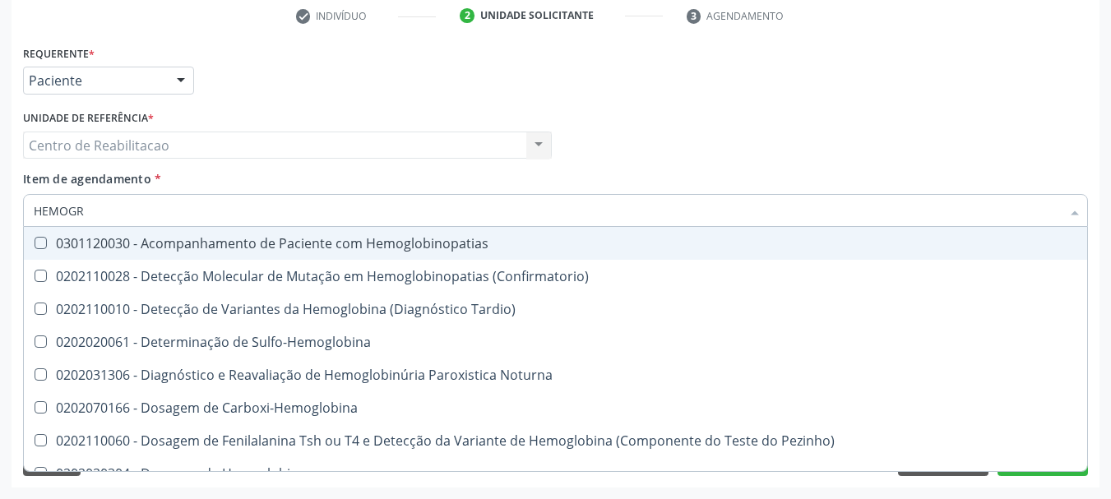
type input "HEMOGRA"
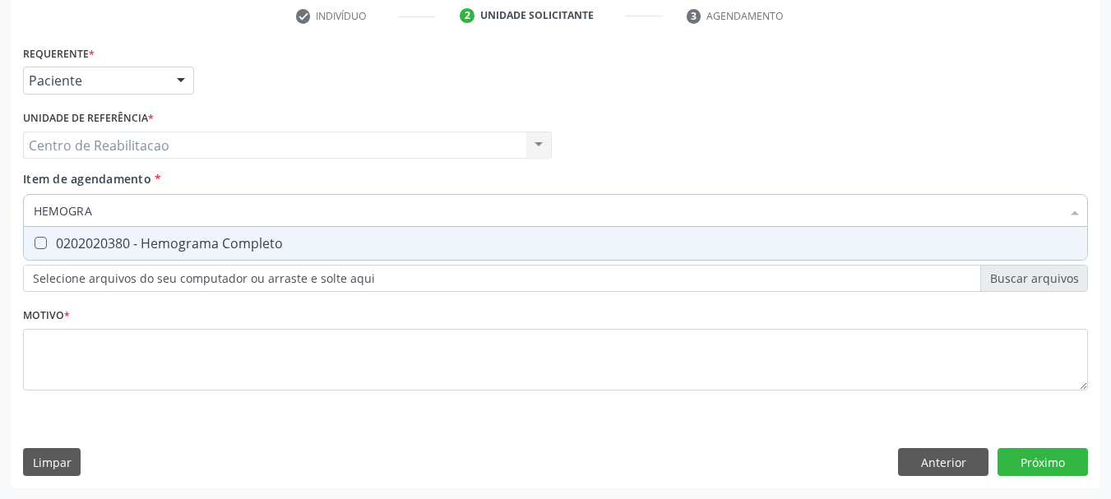
click at [185, 259] on span "0202020380 - Hemograma Completo" at bounding box center [555, 243] width 1063 height 33
checkbox Completo "true"
type input "HEMOGRA"
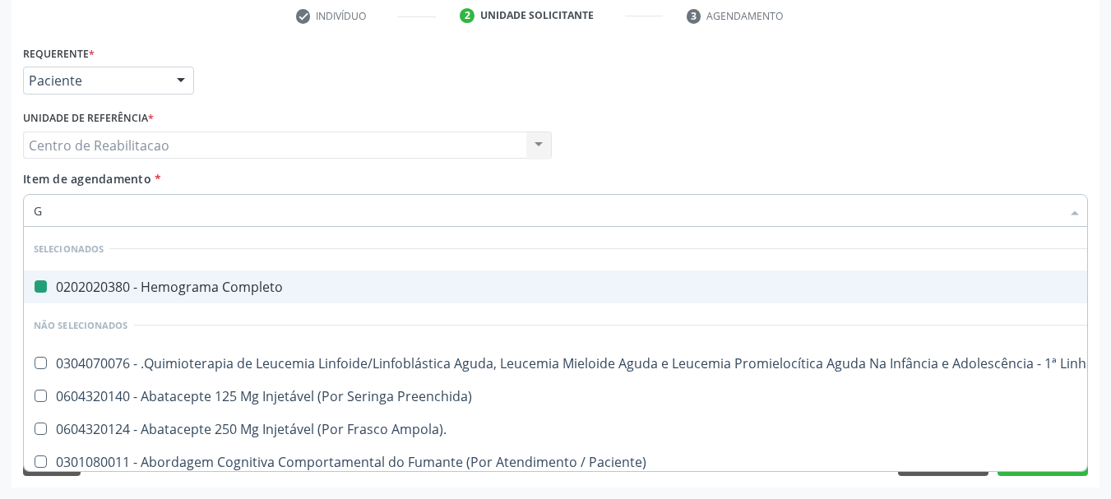
type input "GL"
checkbox Completo "false"
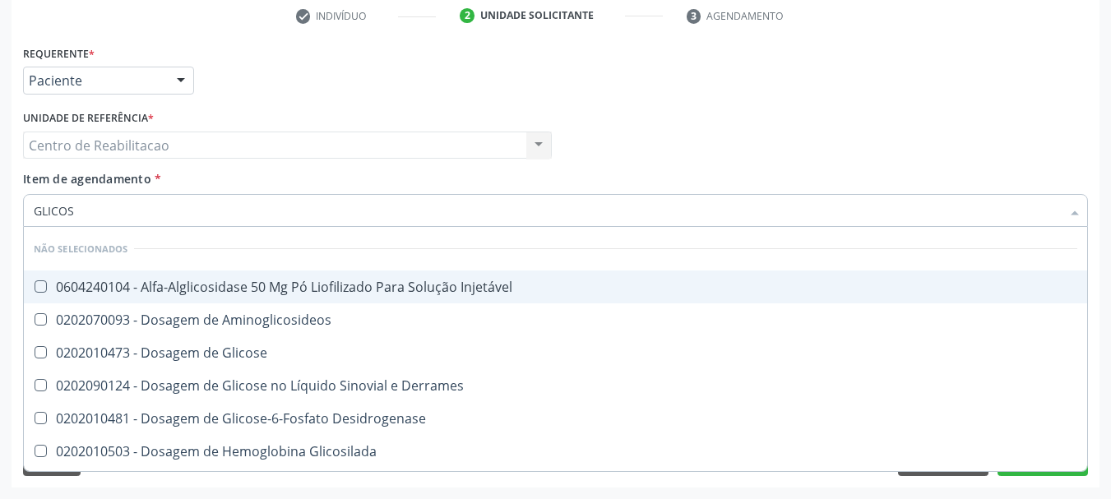
type input "GLICOSE"
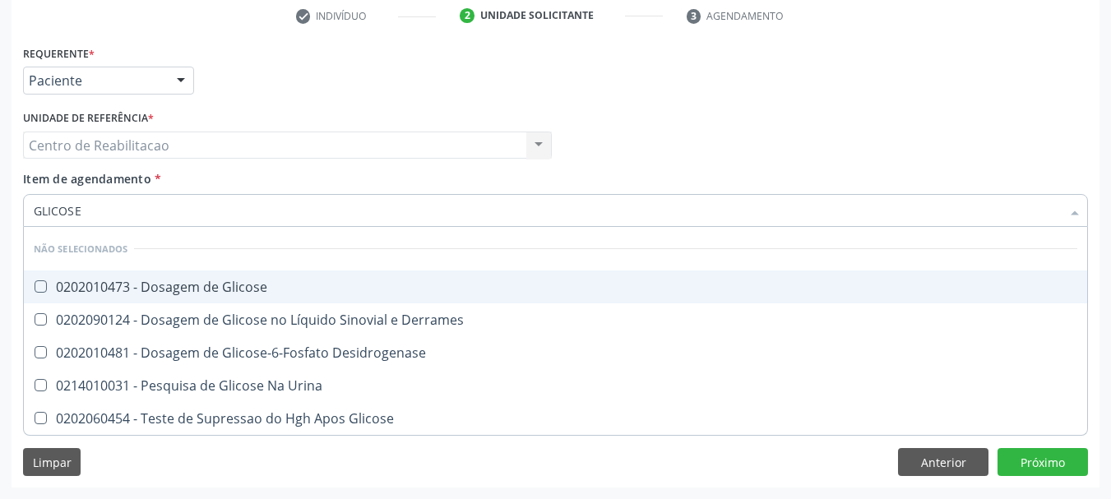
click at [240, 280] on div "0202010473 - Dosagem de Glicose" at bounding box center [555, 286] width 1043 height 13
checkbox Glicose "true"
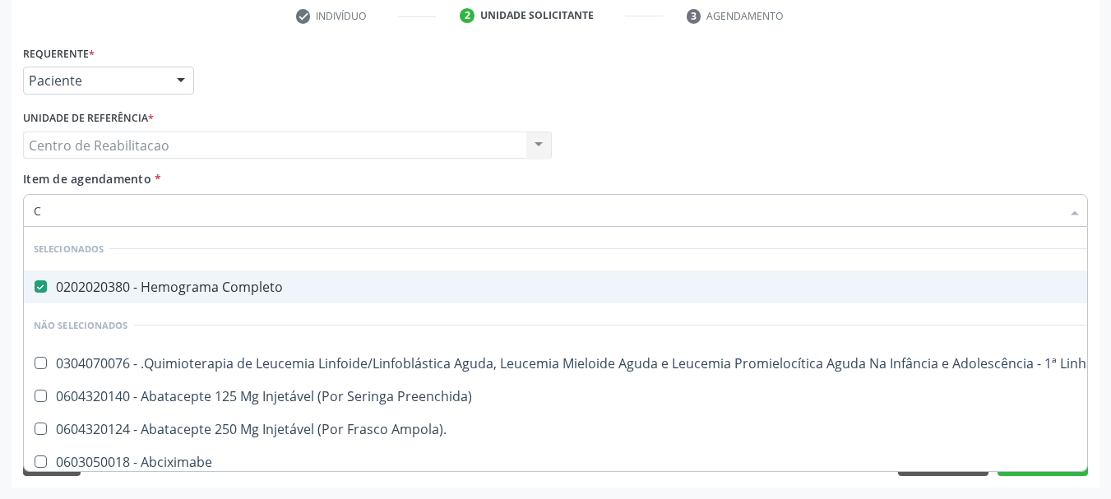
type input "CR"
checkbox Completo "false"
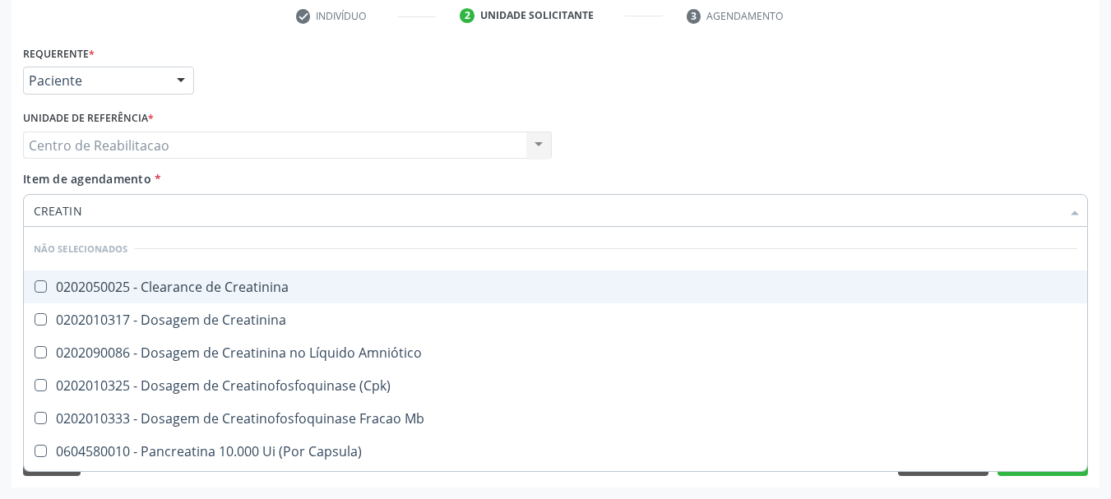
type input "CREATINI"
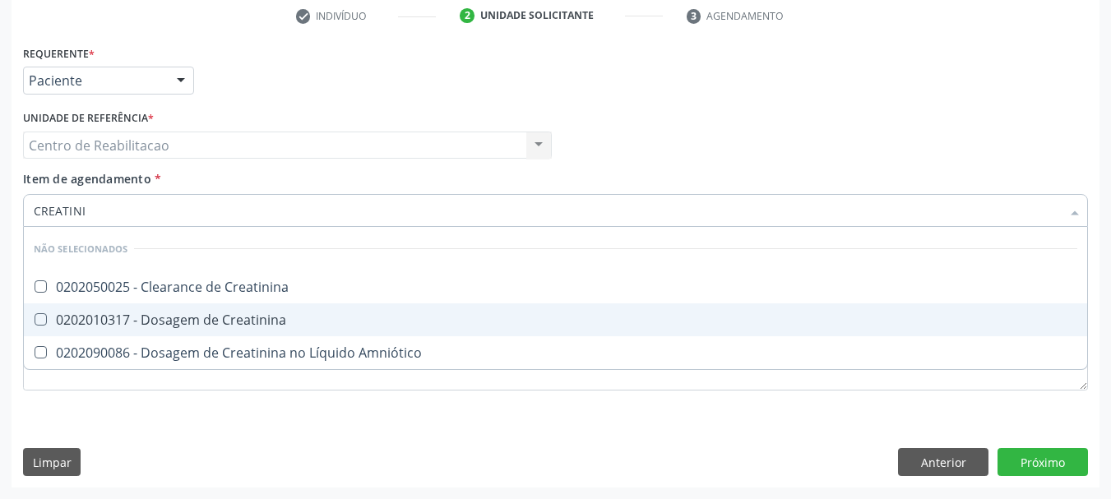
click at [247, 323] on div "0202010317 - Dosagem de Creatinina" at bounding box center [555, 319] width 1043 height 13
checkbox Creatinina "true"
type input "URE"
checkbox Creatinina "false"
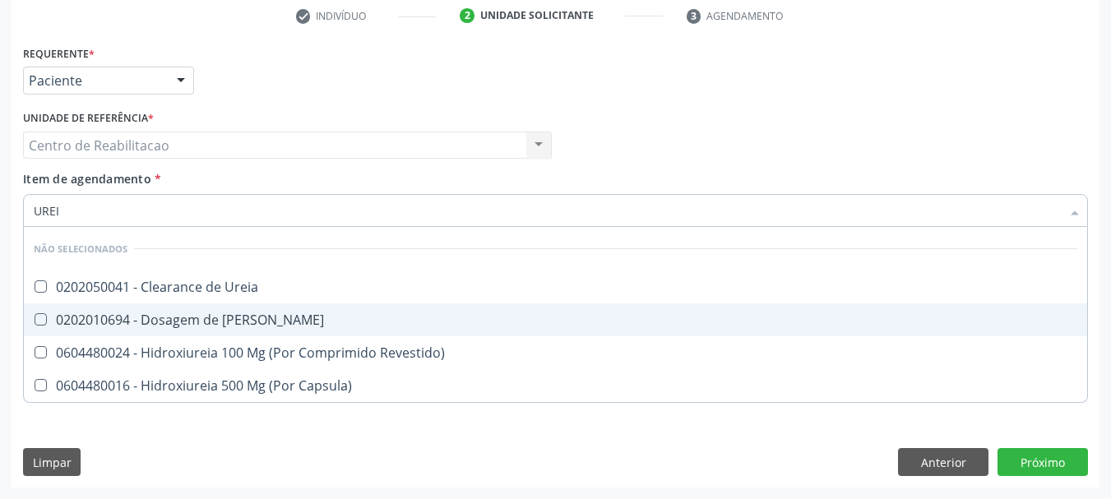
type input "UREIA"
click at [247, 323] on div "0202010694 - Dosagem de [PERSON_NAME]" at bounding box center [555, 319] width 1043 height 13
checkbox Ureia "true"
type input "CO"
checkbox Ureia "true"
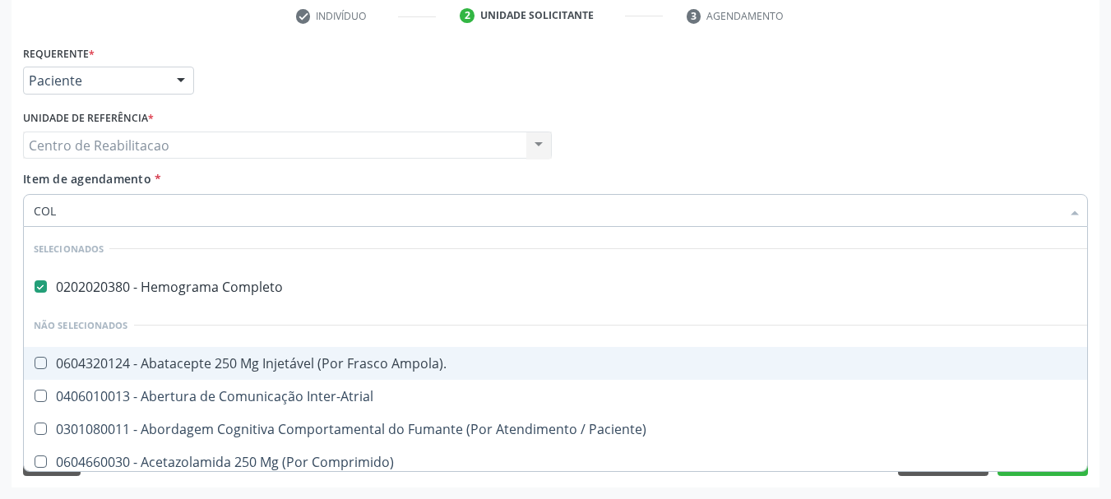
type input "COLE"
checkbox Completo "false"
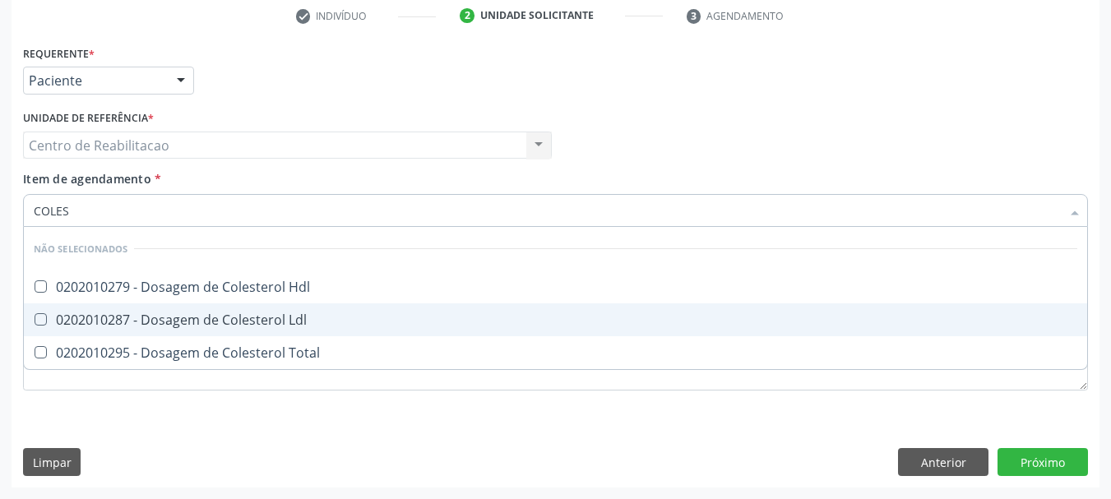
type input "COLEST"
click at [247, 323] on div "0202010287 - Dosagem de Colesterol Ldl" at bounding box center [555, 319] width 1043 height 13
checkbox Ldl "true"
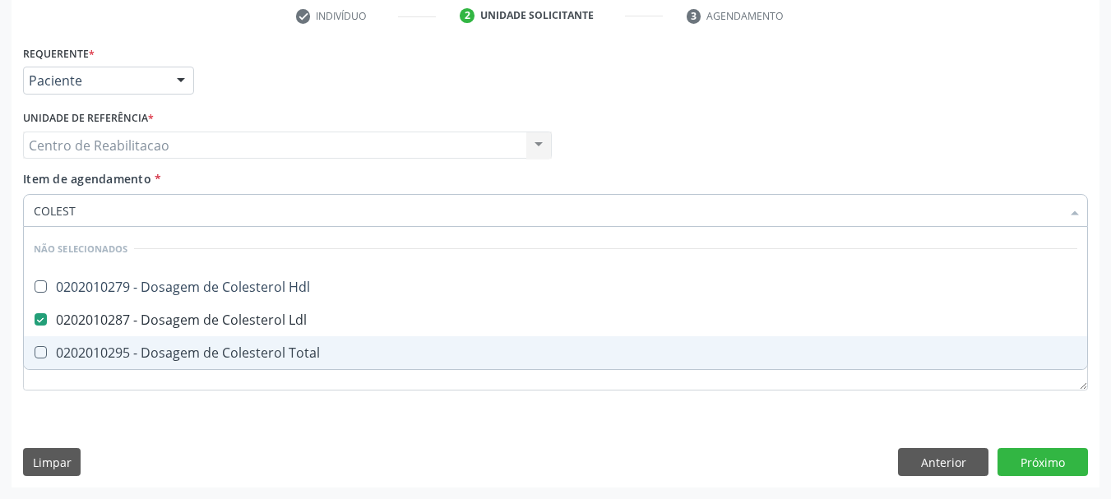
click at [252, 346] on div "0202010295 - Dosagem de Colesterol Total" at bounding box center [555, 352] width 1043 height 13
checkbox Total "true"
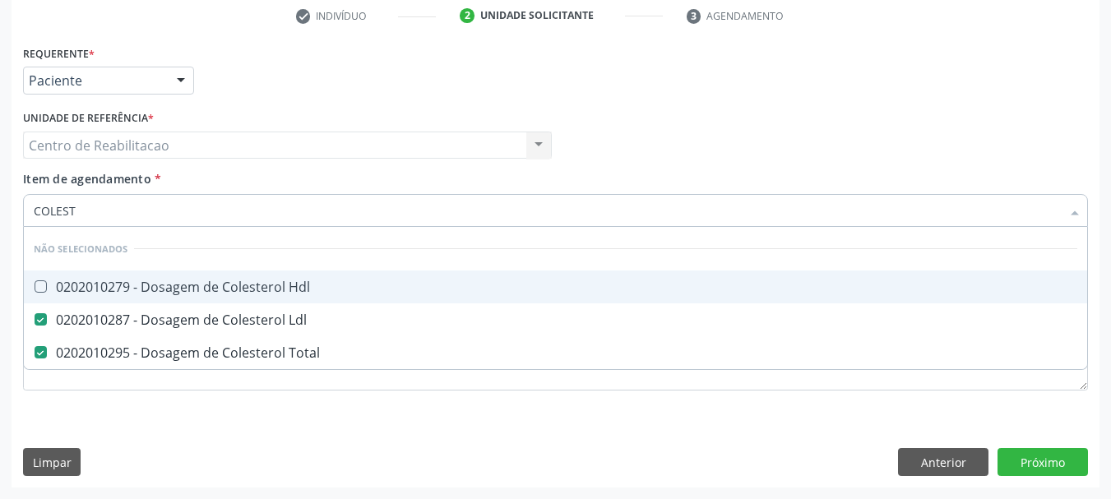
click at [263, 275] on span "0202010279 - Dosagem de Colesterol Hdl" at bounding box center [555, 286] width 1063 height 33
checkbox Hdl "true"
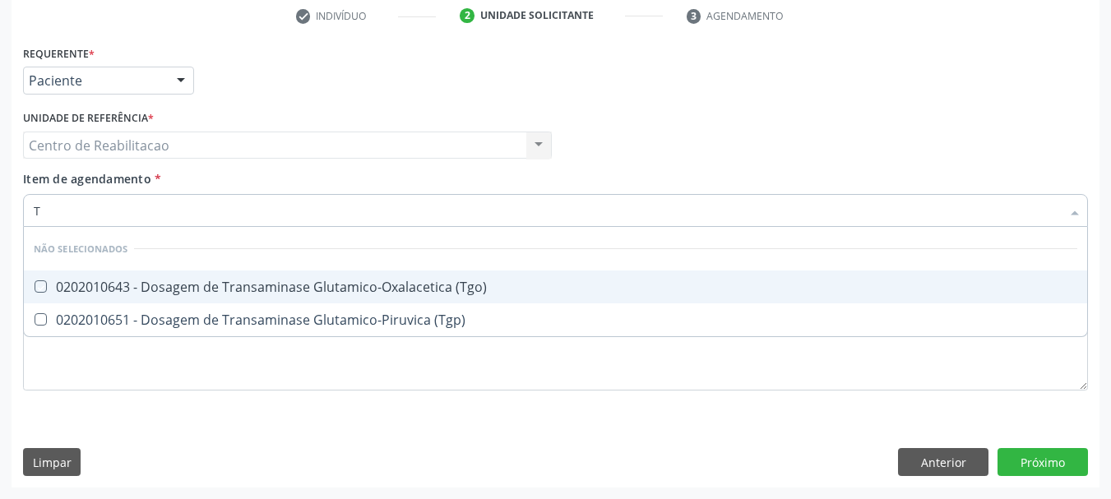
type input "TG"
click at [263, 275] on span "0202010643 - Dosagem de Transaminase Glutamico-Oxalacetica (Tgo)" at bounding box center [555, 286] width 1063 height 33
checkbox \(Tgo\) "true"
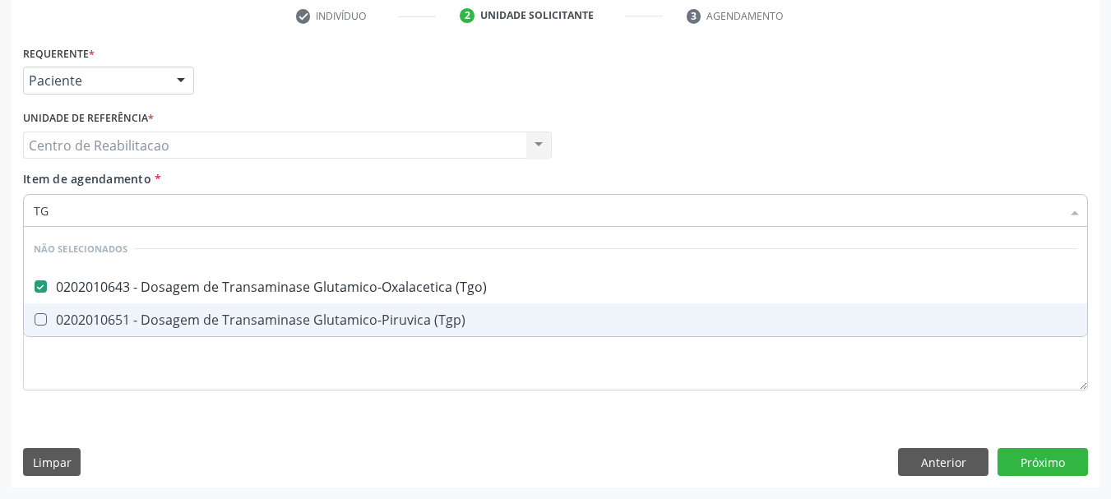
click at [263, 326] on div "0202010651 - Dosagem de Transaminase Glutamico-Piruvica (Tgp)" at bounding box center [555, 319] width 1043 height 13
checkbox \(Tgp\) "true"
type input "PSA"
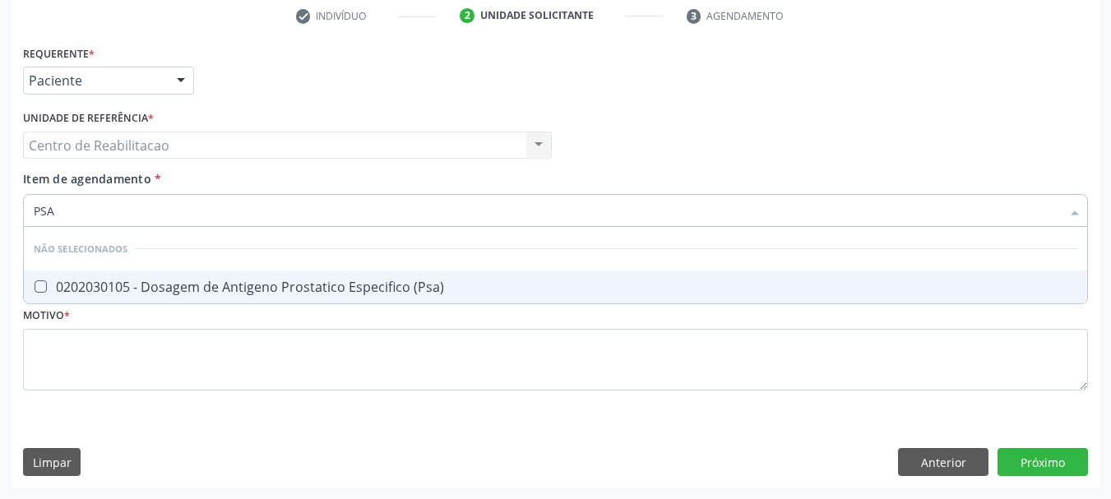
click at [293, 291] on div "0202030105 - Dosagem de Antigeno Prostatico Especifico (Psa)" at bounding box center [555, 286] width 1043 height 13
checkbox \(Psa\) "true"
type input "T4"
checkbox Completo "false"
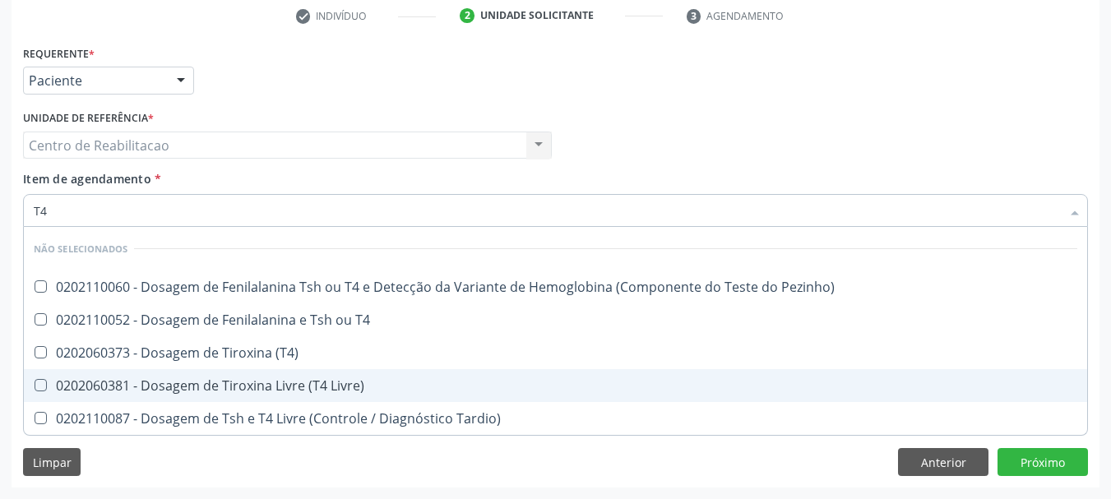
click at [302, 379] on div "0202060381 - Dosagem de Tiroxina Livre (T4 Livre)" at bounding box center [555, 385] width 1043 height 13
checkbox Livre\) "true"
type input "T"
checkbox Pezinho\) "true"
checkbox Livre\) "false"
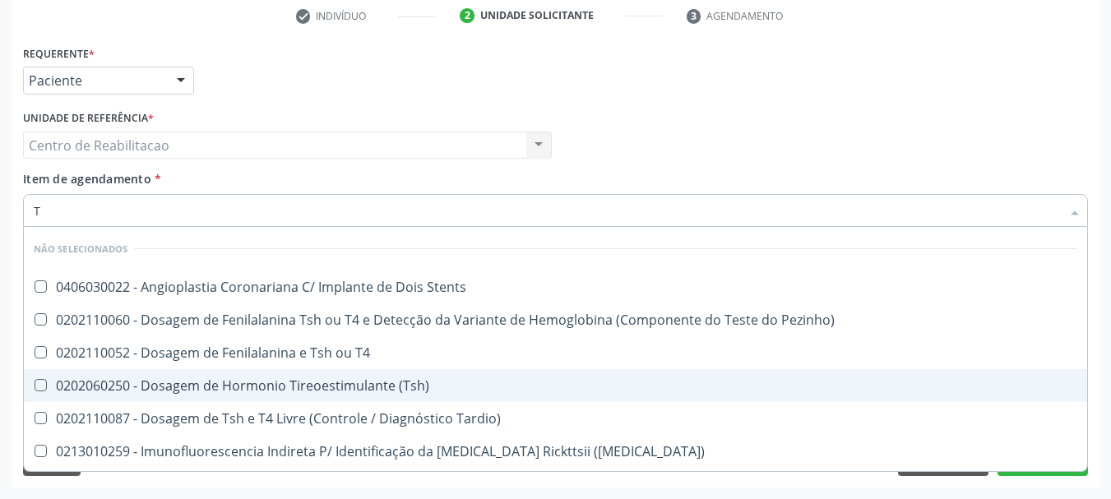
type input "TS"
checkbox Stents "false"
type input "TSH"
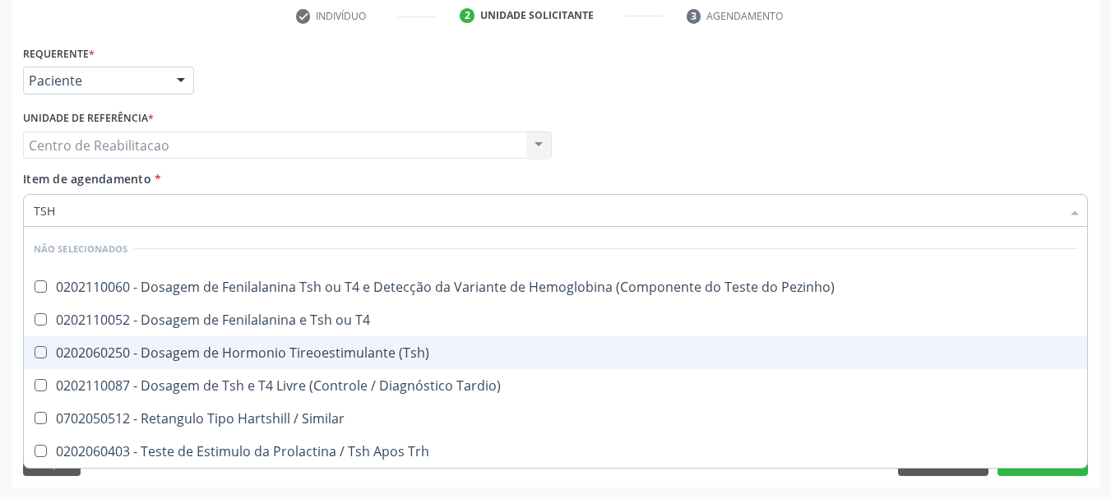
click at [322, 356] on div "0202060250 - Dosagem de Hormonio Tireoestimulante (Tsh)" at bounding box center [555, 352] width 1043 height 13
checkbox \(Tsh\) "true"
type input "T"
checkbox Pezinho\) "true"
checkbox \(Tsh\) "false"
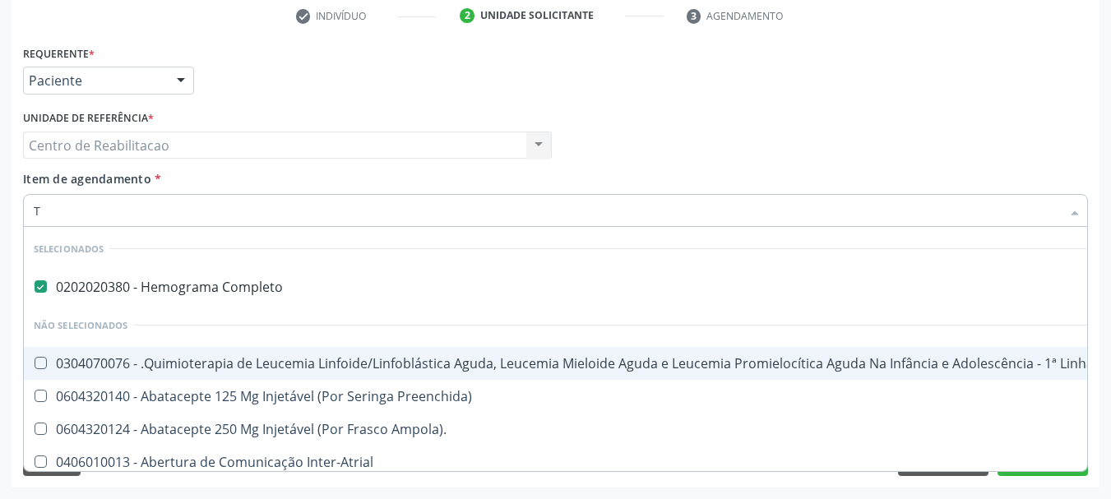
type input "TE"
checkbox Completo "false"
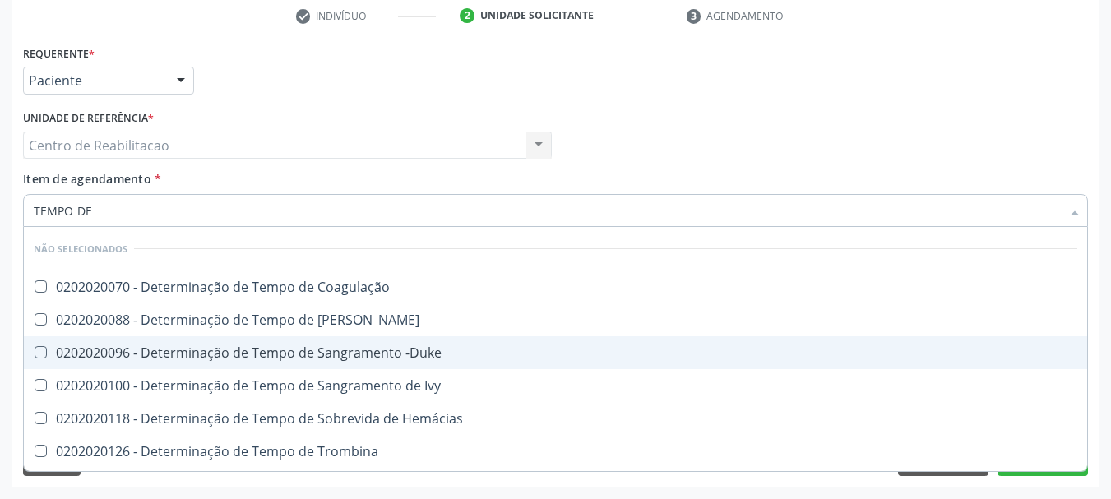
type input "TEMPO DE"
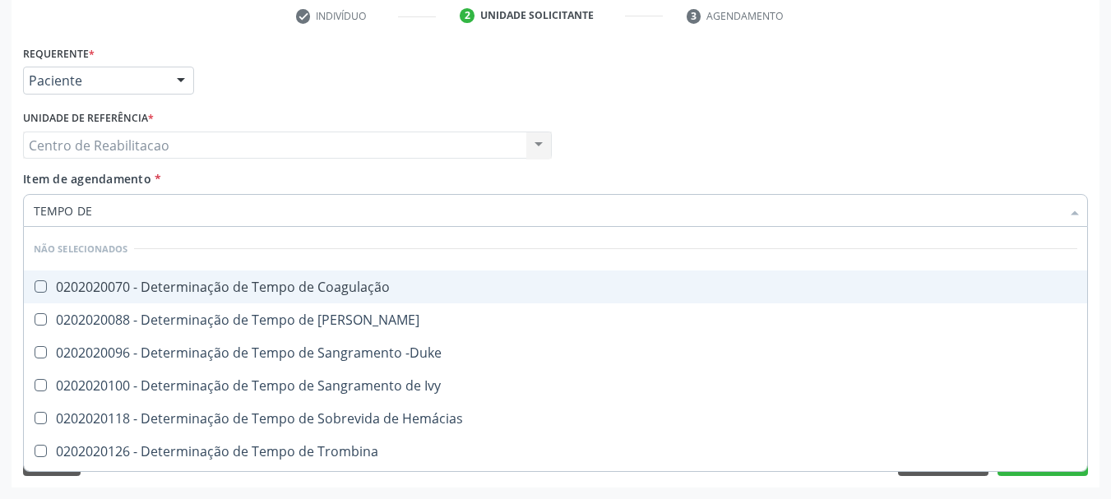
click at [363, 289] on div "0202020070 - Determinação de Tempo de Coagulação" at bounding box center [555, 286] width 1043 height 13
checkbox Coagulação "true"
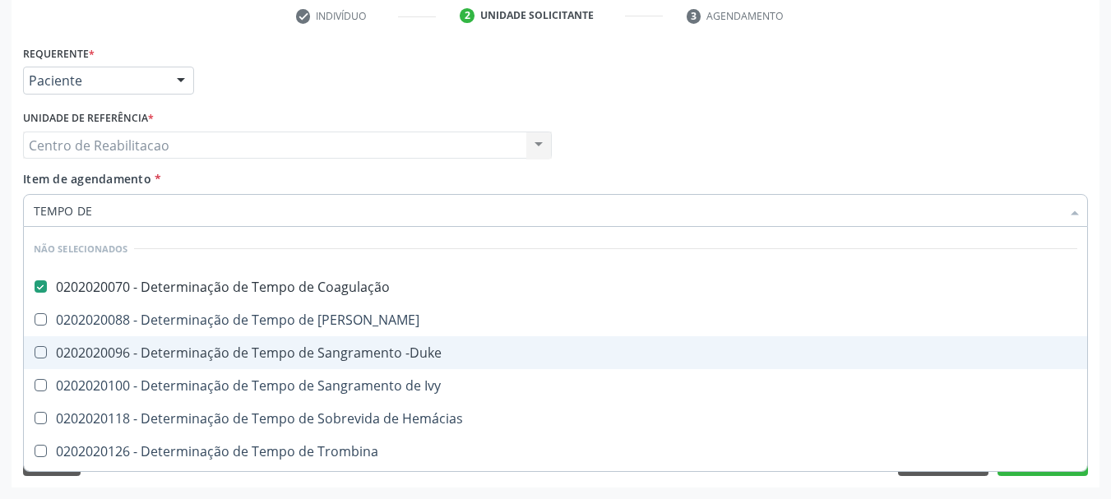
click at [385, 351] on div "0202020096 - Determinação de Tempo de Sangramento -Duke" at bounding box center [555, 352] width 1043 height 13
checkbox -Duke "true"
type input "TAP"
checkbox Coagulação "false"
checkbox -Duke "false"
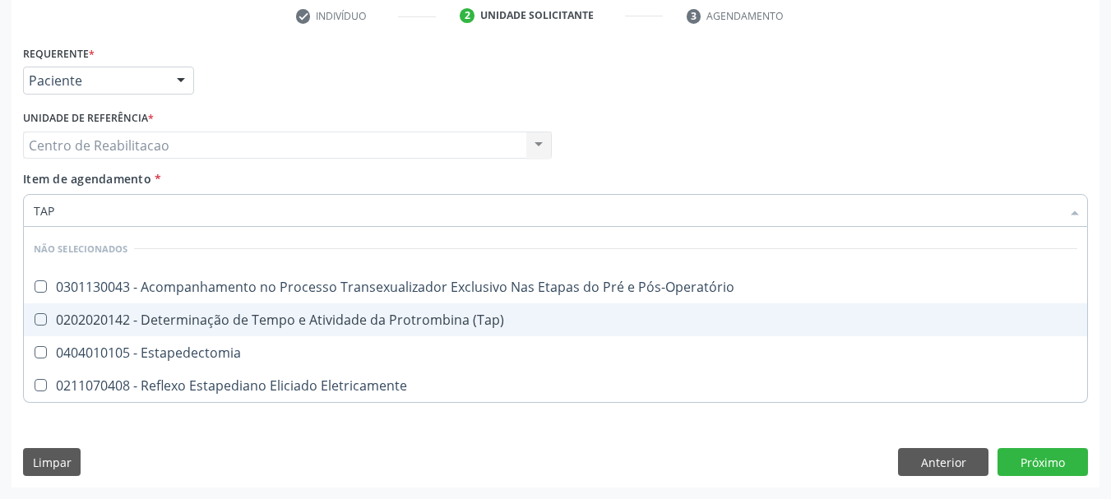
click at [460, 316] on div "0202020142 - Determinação de Tempo e Atividade da Protrombina (Tap)" at bounding box center [555, 319] width 1043 height 13
checkbox \(Tap\) "true"
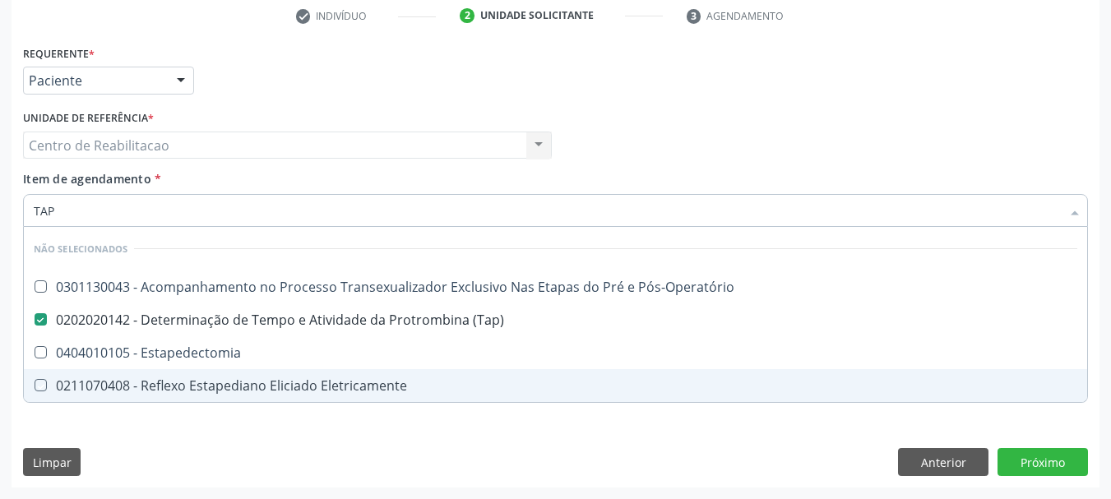
click at [391, 472] on div "Limpar Anterior Próximo" at bounding box center [555, 462] width 1065 height 28
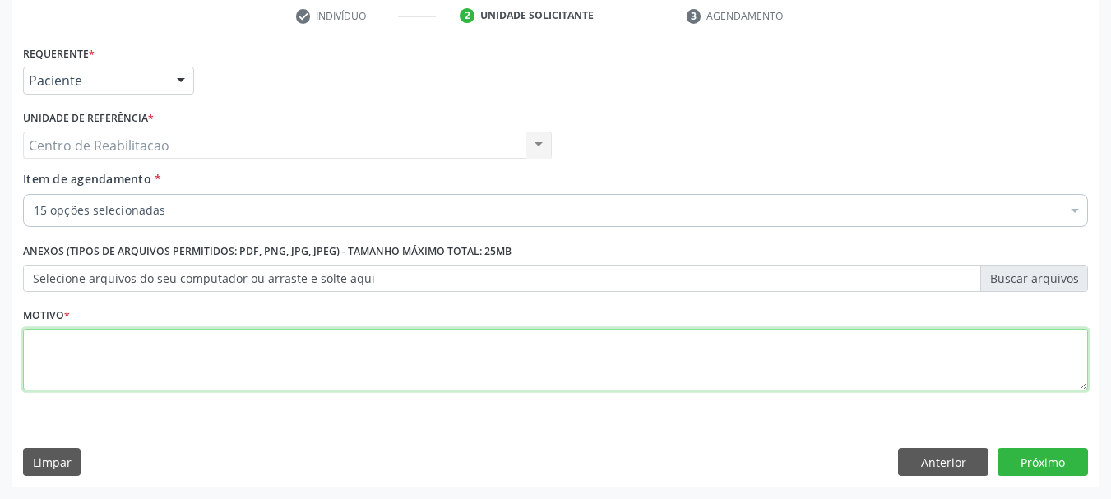
click at [285, 347] on textarea at bounding box center [555, 360] width 1065 height 62
type textarea "."
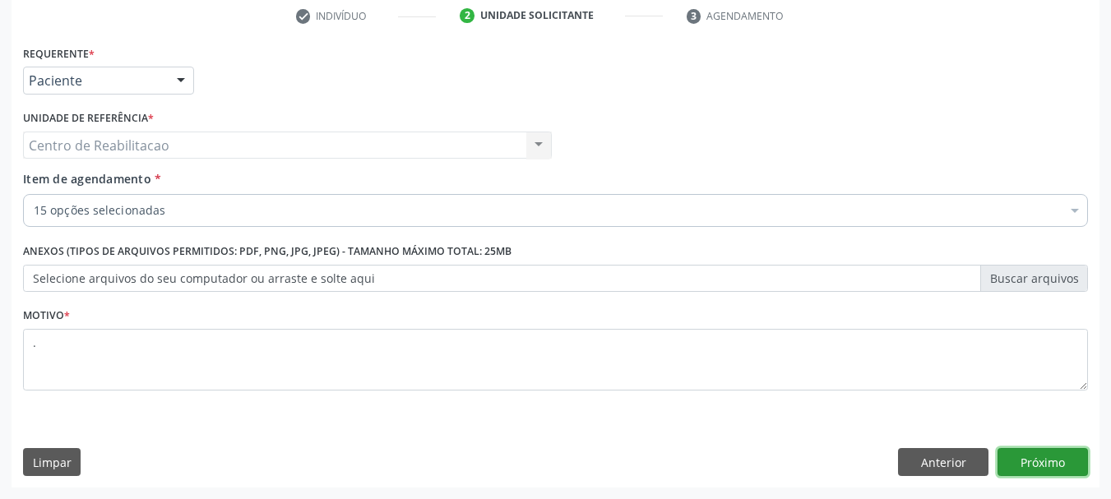
click at [1019, 460] on button "Próximo" at bounding box center [1042, 462] width 90 height 28
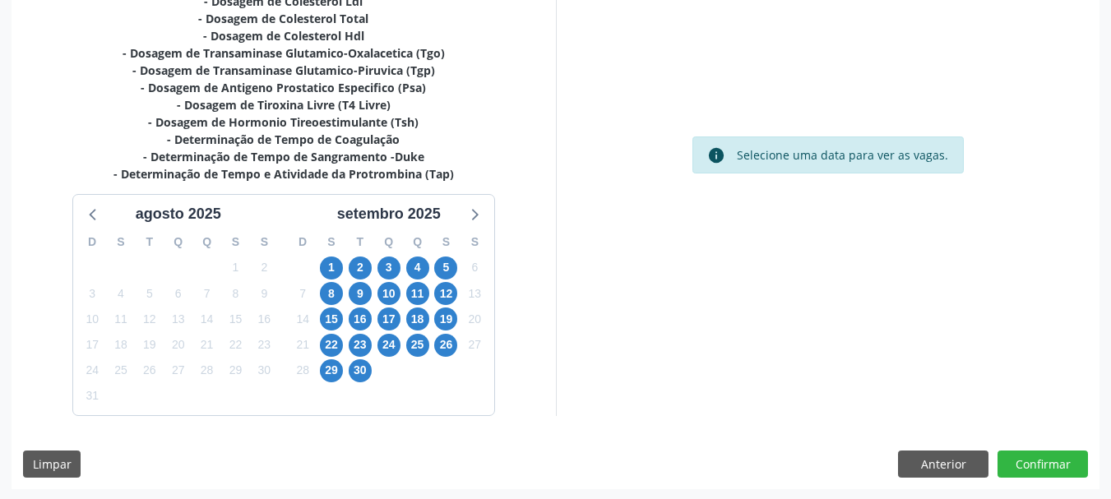
scroll to position [458, 0]
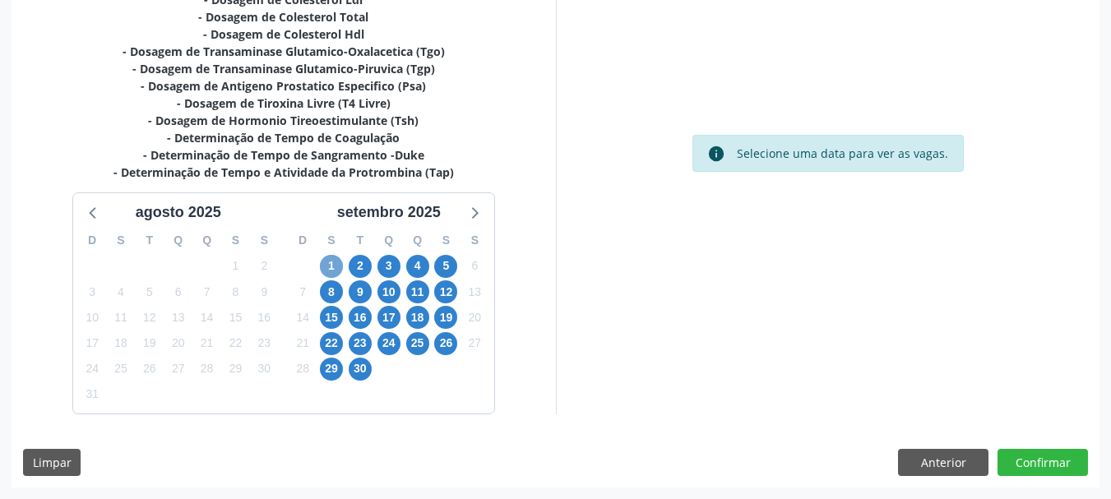
click at [326, 264] on span "1" at bounding box center [331, 266] width 23 height 23
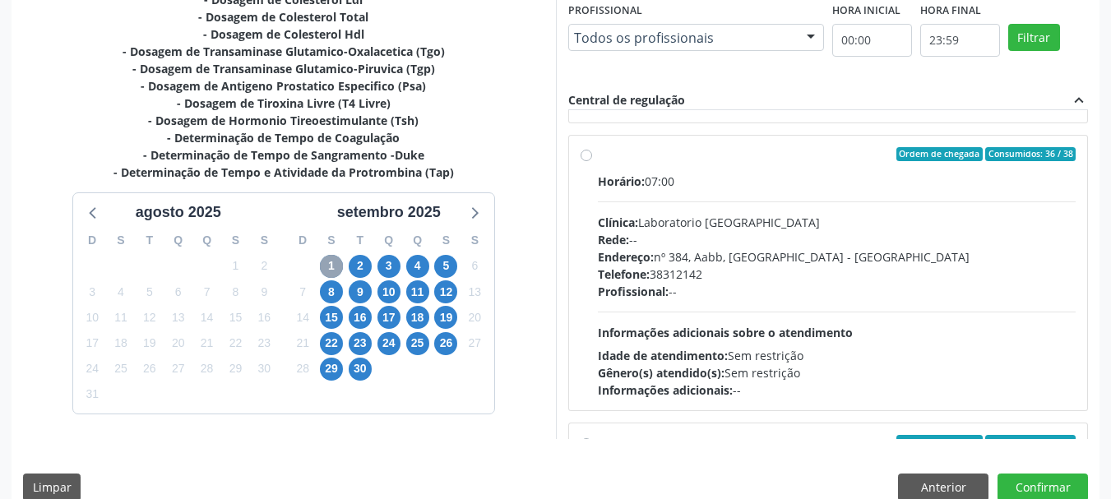
scroll to position [247, 0]
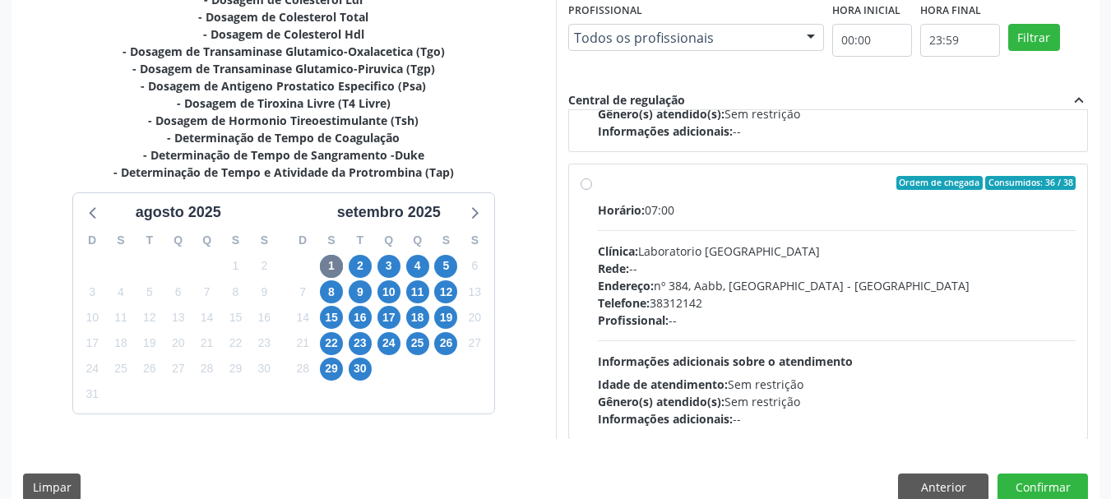
click at [638, 200] on label "Ordem de chegada Consumidos: 36 / 38 Horário: 07:00 Clínica: Laboratorio Sao Fr…" at bounding box center [837, 302] width 478 height 252
click at [592, 191] on input "Ordem de chegada Consumidos: 36 / 38 Horário: 07:00 Clínica: Laboratorio Sao Fr…" at bounding box center [586, 183] width 12 height 15
radio input "true"
click at [1042, 483] on button "Confirmar" at bounding box center [1042, 488] width 90 height 28
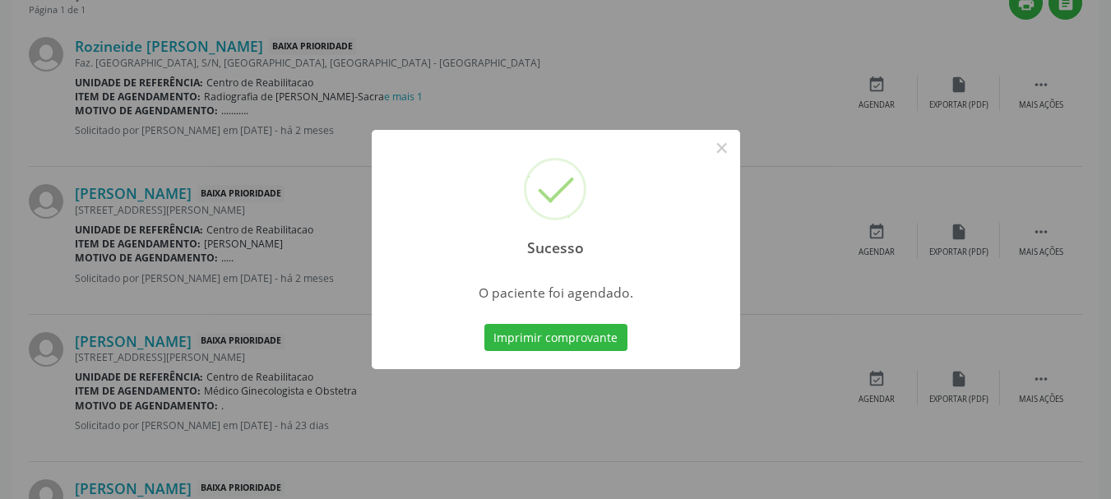
scroll to position [44, 0]
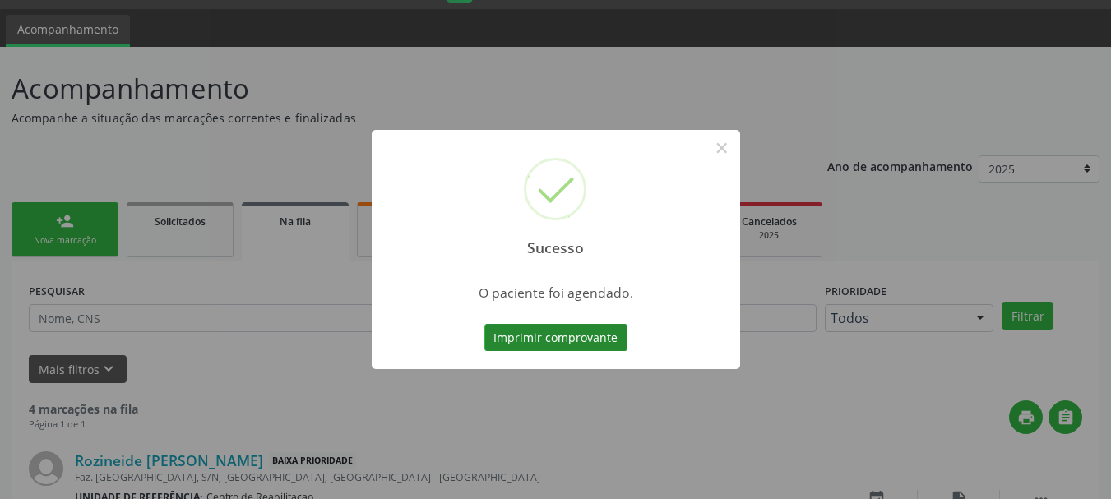
click at [566, 335] on button "Imprimir comprovante" at bounding box center [555, 338] width 143 height 28
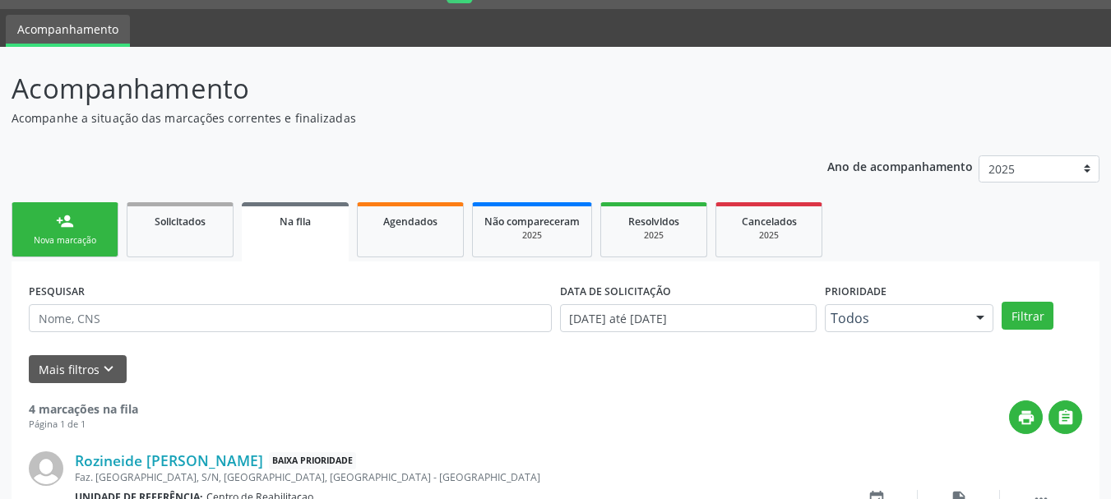
scroll to position [44, 0]
click at [90, 229] on link "person_add Nova marcação" at bounding box center [65, 229] width 107 height 55
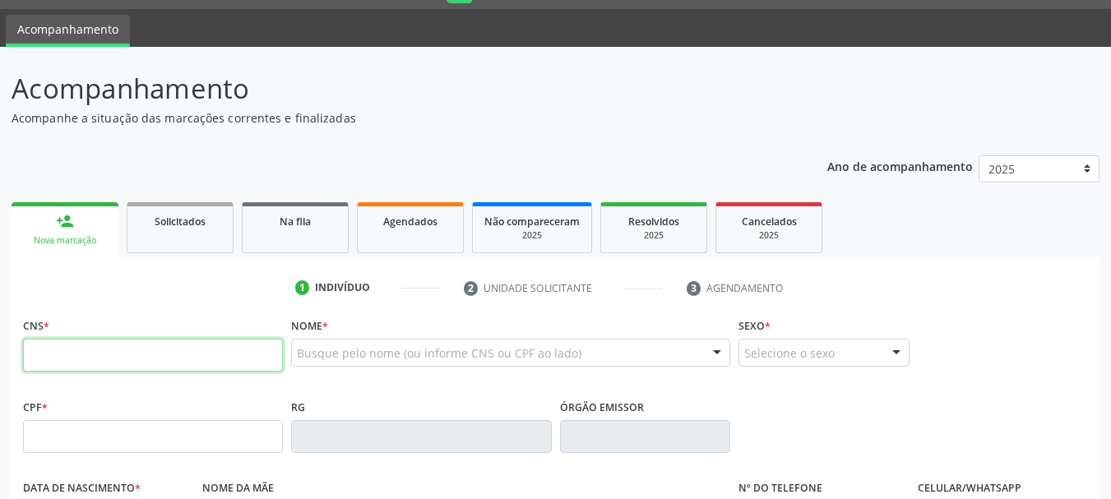
click at [87, 358] on input "text" at bounding box center [153, 355] width 260 height 33
type input "703 4001 4392 8800"
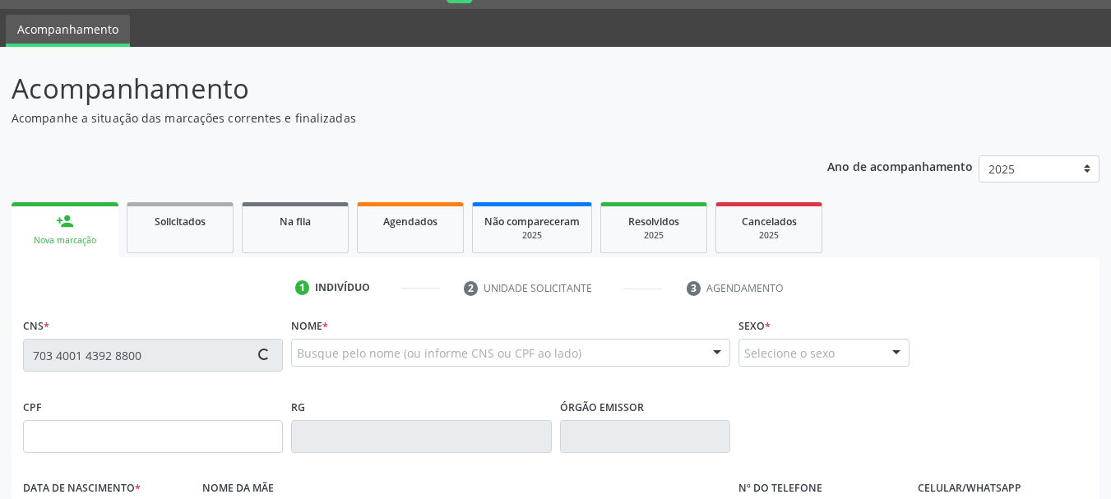
type input "157.977.814-33"
type input "18/09/2003"
type input "Marinalva Estevao da Silva"
type input "(99) 99999-9999"
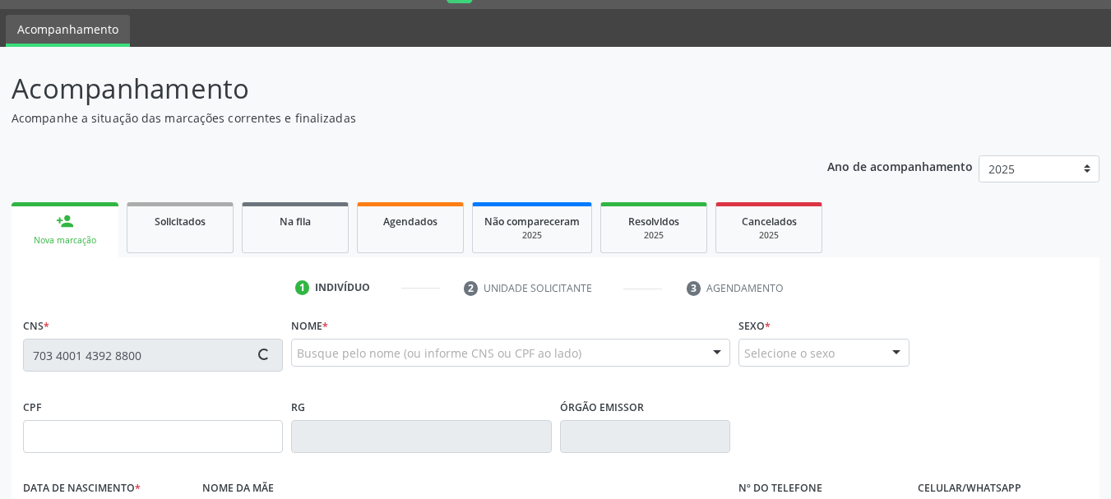
type input "110.904.614-61"
type input "910"
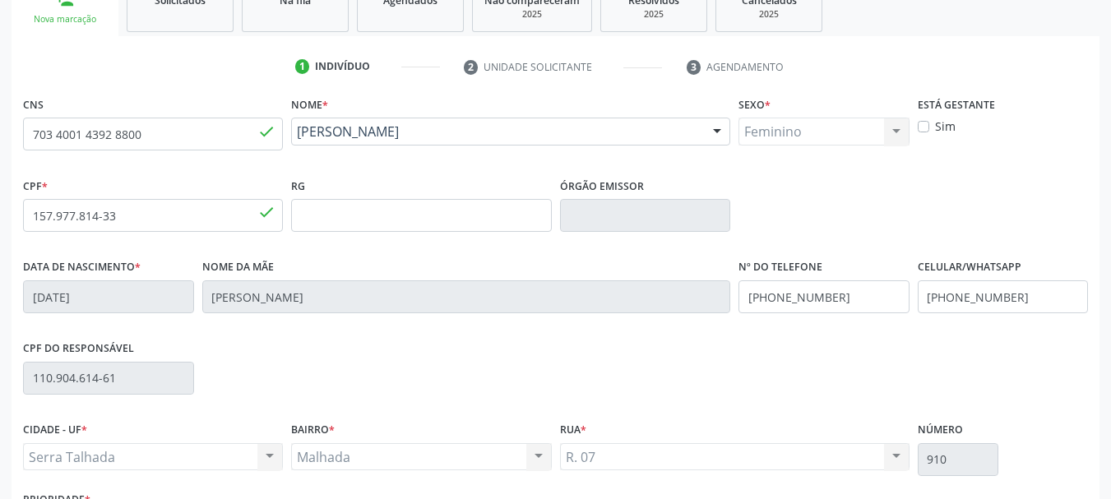
scroll to position [392, 0]
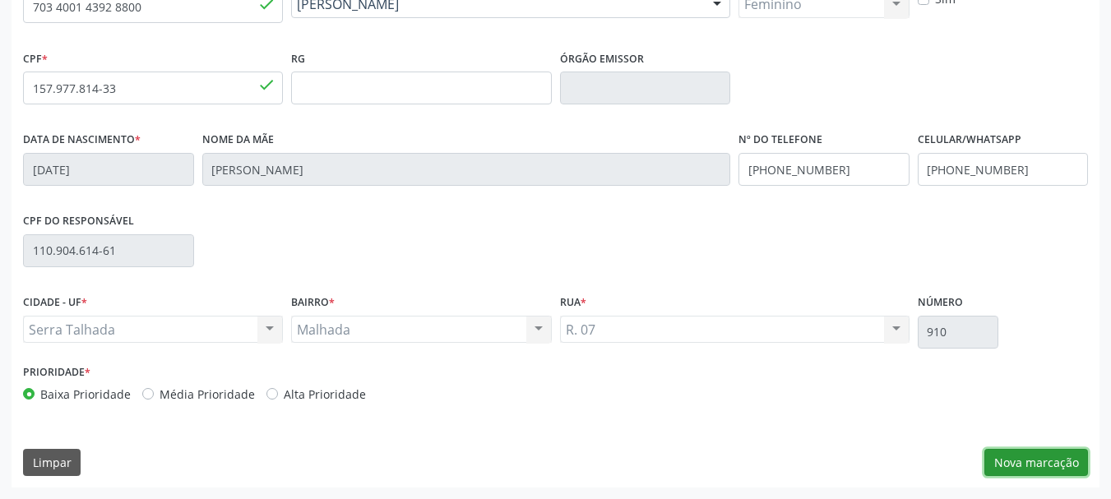
click at [1060, 460] on button "Nova marcação" at bounding box center [1036, 463] width 104 height 28
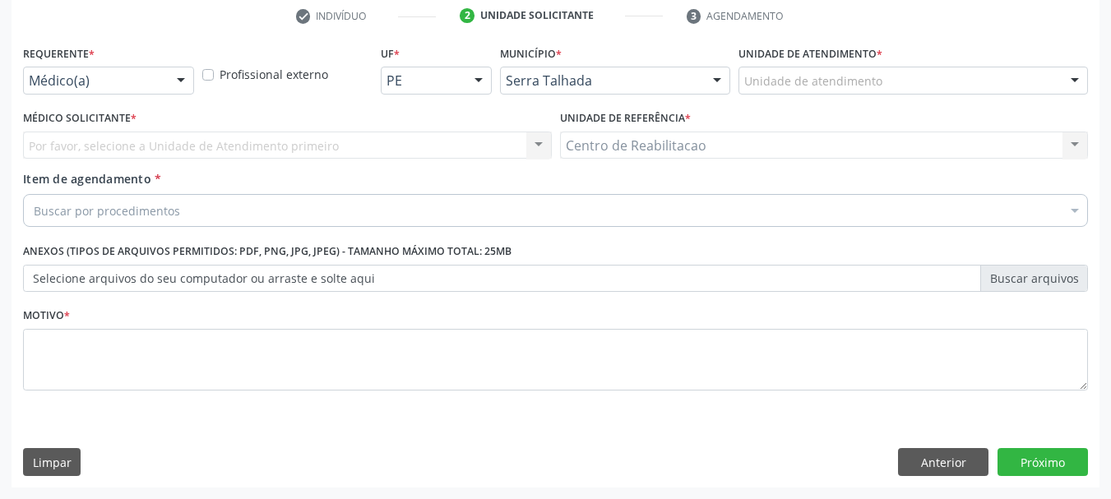
scroll to position [316, 0]
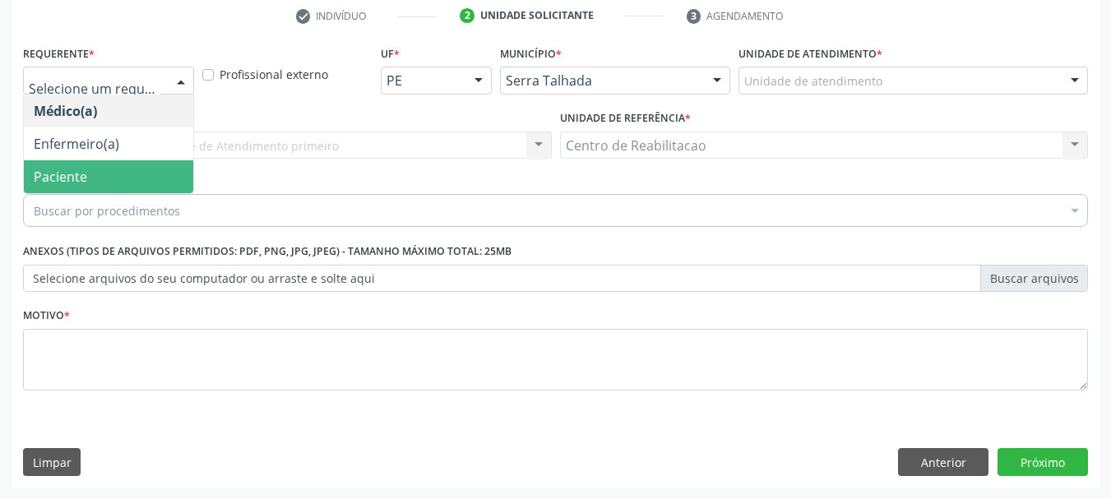
click at [89, 174] on span "Paciente" at bounding box center [108, 176] width 169 height 33
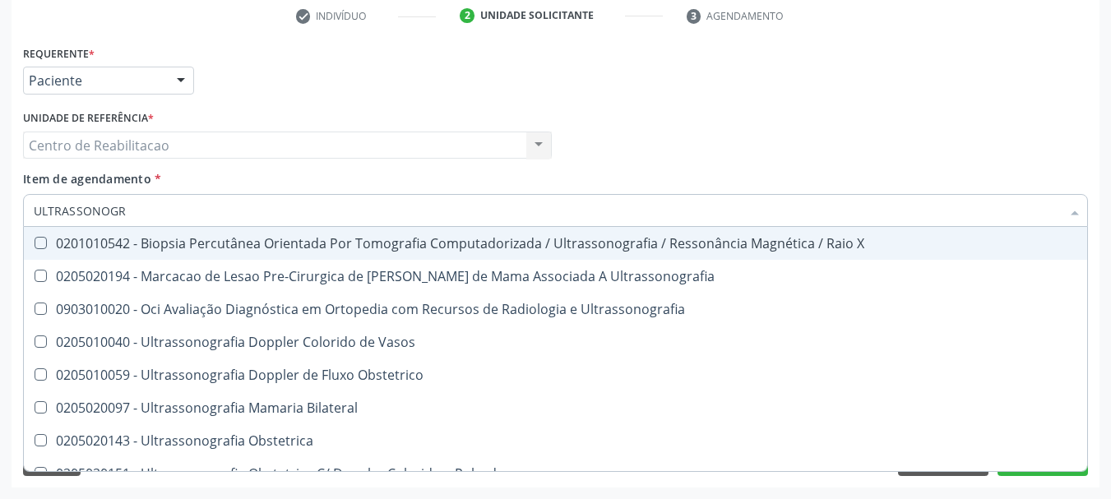
type input "ULTRASSONOGRA"
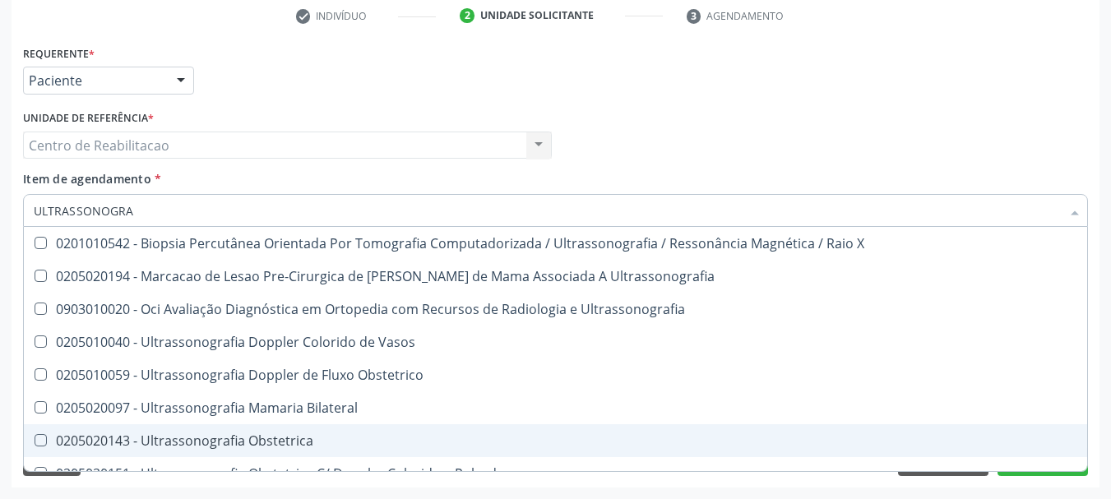
click at [320, 436] on div "0205020143 - Ultrassonografia Obstetrica" at bounding box center [555, 440] width 1043 height 13
checkbox Obstetrica "true"
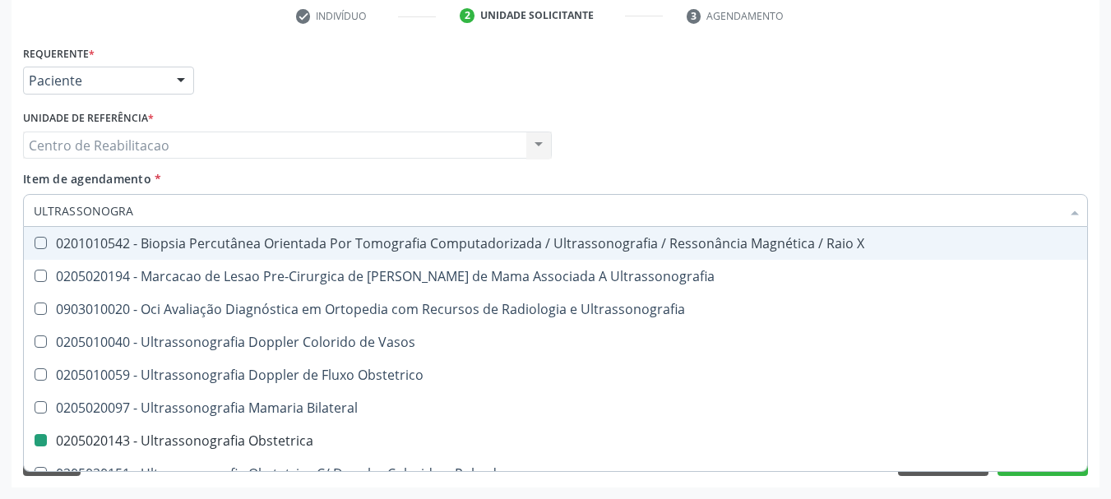
click at [393, 183] on div "Item de agendamento * ULTRASSONOGRA Desfazer seleção 0201010542 - Biopsia Percu…" at bounding box center [555, 196] width 1065 height 52
checkbox Ultrassonografia "true"
checkbox Obstetrica "false"
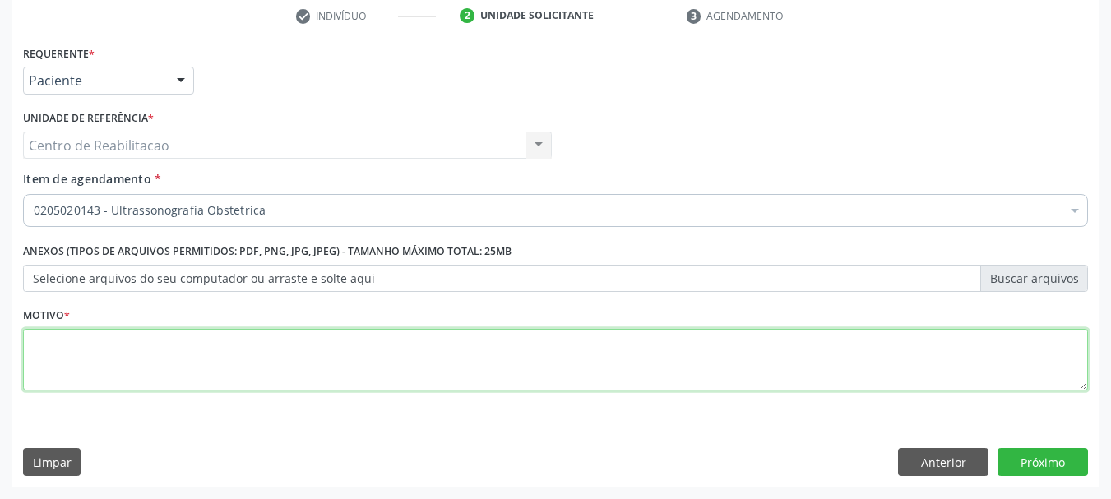
click at [450, 358] on textarea at bounding box center [555, 360] width 1065 height 62
type textarea "."
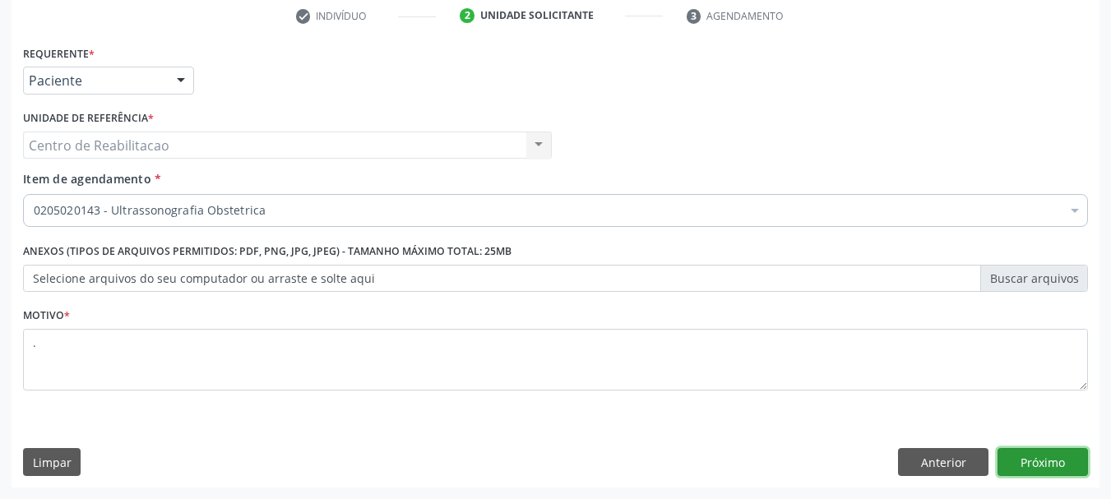
click at [1058, 450] on button "Próximo" at bounding box center [1042, 462] width 90 height 28
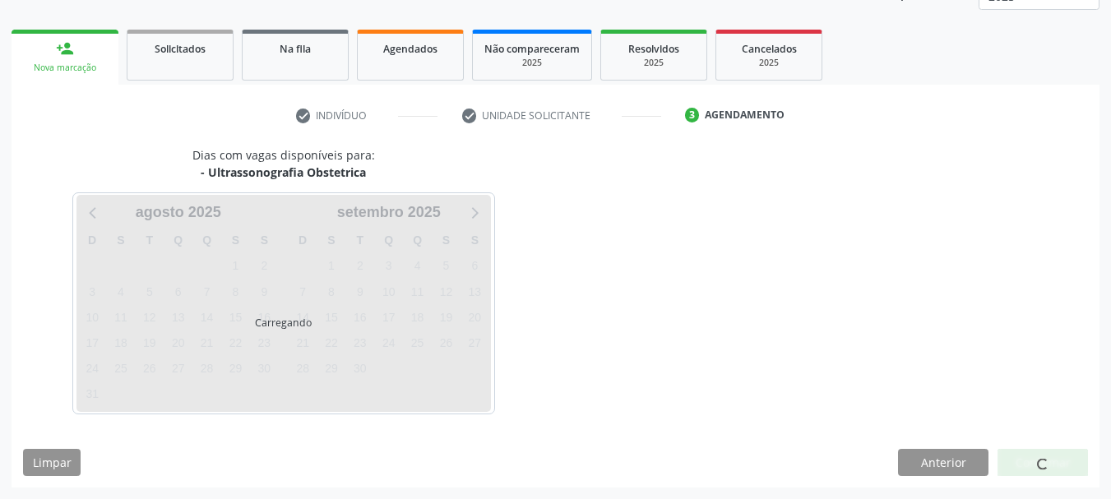
scroll to position [216, 0]
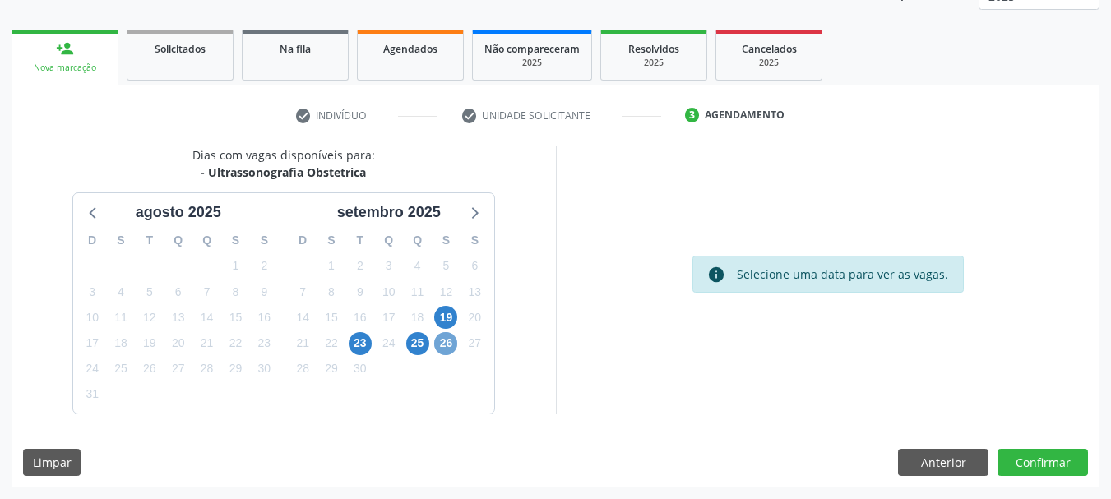
click at [454, 341] on span "26" at bounding box center [445, 343] width 23 height 23
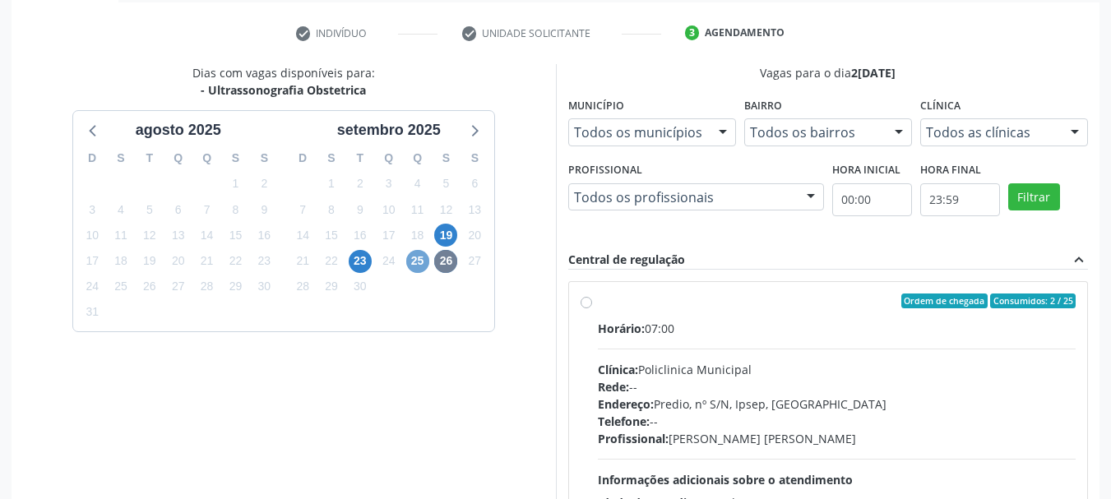
click at [418, 260] on span "25" at bounding box center [417, 261] width 23 height 23
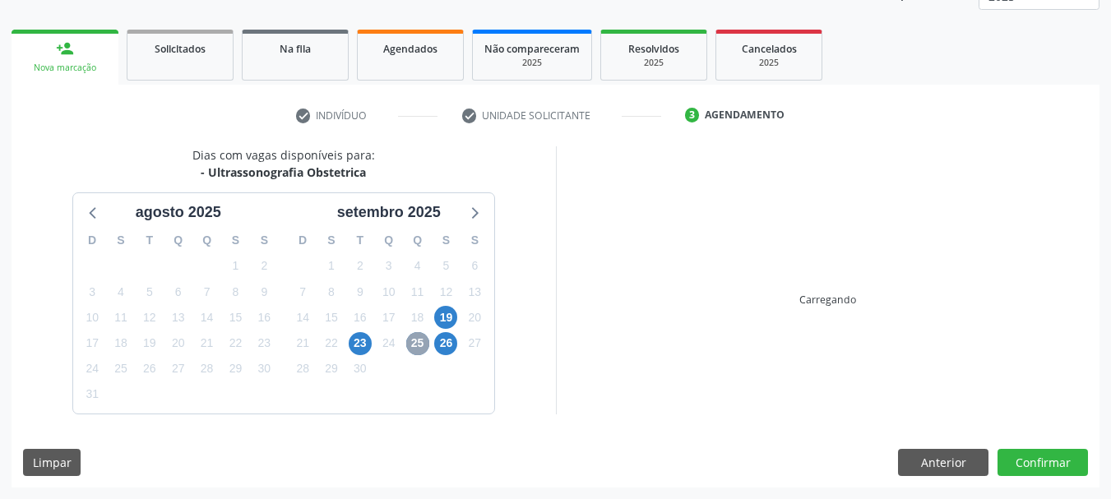
scroll to position [298, 0]
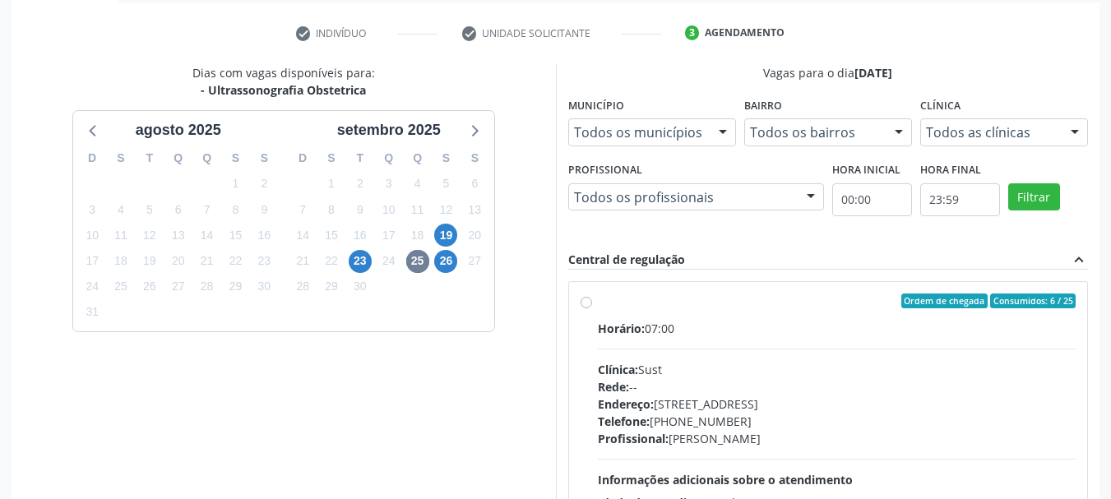
click at [637, 298] on div "Ordem de chegada Consumidos: 6 / 25" at bounding box center [837, 300] width 478 height 15
click at [592, 298] on input "Ordem de chegada Consumidos: 6 / 25 Horário: 07:00 Clínica: Sust Rede: -- Ender…" at bounding box center [586, 300] width 12 height 15
radio input "true"
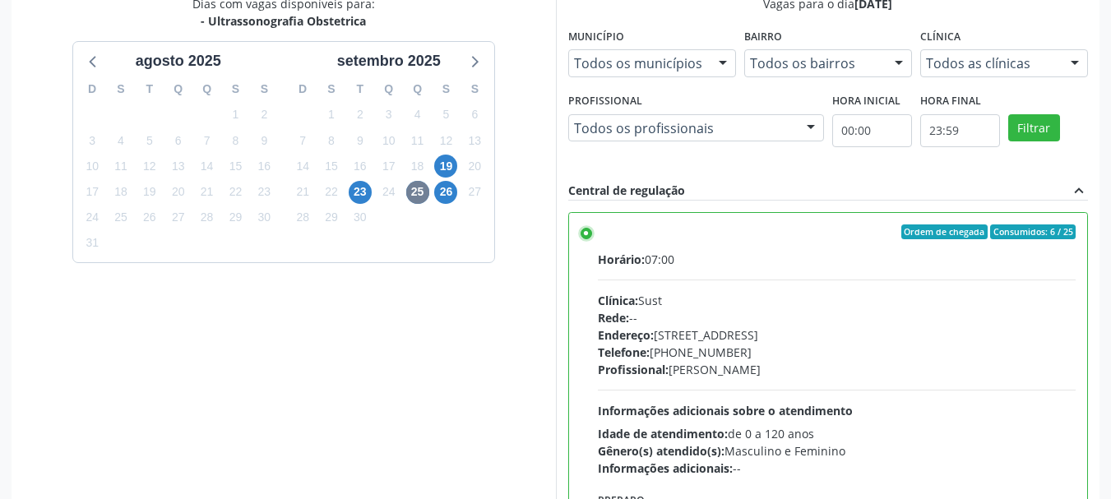
scroll to position [483, 0]
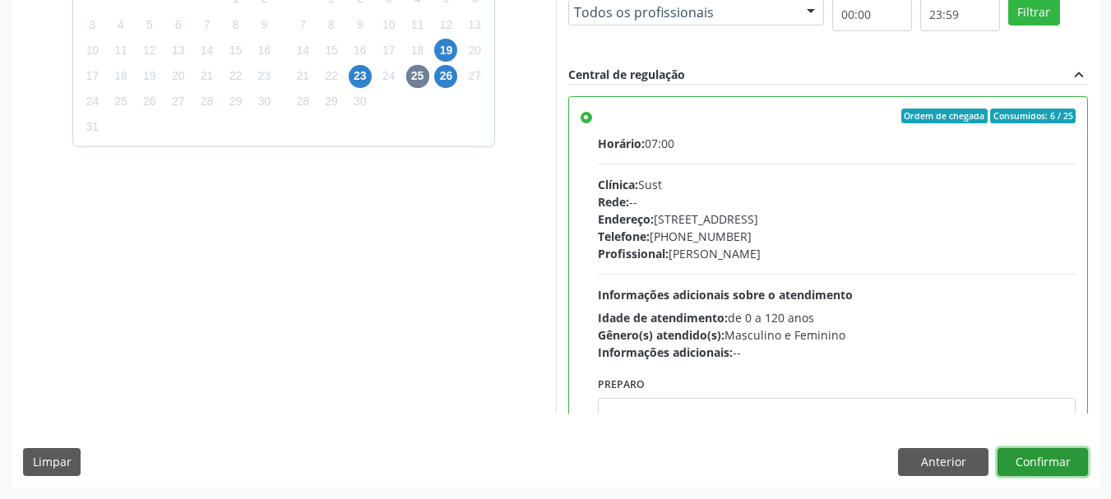
click at [1051, 462] on button "Confirmar" at bounding box center [1042, 462] width 90 height 28
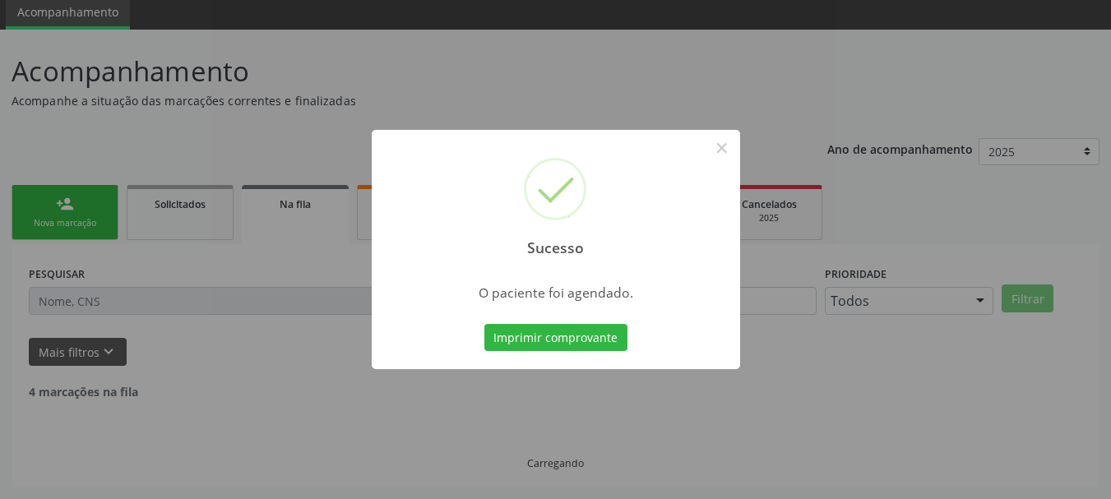
scroll to position [44, 0]
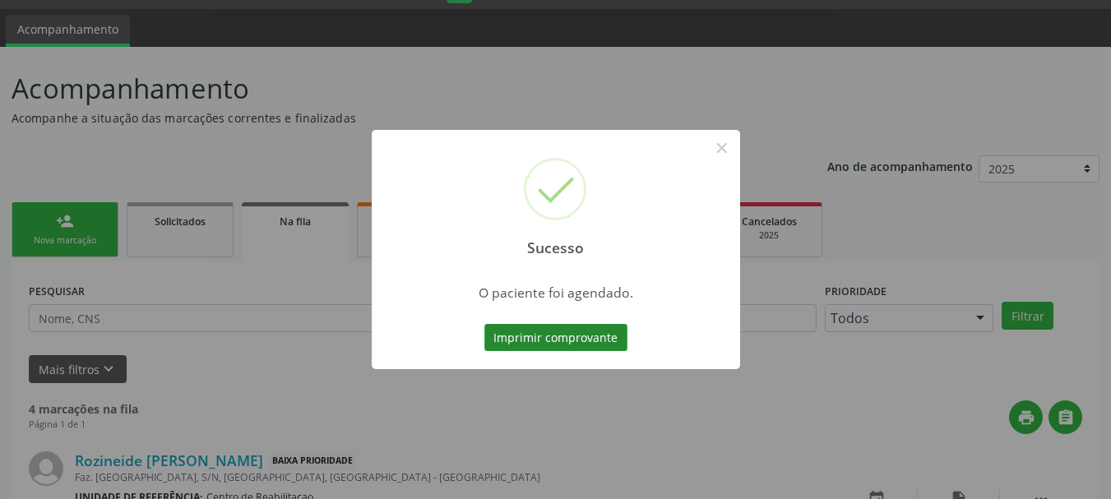
click at [583, 342] on button "Imprimir comprovante" at bounding box center [555, 338] width 143 height 28
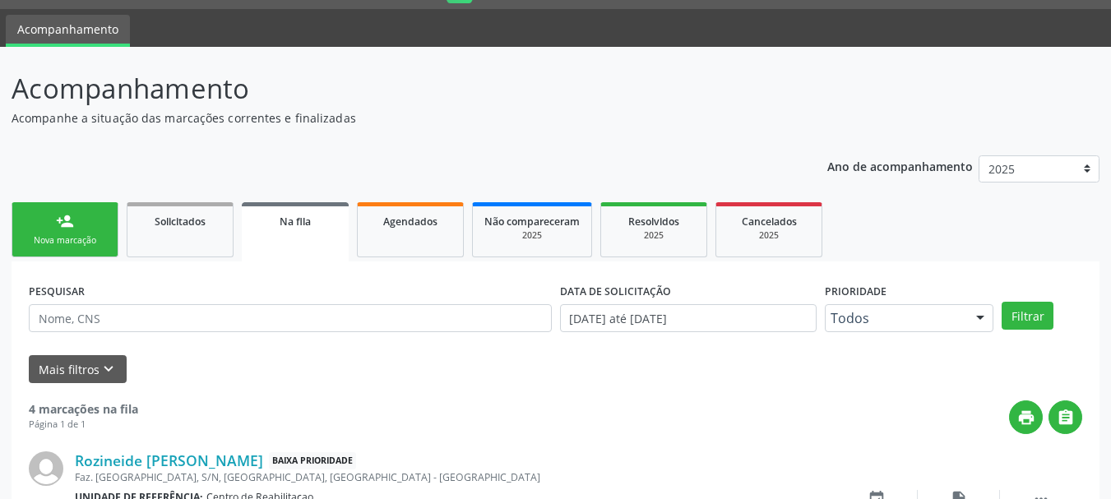
drag, startPoint x: 85, startPoint y: 233, endPoint x: 71, endPoint y: 256, distance: 26.9
click at [85, 234] on link "person_add Nova marcação" at bounding box center [65, 229] width 107 height 55
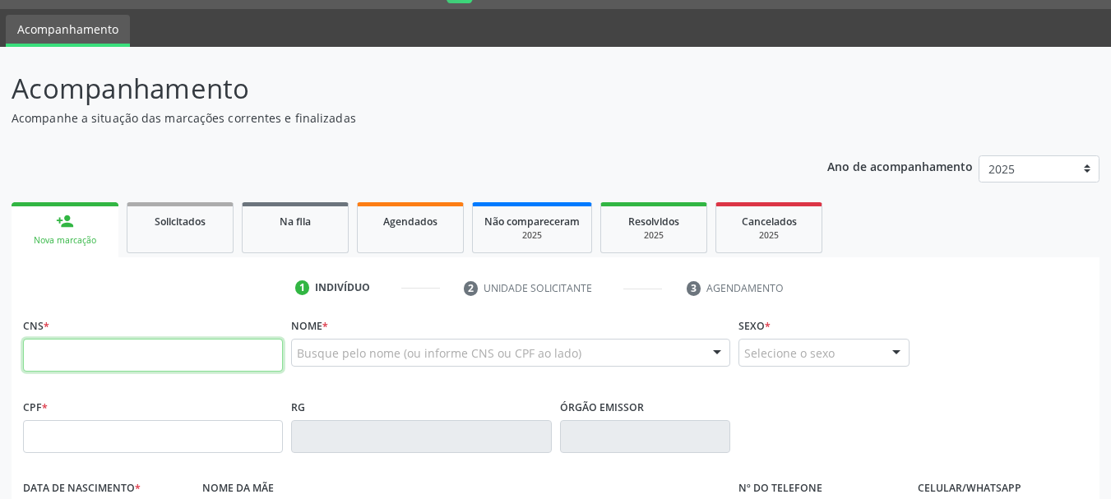
click at [182, 350] on input "text" at bounding box center [153, 355] width 260 height 33
paste input "703 4001 4392 8800"
type input "703 4001 4392 8800"
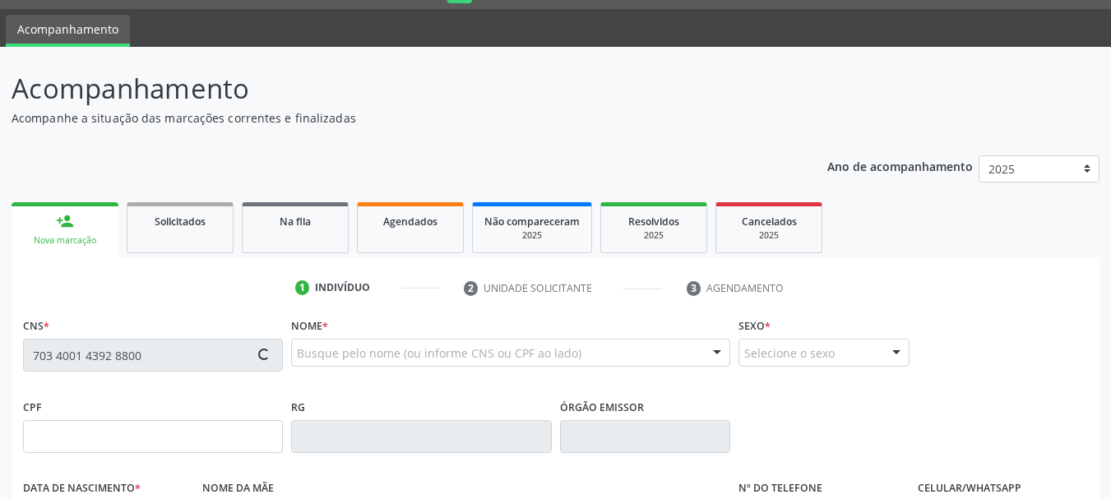
type input "157.977.814-33"
type input "18/09/2003"
type input "Marinalva Estevao da Silva"
type input "(99) 99999-9999"
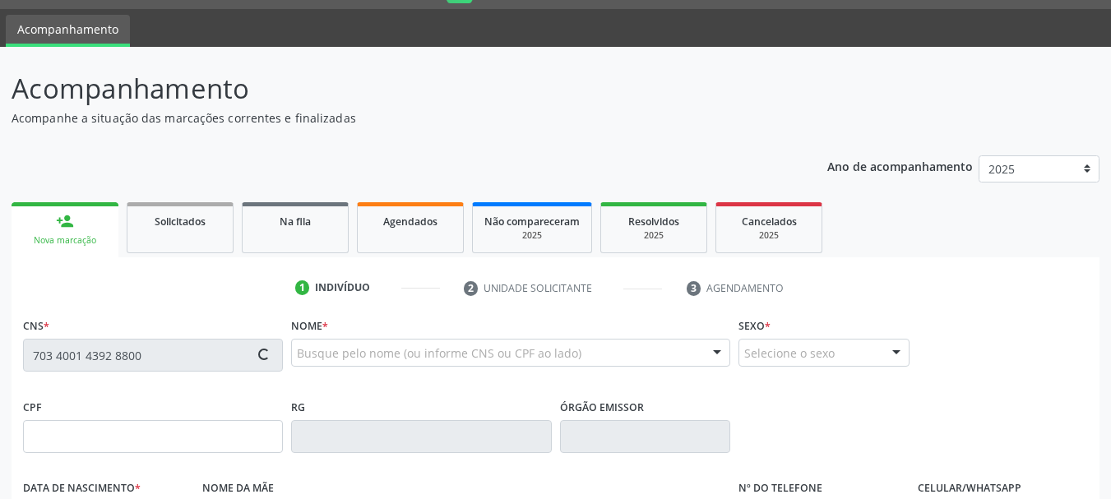
type input "110.904.614-61"
type input "910"
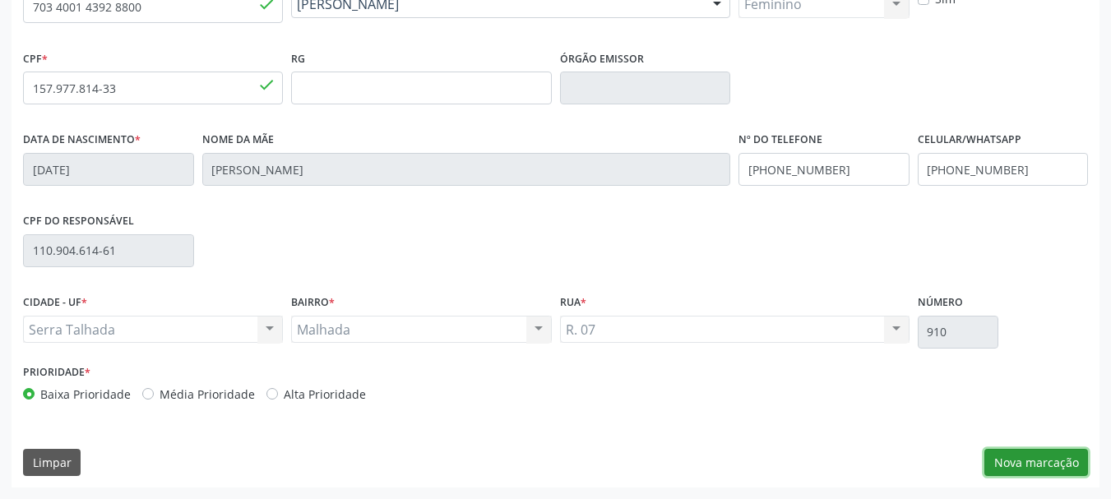
drag, startPoint x: 1033, startPoint y: 462, endPoint x: 595, endPoint y: 354, distance: 451.2
click at [1033, 464] on button "Nova marcação" at bounding box center [1036, 463] width 104 height 28
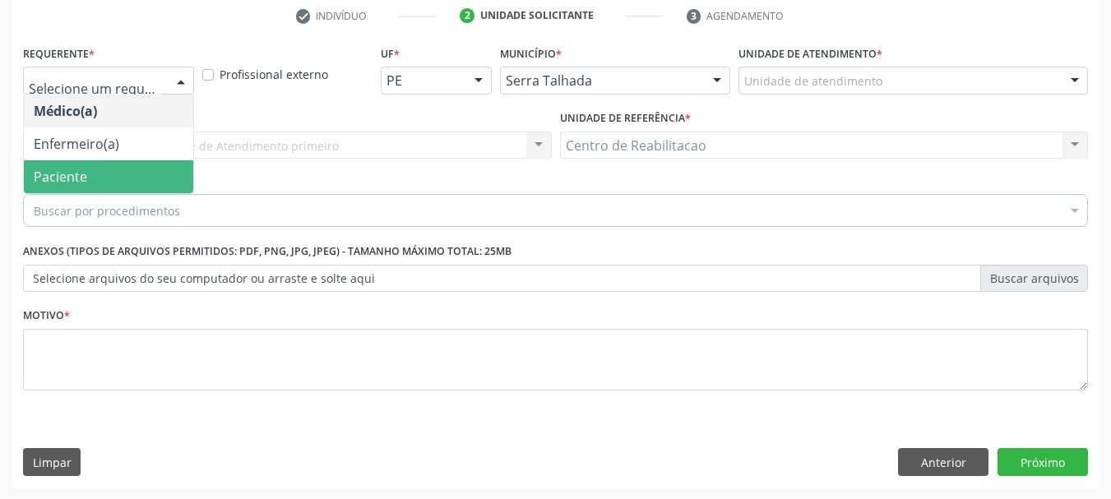
click at [69, 174] on span "Paciente" at bounding box center [60, 177] width 53 height 18
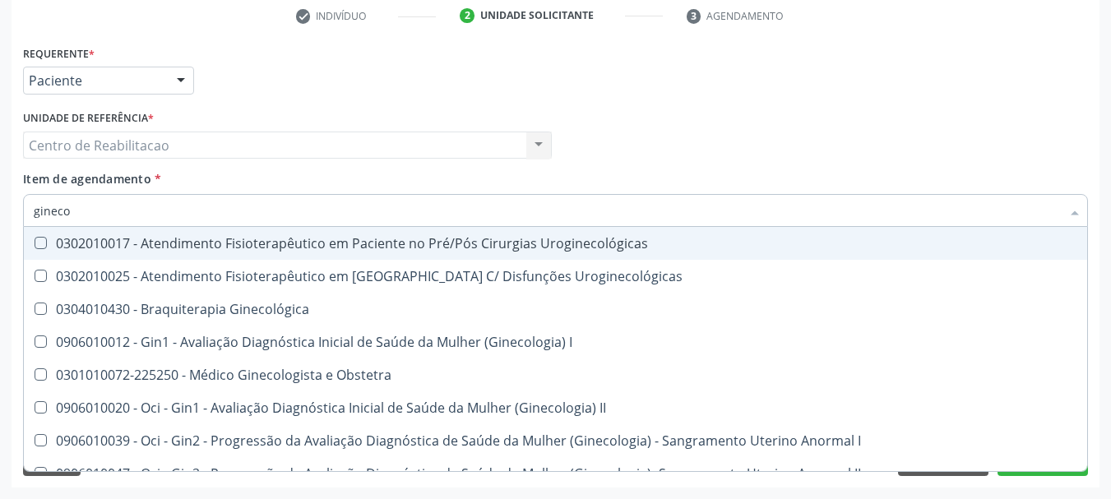
type input "ginecol"
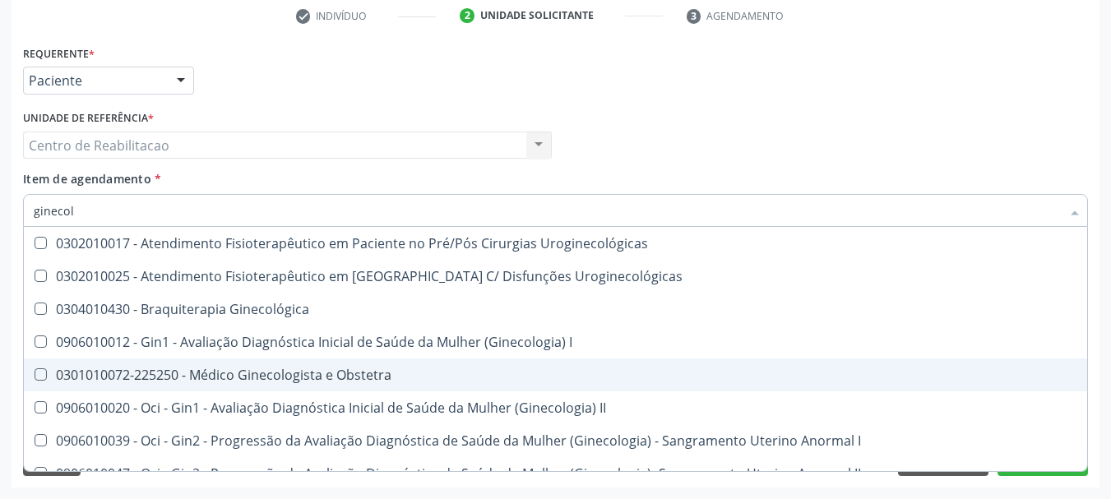
click at [272, 371] on div "0301010072-225250 - Médico Ginecologista e Obstetra" at bounding box center [558, 374] width 1049 height 13
checkbox Obstetra "true"
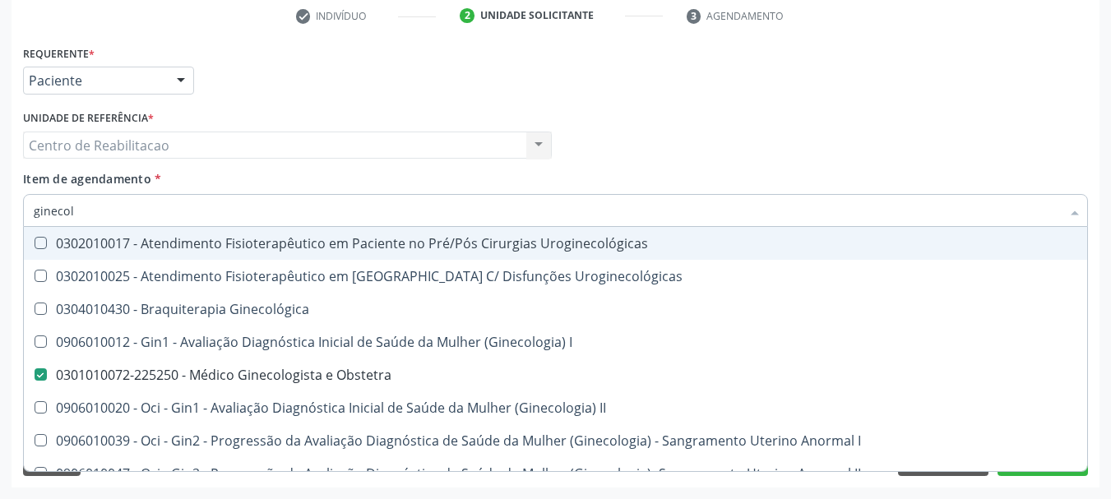
click at [326, 188] on div "Item de agendamento * ginecol Desfazer seleção 0302010017 - Atendimento Fisiote…" at bounding box center [555, 196] width 1065 height 52
checkbox Uroginecológicas "true"
checkbox Obstetra "false"
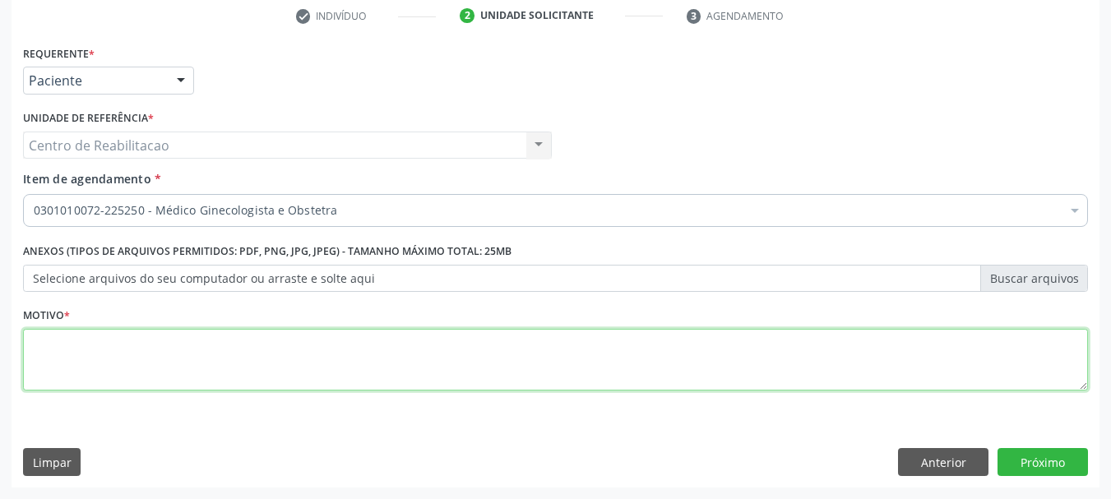
click at [265, 367] on textarea at bounding box center [555, 360] width 1065 height 62
type textarea "."
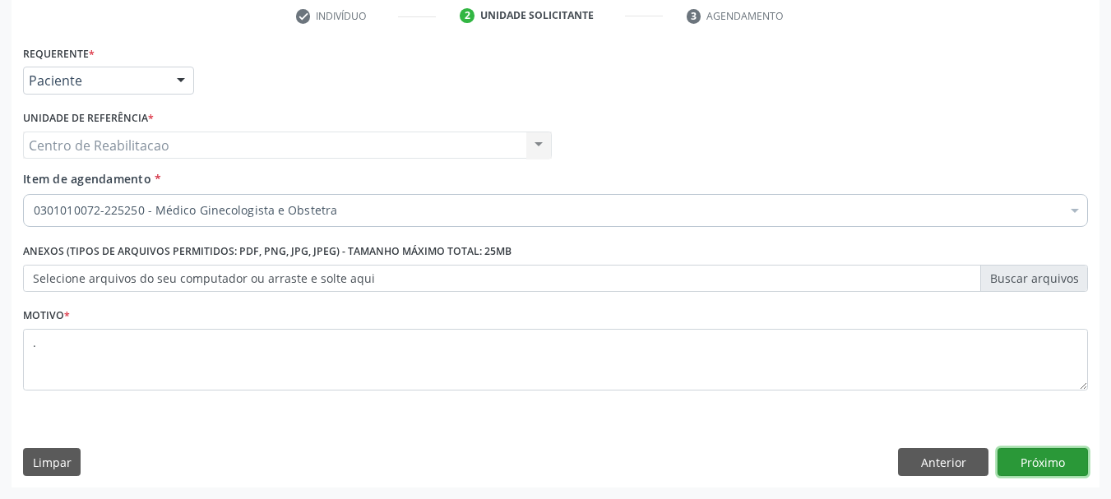
click at [1043, 458] on button "Próximo" at bounding box center [1042, 462] width 90 height 28
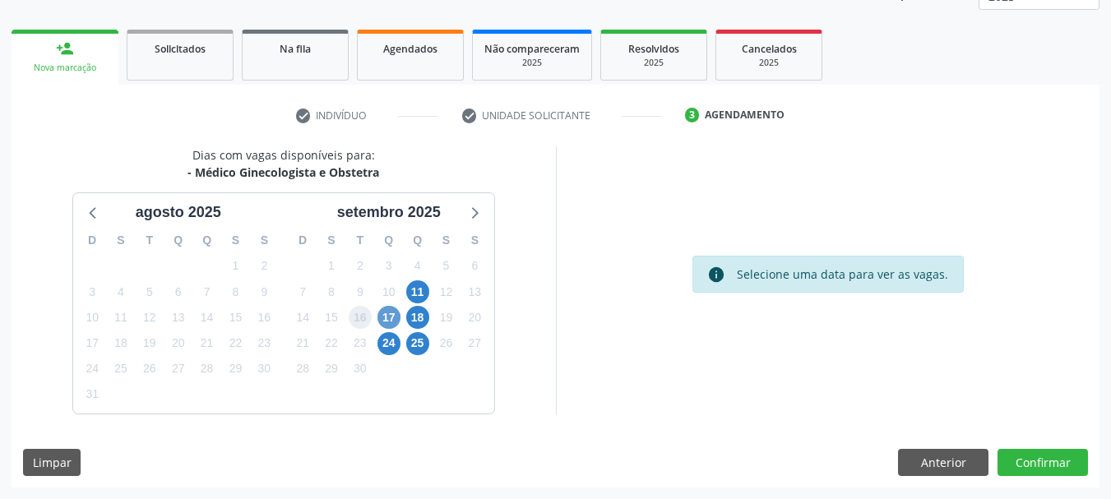
drag, startPoint x: 367, startPoint y: 321, endPoint x: 392, endPoint y: 322, distance: 24.7
click at [377, 322] on div "D S T Q Q S S 31 1 2 3 4 5 6 7 8 9 10 11 12 13 14 15 16 17 18 19 20 21 22 23 24…" at bounding box center [389, 318] width 210 height 189
click at [392, 322] on span "17" at bounding box center [388, 317] width 23 height 23
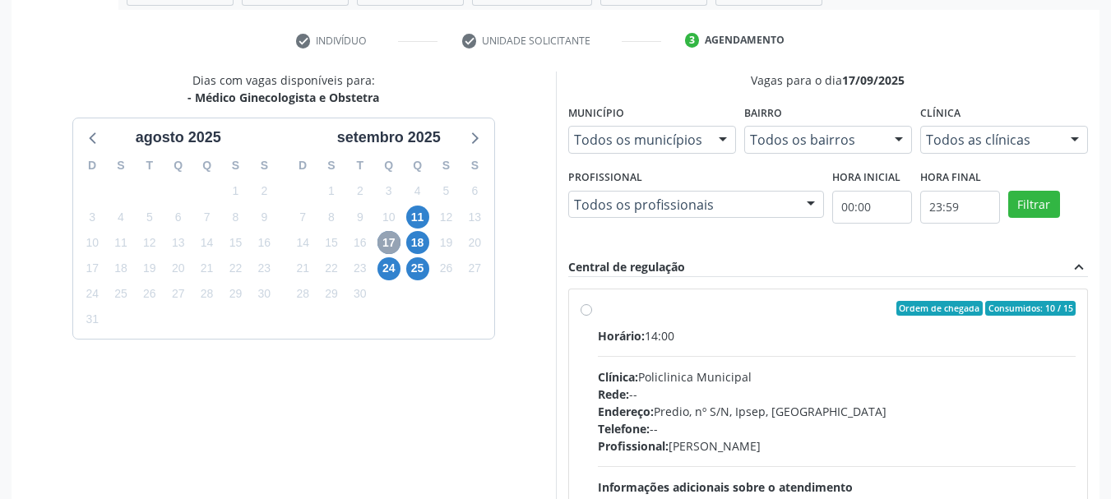
scroll to position [381, 0]
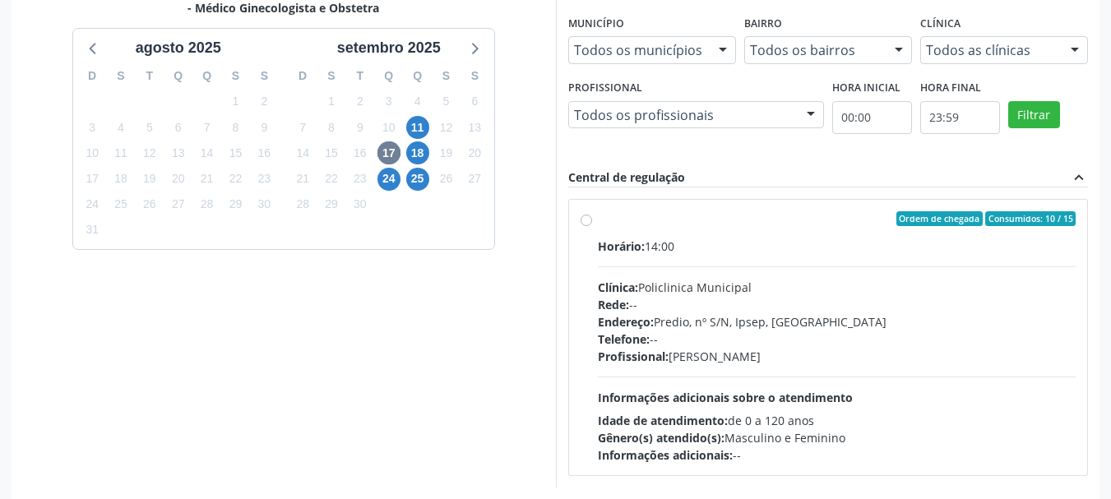
click at [718, 238] on div "Horário: 14:00" at bounding box center [837, 246] width 478 height 17
click at [592, 226] on input "Ordem de chegada Consumidos: 10 / 15 Horário: 14:00 Clínica: Policlinica Munici…" at bounding box center [586, 218] width 12 height 15
radio input "true"
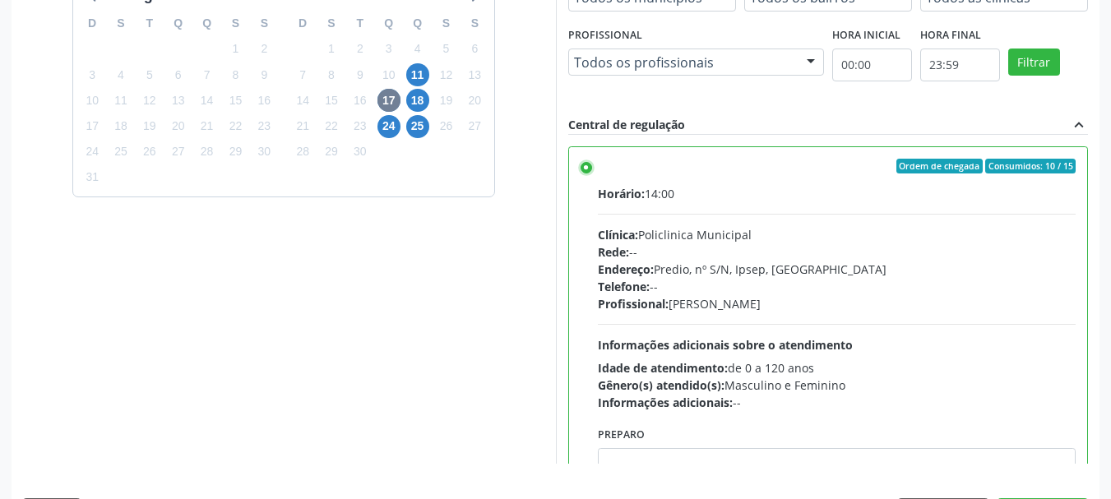
scroll to position [483, 0]
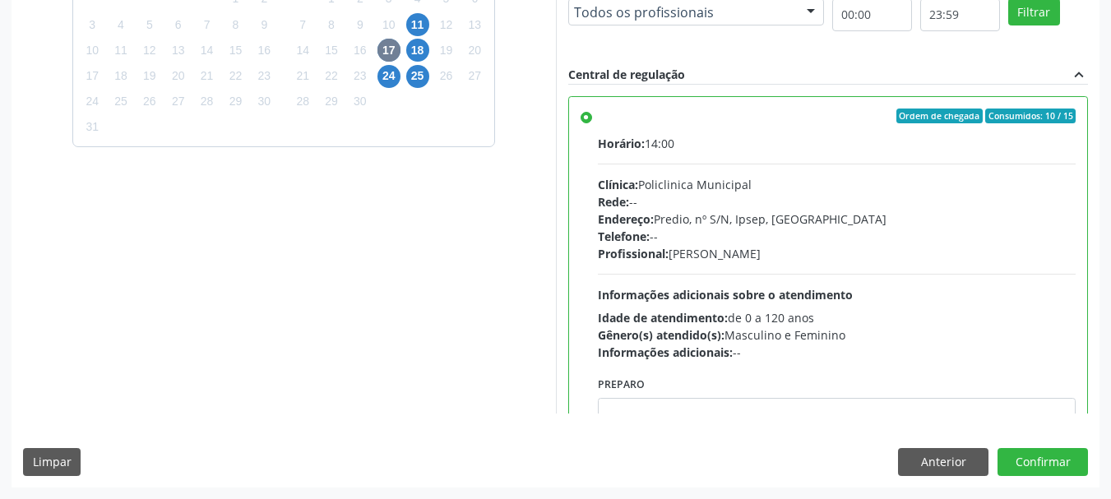
click at [665, 141] on div "Horário: 14:00" at bounding box center [837, 143] width 478 height 17
click at [592, 123] on input "Ordem de chegada Consumidos: 10 / 15 Horário: 14:00 Clínica: Policlinica Munici…" at bounding box center [586, 116] width 12 height 15
click at [598, 113] on label "Ordem de chegada Consumidos: 10 / 15 Horário: 14:00 Clínica: Policlinica Munici…" at bounding box center [837, 235] width 478 height 252
click at [588, 113] on input "Ordem de chegada Consumidos: 10 / 15 Horário: 14:00 Clínica: Policlinica Munici…" at bounding box center [586, 116] width 12 height 15
click at [945, 462] on button "Anterior" at bounding box center [943, 462] width 90 height 28
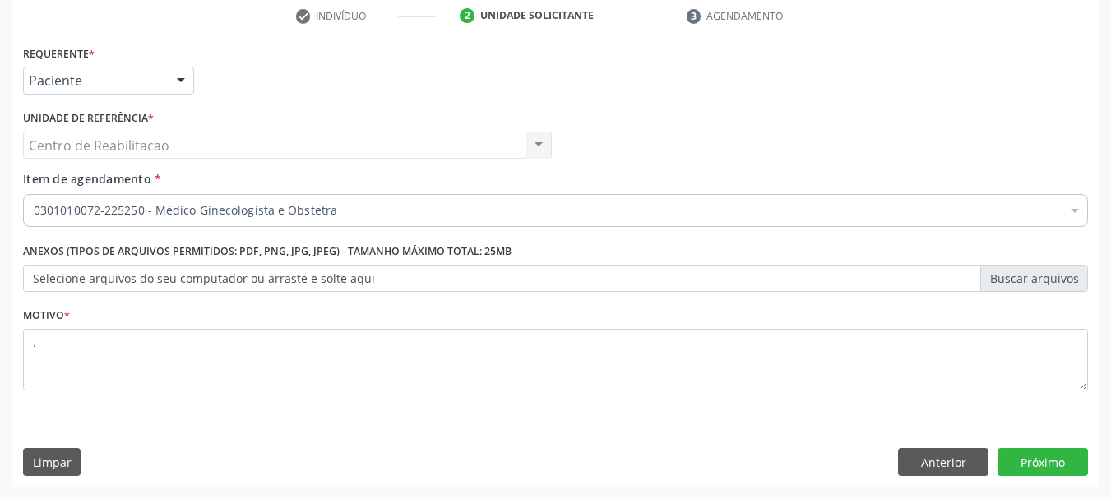
scroll to position [316, 0]
click at [146, 198] on div "0301010072-225250 - Médico Ginecologista e Obstetra" at bounding box center [555, 210] width 1065 height 33
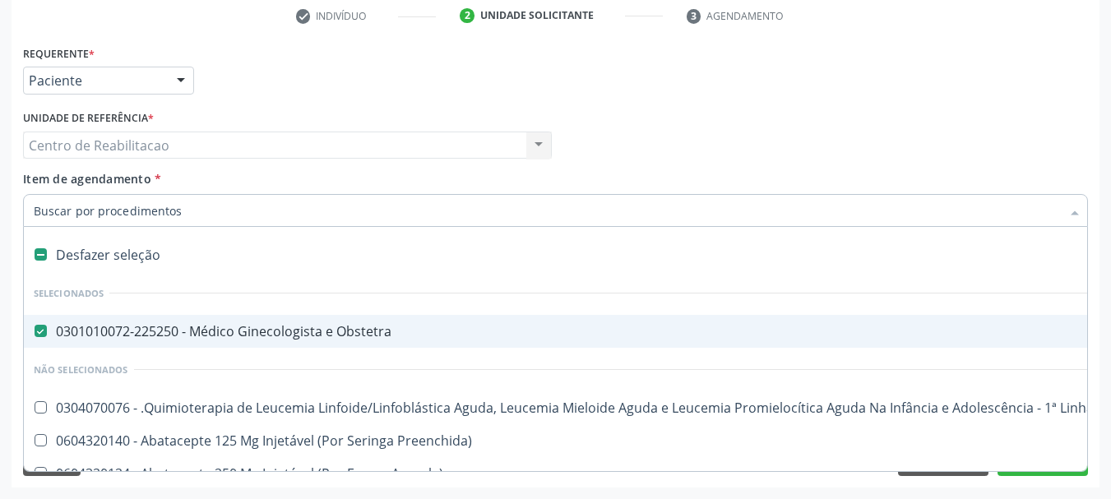
click at [118, 257] on div "Desfazer seleção" at bounding box center [674, 254] width 1300 height 33
checkbox Obstetra "false"
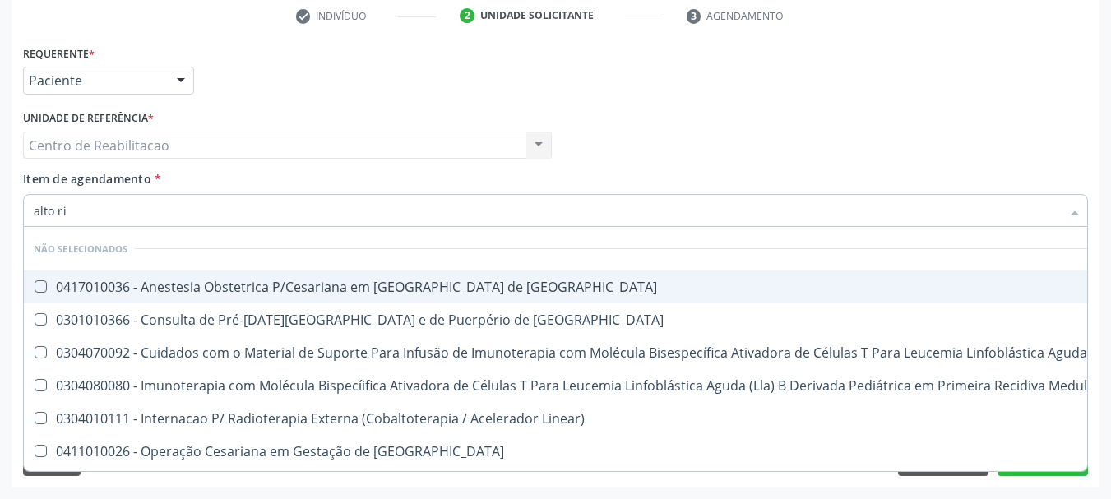
type input "alto ris"
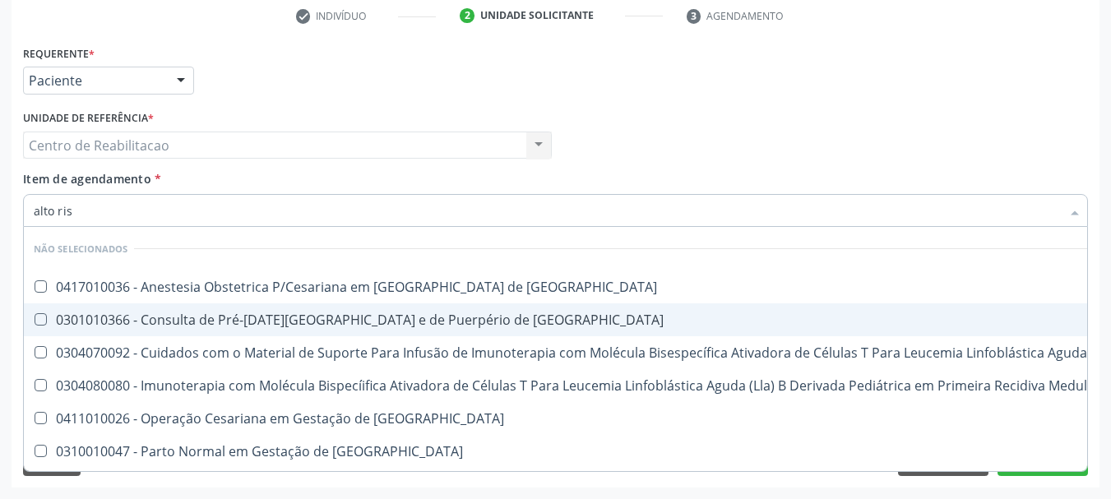
click at [400, 323] on div "0301010366 - Consulta de Pré-[DATE][GEOGRAPHIC_DATA] e de Puerpério de [GEOGRAP…" at bounding box center [878, 319] width 1689 height 13
checkbox Risco "true"
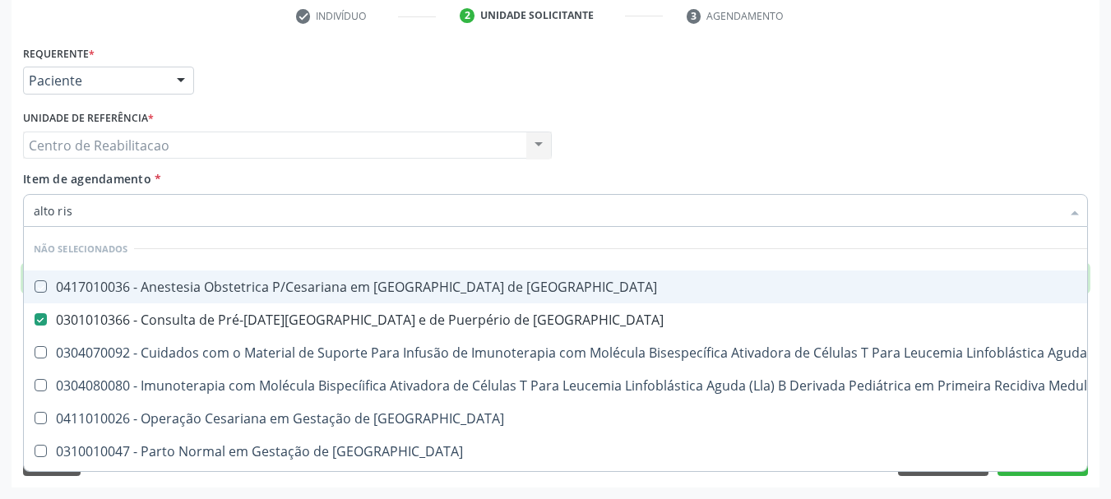
checkbox Risco "true"
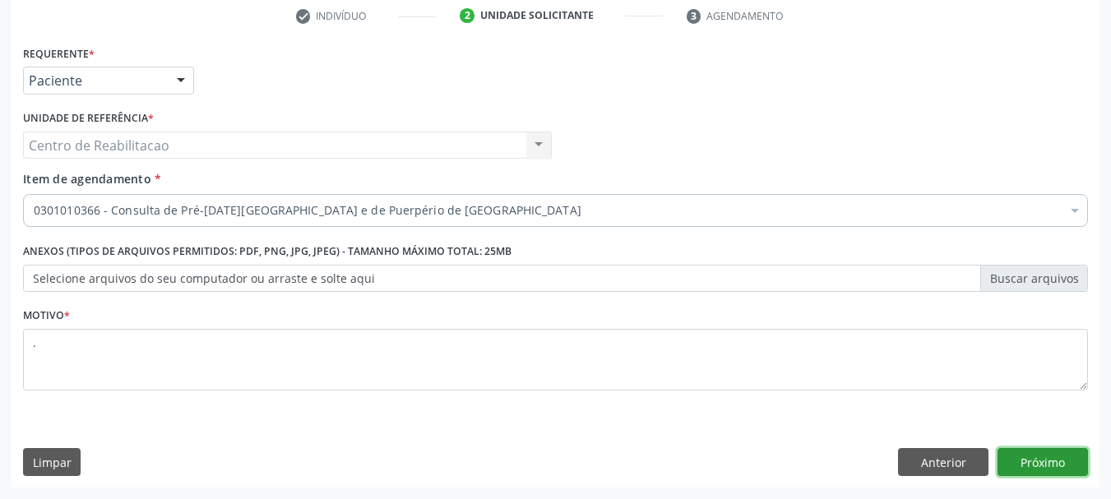
click button "Próximo" at bounding box center [1042, 462] width 90 height 28
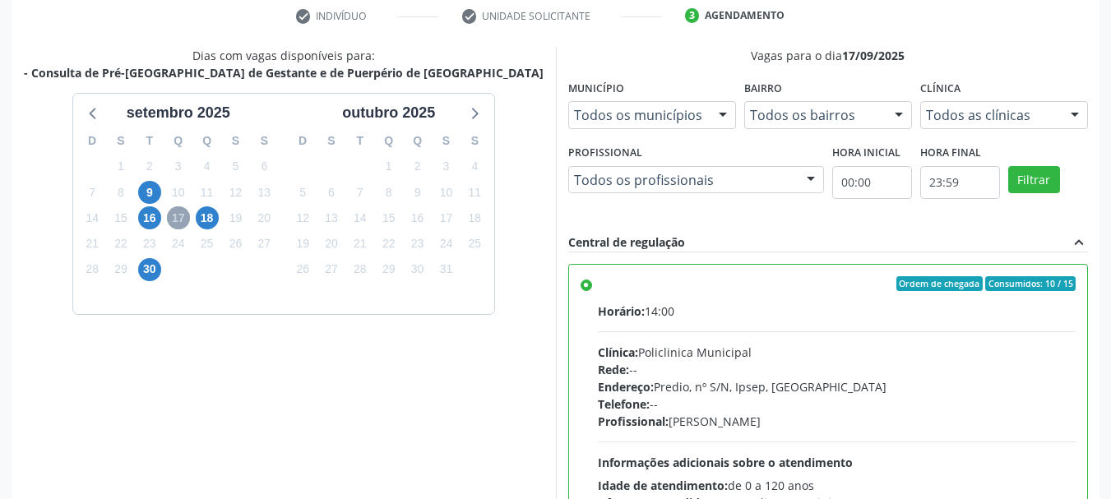
click at [182, 218] on span "17" at bounding box center [178, 217] width 23 height 23
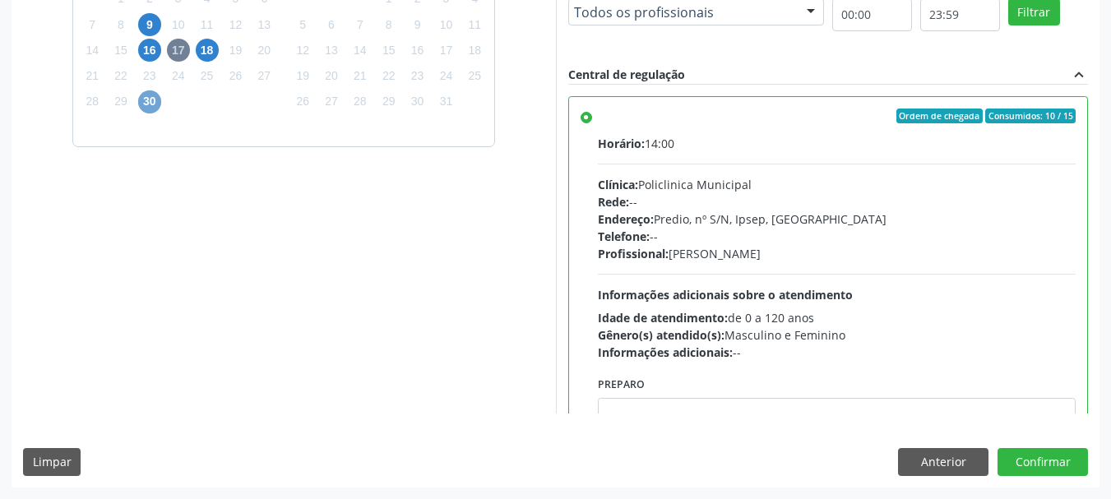
click at [159, 98] on span "30" at bounding box center [149, 101] width 23 height 23
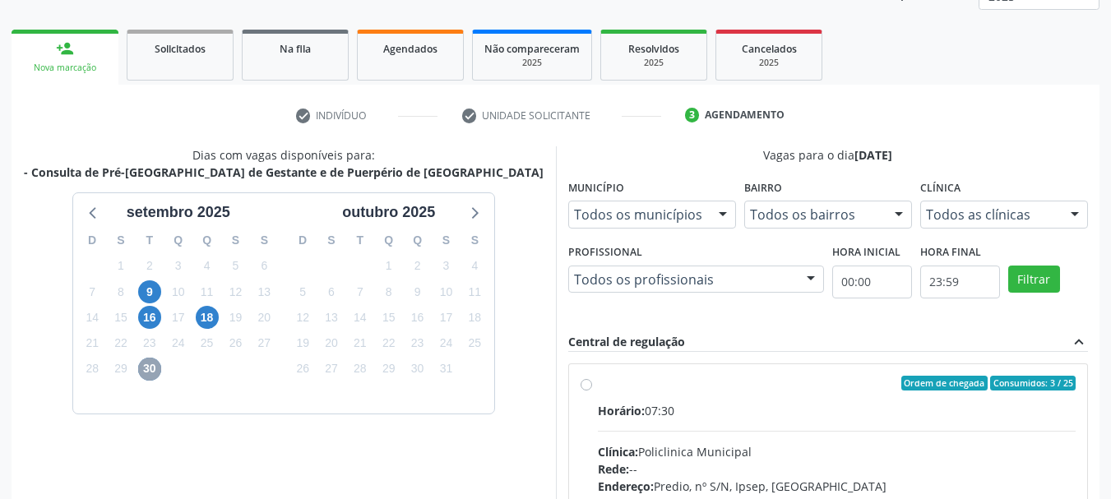
scroll to position [454, 0]
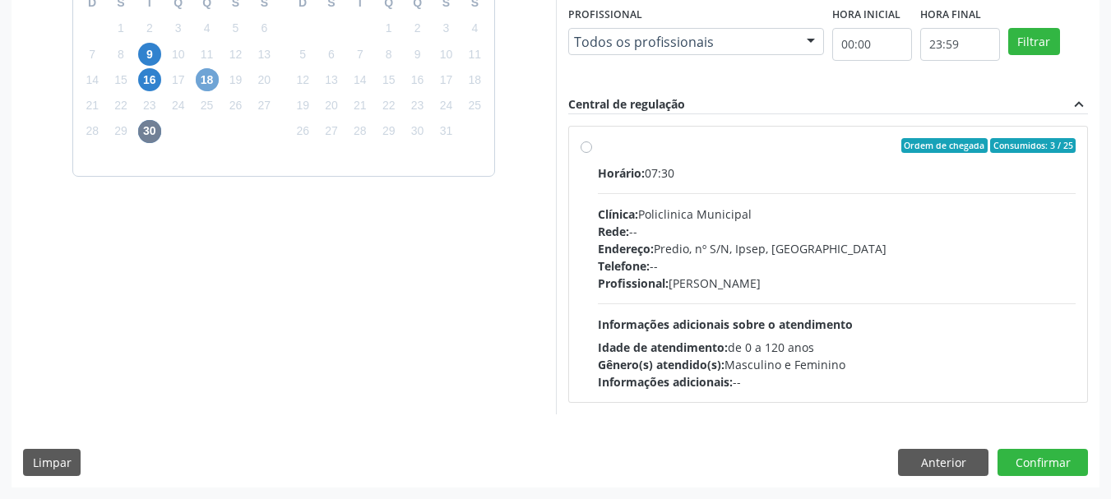
click at [216, 77] on span "18" at bounding box center [207, 79] width 23 height 23
click at [154, 133] on span "30" at bounding box center [149, 131] width 23 height 23
click at [681, 159] on label "Ordem de chegada Consumidos: 3 / 25 Horário: 07:30 Clínica: Policlinica Municip…" at bounding box center [837, 264] width 478 height 252
click at [592, 153] on input "Ordem de chegada Consumidos: 3 / 25 Horário: 07:30 Clínica: Policlinica Municip…" at bounding box center [586, 145] width 12 height 15
radio input "true"
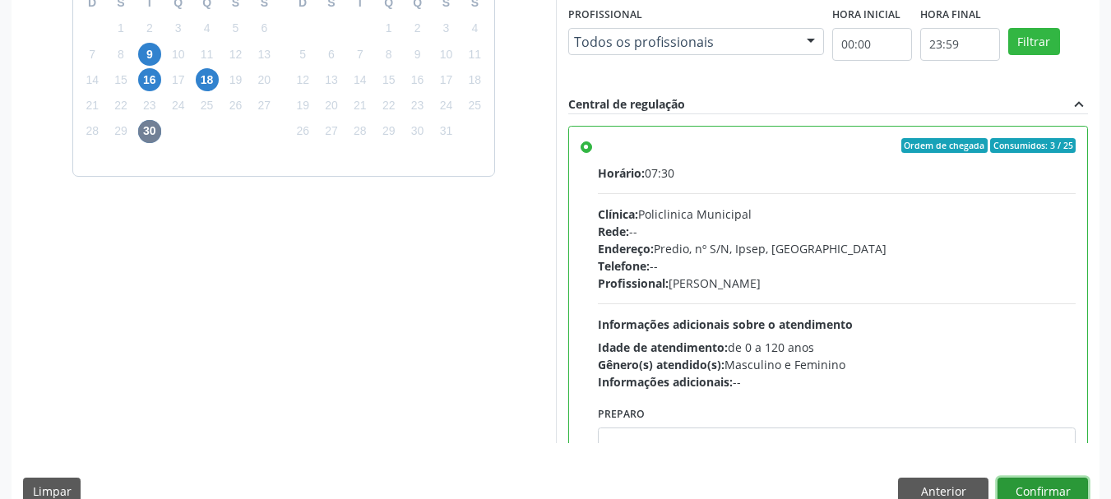
click at [1043, 479] on button "Confirmar" at bounding box center [1042, 492] width 90 height 28
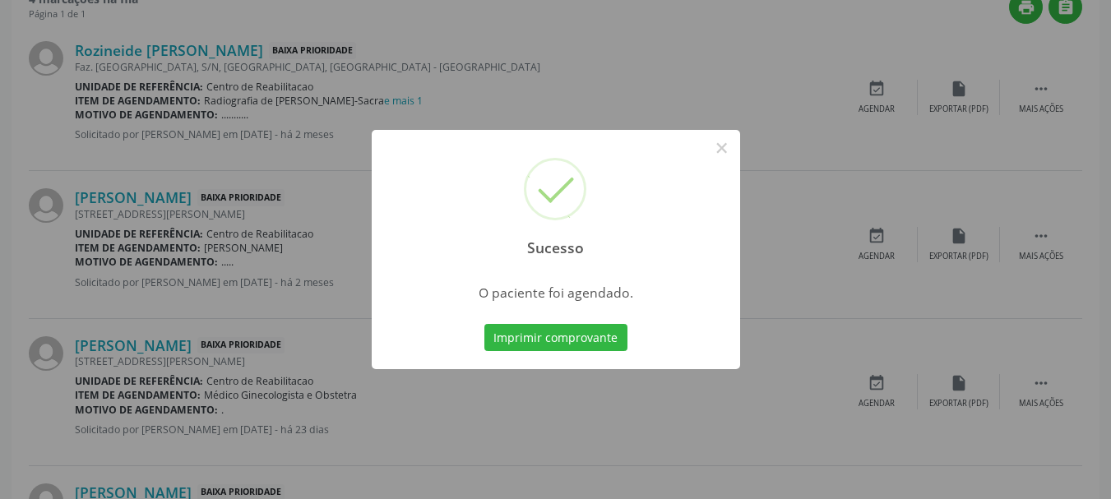
scroll to position [44, 0]
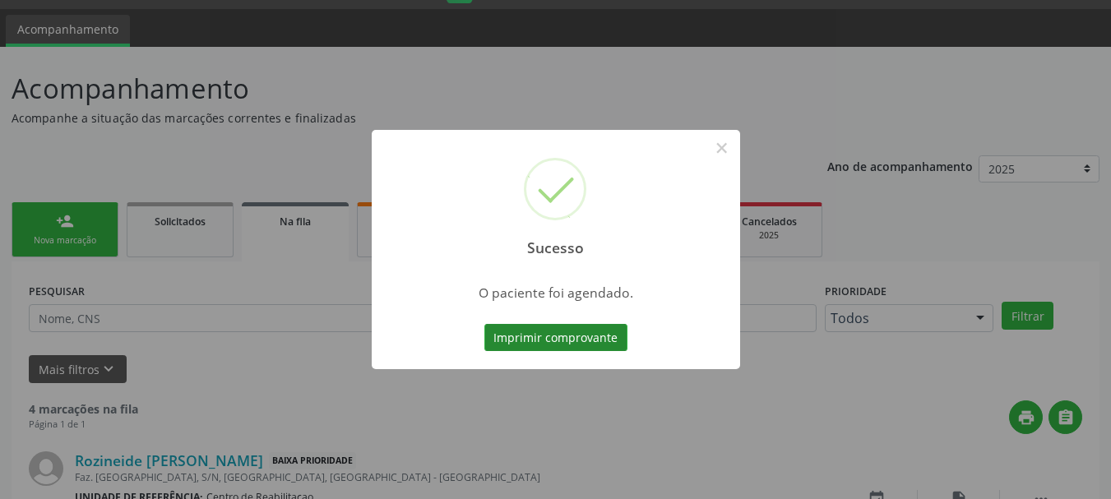
click at [561, 340] on button "Imprimir comprovante" at bounding box center [555, 338] width 143 height 28
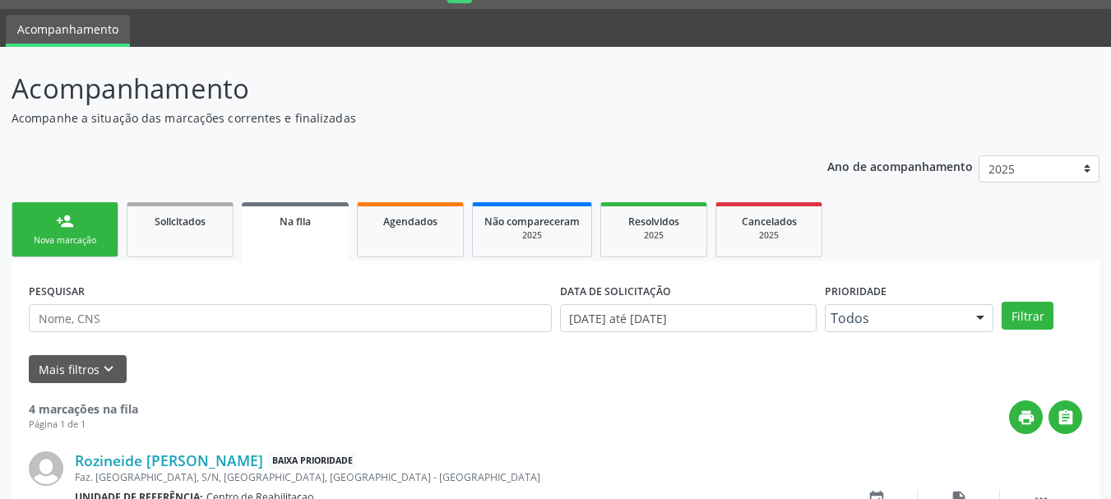
click at [72, 233] on link "person_add Nova marcação" at bounding box center [65, 229] width 107 height 55
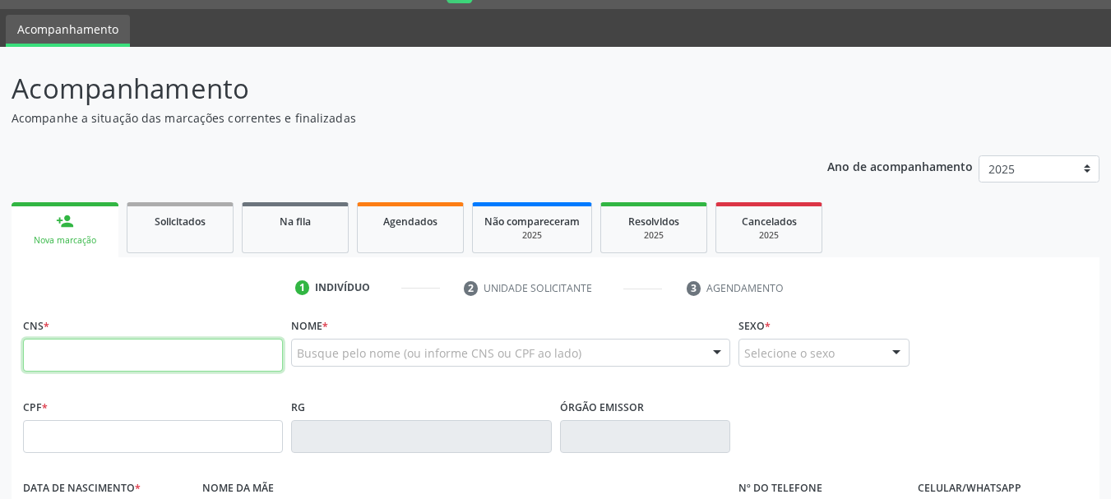
click at [144, 353] on input "text" at bounding box center [153, 355] width 260 height 33
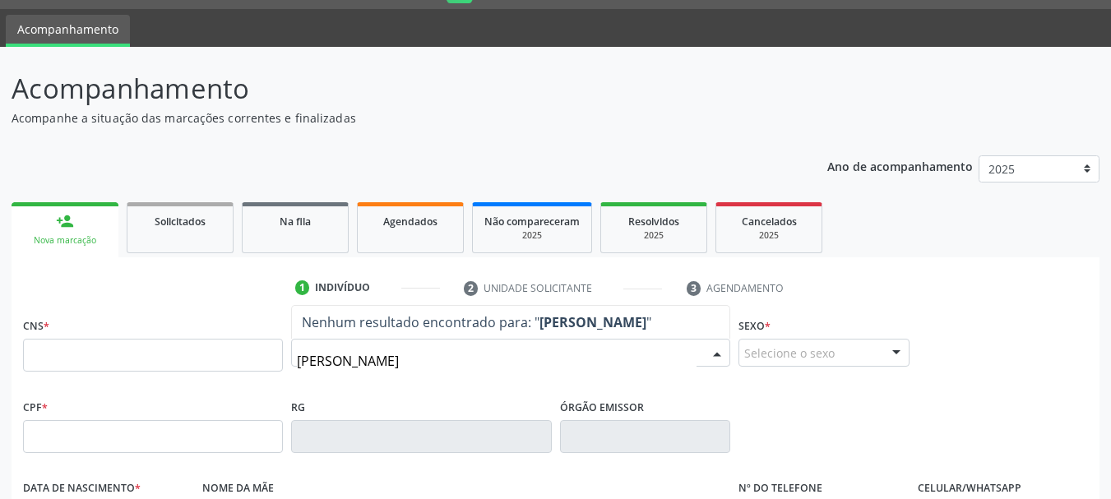
type input "maria luzinete de lima"
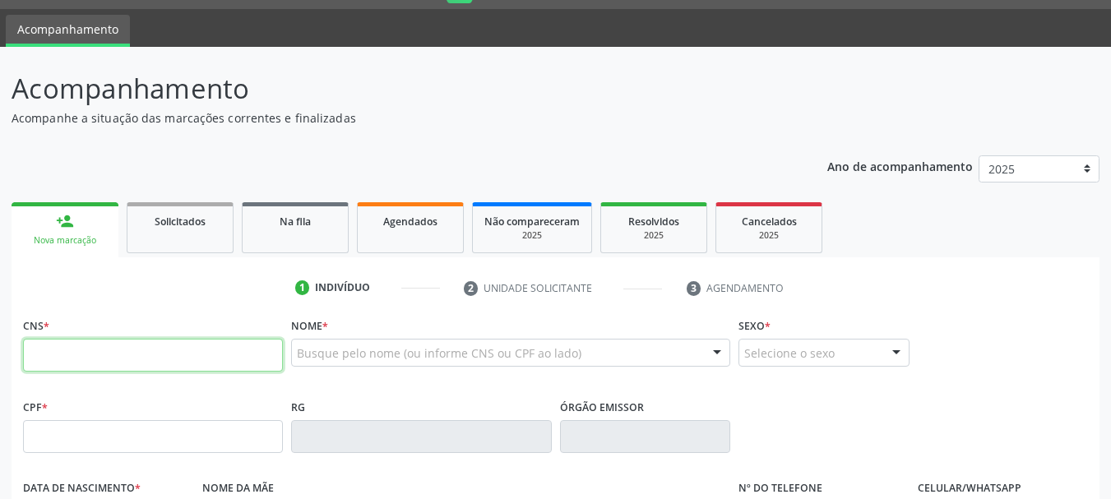
click at [107, 354] on input "text" at bounding box center [153, 355] width 260 height 33
type input "700 0020 7188 2703"
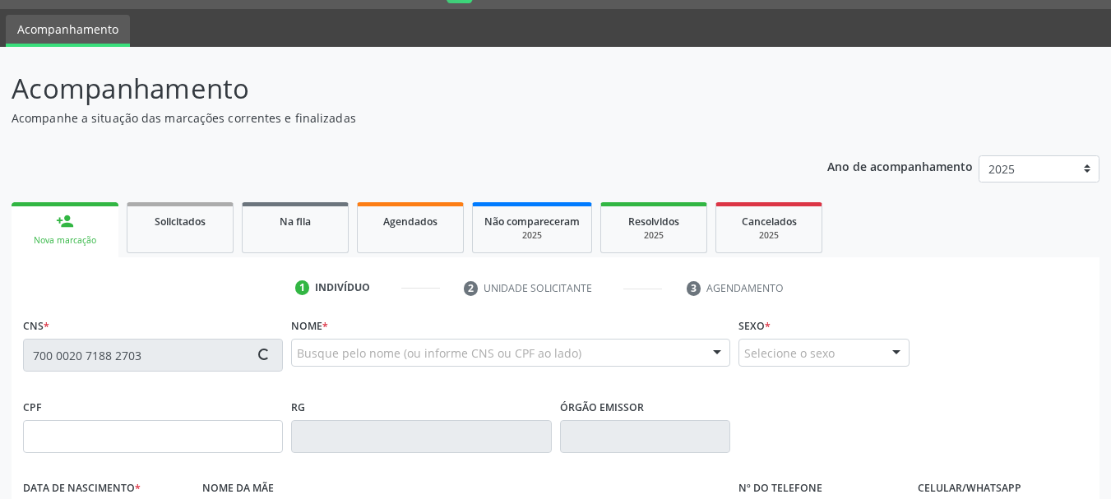
type input "750.253.704-00"
type input "15/02/1971"
type input "Maria Luiza Lira"
type input "(87) 99624-4131"
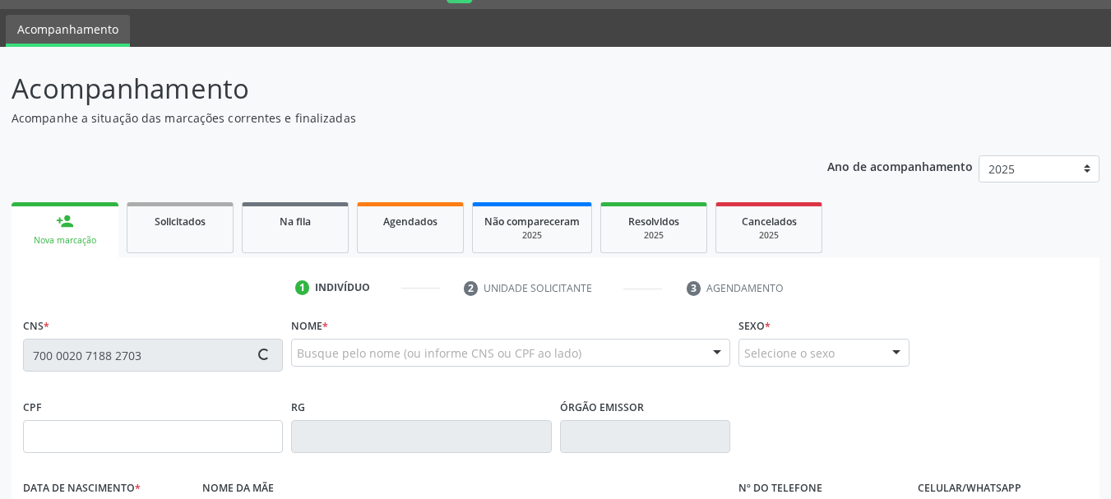
type input "456"
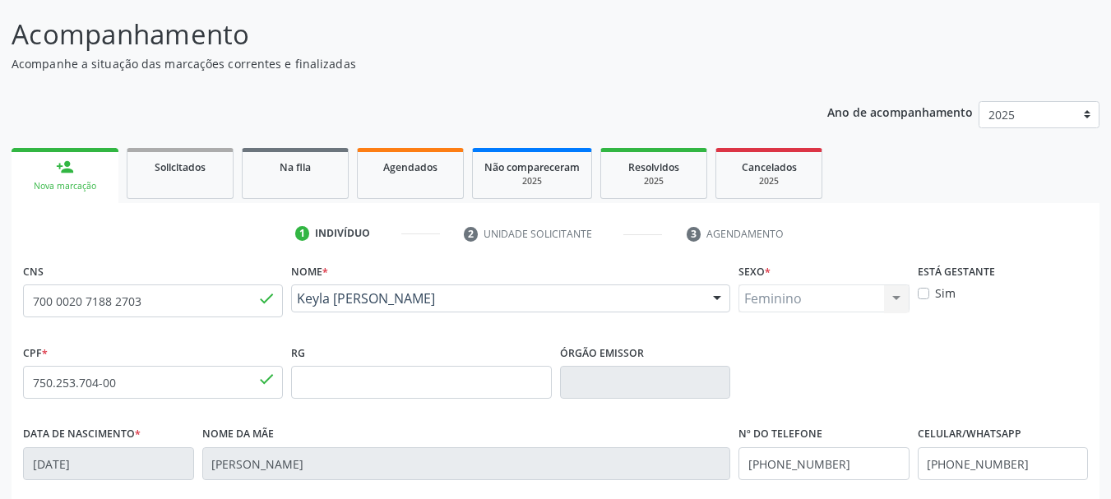
scroll to position [126, 0]
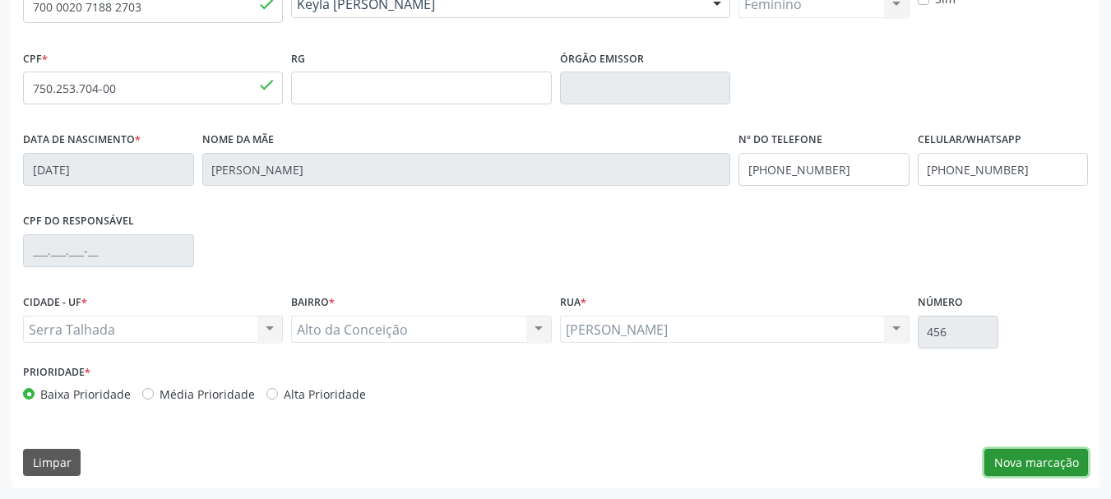
click at [1027, 453] on button "Nova marcação" at bounding box center [1036, 463] width 104 height 28
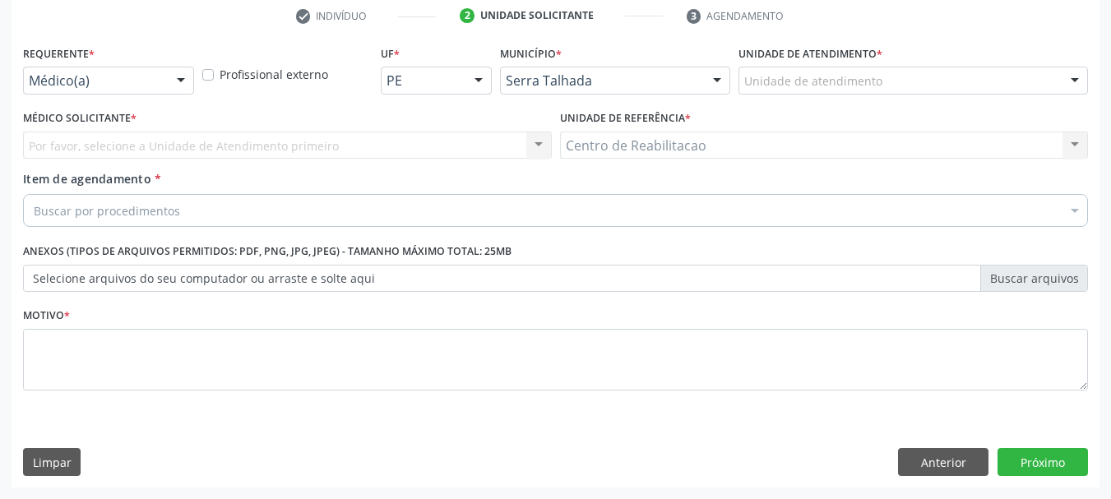
scroll to position [316, 0]
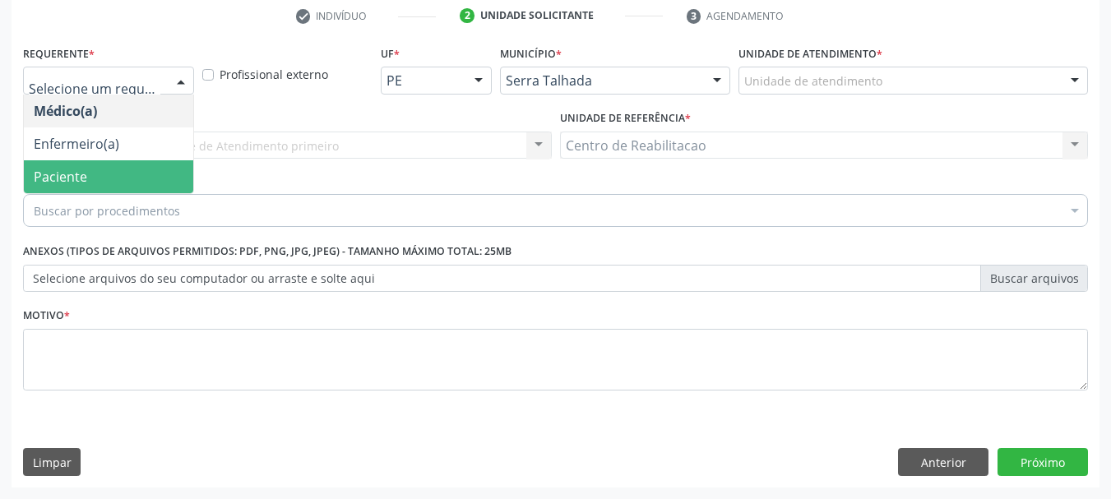
click at [110, 171] on span "Paciente" at bounding box center [108, 176] width 169 height 33
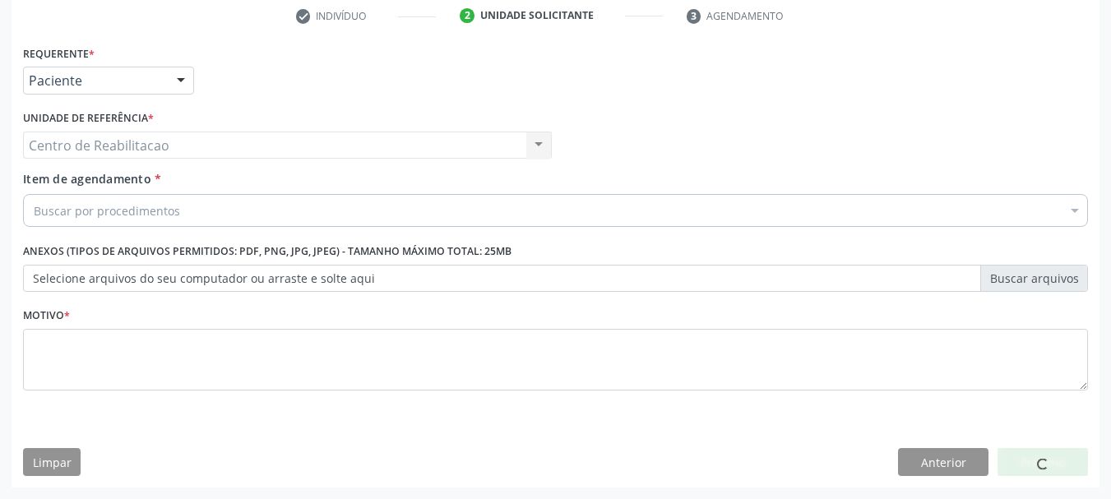
click at [204, 210] on div "Buscar por procedimentos" at bounding box center [555, 210] width 1065 height 33
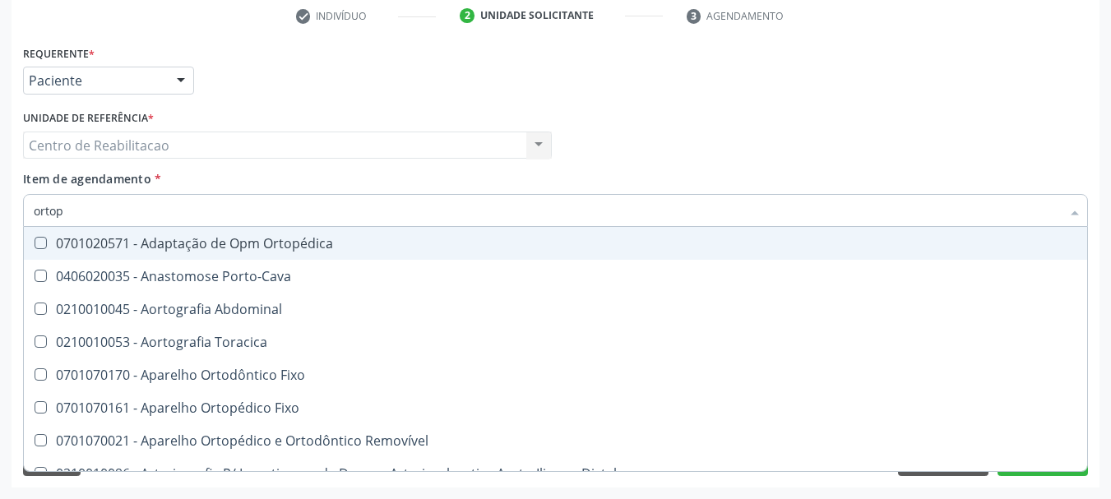
type input "ortope"
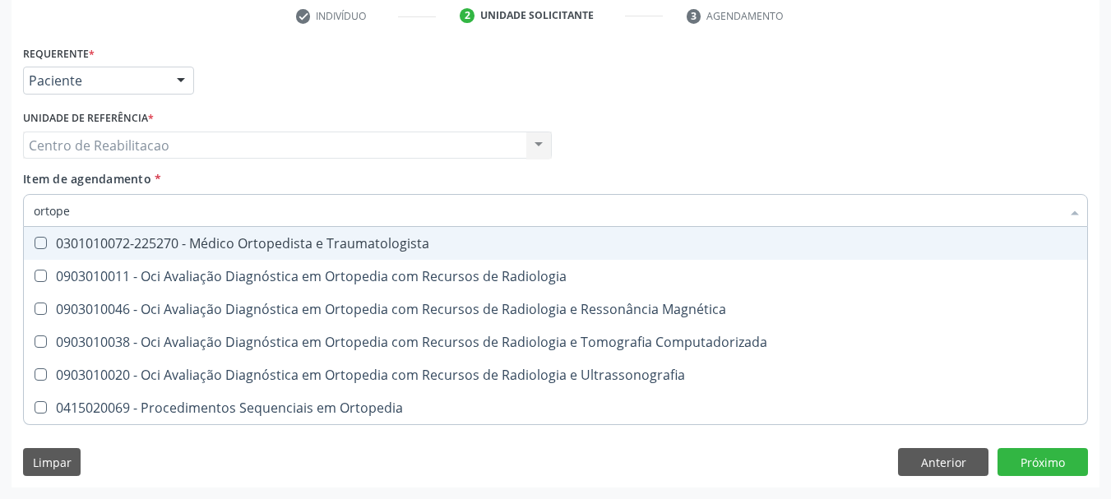
click at [357, 247] on div "0301010072-225270 - Médico Ortopedista e Traumatologista" at bounding box center [555, 243] width 1043 height 13
checkbox Traumatologista "true"
checkbox Radiologia "true"
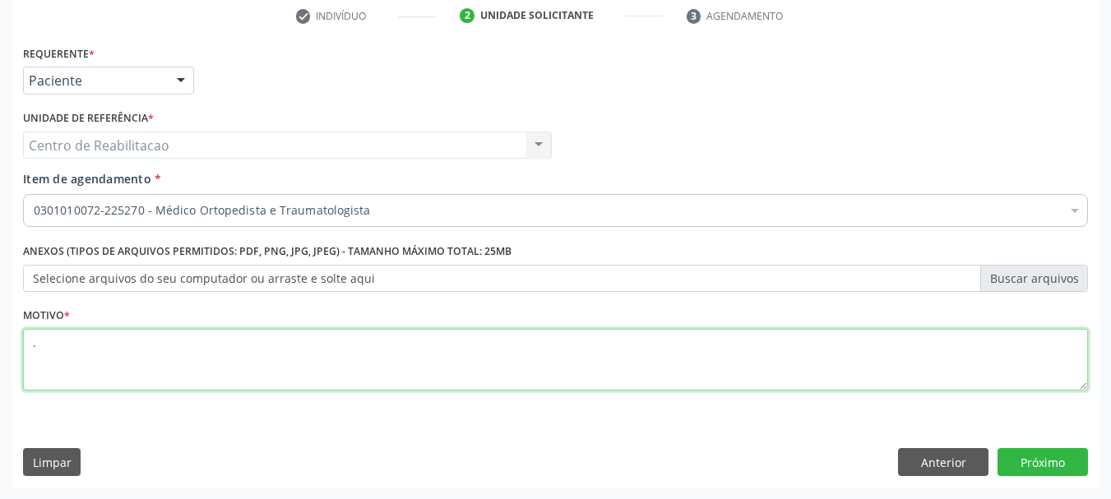
type textarea "."
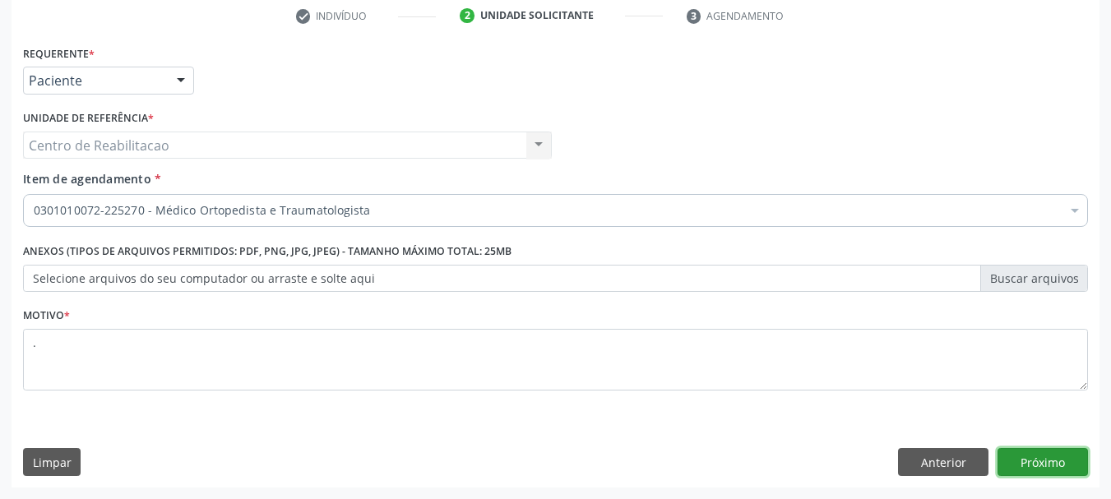
click button "Próximo" at bounding box center [1042, 462] width 90 height 28
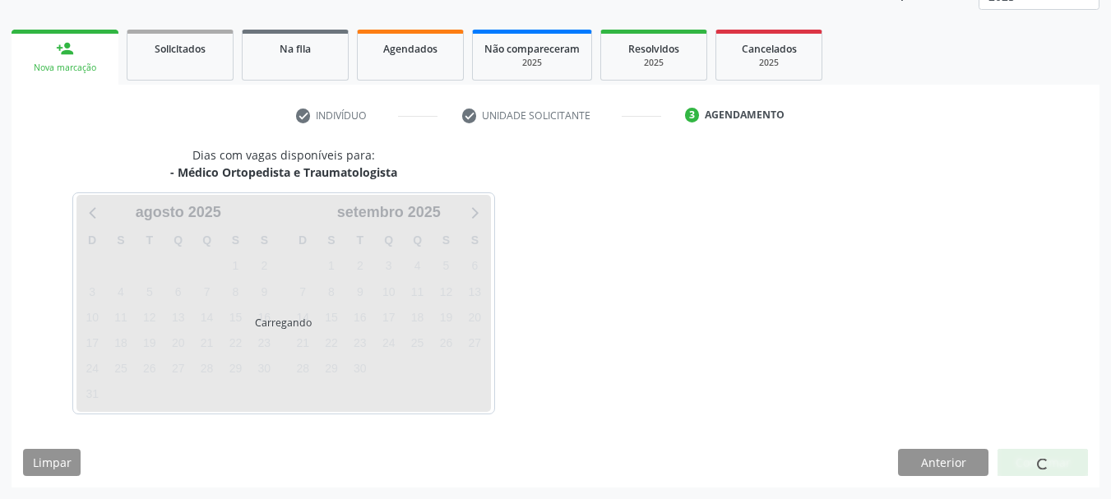
scroll to position [216, 0]
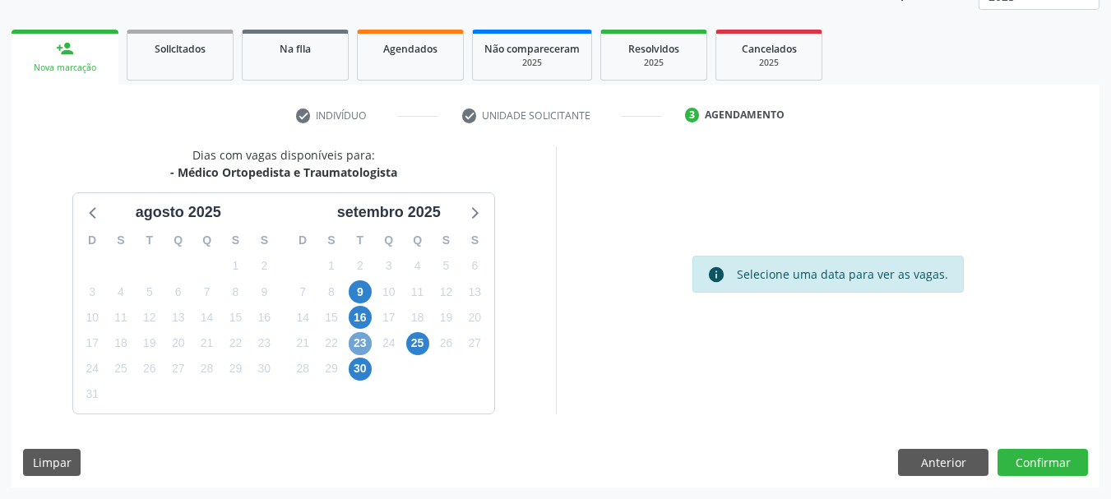
click at [360, 340] on span "23" at bounding box center [360, 343] width 23 height 23
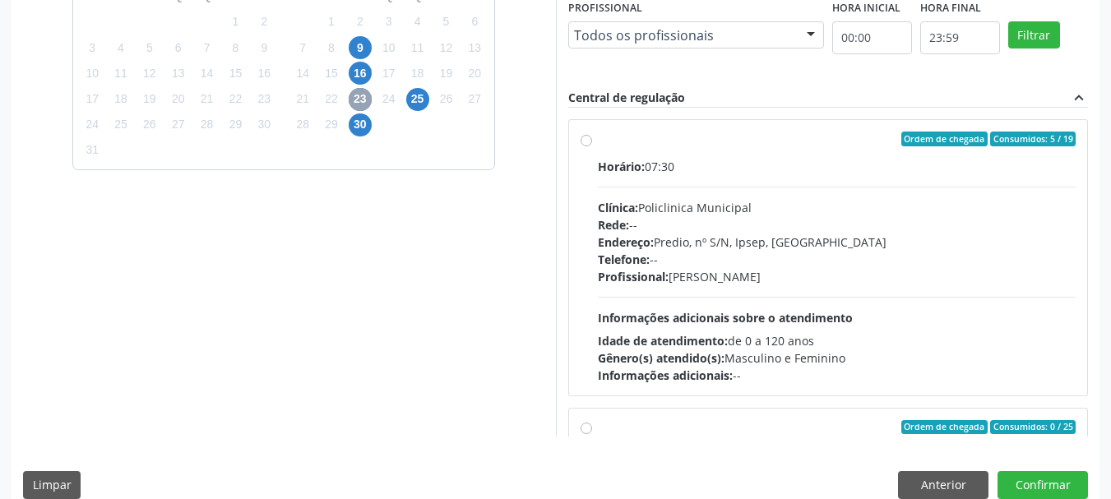
scroll to position [463, 0]
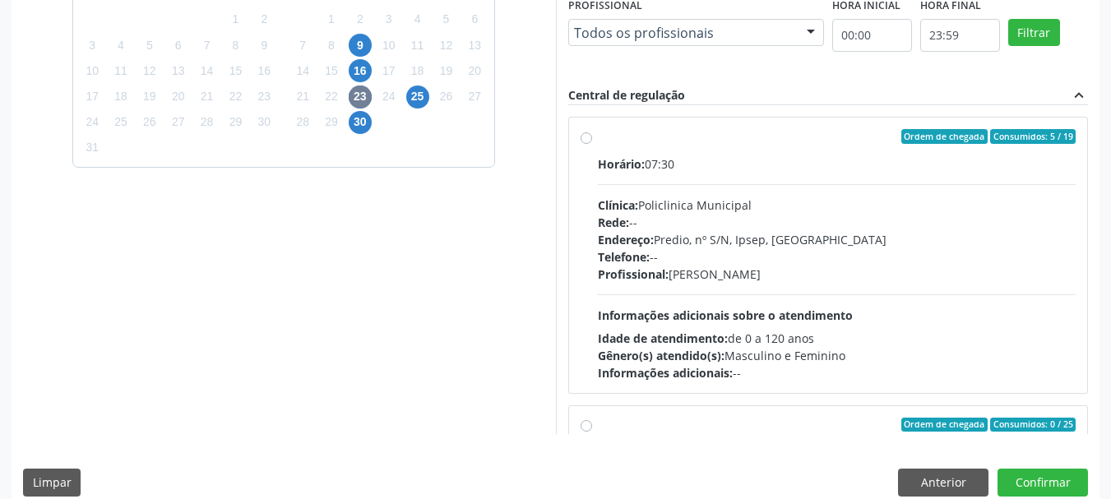
click at [649, 146] on label "Ordem de chegada Consumidos: 5 / 19 Horário: 07:30 Clínica: Policlinica Municip…" at bounding box center [837, 255] width 478 height 252
click at [592, 144] on input "Ordem de chegada Consumidos: 5 / 19 Horário: 07:30 Clínica: Policlinica Municip…" at bounding box center [586, 136] width 12 height 15
radio input "true"
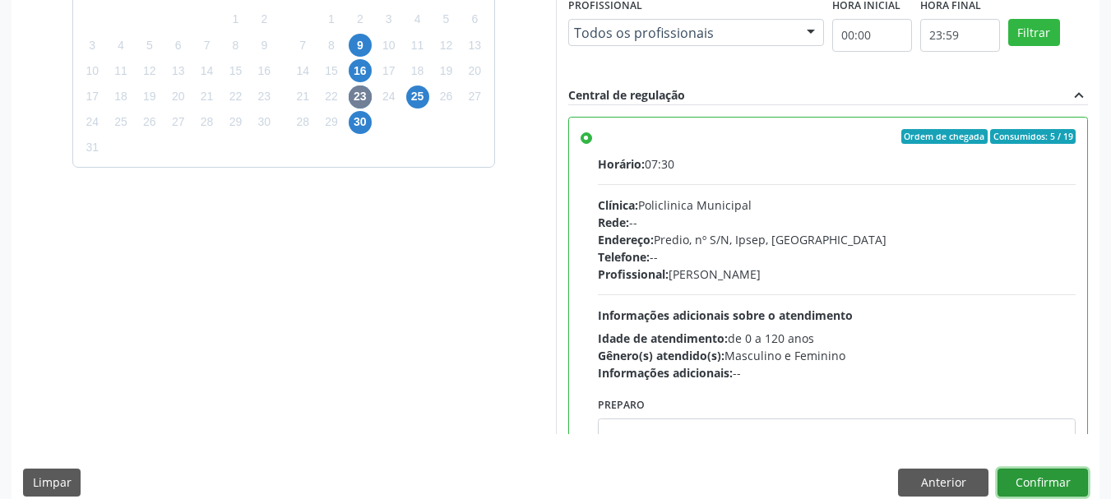
click at [1057, 493] on button "Confirmar" at bounding box center [1042, 483] width 90 height 28
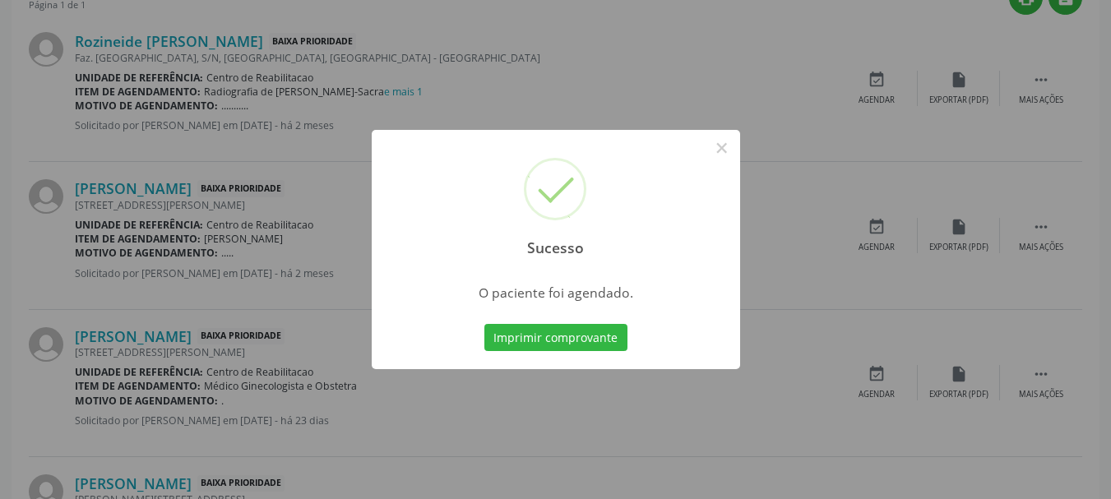
scroll to position [44, 0]
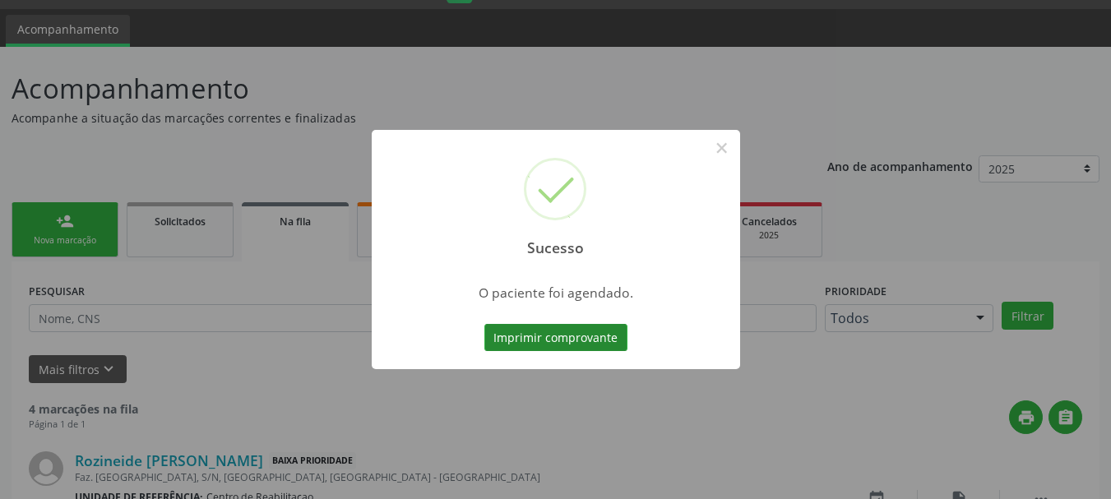
click at [559, 345] on button "Imprimir comprovante" at bounding box center [555, 338] width 143 height 28
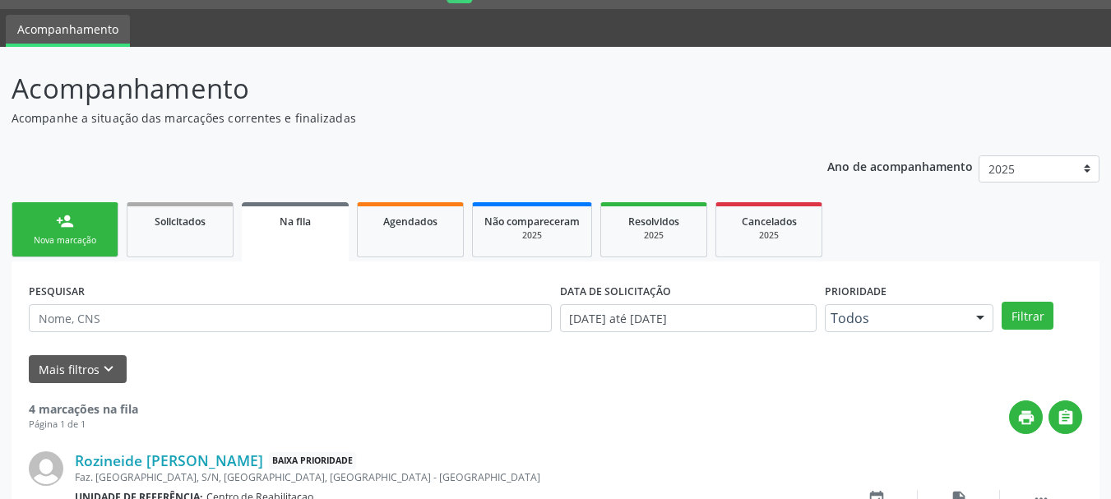
click at [59, 246] on div "Nova marcação" at bounding box center [65, 240] width 82 height 12
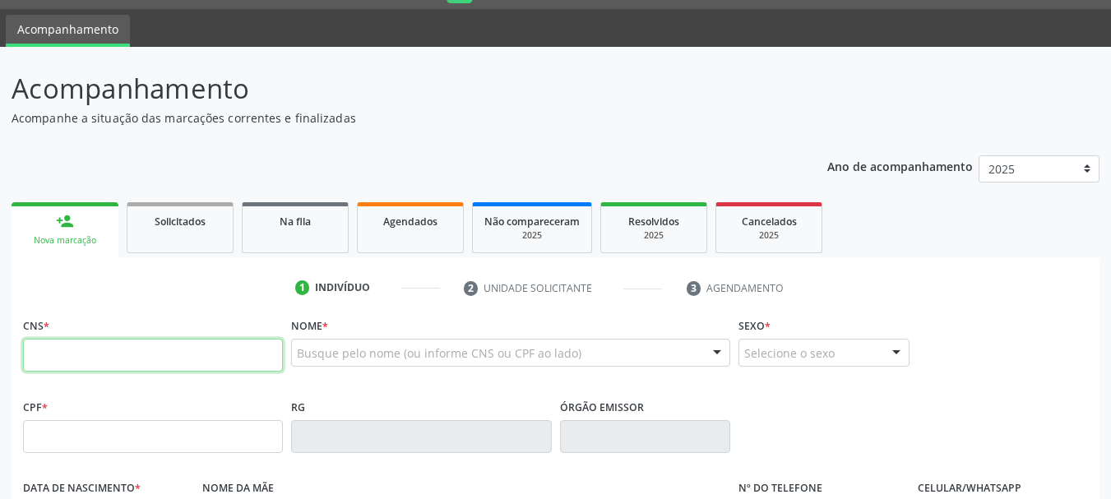
click at [150, 357] on input "text" at bounding box center [153, 355] width 260 height 33
paste input "700 0020 7188 2703"
type input "700 0020 7188 2703"
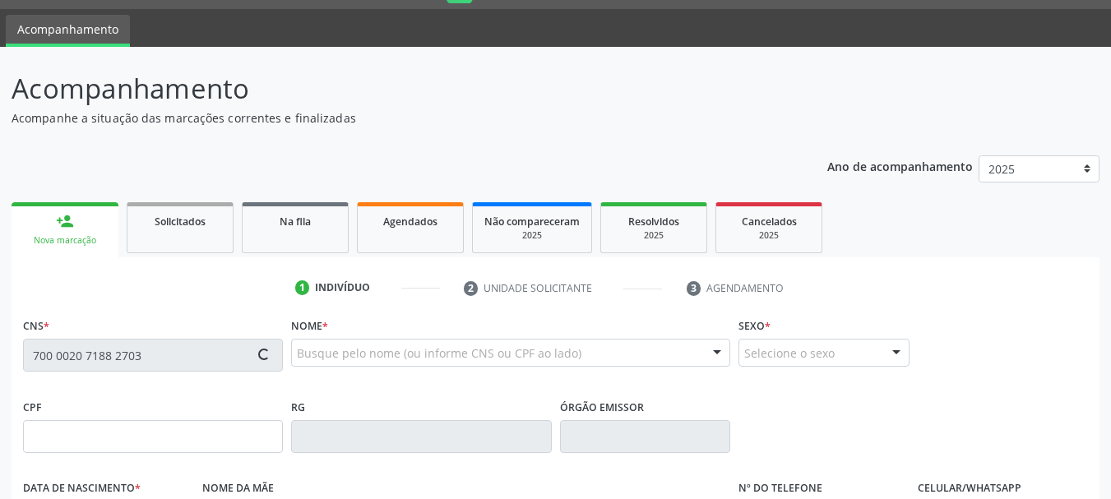
type input "750.253.704-00"
type input "15/02/1971"
type input "Maria Luiza Lira"
type input "(87) 99624-4131"
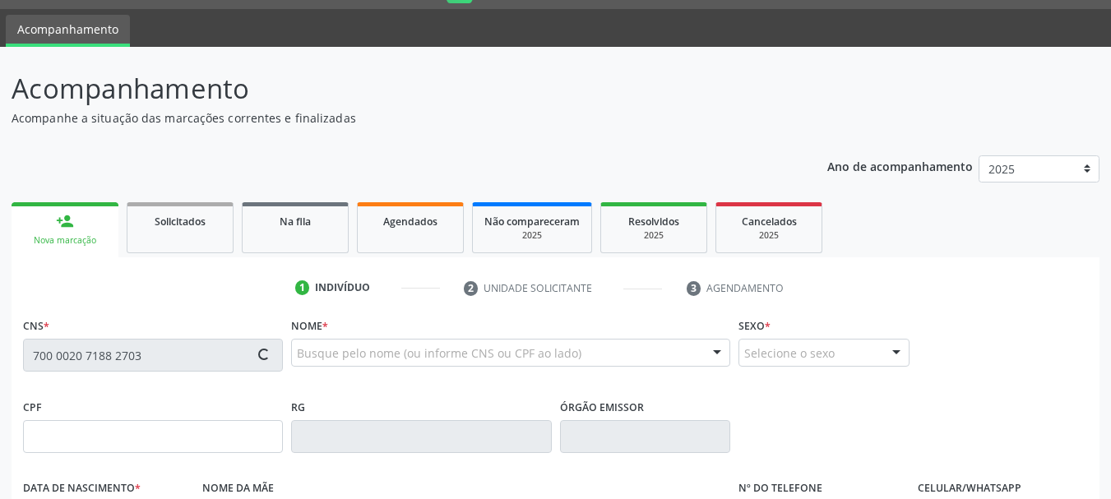
type input "456"
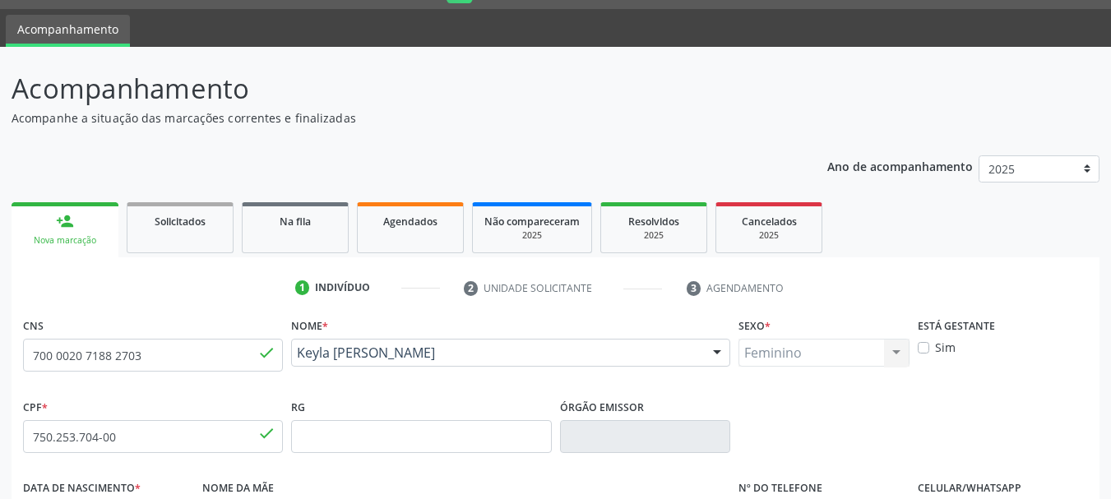
scroll to position [372, 0]
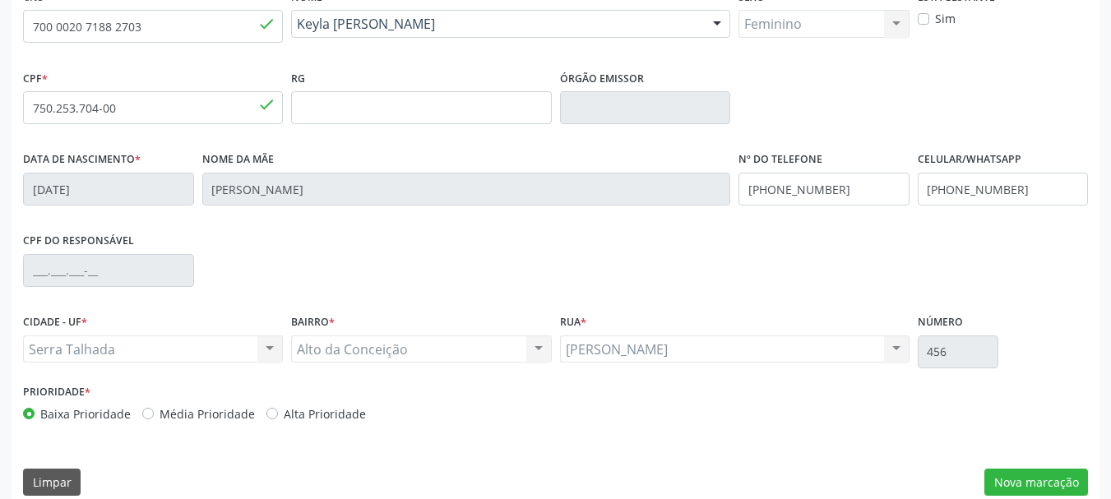
click at [1031, 465] on div "CNS 700 0020 7188 2703 done Nome * Keyla Marta Lira Keyla Marta Lira CNS: 700 0…" at bounding box center [556, 245] width 1088 height 523
click at [1037, 474] on button "Nova marcação" at bounding box center [1036, 483] width 104 height 28
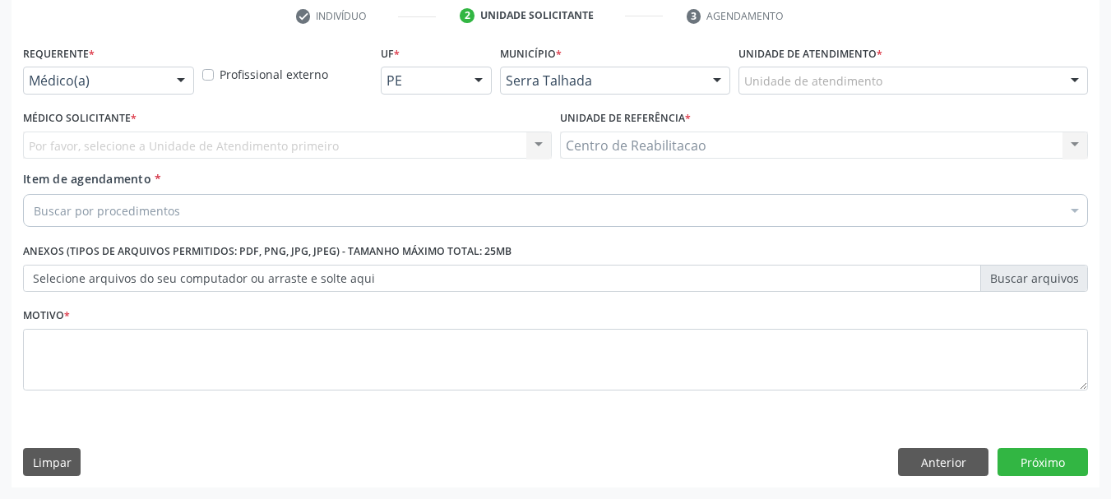
scroll to position [316, 0]
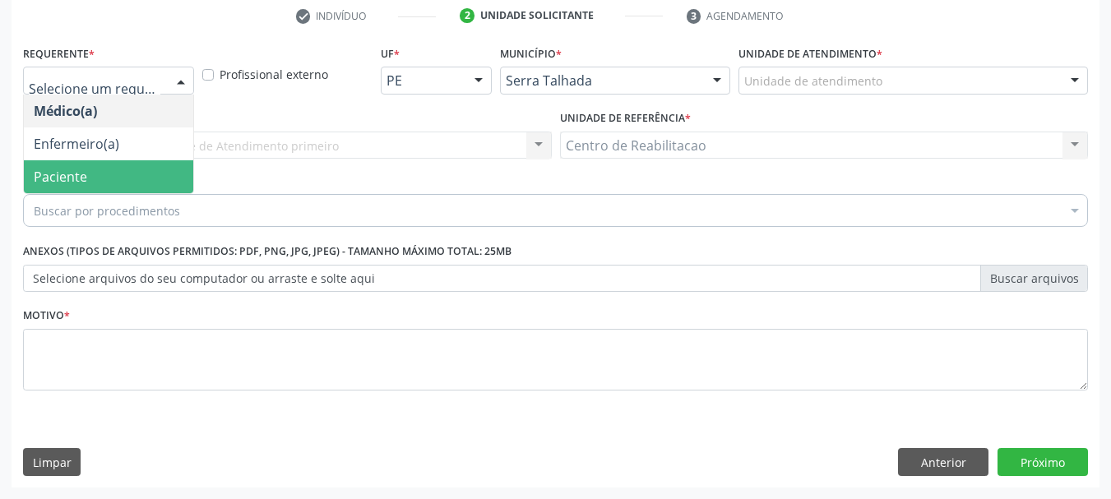
click at [109, 181] on span "Paciente" at bounding box center [108, 176] width 169 height 33
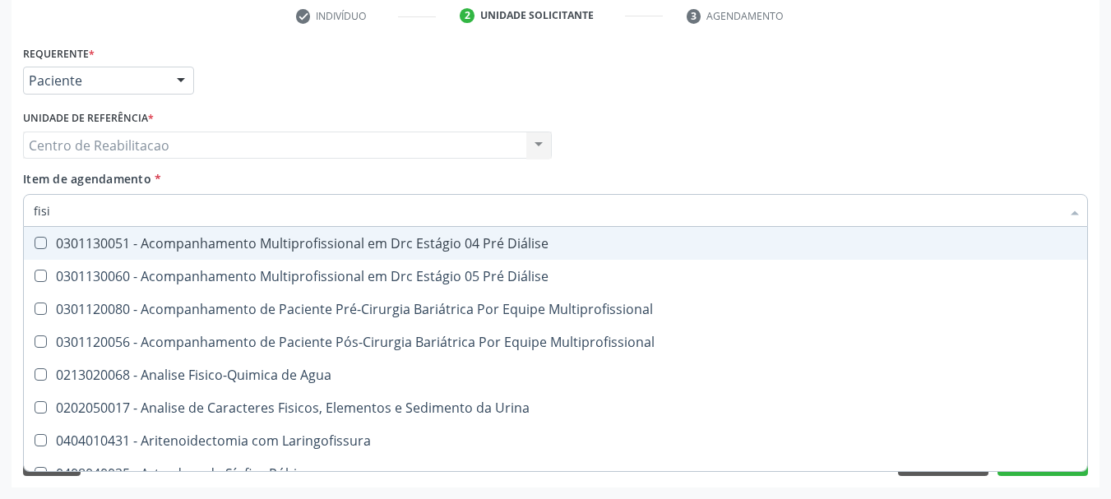
type input "fisio"
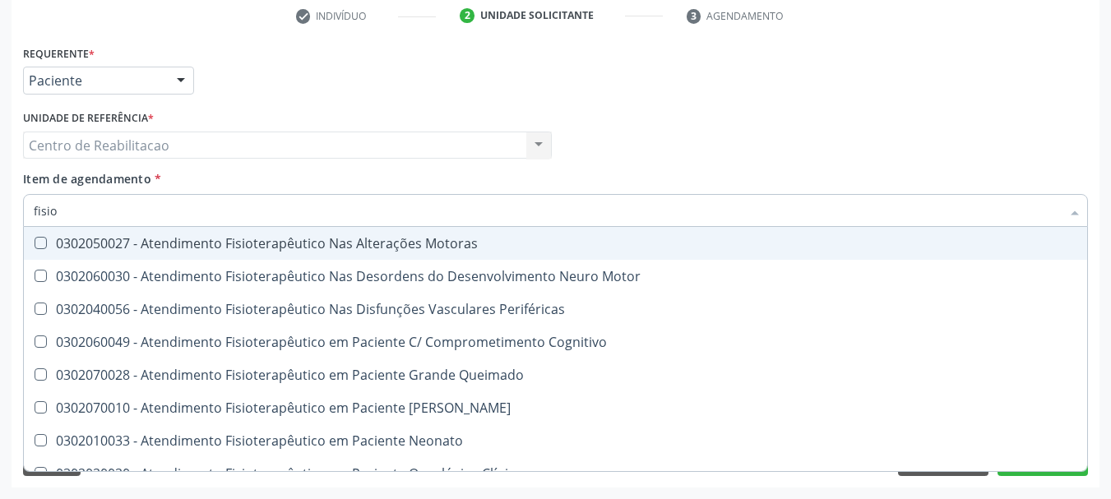
click at [226, 245] on div "0302050027 - Atendimento Fisioterapêutico Nas Alterações Motoras" at bounding box center [622, 243] width 1176 height 13
checkbox Motoras "true"
click at [303, 169] on div "Unidade de referência * Centro de Reabilitacao Centro de Reabilitacao Nenhum re…" at bounding box center [287, 138] width 537 height 64
checkbox Motor "true"
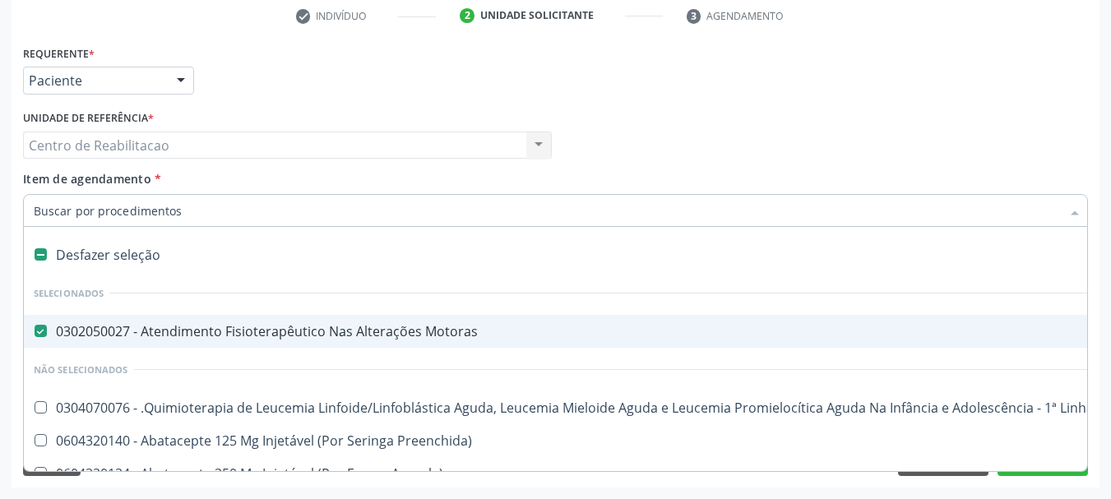
click at [210, 186] on div "Item de agendamento * Desfazer seleção Selecionados 0302050027 - Atendimento Fi…" at bounding box center [555, 196] width 1065 height 52
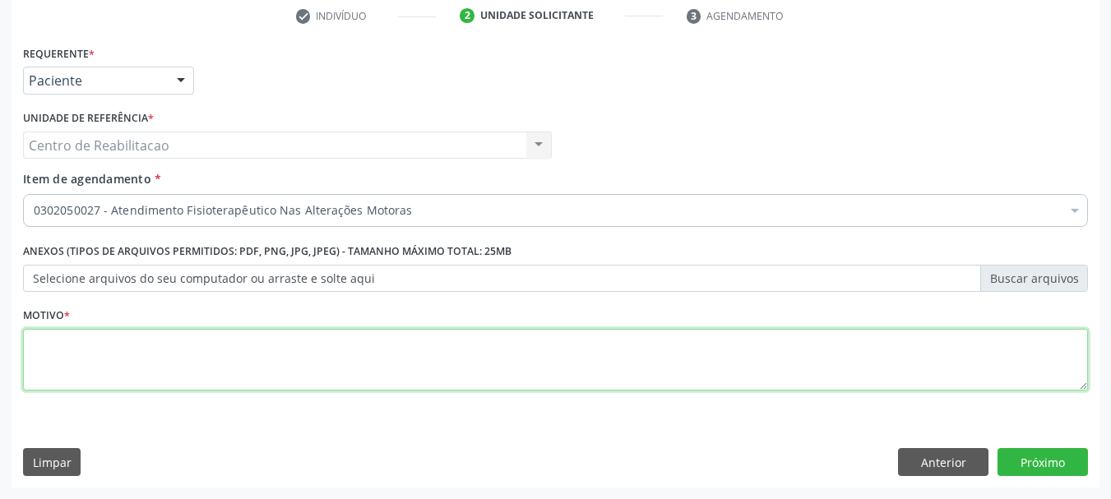
click at [150, 366] on textarea at bounding box center [555, 360] width 1065 height 62
type textarea "."
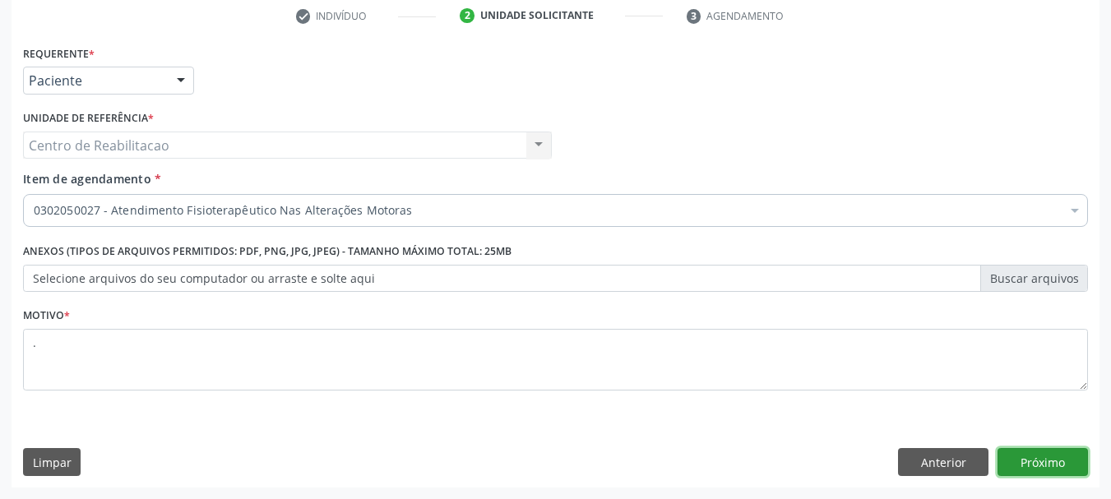
click at [1070, 456] on button "Próximo" at bounding box center [1042, 462] width 90 height 28
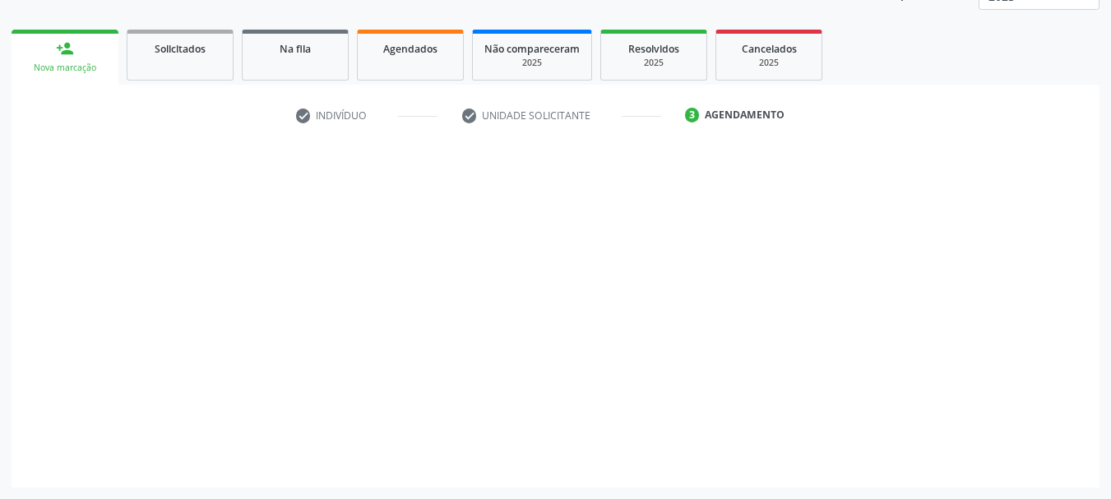
scroll to position [216, 0]
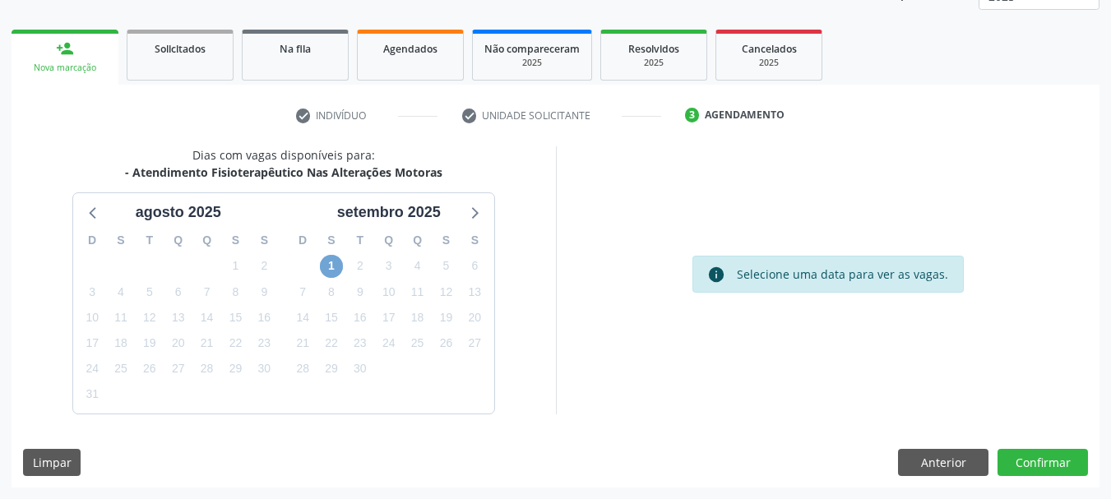
click at [336, 274] on span "1" at bounding box center [331, 266] width 23 height 23
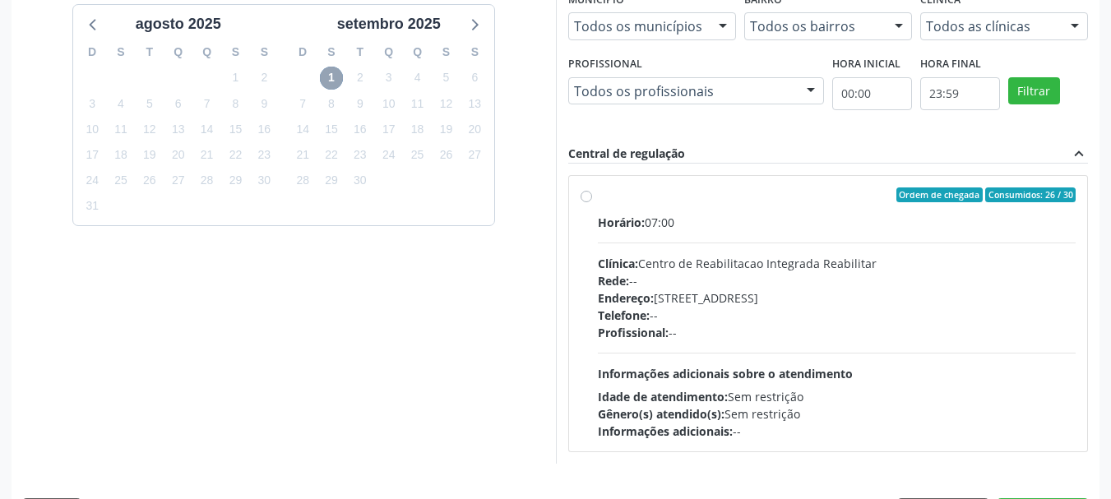
scroll to position [454, 0]
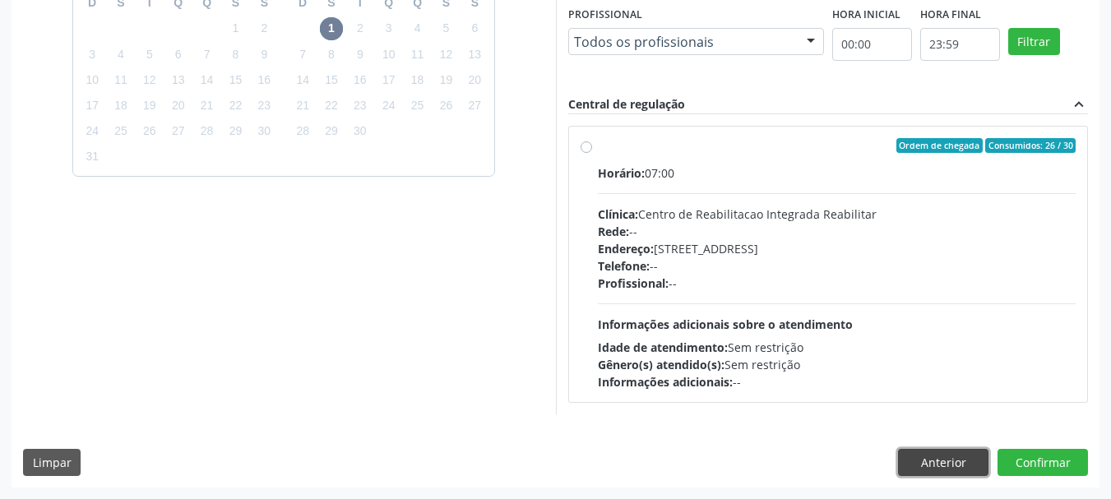
click at [951, 464] on button "Anterior" at bounding box center [943, 463] width 90 height 28
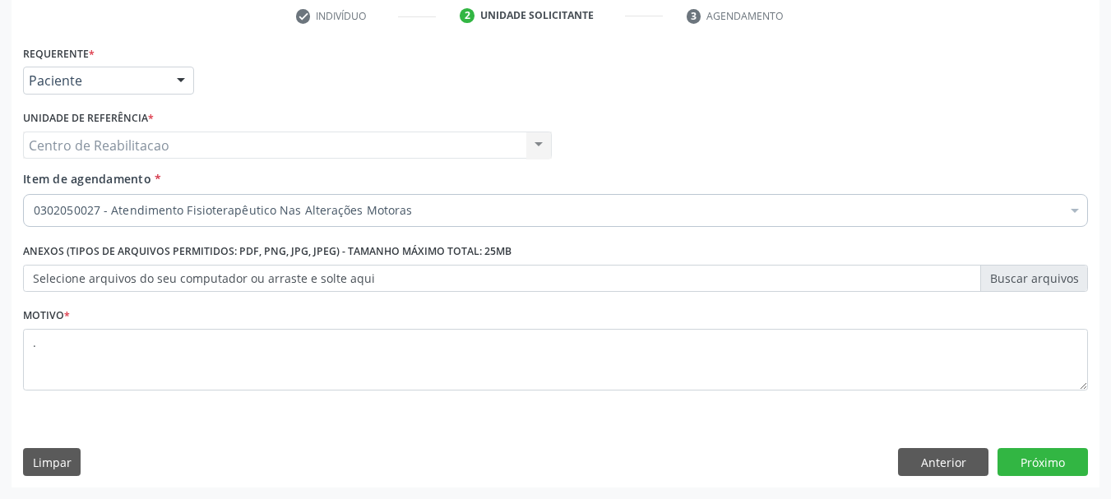
scroll to position [316, 0]
click at [1051, 463] on button "Próximo" at bounding box center [1042, 462] width 90 height 28
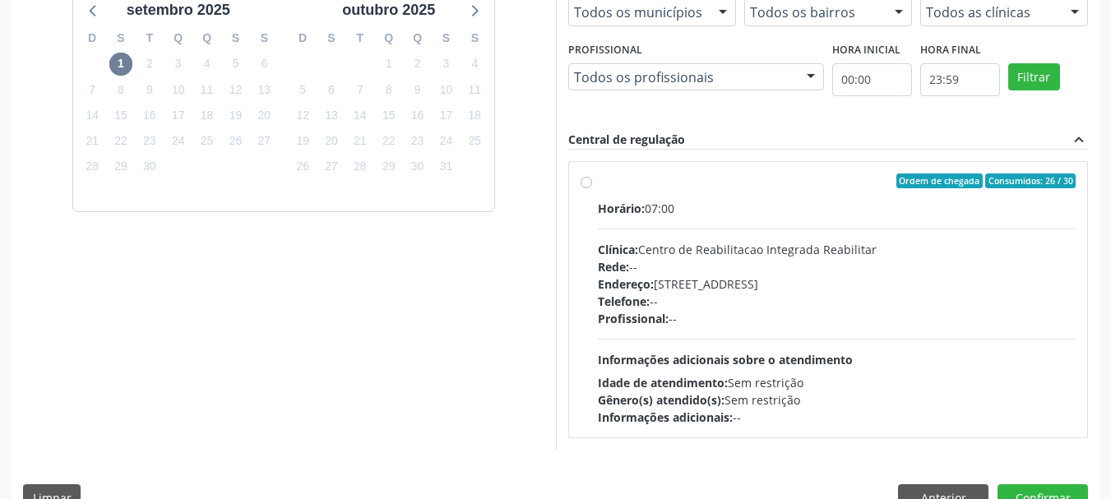
scroll to position [454, 0]
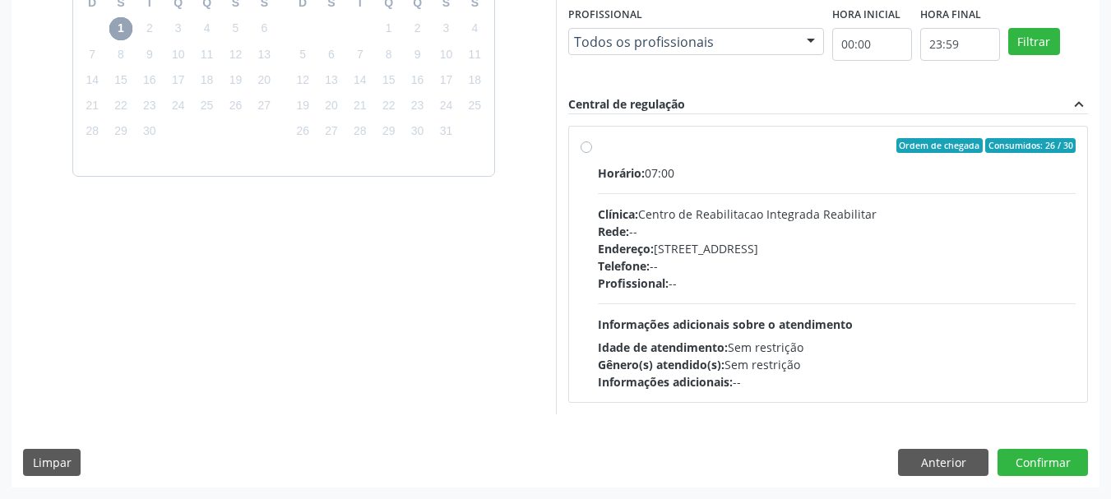
click at [124, 30] on span "1" at bounding box center [120, 28] width 23 height 23
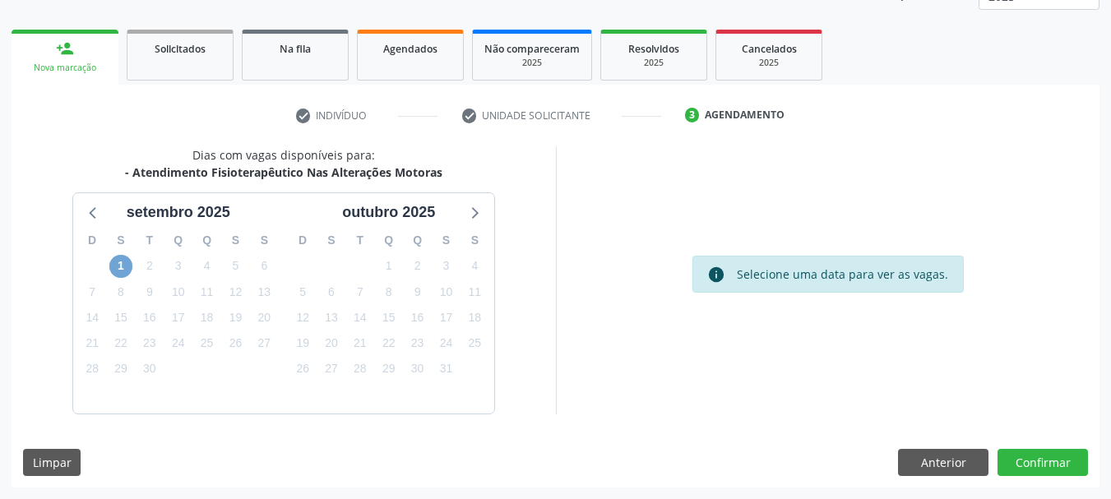
click at [118, 268] on span "1" at bounding box center [120, 266] width 23 height 23
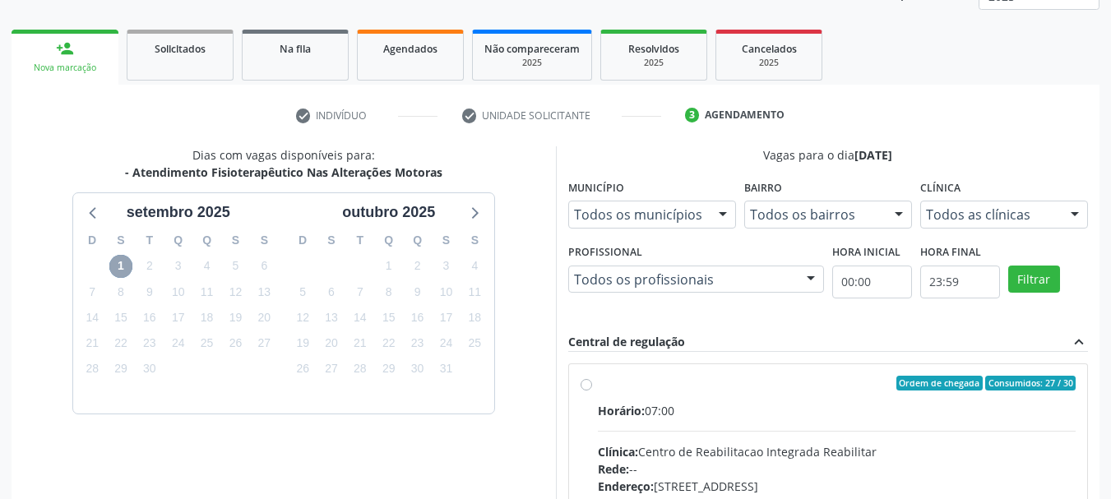
scroll to position [454, 0]
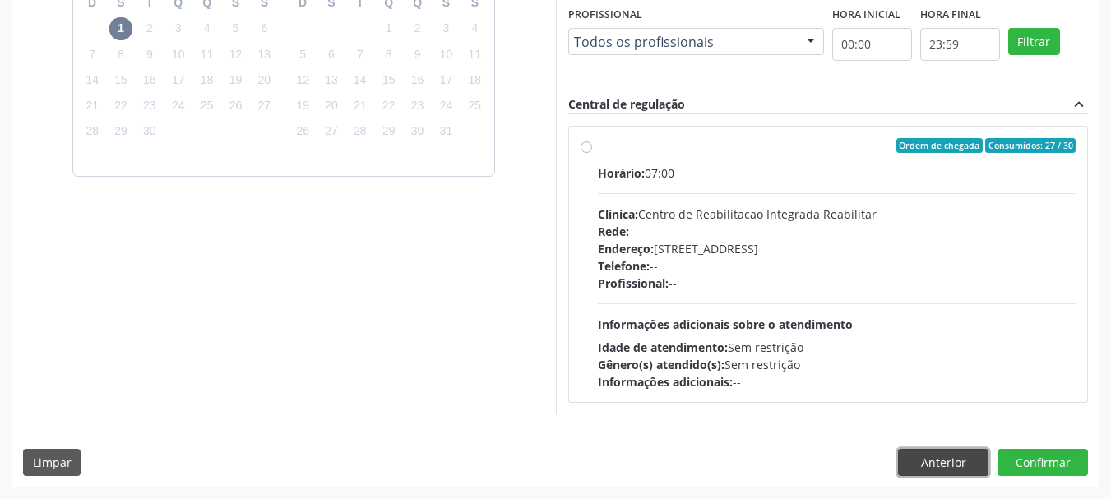
click at [913, 468] on button "Anterior" at bounding box center [943, 463] width 90 height 28
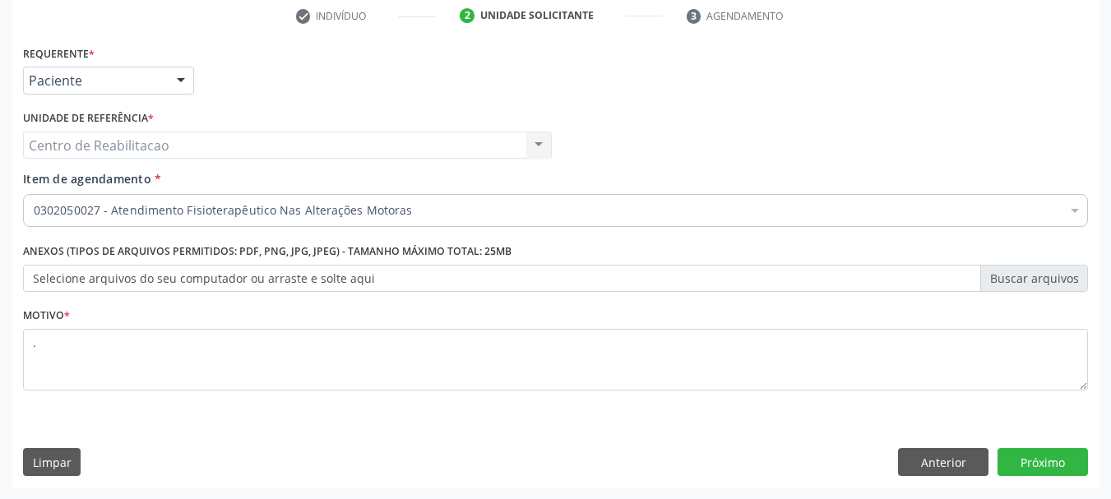
scroll to position [316, 0]
click at [1048, 451] on button "Próximo" at bounding box center [1042, 462] width 90 height 28
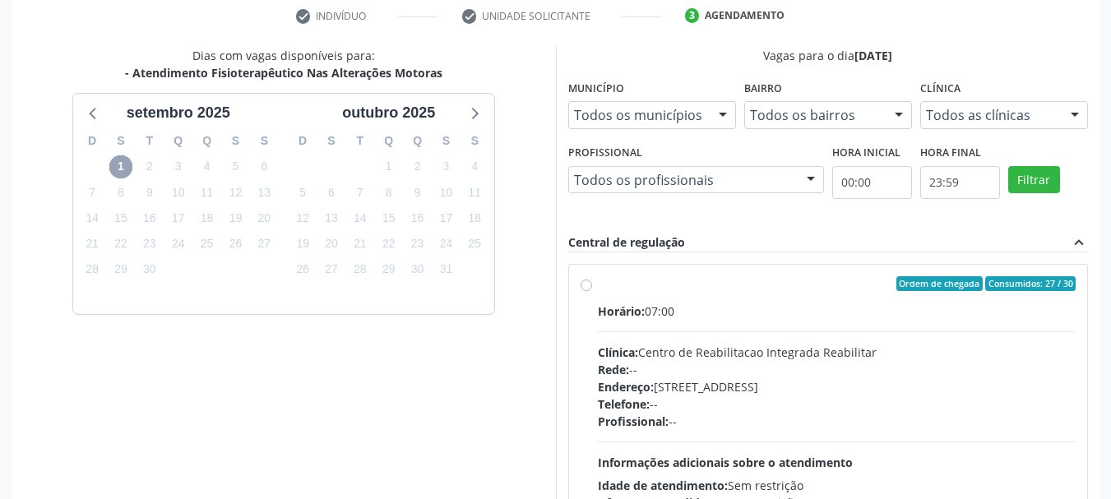
click at [113, 169] on span "1" at bounding box center [120, 166] width 23 height 23
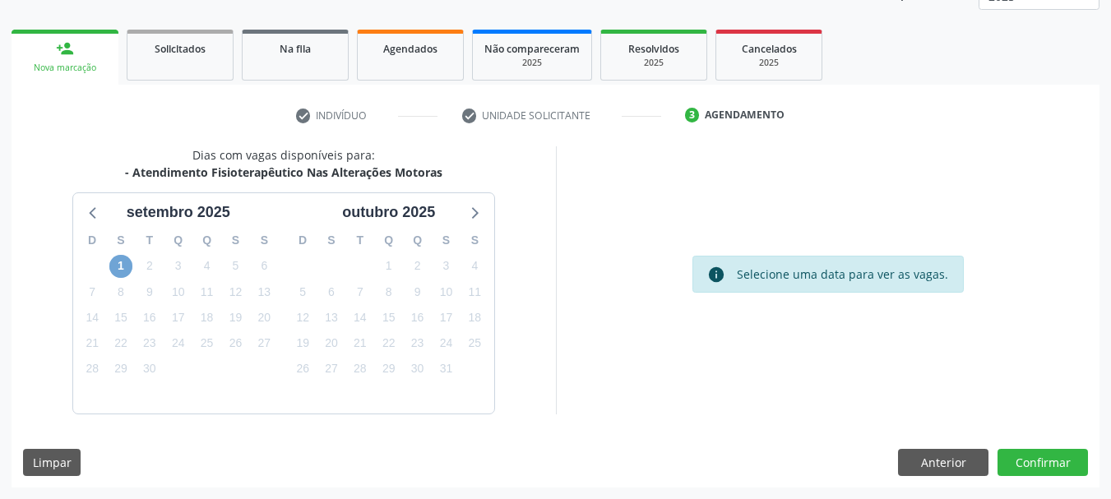
click at [123, 262] on span "1" at bounding box center [120, 266] width 23 height 23
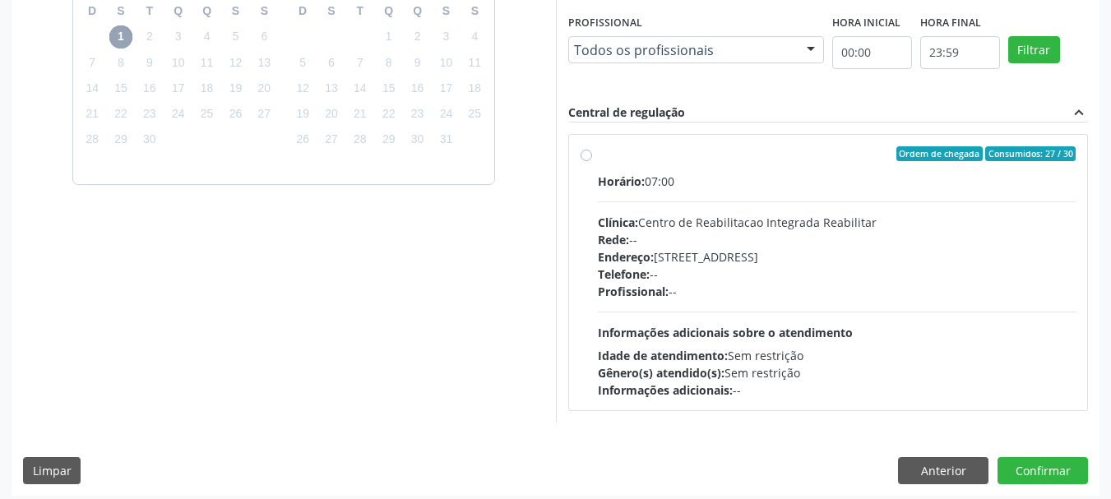
scroll to position [454, 0]
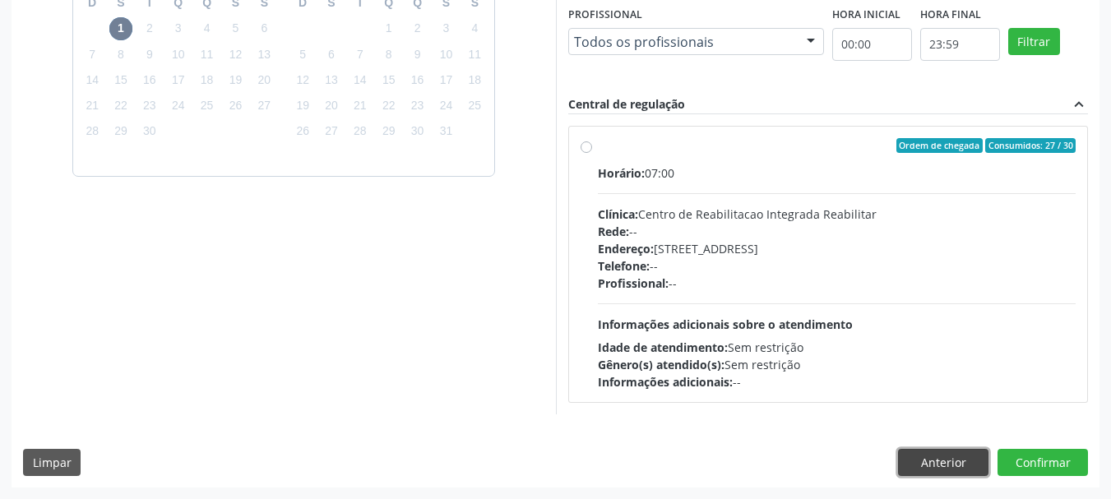
click at [928, 468] on button "Anterior" at bounding box center [943, 463] width 90 height 28
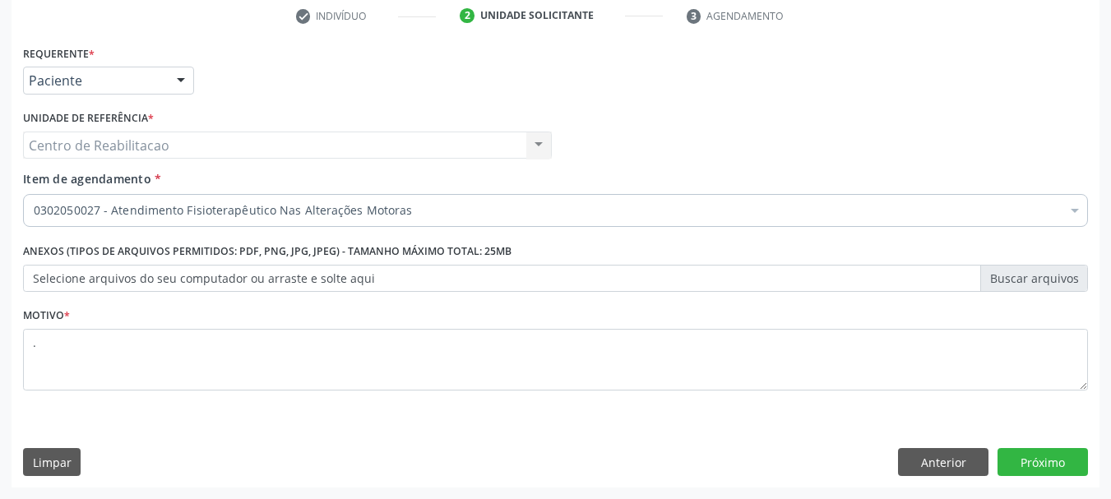
scroll to position [316, 0]
click at [1055, 464] on button "Próximo" at bounding box center [1042, 462] width 90 height 28
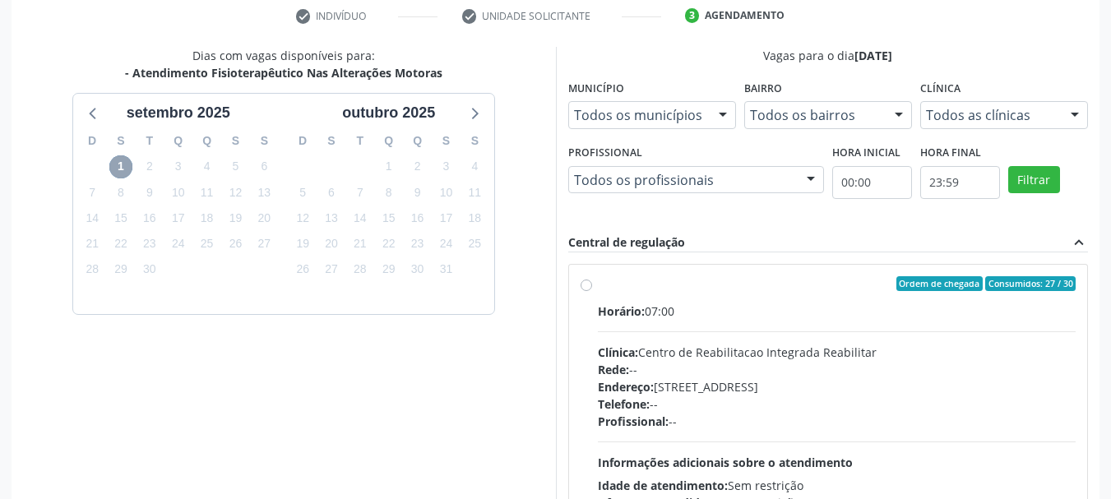
click at [121, 169] on span "1" at bounding box center [120, 166] width 23 height 23
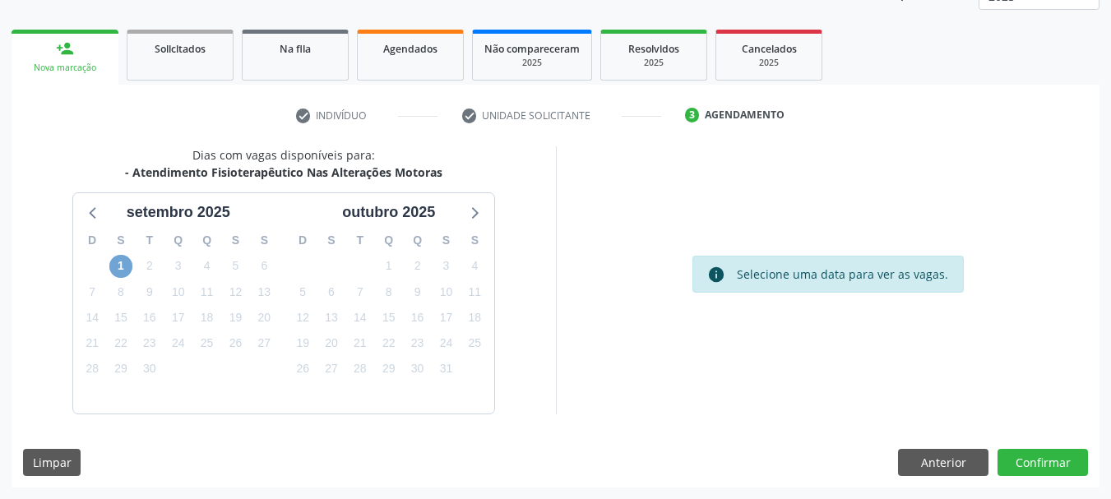
scroll to position [216, 0]
click at [118, 267] on span "1" at bounding box center [120, 266] width 23 height 23
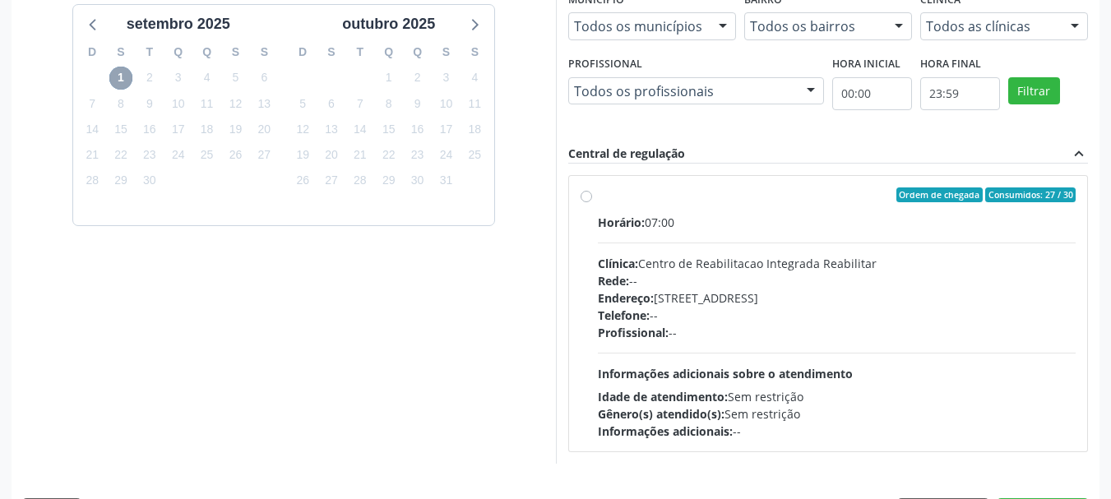
scroll to position [454, 0]
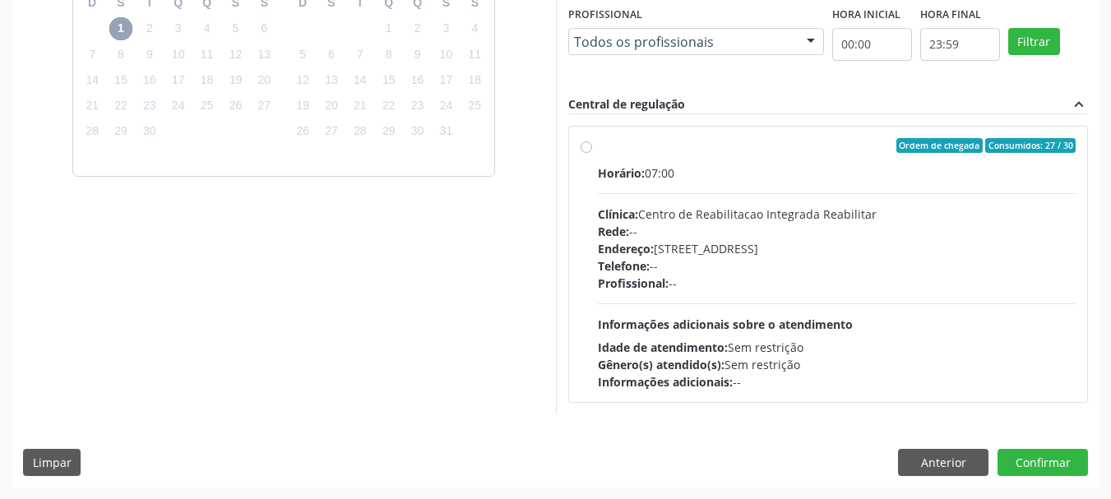
click at [111, 32] on span "1" at bounding box center [120, 28] width 23 height 23
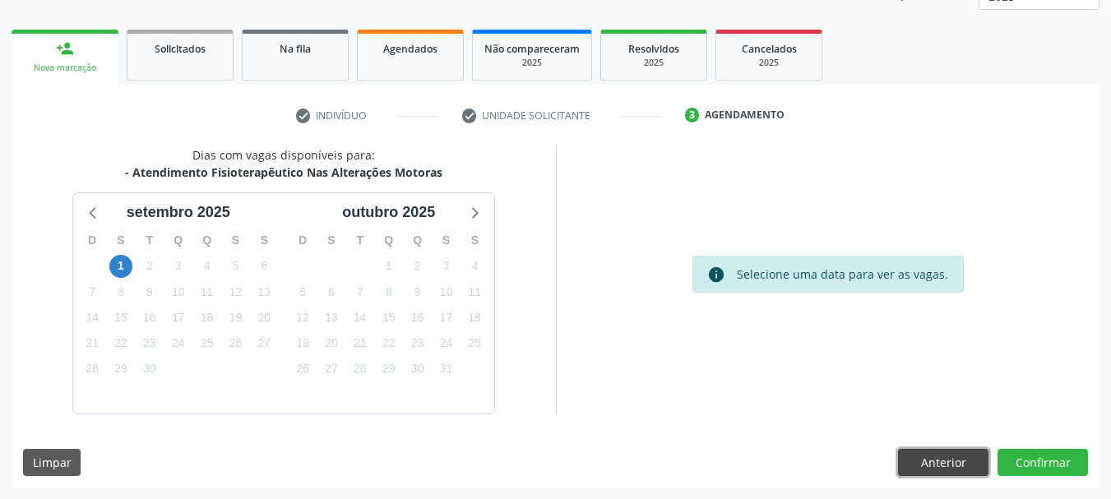
click at [922, 463] on button "Anterior" at bounding box center [943, 463] width 90 height 28
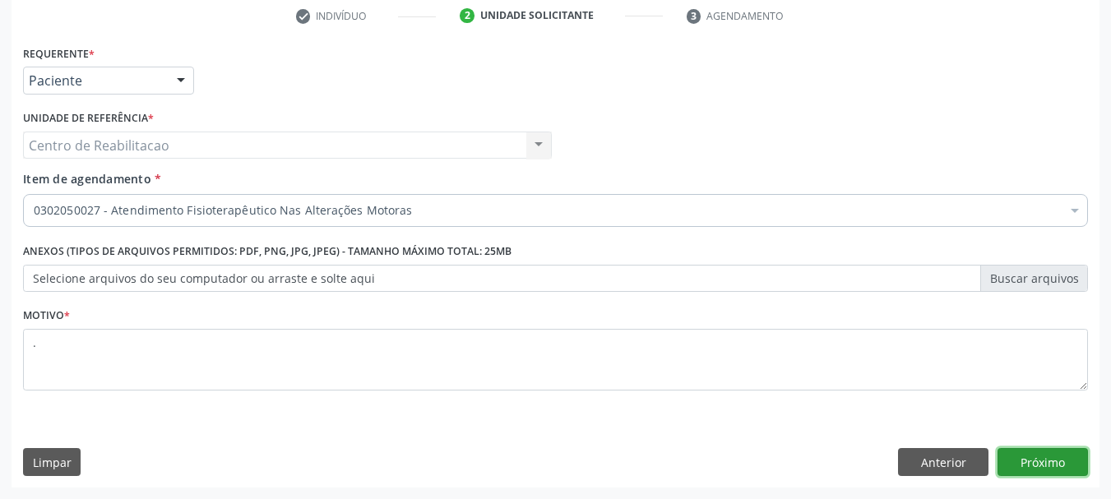
click at [1045, 471] on button "Próximo" at bounding box center [1042, 462] width 90 height 28
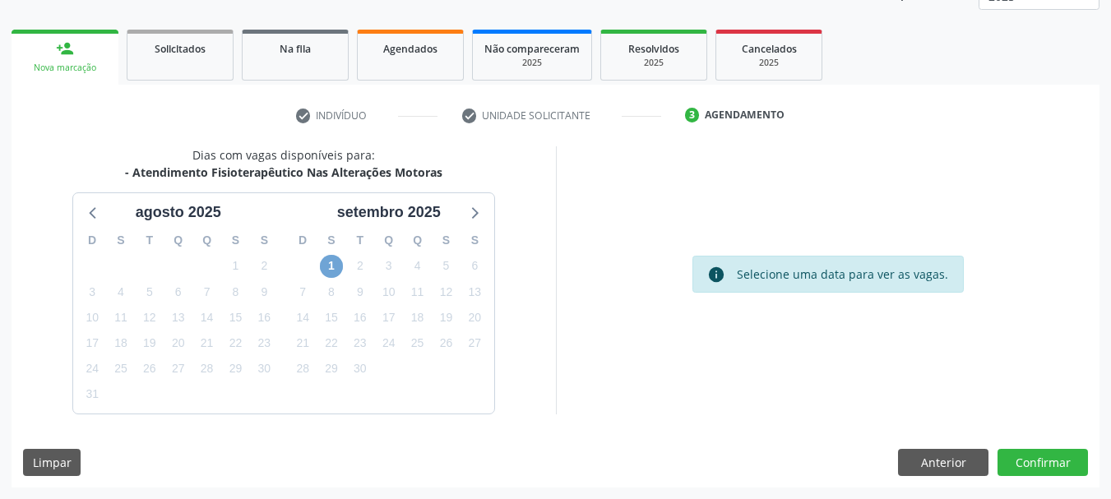
click at [330, 270] on span "1" at bounding box center [331, 266] width 23 height 23
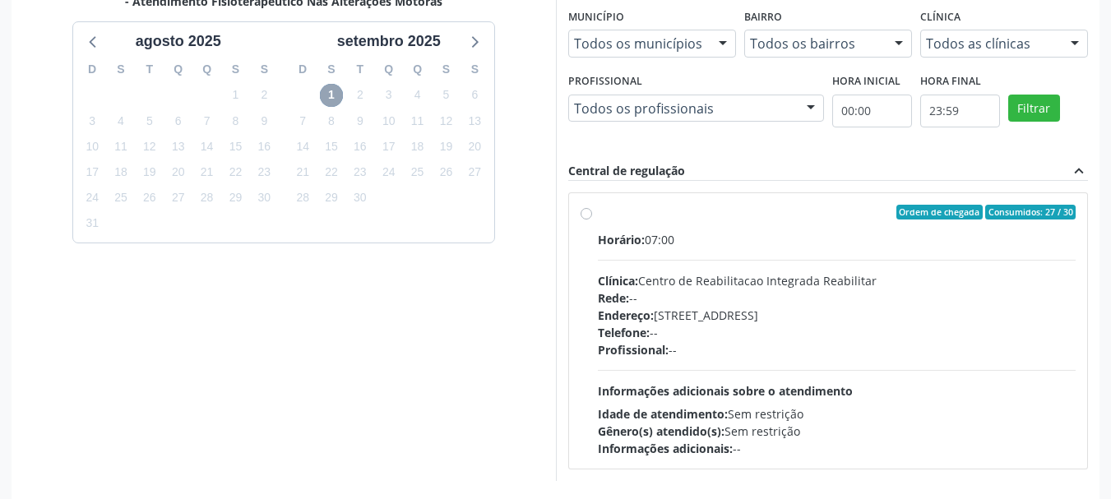
scroll to position [454, 0]
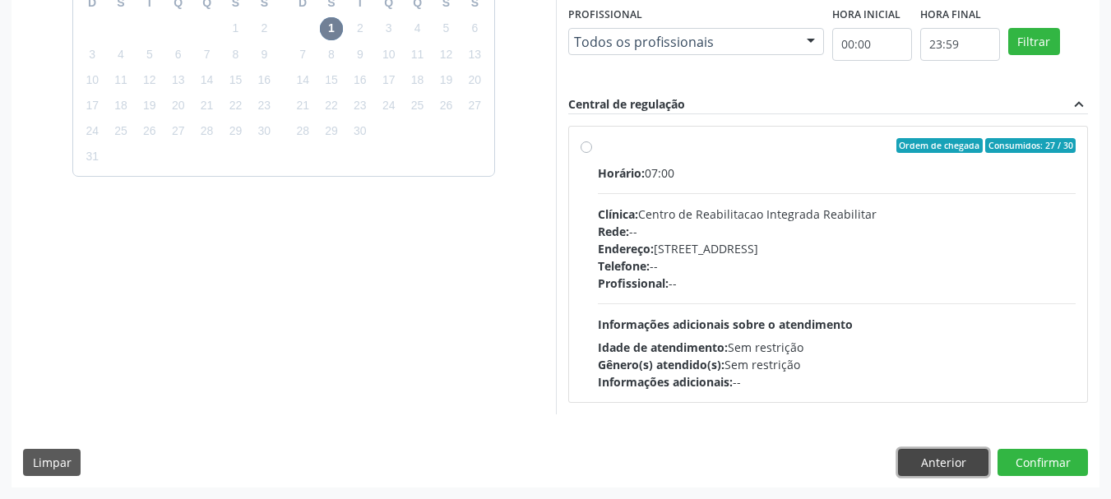
click at [926, 467] on button "Anterior" at bounding box center [943, 463] width 90 height 28
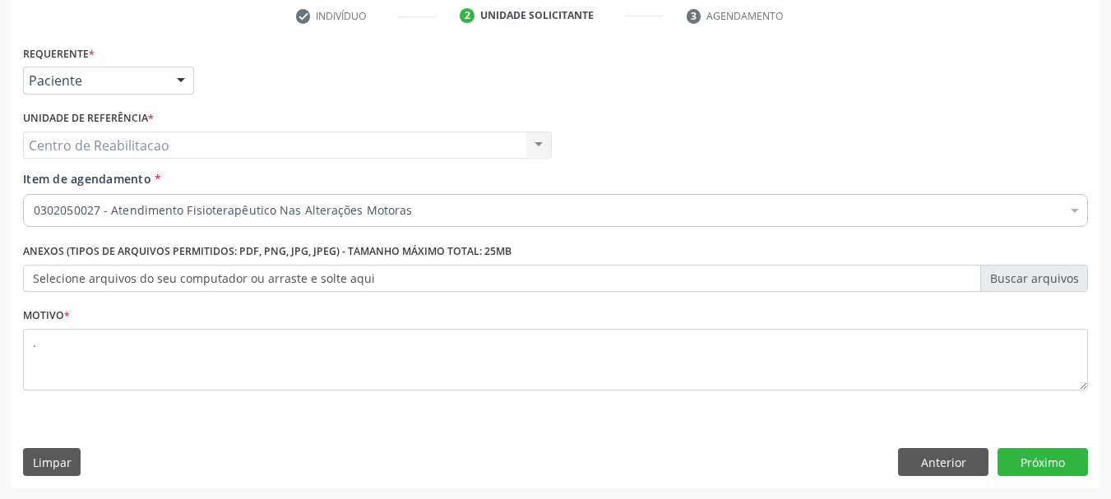
scroll to position [316, 0]
click at [1063, 458] on button "Próximo" at bounding box center [1042, 462] width 90 height 28
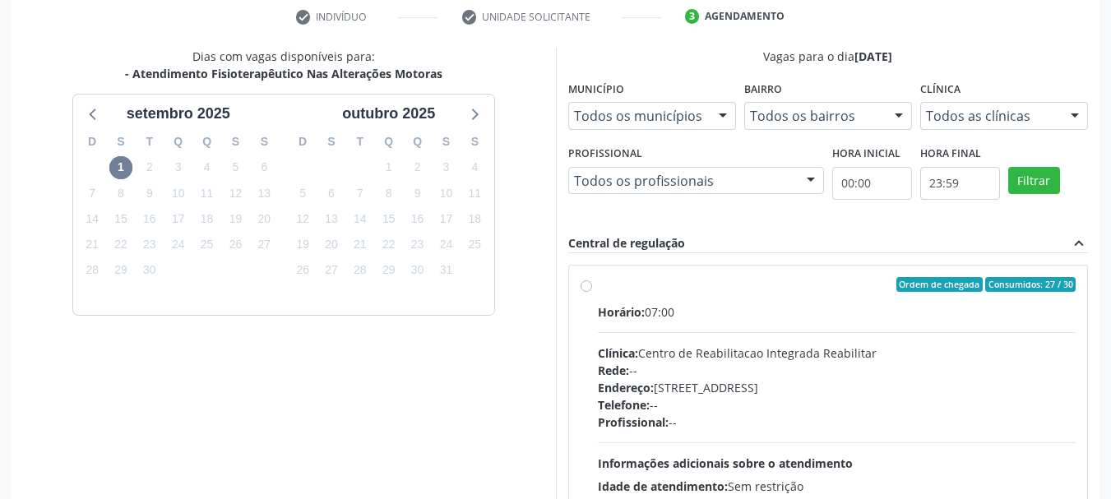
scroll to position [454, 0]
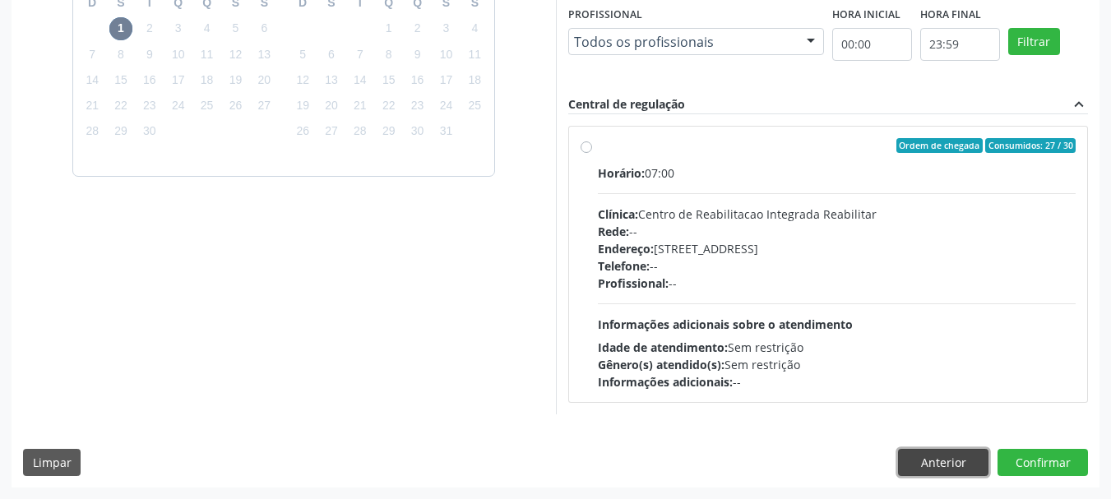
click at [913, 469] on button "Anterior" at bounding box center [943, 463] width 90 height 28
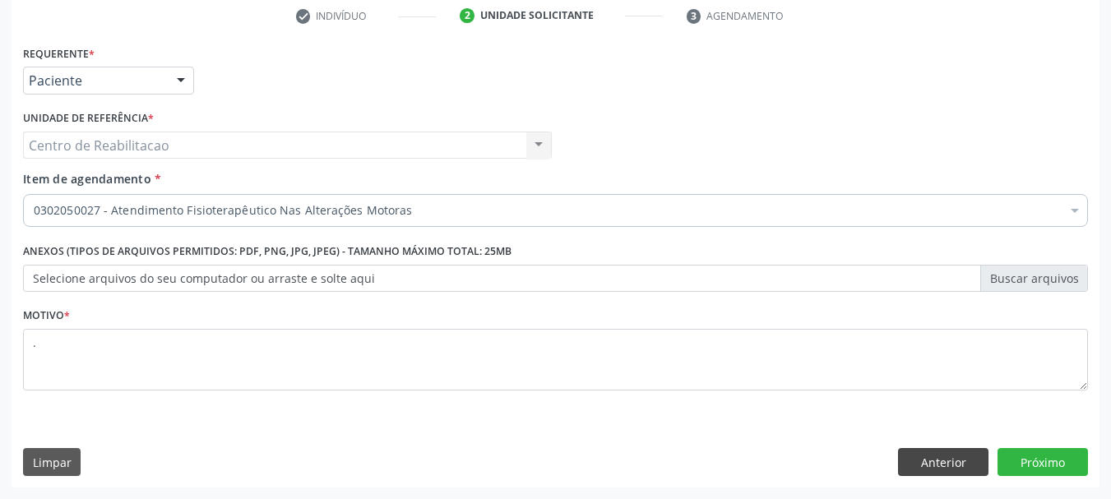
scroll to position [316, 0]
click at [1046, 465] on button "Próximo" at bounding box center [1042, 462] width 90 height 28
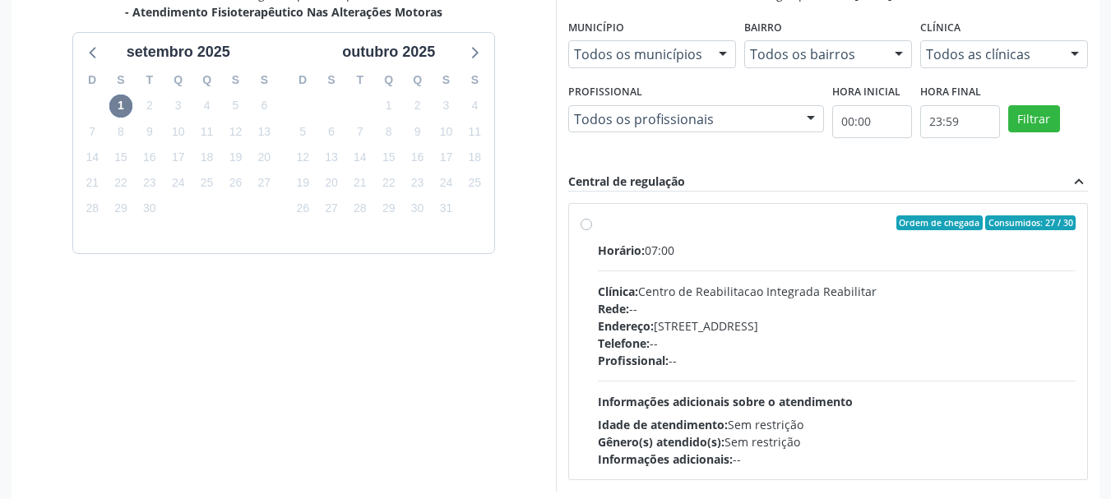
scroll to position [454, 0]
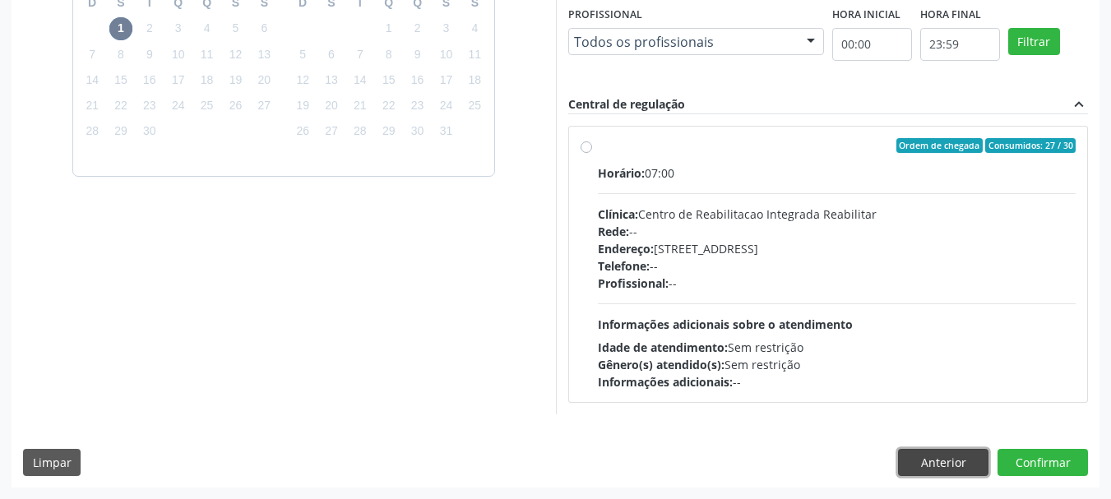
click at [935, 463] on button "Anterior" at bounding box center [943, 463] width 90 height 28
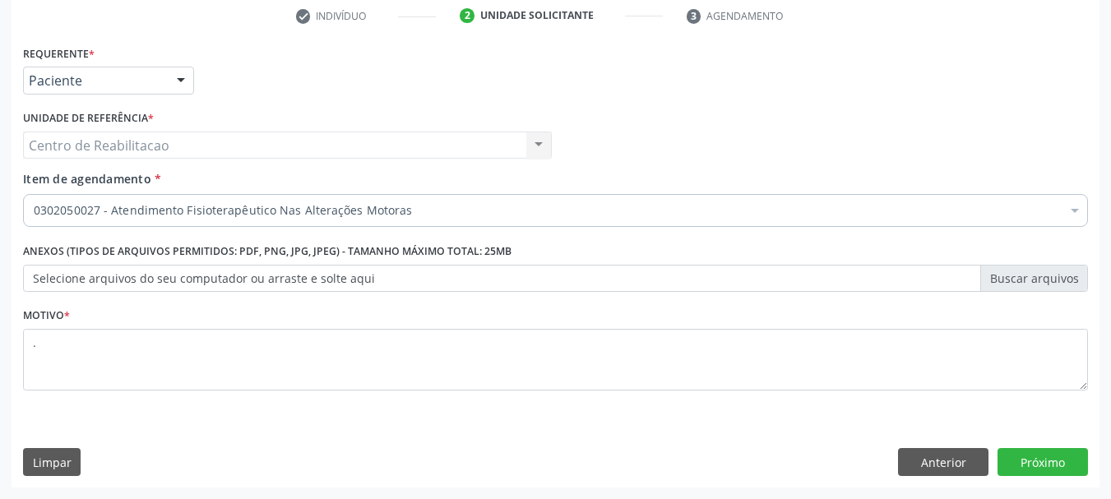
scroll to position [316, 0]
click at [1047, 460] on button "Próximo" at bounding box center [1042, 462] width 90 height 28
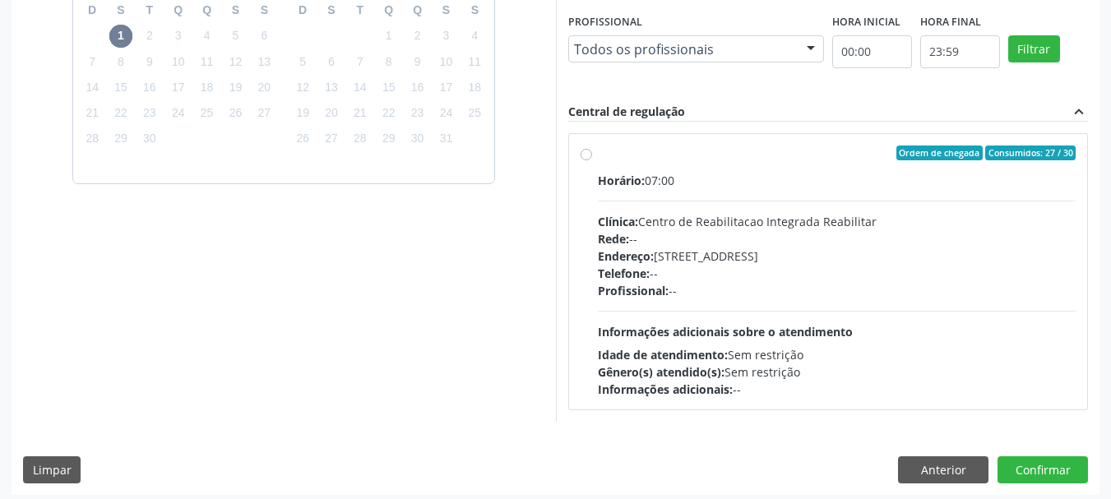
scroll to position [454, 0]
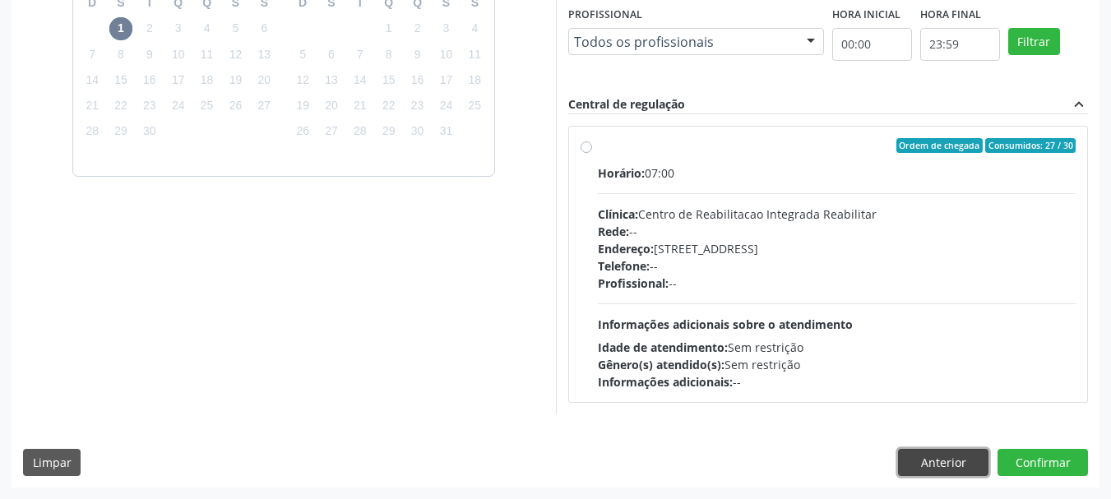
click at [944, 466] on button "Anterior" at bounding box center [943, 463] width 90 height 28
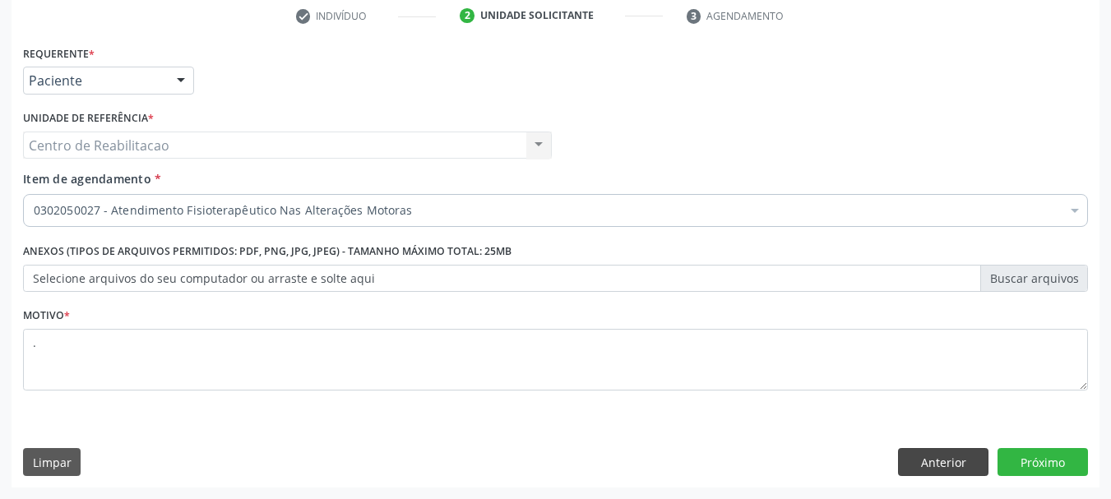
scroll to position [316, 0]
click at [938, 460] on button "Anterior" at bounding box center [943, 462] width 90 height 28
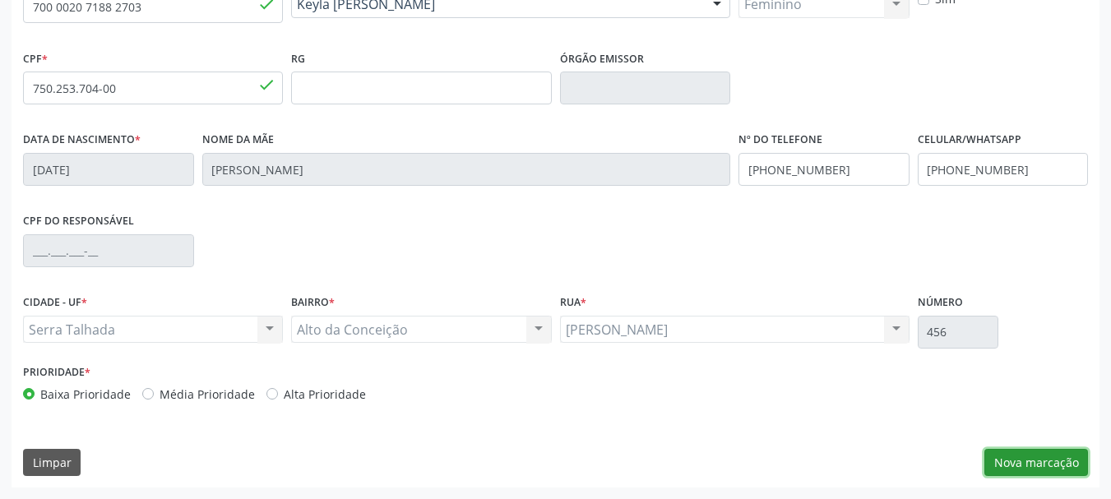
click at [1074, 476] on button "Nova marcação" at bounding box center [1036, 463] width 104 height 28
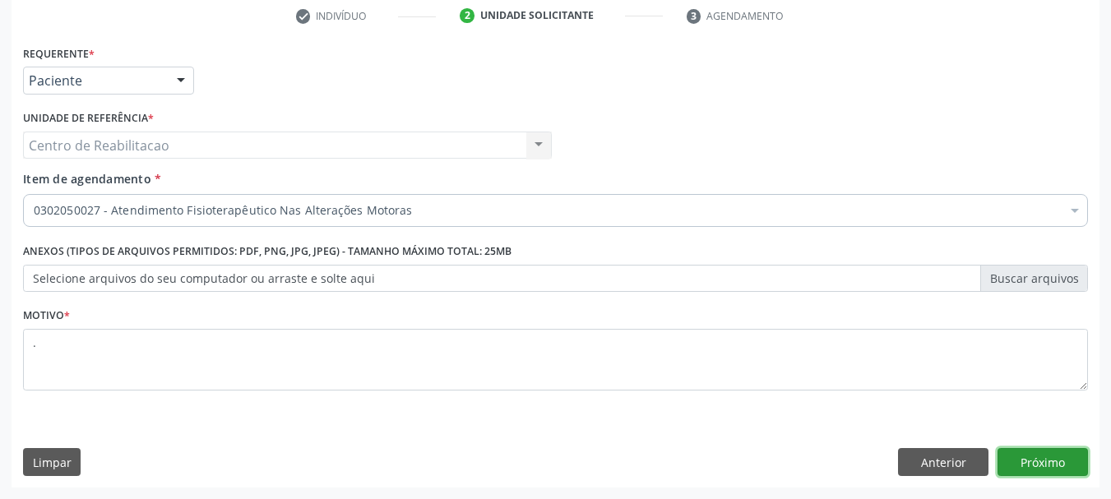
click at [1040, 458] on button "Próximo" at bounding box center [1042, 462] width 90 height 28
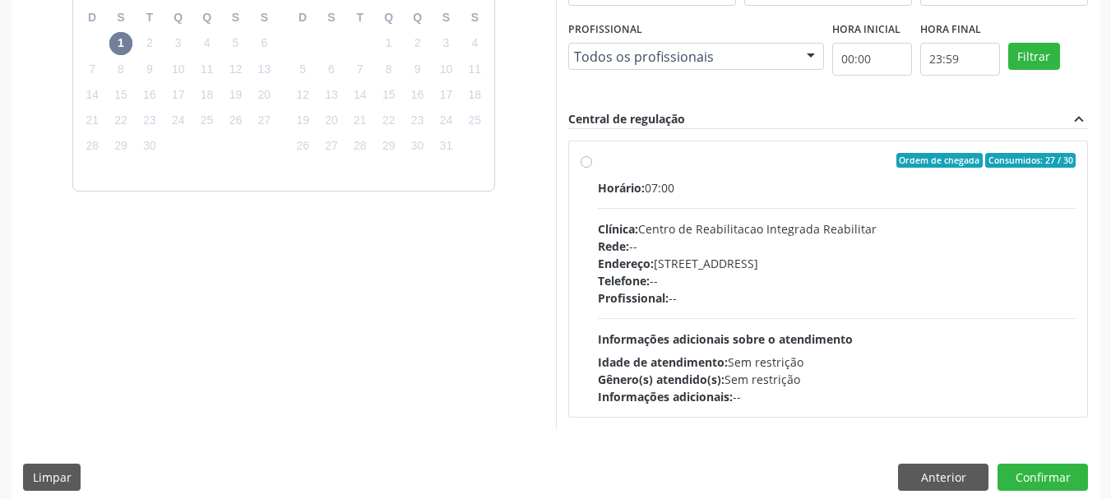
scroll to position [454, 0]
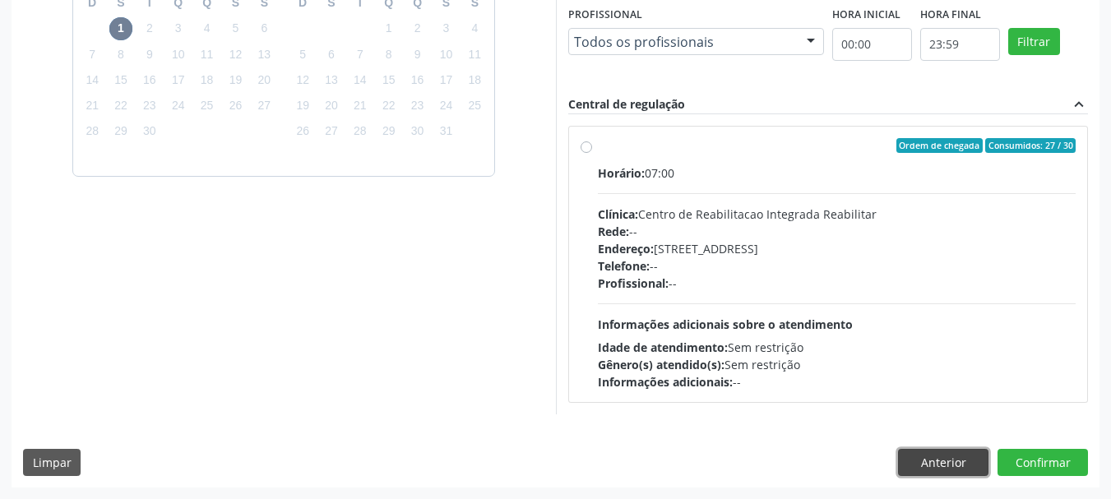
click at [945, 458] on button "Anterior" at bounding box center [943, 463] width 90 height 28
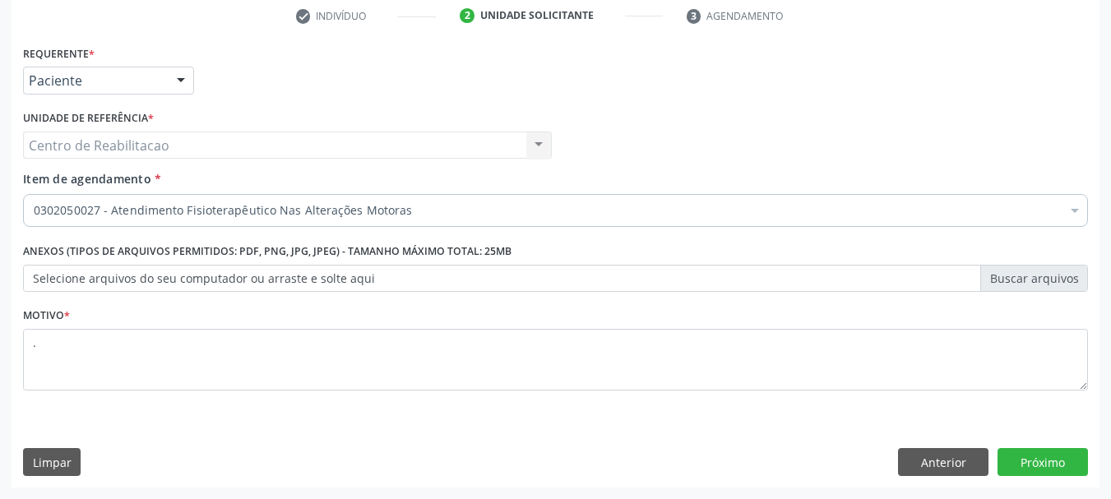
scroll to position [316, 0]
click at [1068, 466] on button "Próximo" at bounding box center [1042, 462] width 90 height 28
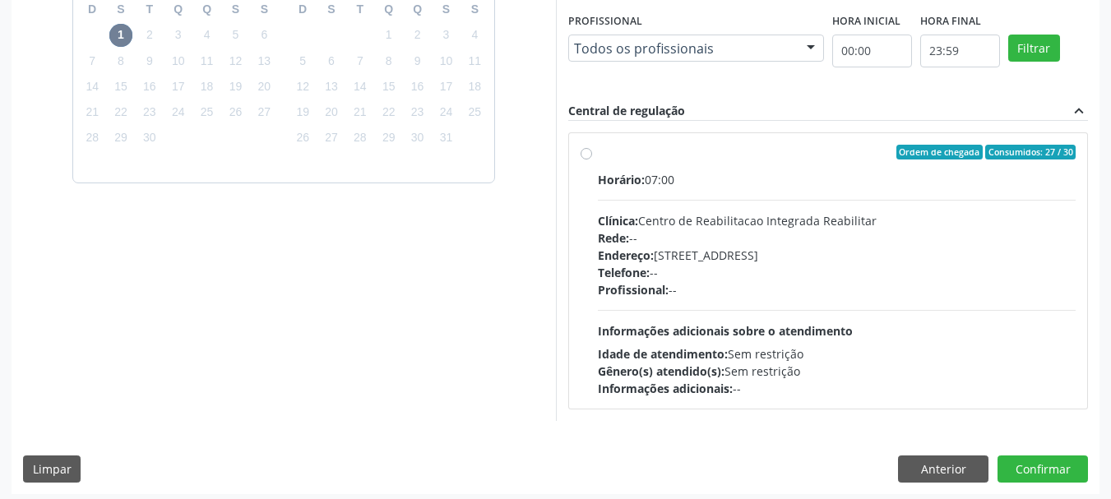
scroll to position [454, 0]
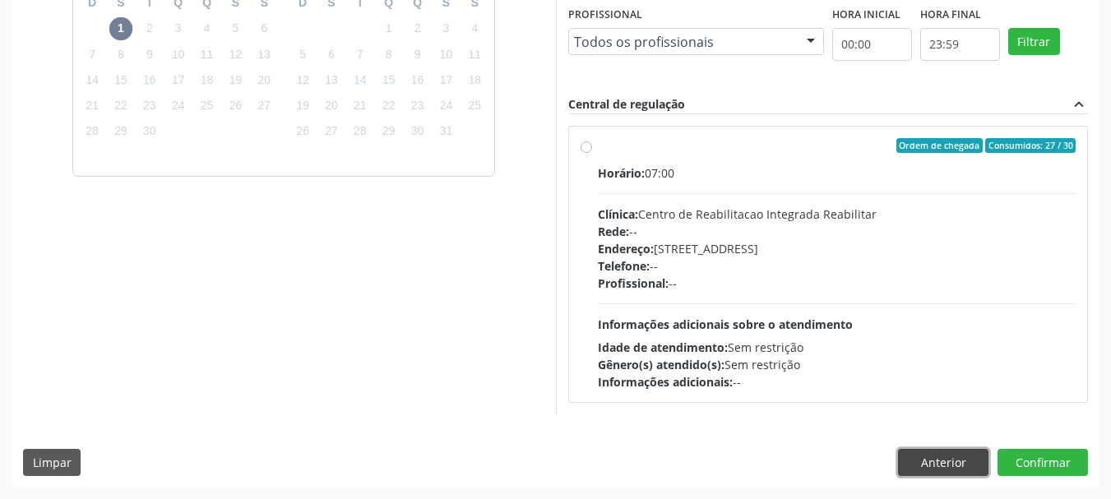
click at [934, 465] on button "Anterior" at bounding box center [943, 463] width 90 height 28
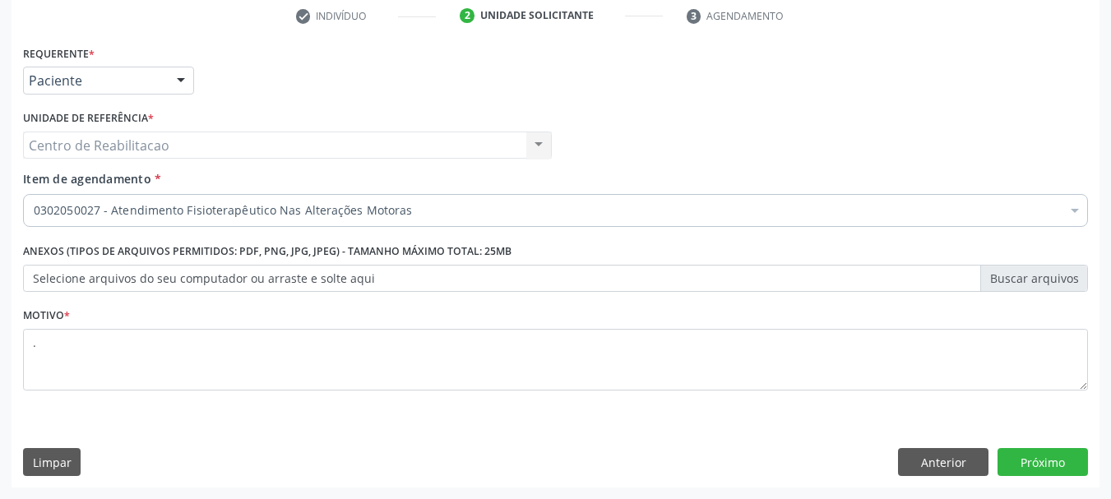
scroll to position [316, 0]
click at [1065, 460] on button "Próximo" at bounding box center [1042, 462] width 90 height 28
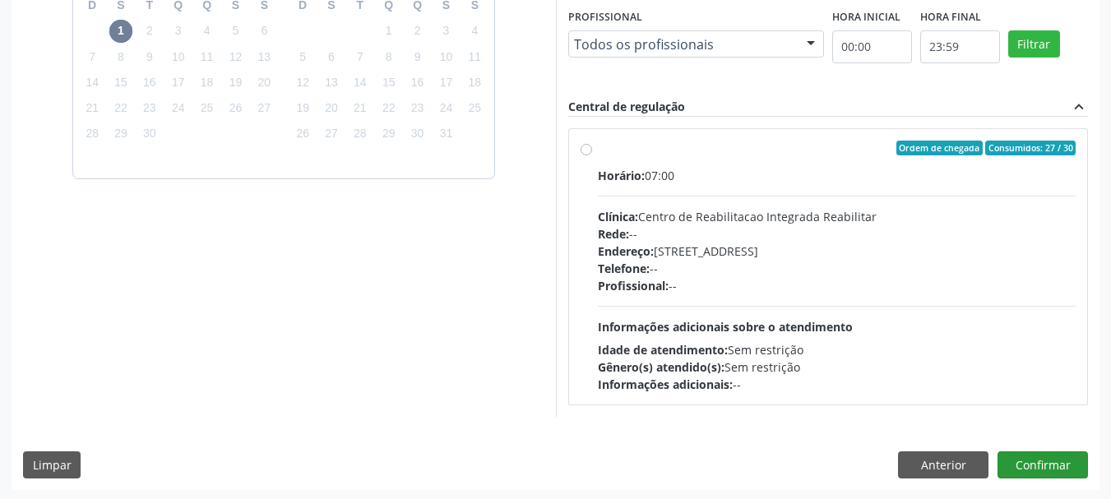
scroll to position [454, 0]
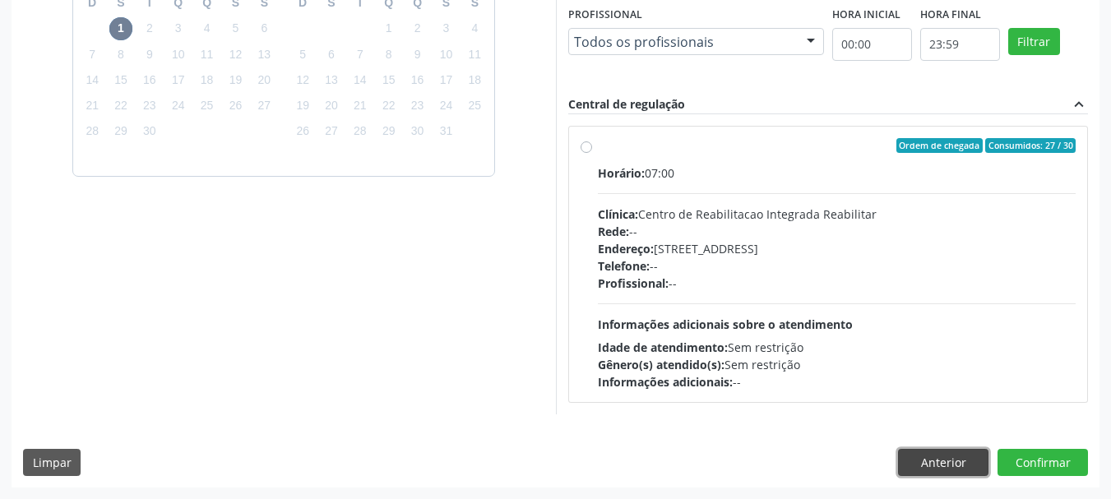
click at [932, 471] on button "Anterior" at bounding box center [943, 463] width 90 height 28
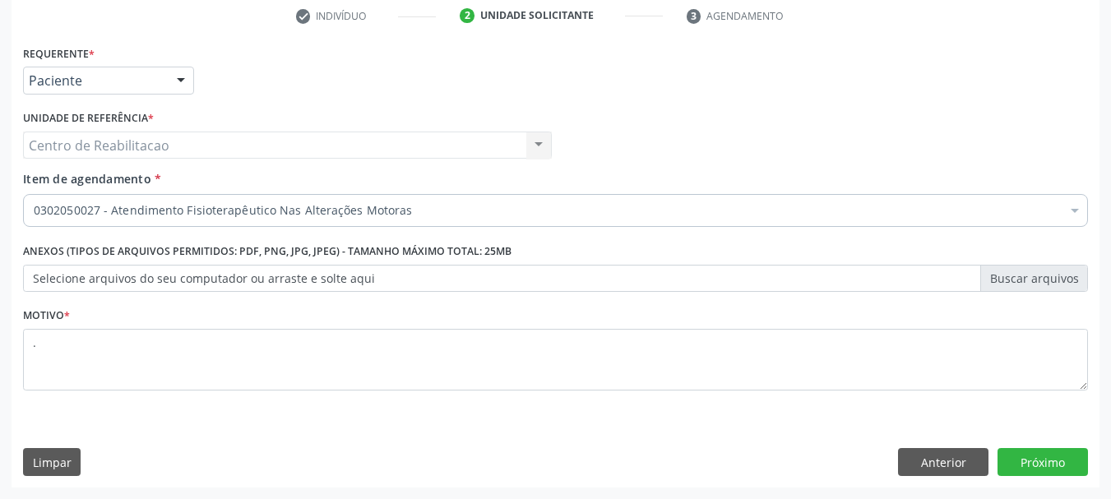
scroll to position [316, 0]
click at [1072, 464] on button "Próximo" at bounding box center [1042, 462] width 90 height 28
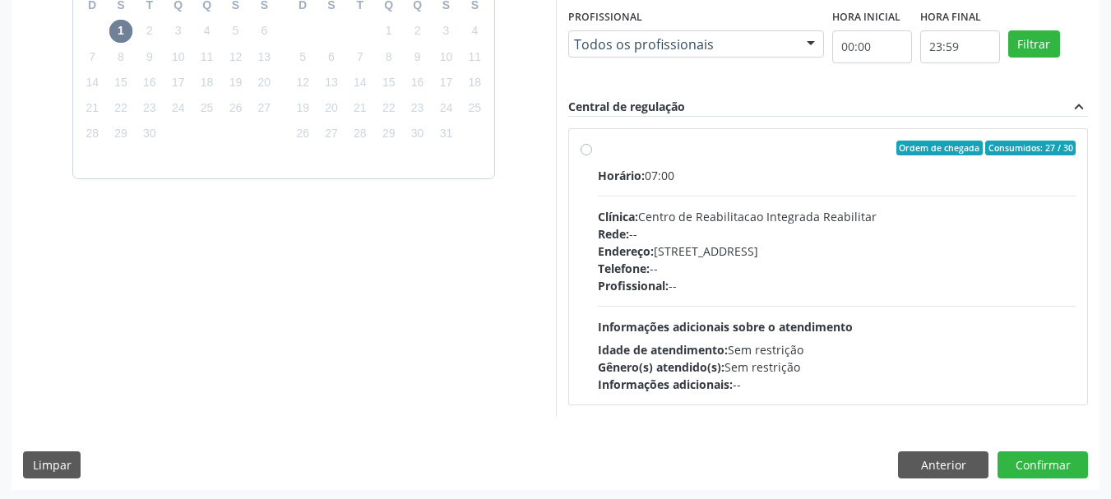
scroll to position [454, 0]
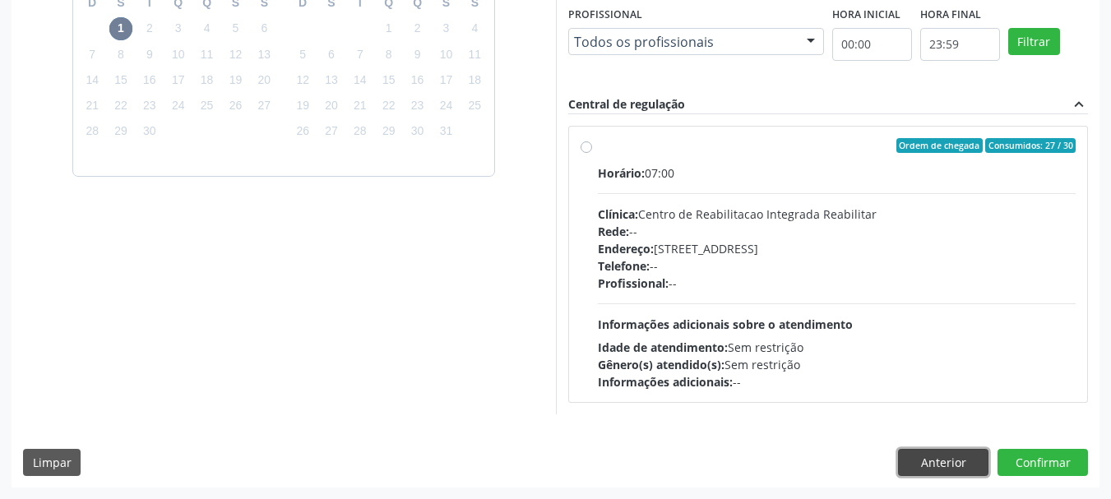
click at [926, 455] on button "Anterior" at bounding box center [943, 463] width 90 height 28
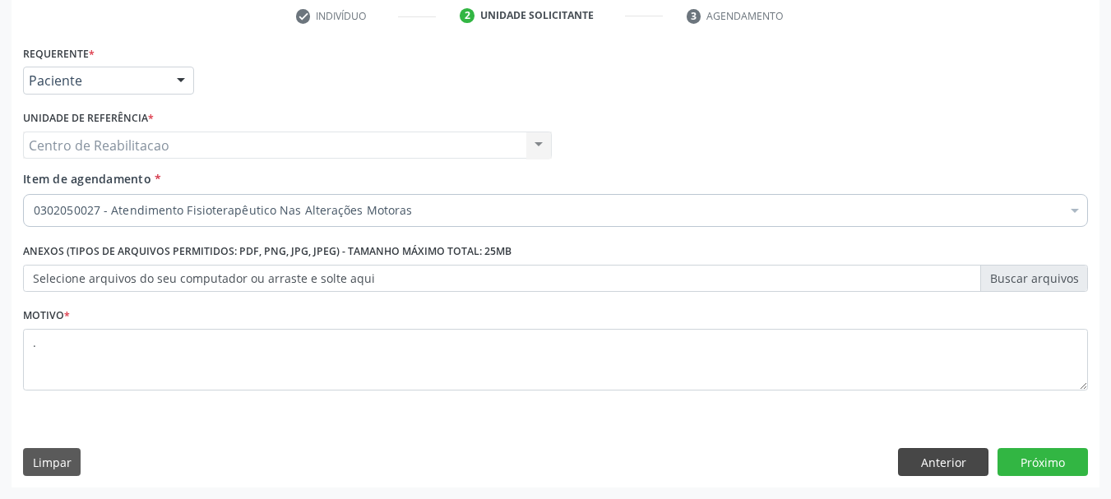
scroll to position [316, 0]
click at [926, 458] on button "Anterior" at bounding box center [943, 462] width 90 height 28
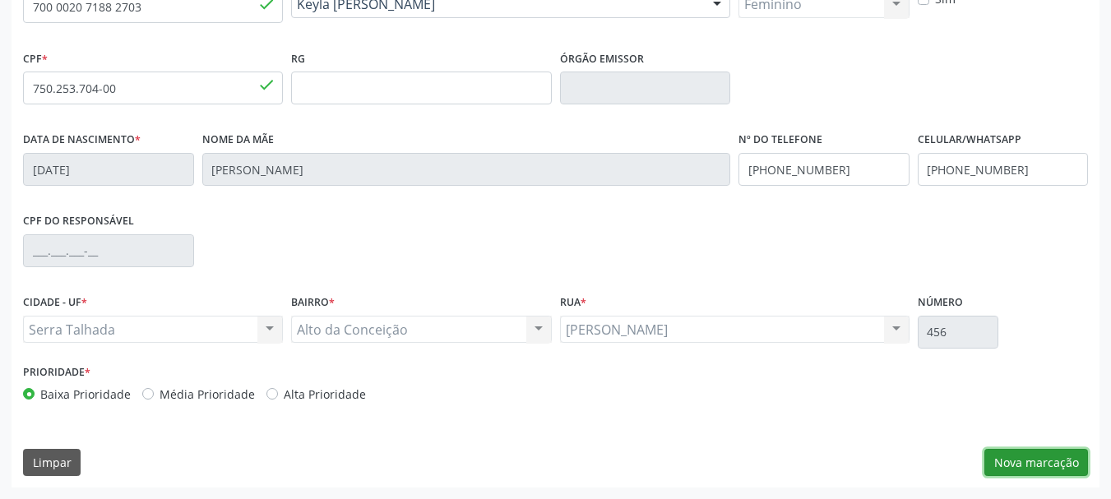
click at [1035, 458] on button "Nova marcação" at bounding box center [1036, 463] width 104 height 28
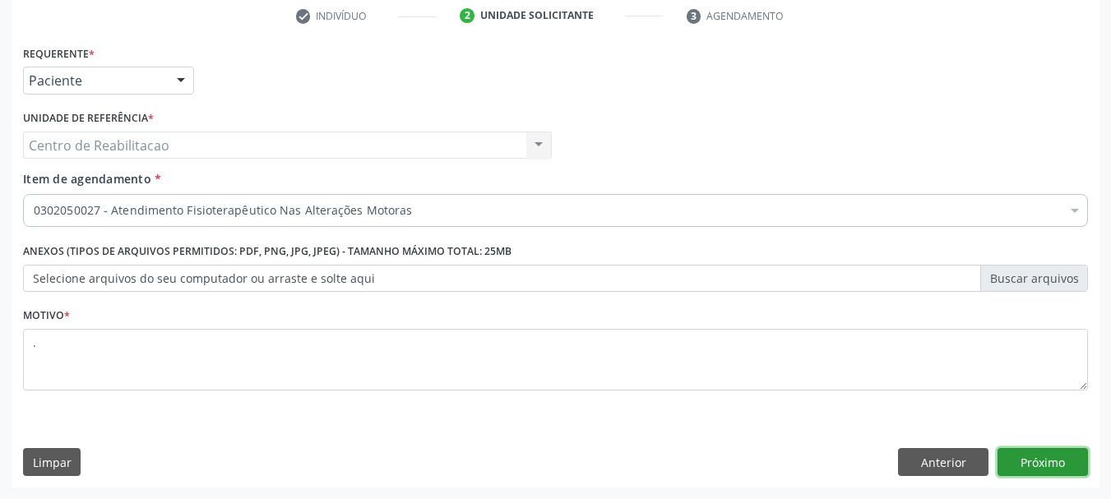
click at [1035, 458] on button "Próximo" at bounding box center [1042, 462] width 90 height 28
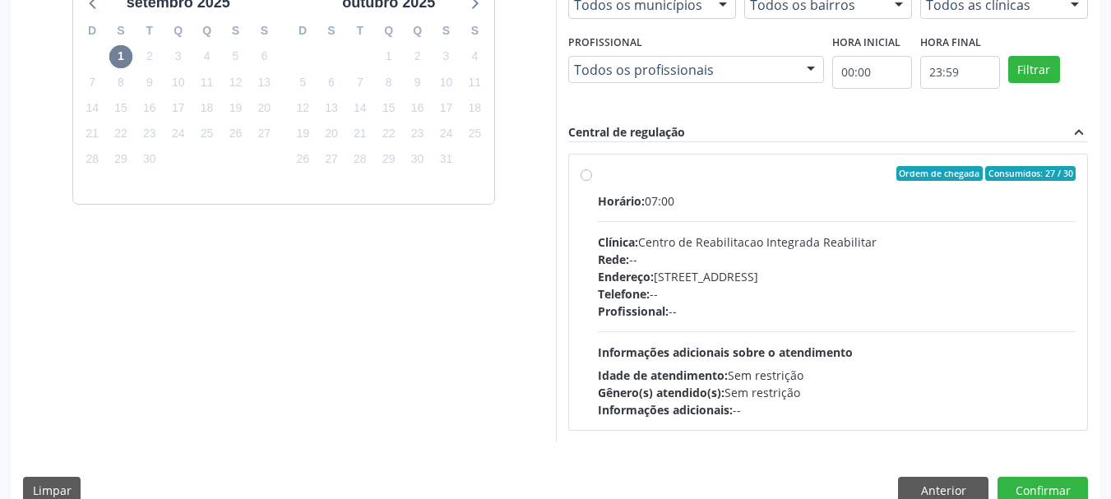
scroll to position [454, 0]
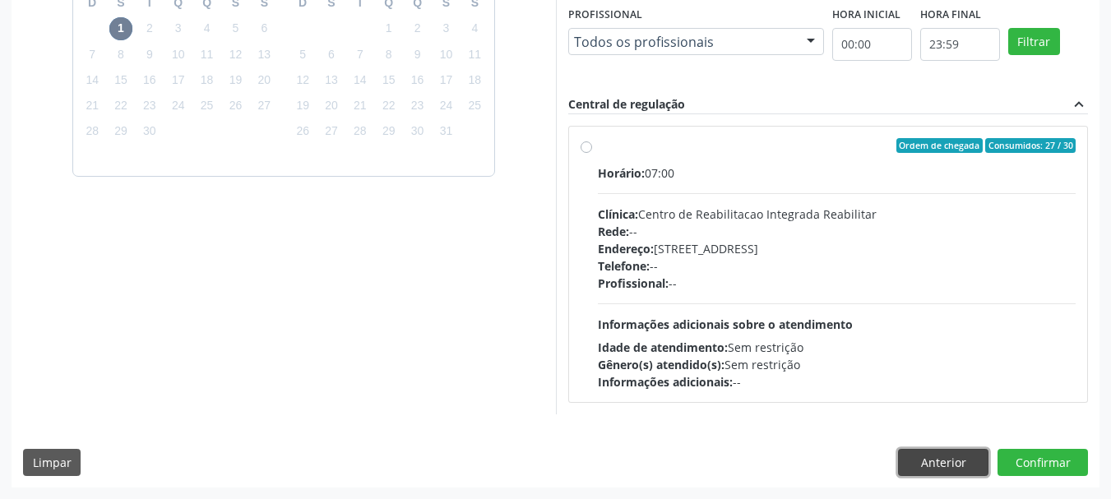
click at [942, 454] on button "Anterior" at bounding box center [943, 463] width 90 height 28
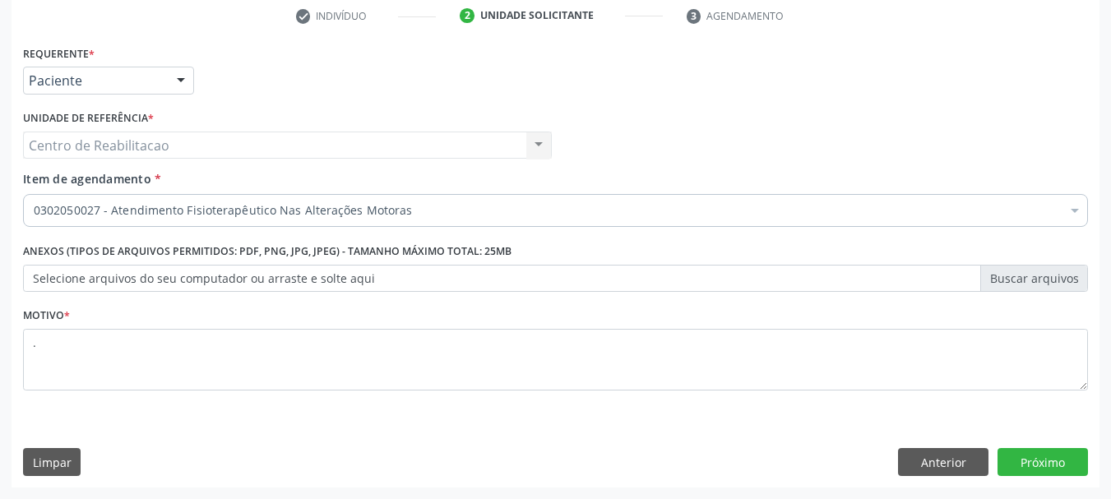
scroll to position [316, 0]
click at [1065, 469] on button "Próximo" at bounding box center [1042, 462] width 90 height 28
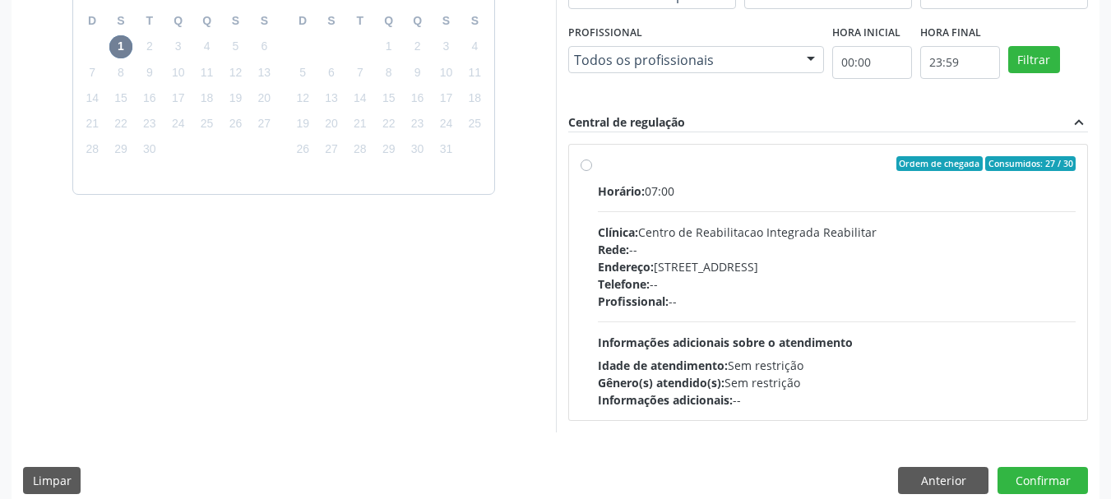
scroll to position [454, 0]
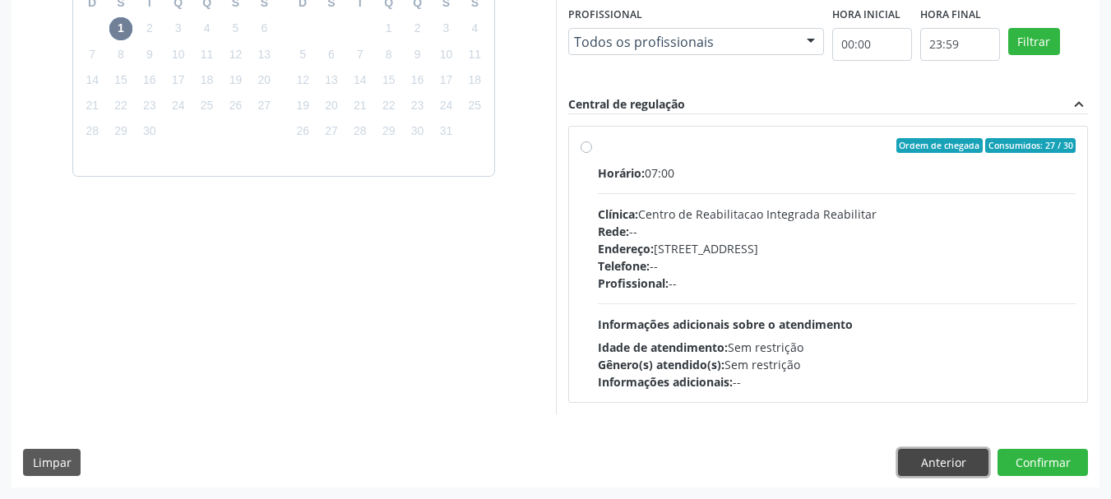
click at [917, 464] on button "Anterior" at bounding box center [943, 463] width 90 height 28
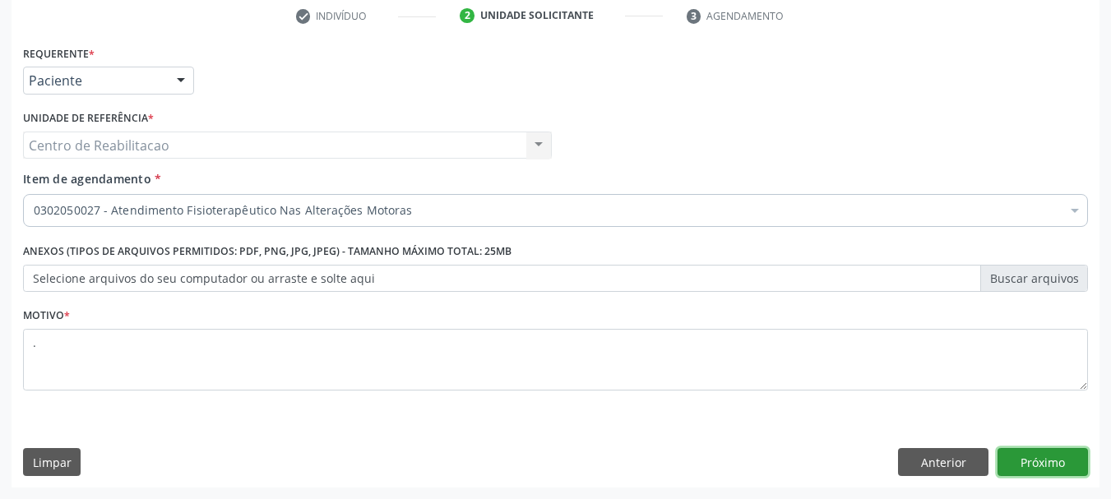
click at [1074, 458] on button "Próximo" at bounding box center [1042, 462] width 90 height 28
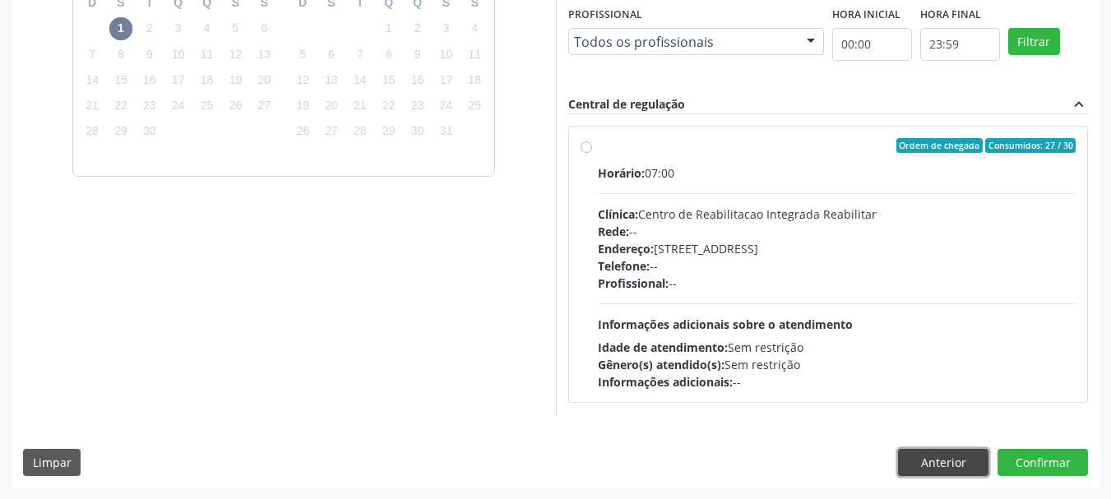
click at [929, 455] on button "Anterior" at bounding box center [943, 463] width 90 height 28
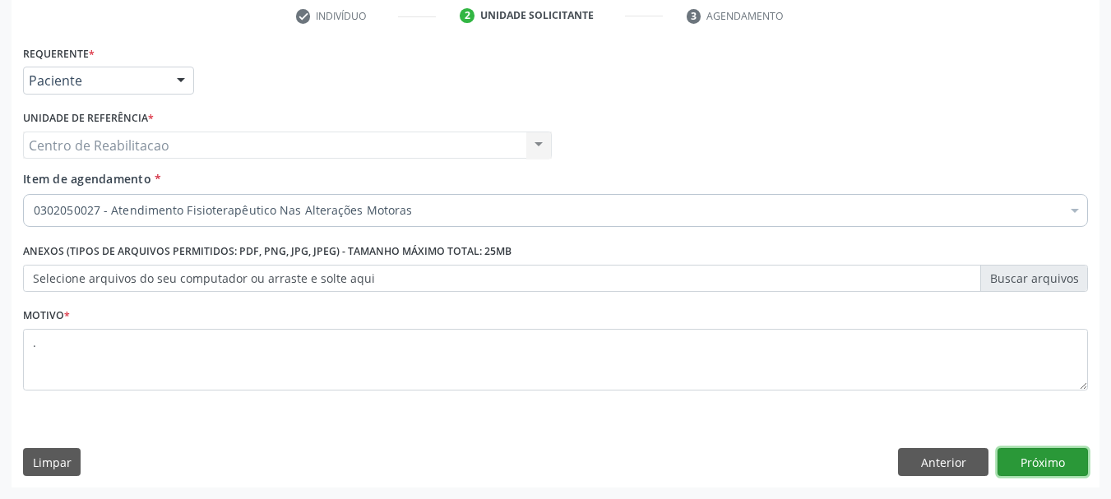
click at [1038, 462] on button "Próximo" at bounding box center [1042, 462] width 90 height 28
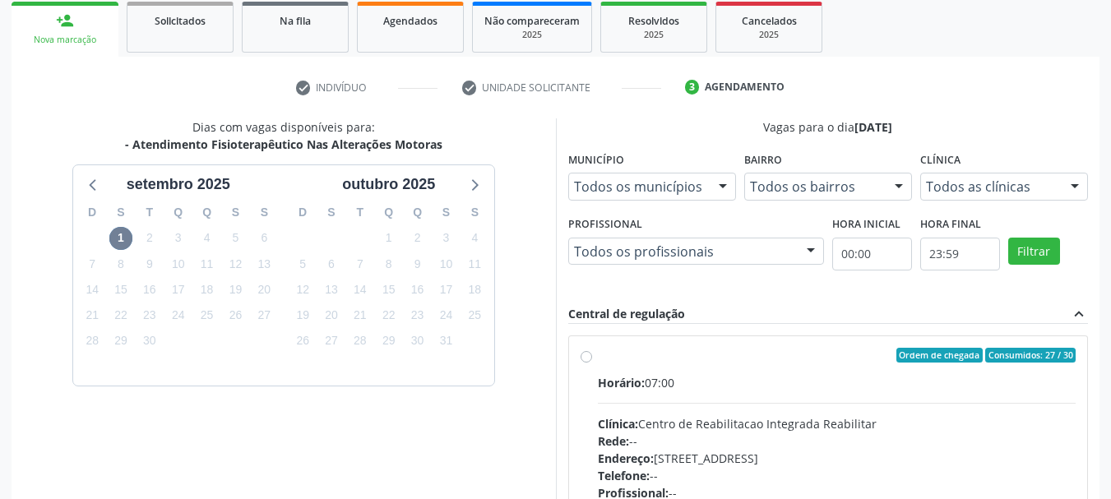
scroll to position [207, 0]
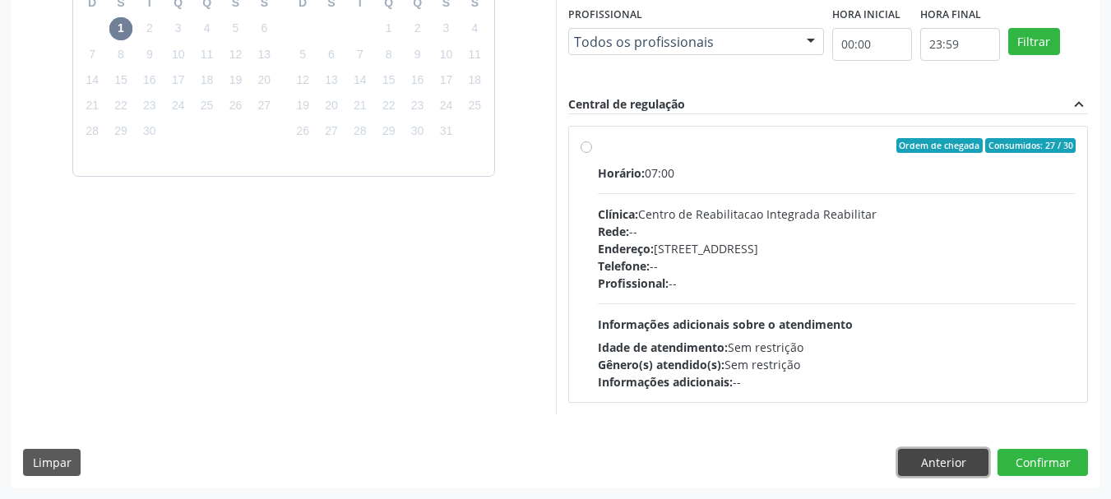
click at [903, 468] on button "Anterior" at bounding box center [943, 463] width 90 height 28
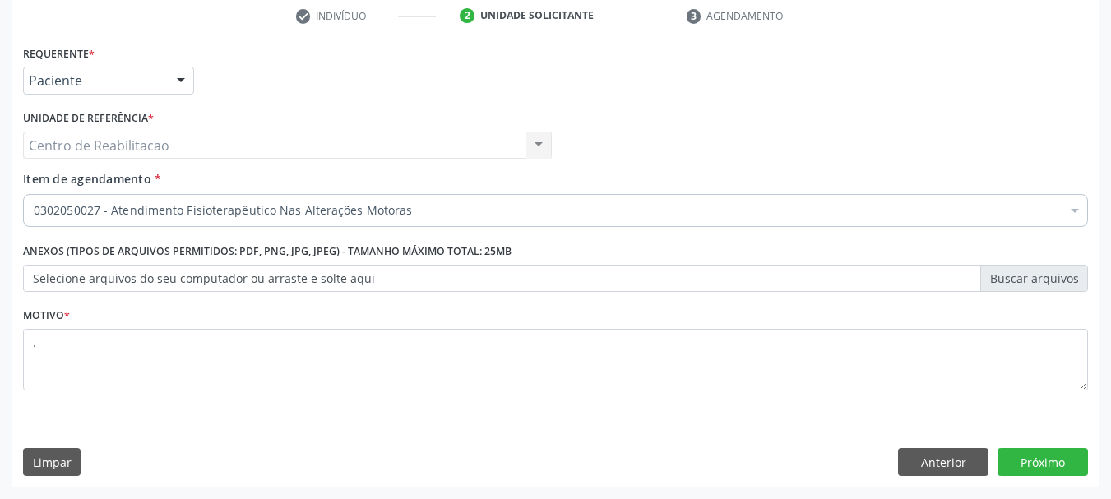
scroll to position [316, 0]
click at [931, 460] on button "Anterior" at bounding box center [943, 462] width 90 height 28
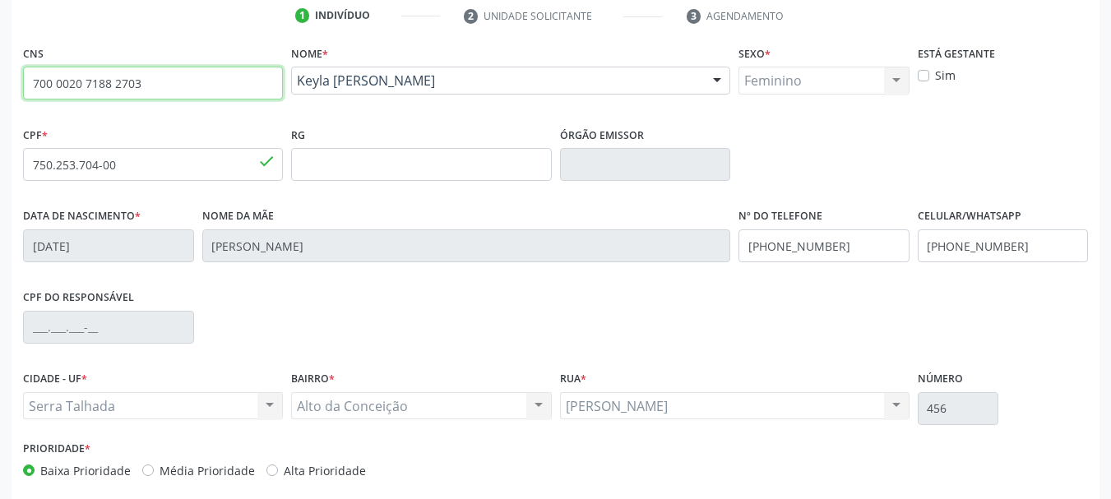
click at [151, 95] on input "700 0020 7188 2703" at bounding box center [153, 83] width 260 height 33
